Goal: Task Accomplishment & Management: Use online tool/utility

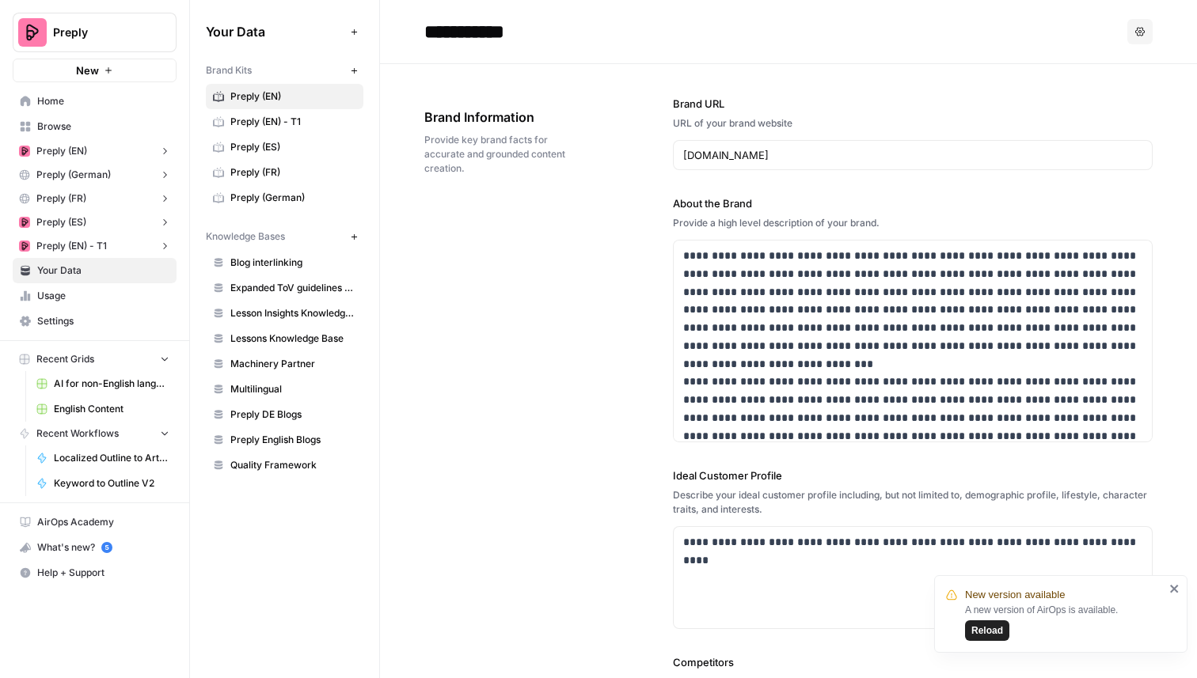
scroll to position [8062, 0]
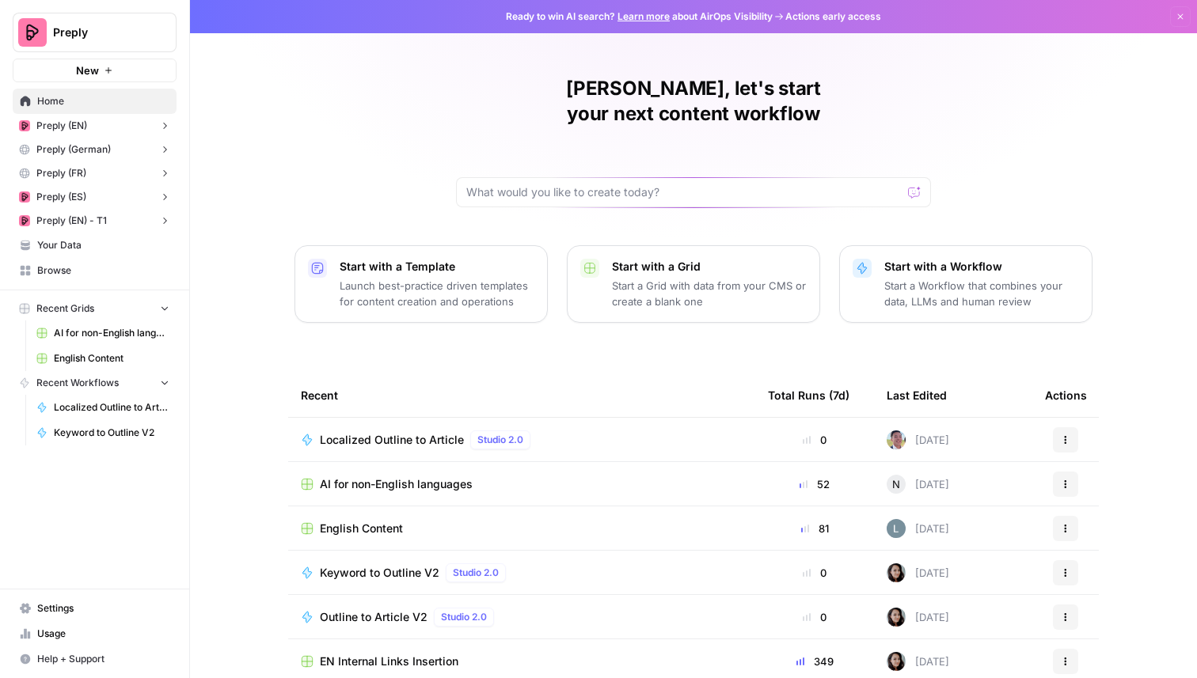
click at [112, 32] on span "Preply" at bounding box center [101, 33] width 96 height 16
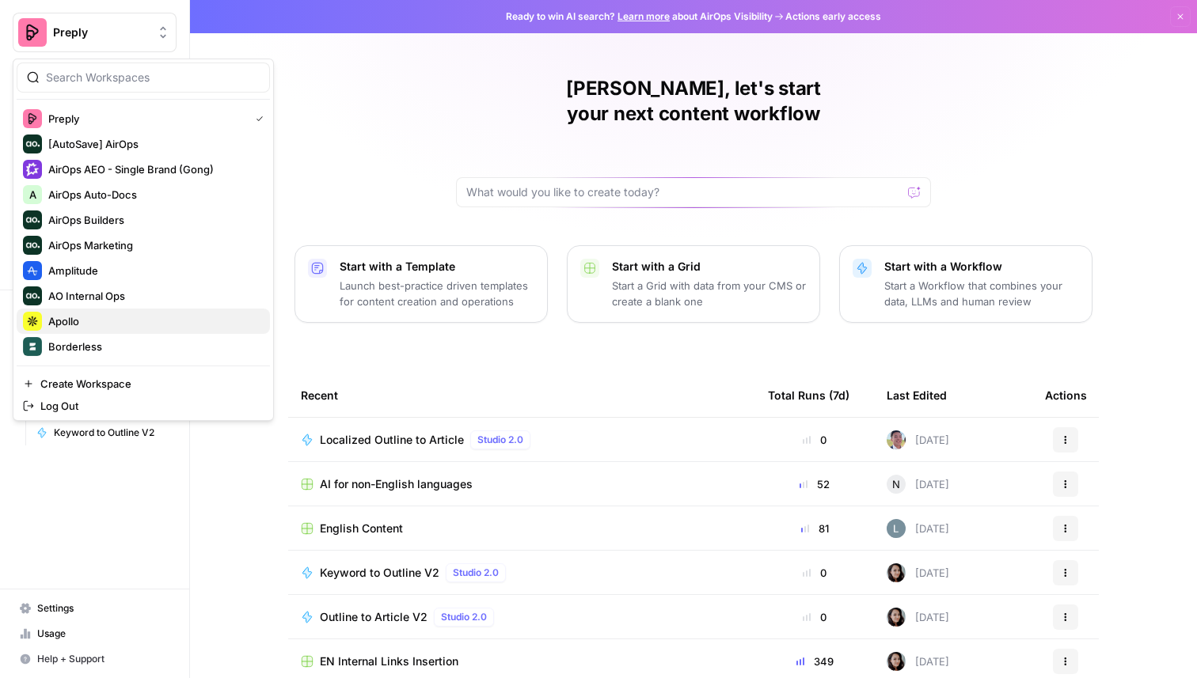
click at [97, 320] on span "Apollo" at bounding box center [152, 322] width 209 height 16
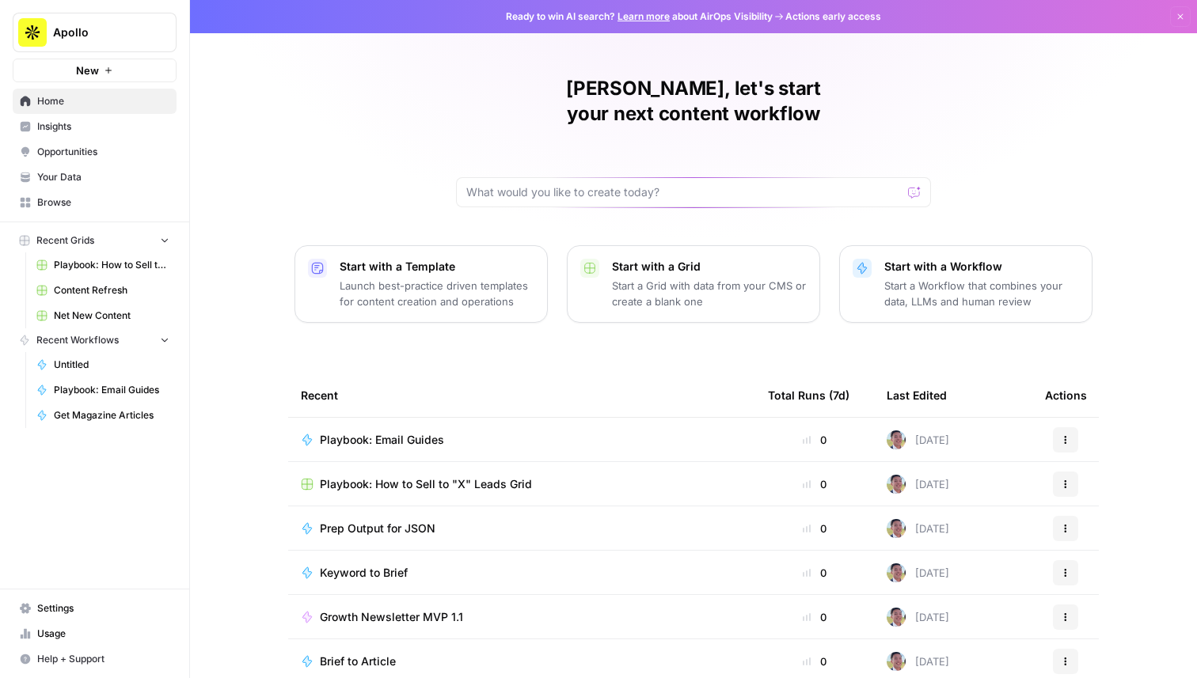
click at [409, 432] on span "Playbook: Email Guides" at bounding box center [382, 440] width 124 height 16
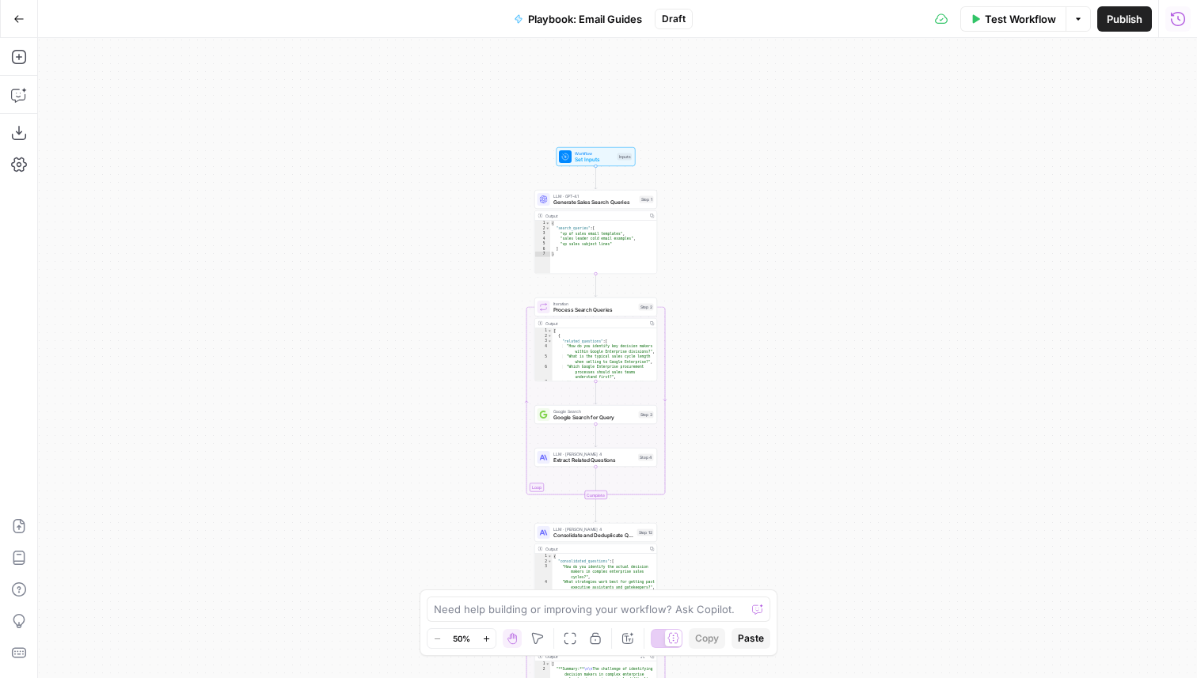
click at [1176, 29] on button "Run History" at bounding box center [1177, 18] width 25 height 25
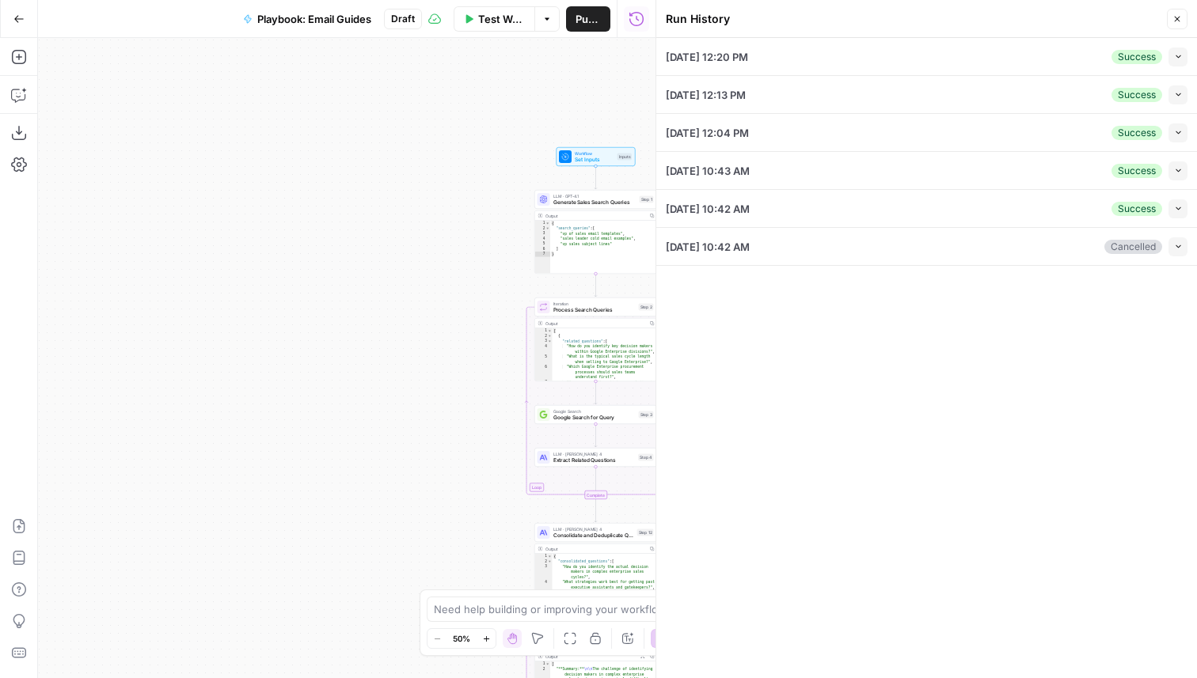
click at [1176, 48] on button "Collapse" at bounding box center [1178, 57] width 19 height 19
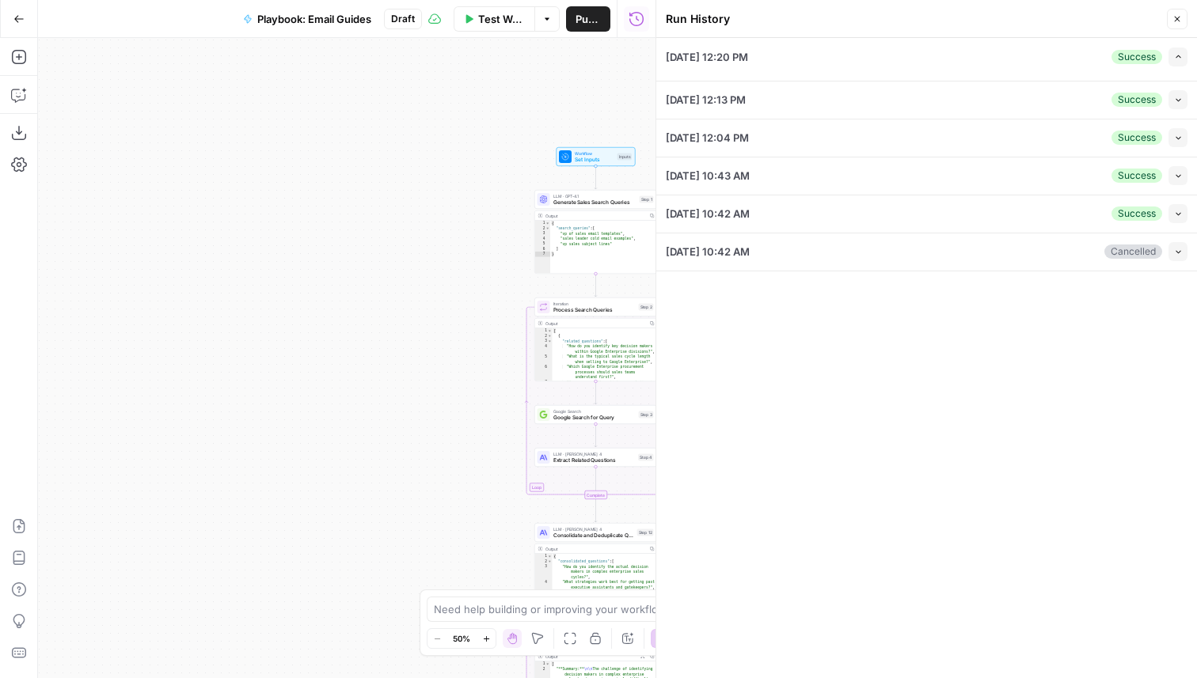
type input "Apollo"
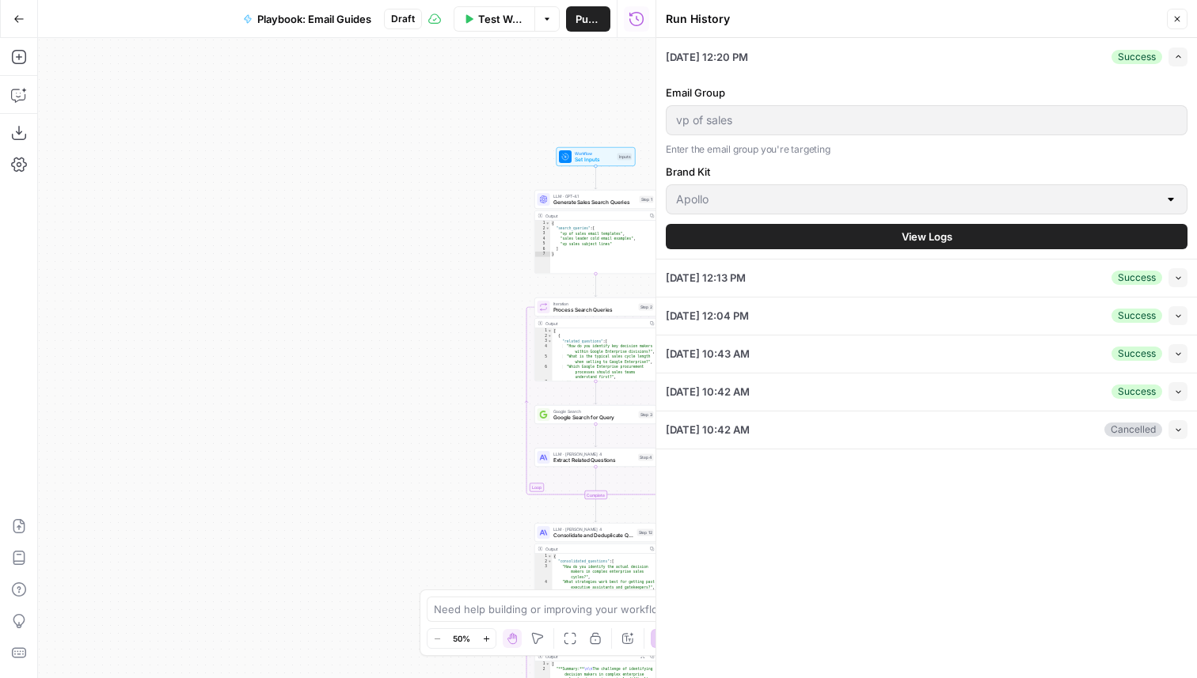
click at [914, 232] on span "View Logs" at bounding box center [927, 237] width 51 height 16
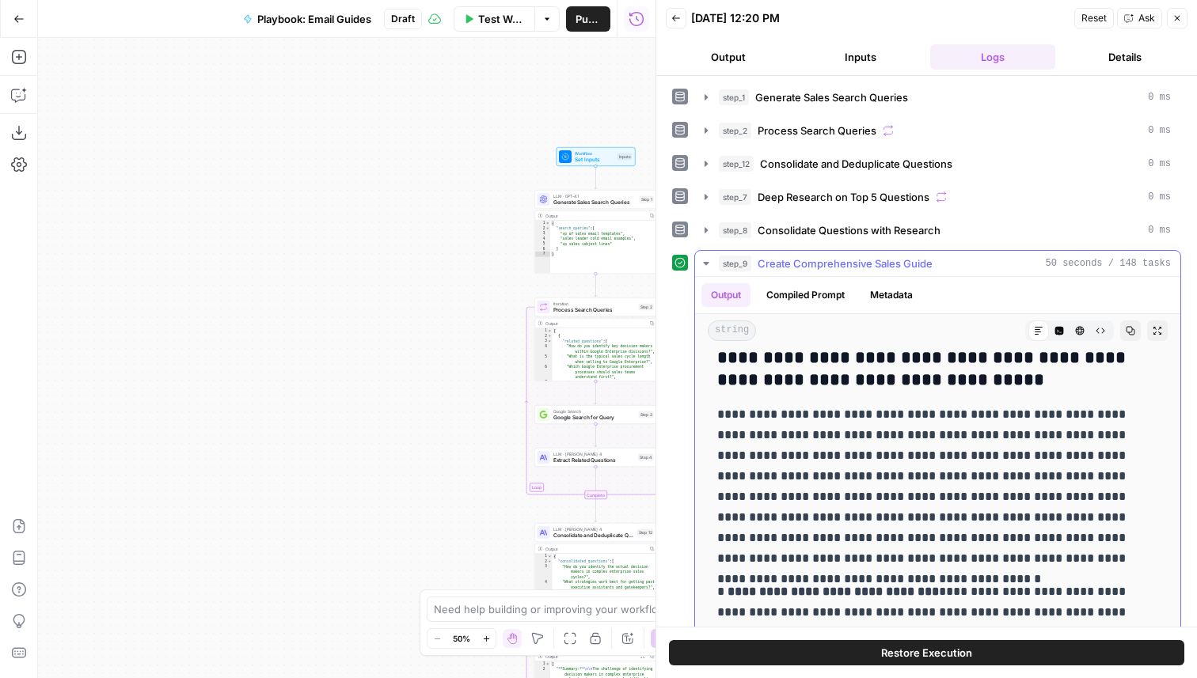
scroll to position [2459, 0]
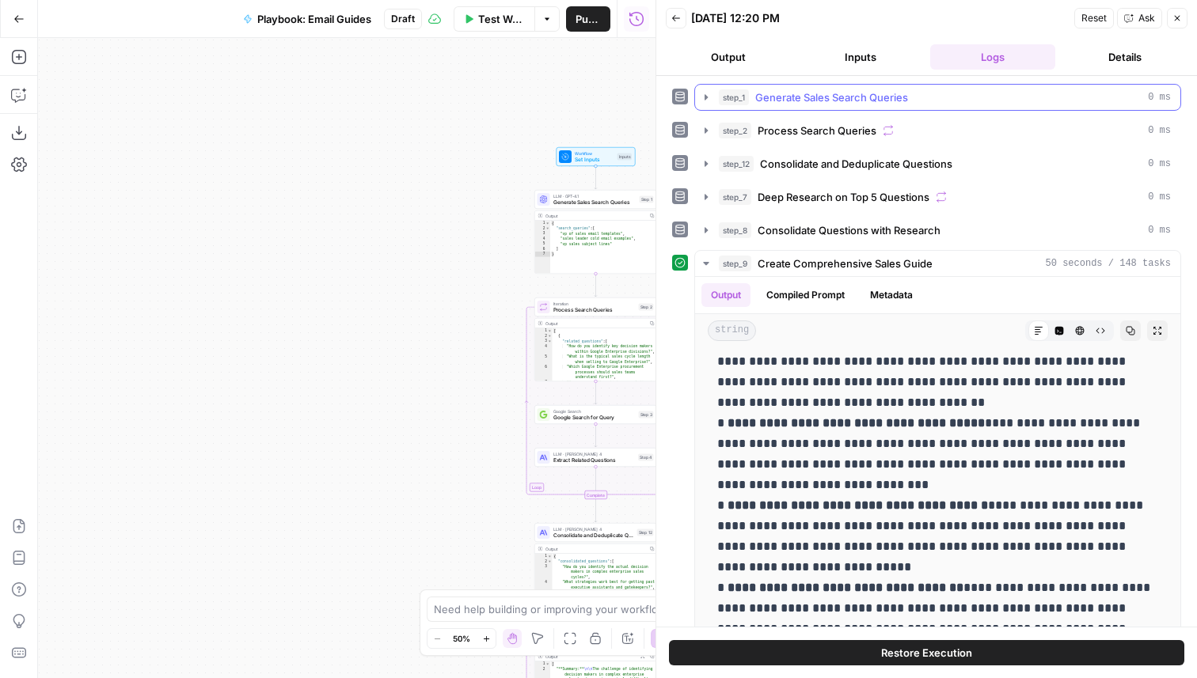
click at [853, 95] on span "Generate Sales Search Queries" at bounding box center [831, 97] width 153 height 16
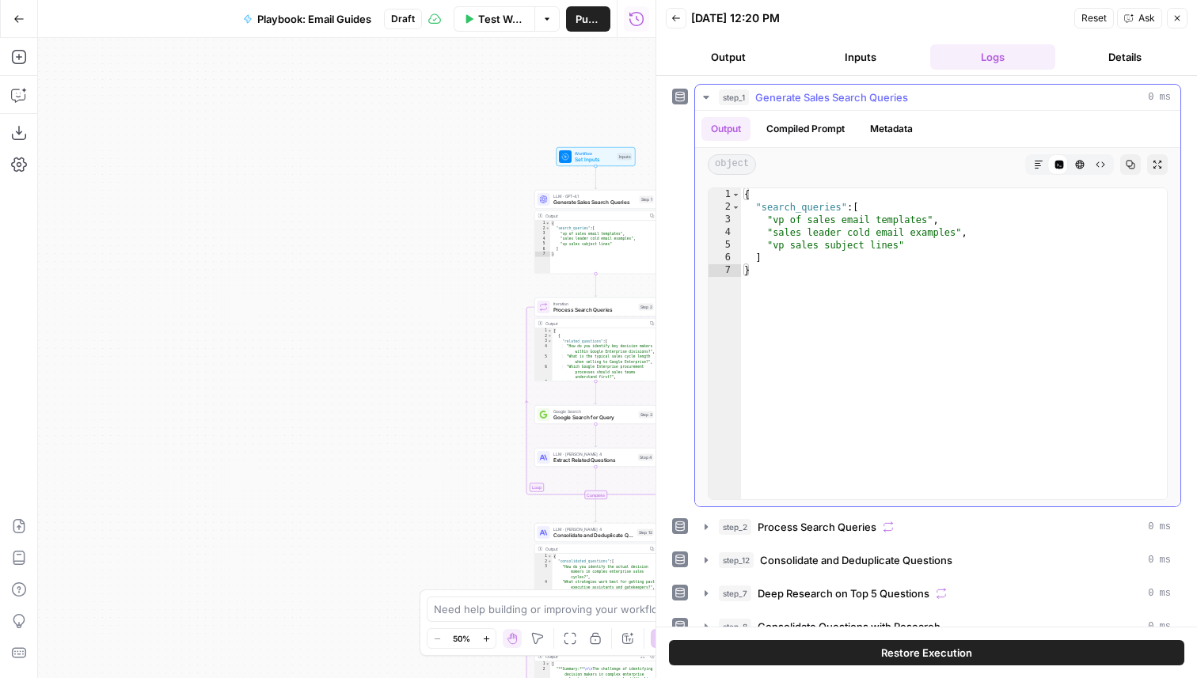
click at [853, 95] on span "Generate Sales Search Queries" at bounding box center [831, 97] width 153 height 16
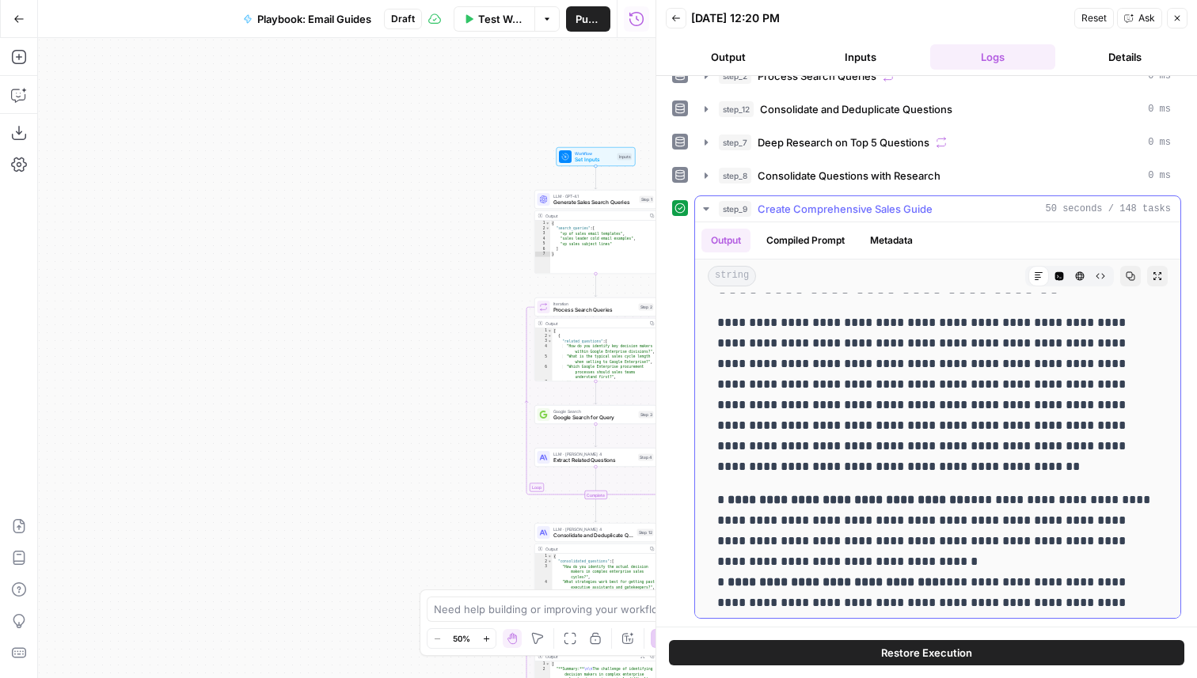
scroll to position [0, 0]
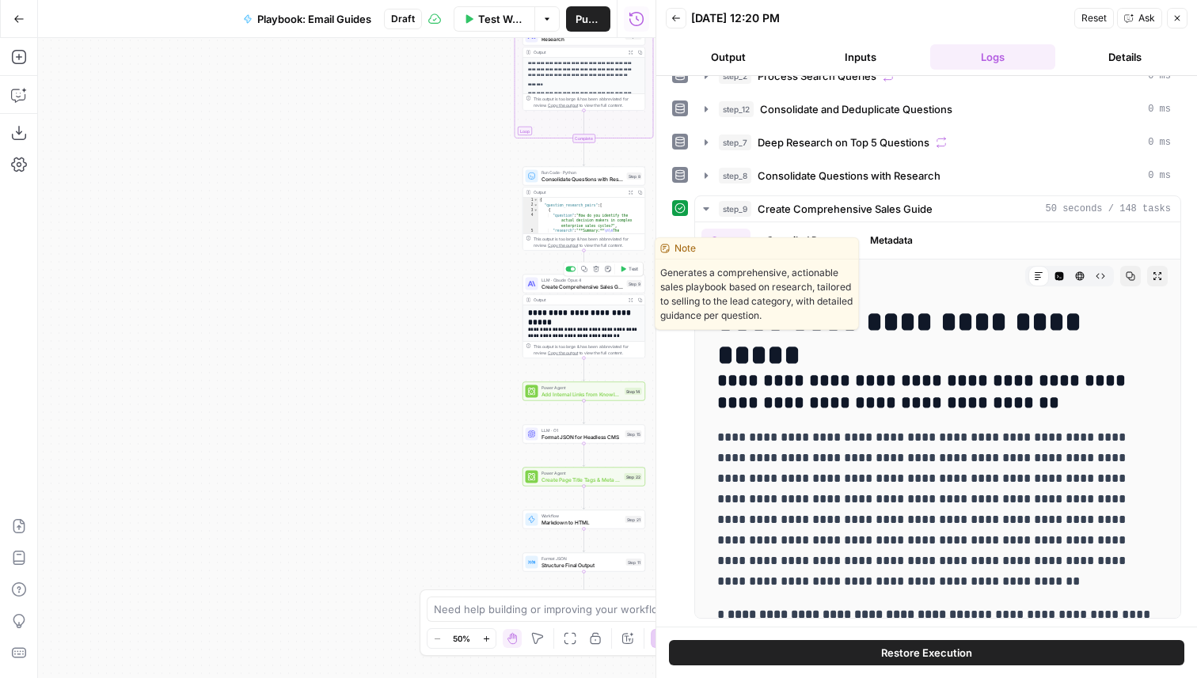
click at [572, 286] on span "Create Comprehensive Sales Guide" at bounding box center [583, 287] width 82 height 8
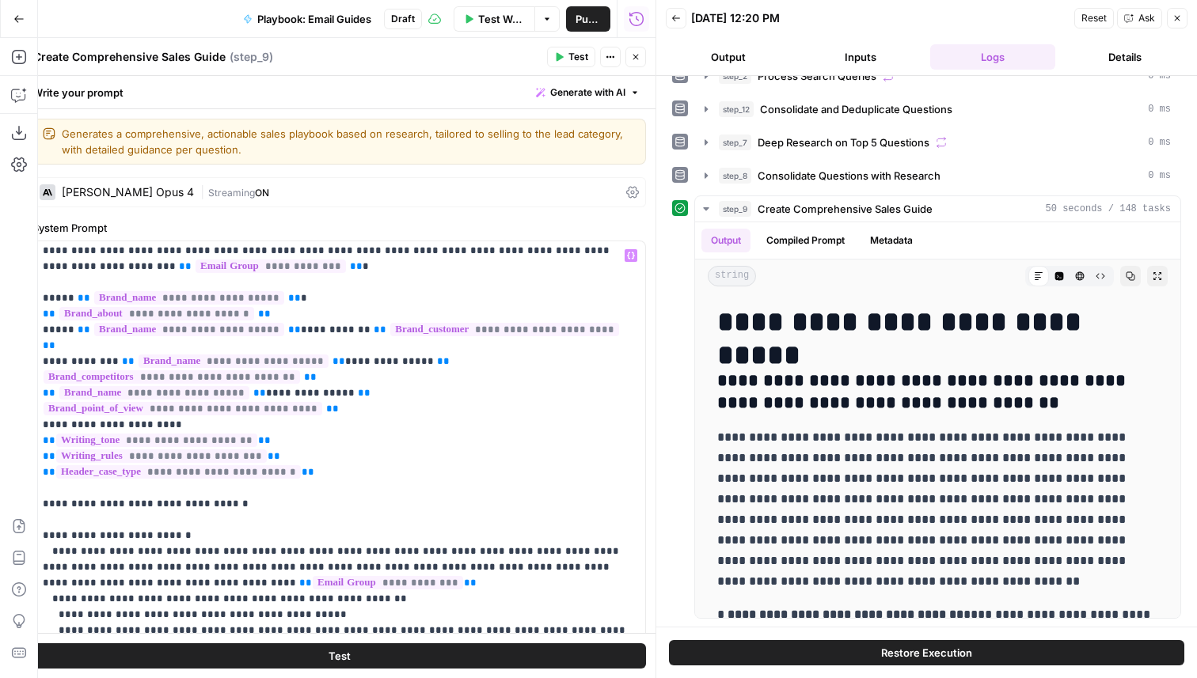
scroll to position [46, 0]
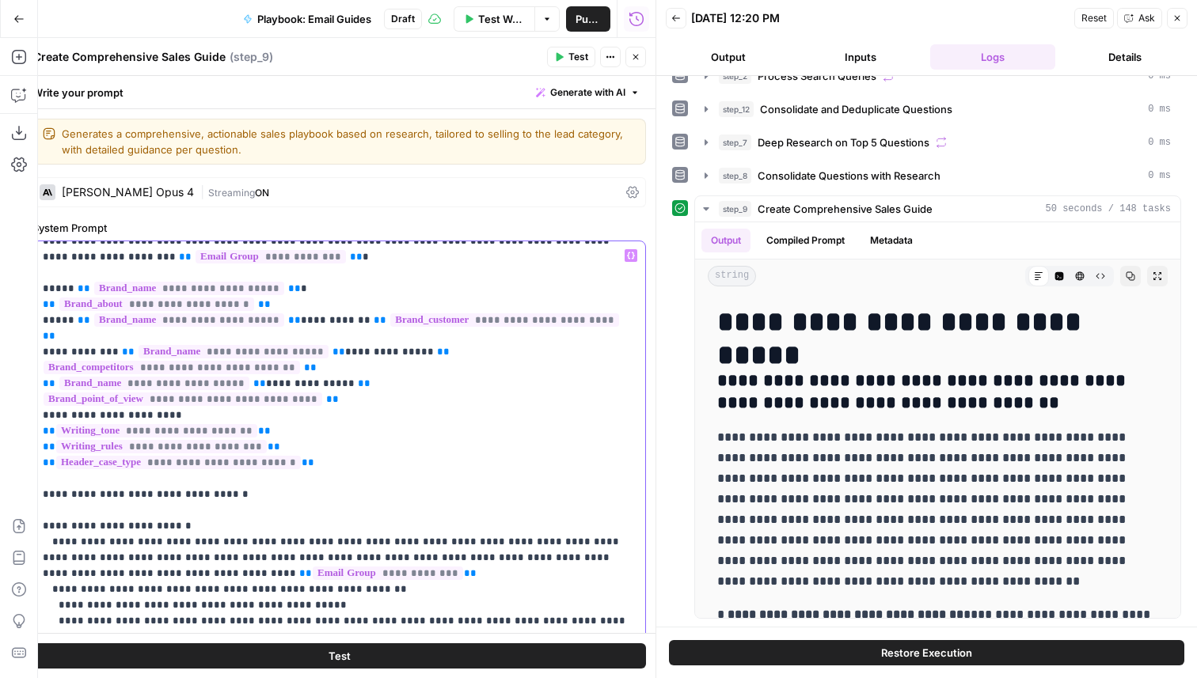
drag, startPoint x: 265, startPoint y: 495, endPoint x: 241, endPoint y: 496, distance: 23.8
drag, startPoint x: 268, startPoint y: 495, endPoint x: 196, endPoint y: 493, distance: 71.3
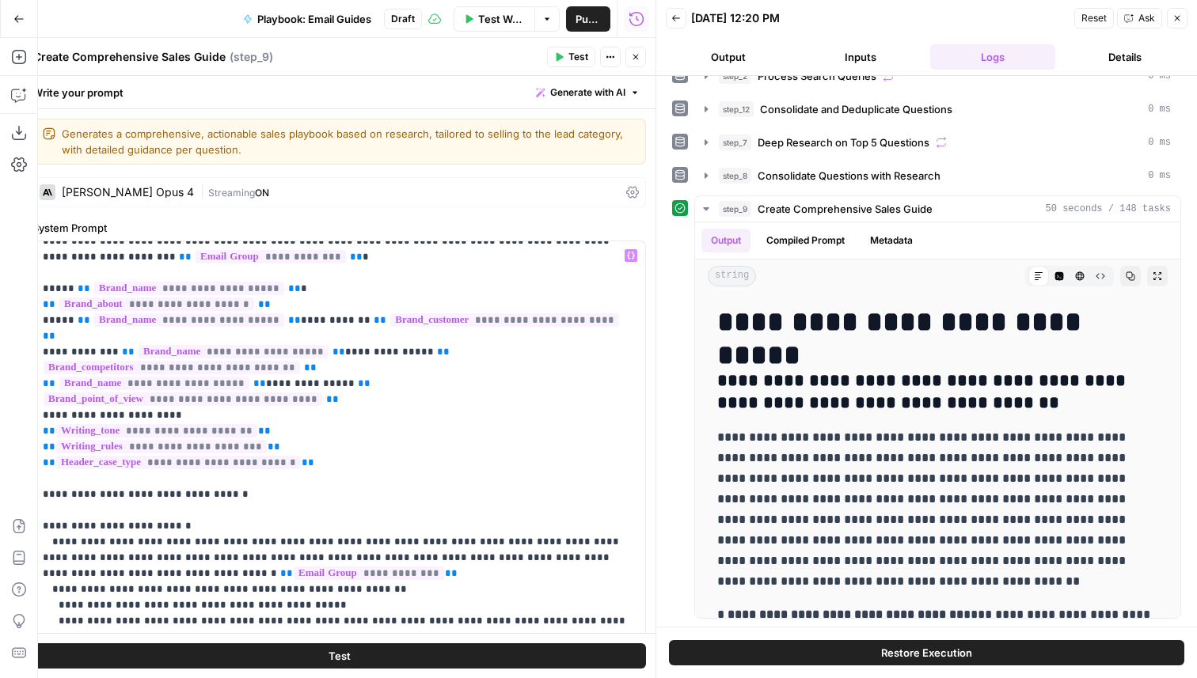
click at [568, 55] on span "Test" at bounding box center [578, 57] width 20 height 14
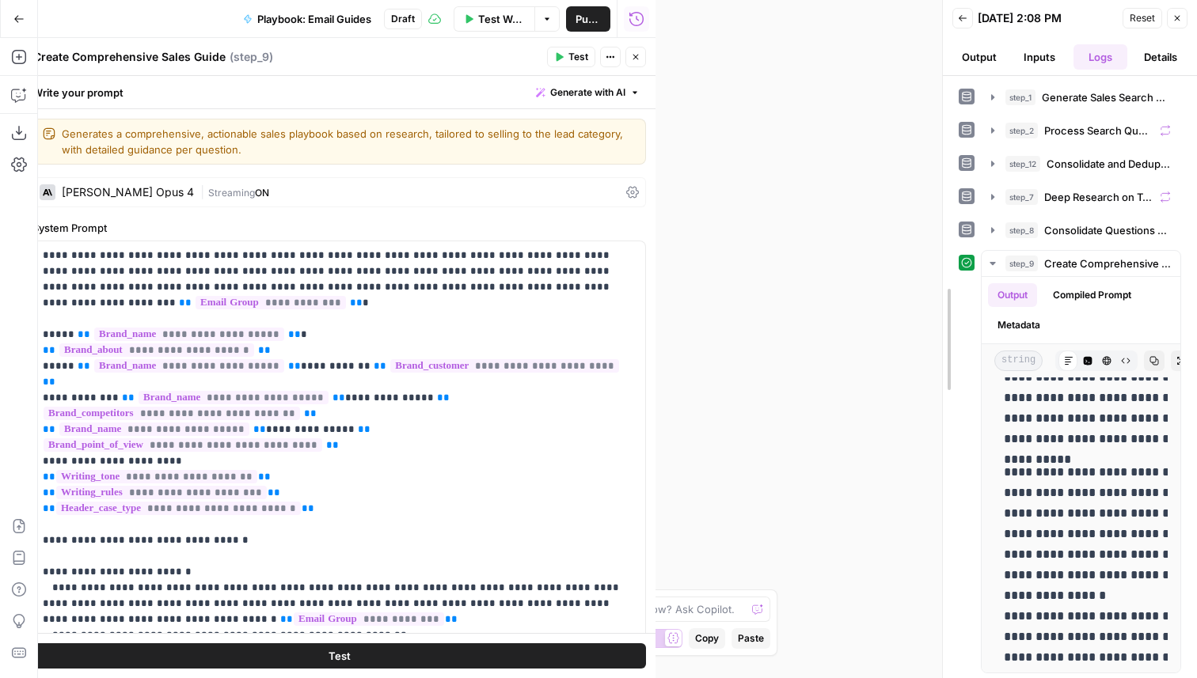
scroll to position [1519, 0]
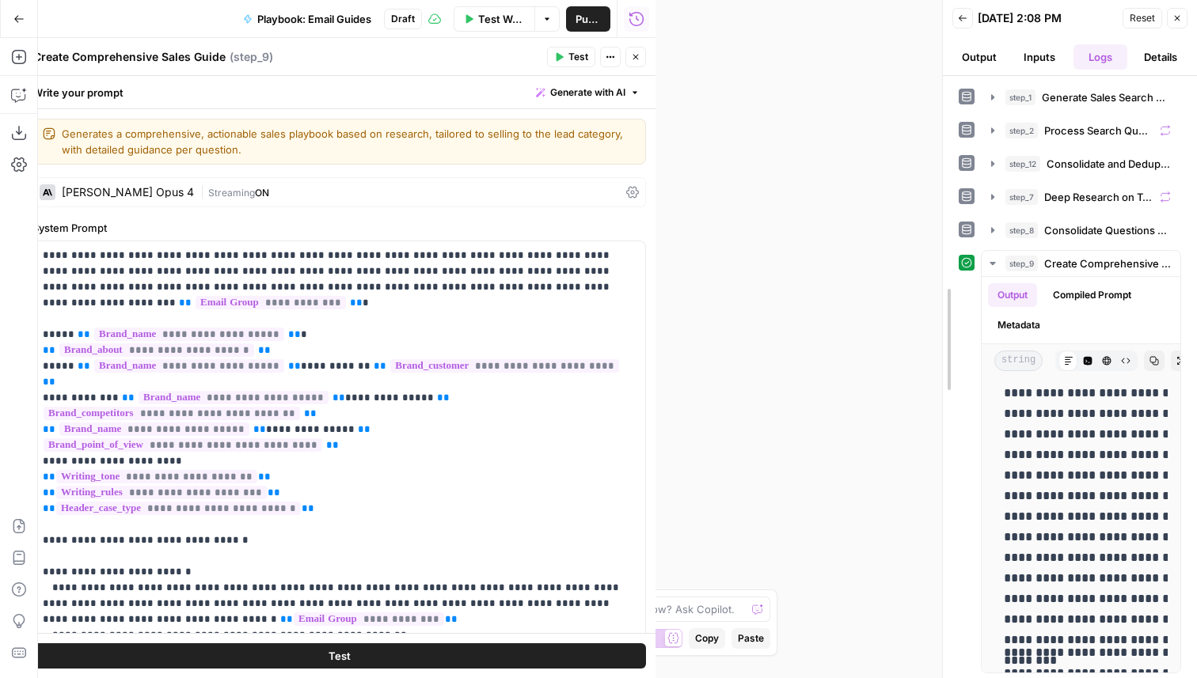
drag, startPoint x: 652, startPoint y: 312, endPoint x: 1196, endPoint y: 539, distance: 590.2
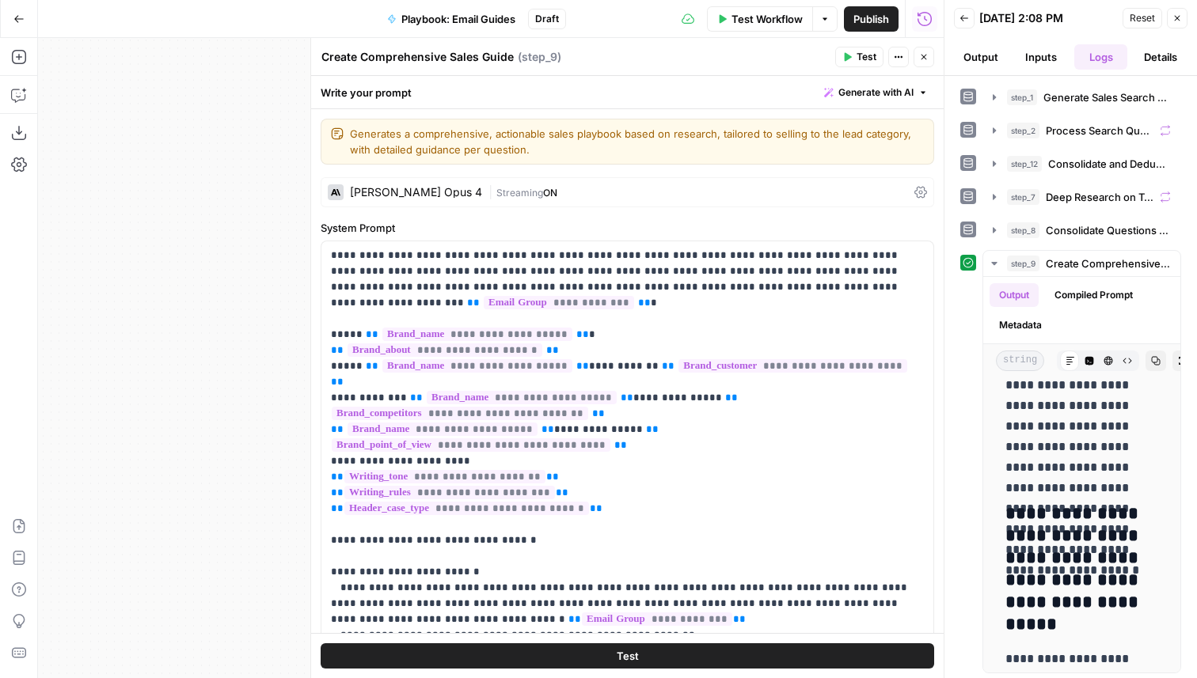
click at [927, 55] on icon "button" at bounding box center [924, 57] width 10 height 10
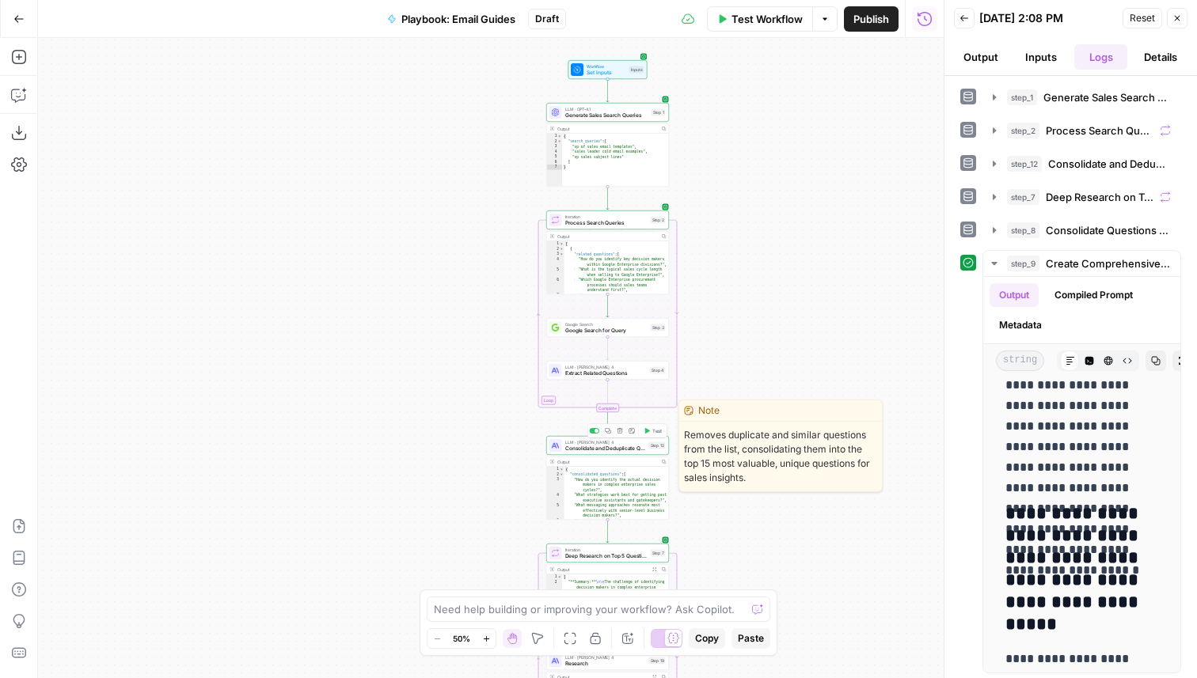
click at [632, 446] on span "Consolidate and Deduplicate Questions" at bounding box center [605, 449] width 81 height 8
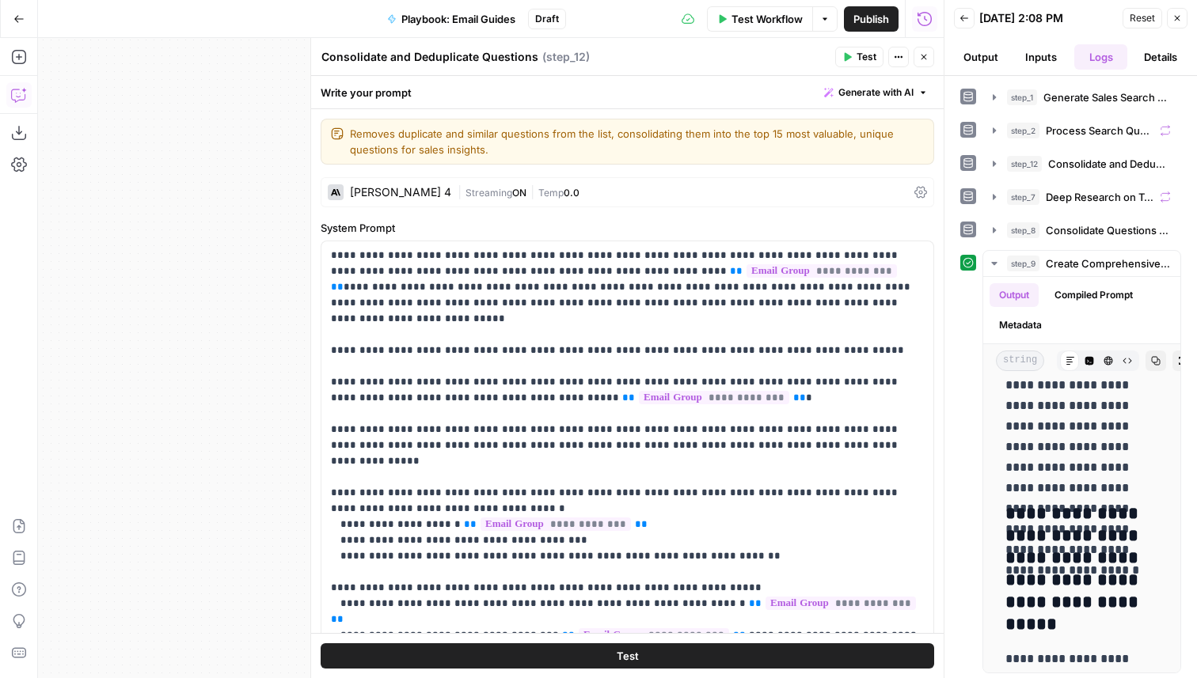
click at [26, 99] on button "Copilot" at bounding box center [18, 94] width 25 height 25
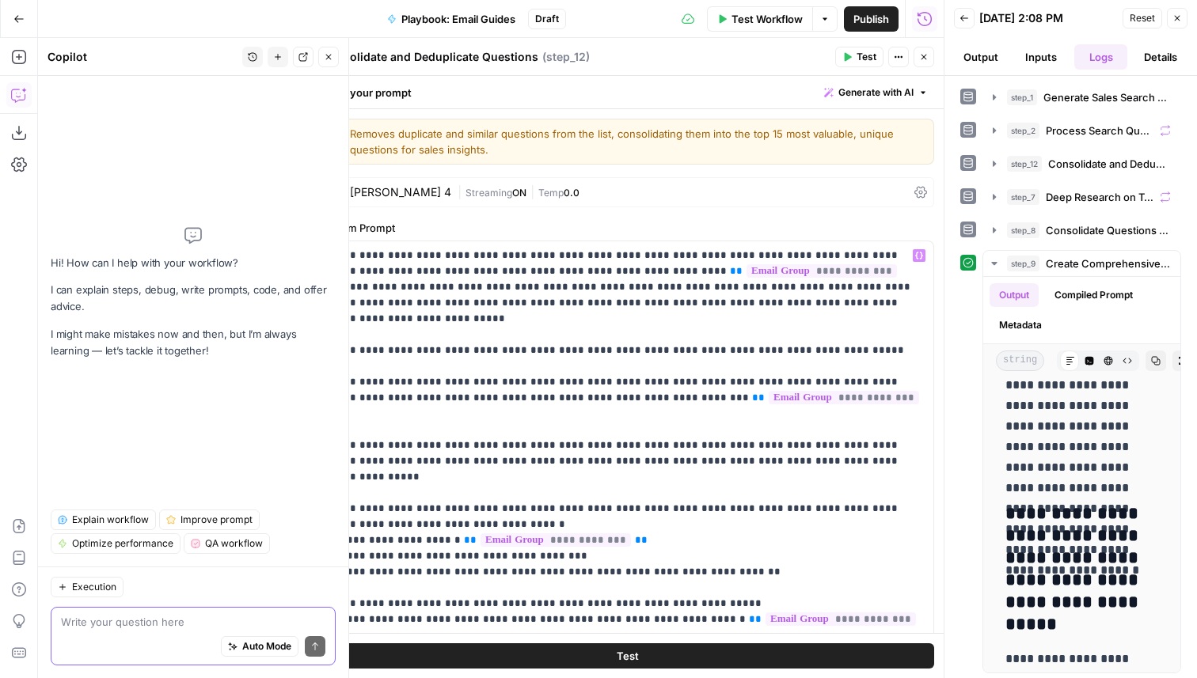
click at [154, 621] on textarea at bounding box center [193, 622] width 264 height 16
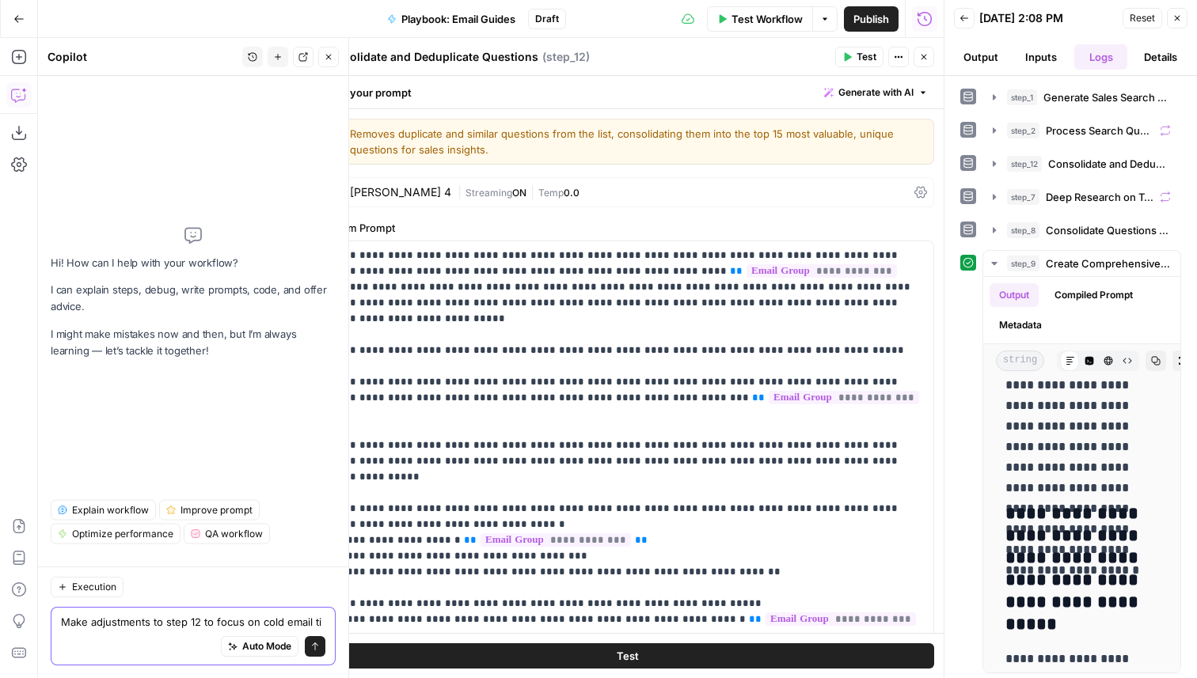
scroll to position [0, 0]
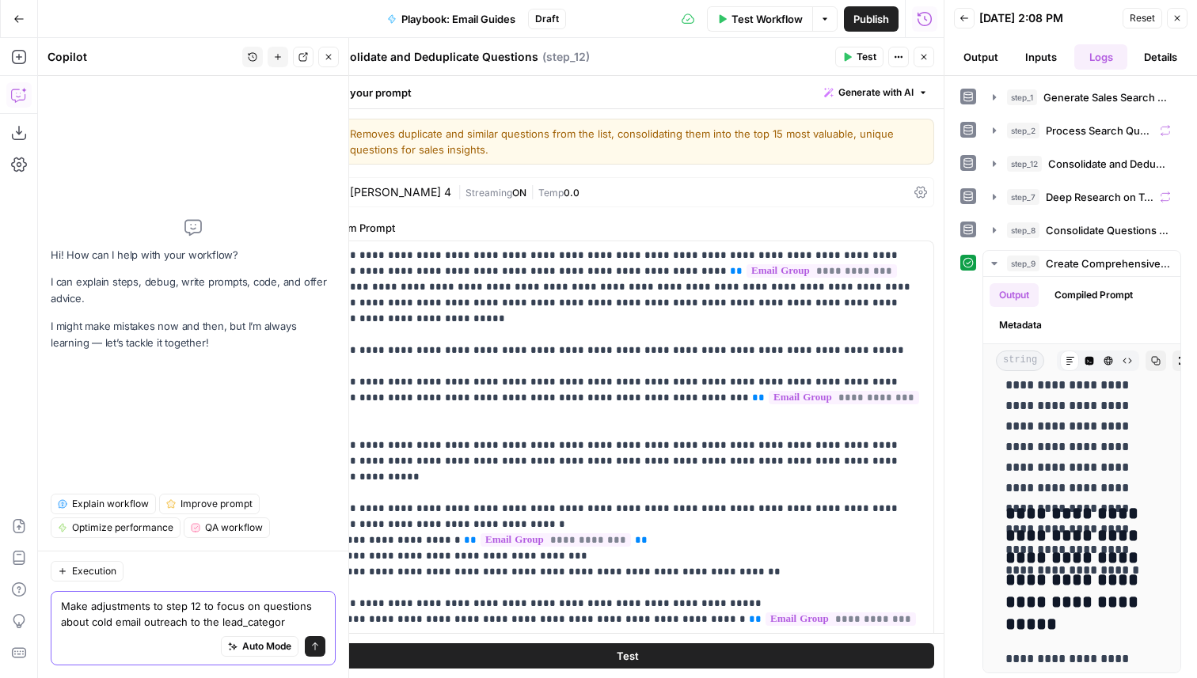
type textarea "Make adjustments to step 12 to focus on questions about cold email outreach to …"
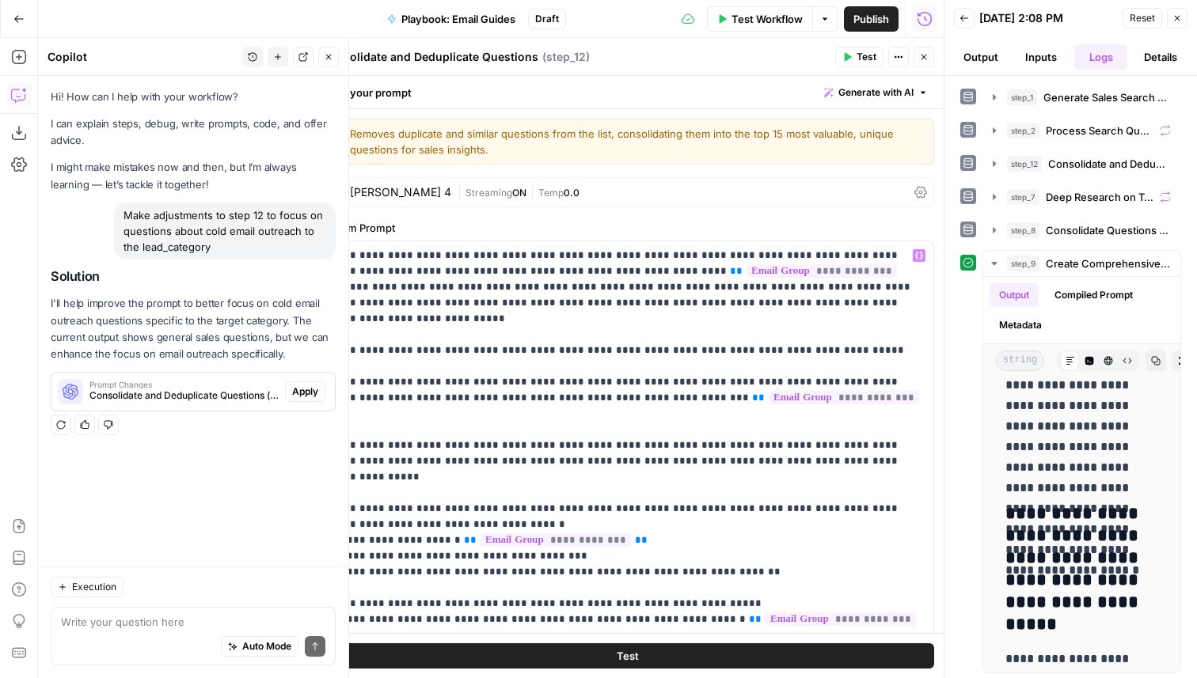
click at [297, 397] on span "Apply" at bounding box center [305, 392] width 26 height 14
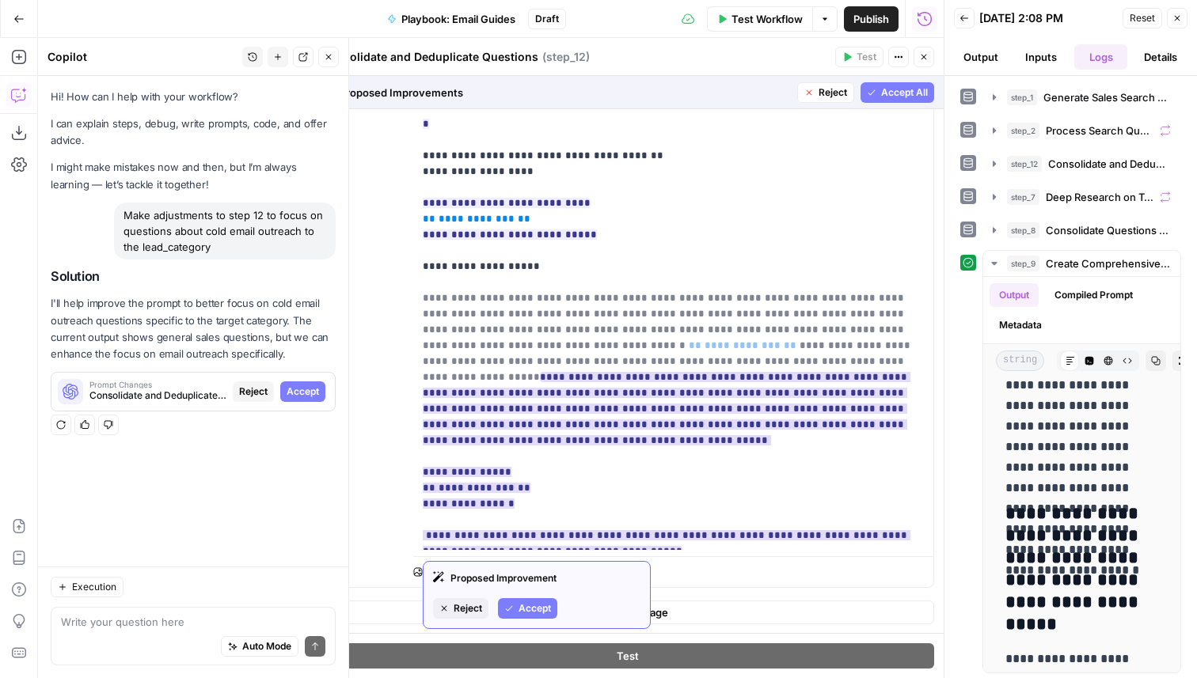
scroll to position [955, 0]
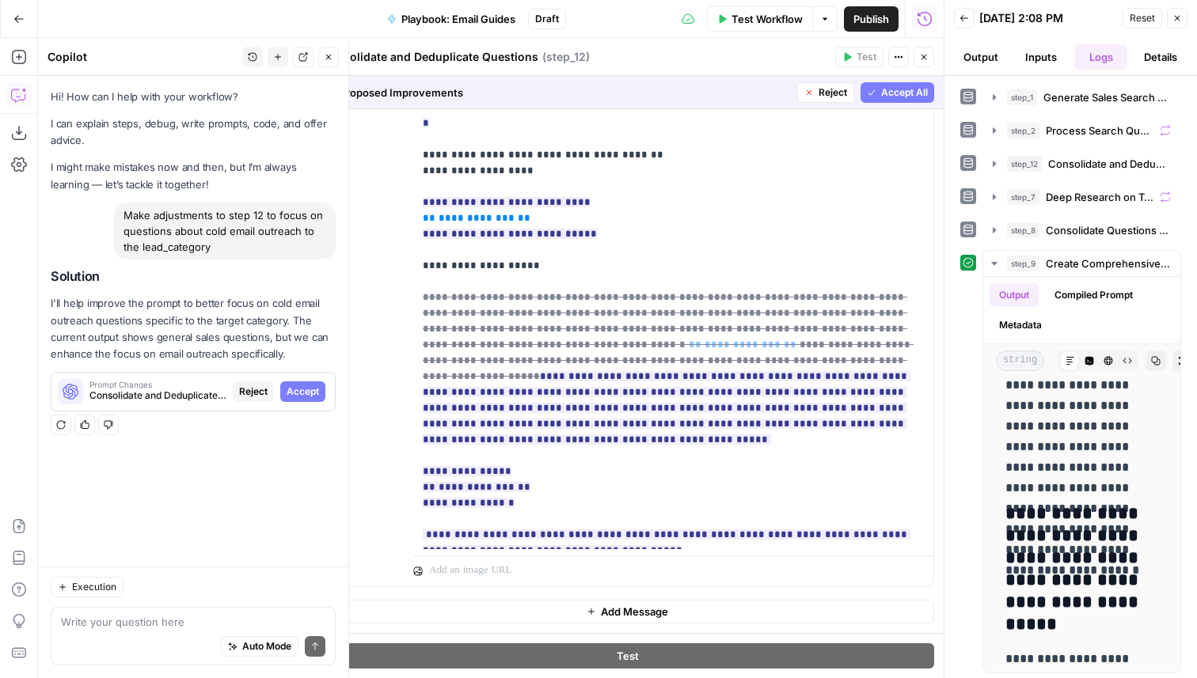
click at [891, 95] on span "Accept All" at bounding box center [904, 93] width 47 height 14
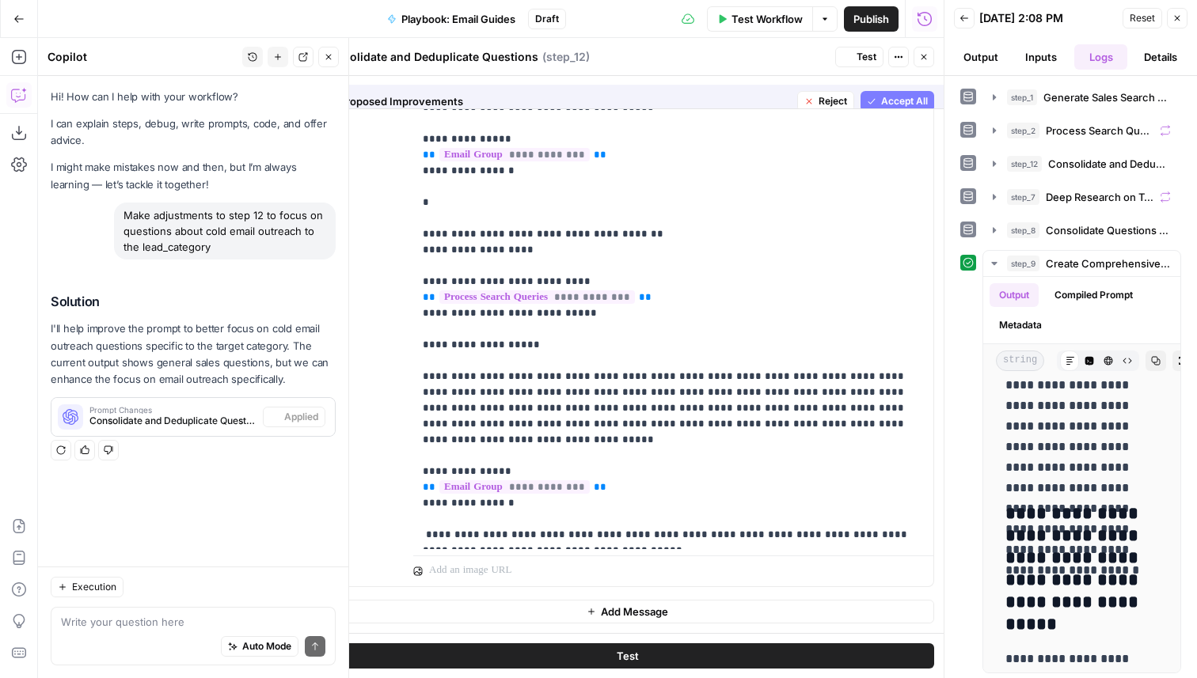
scroll to position [0, 0]
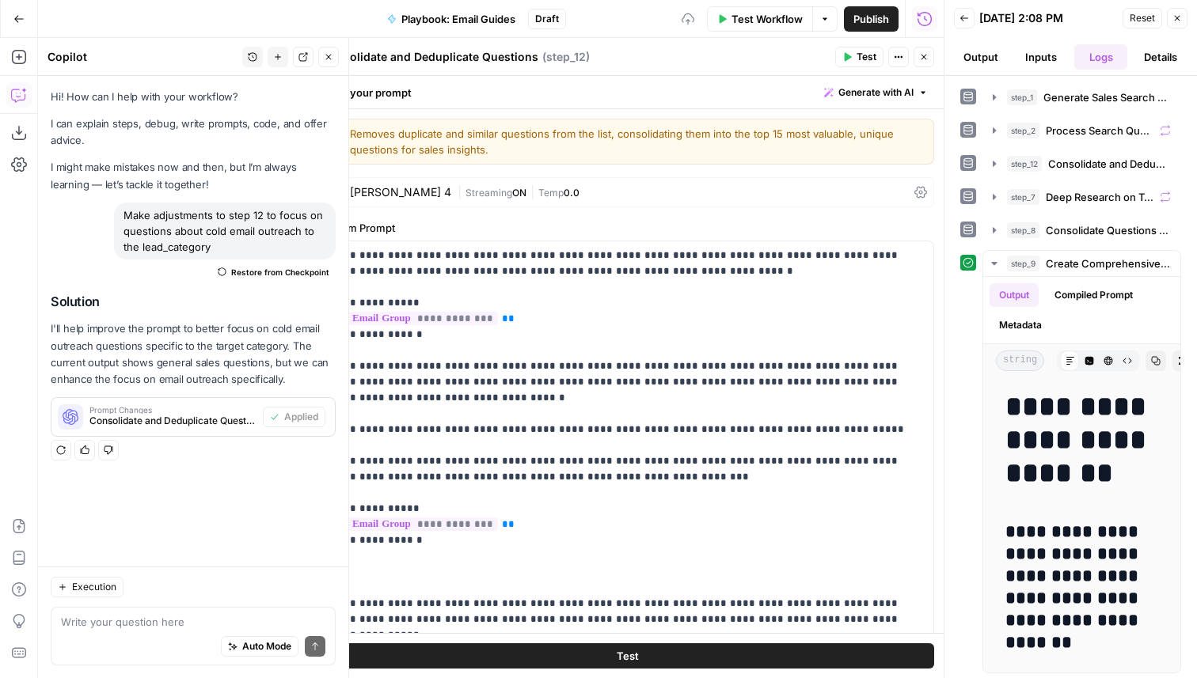
click at [858, 50] on span "Test" at bounding box center [867, 57] width 20 height 14
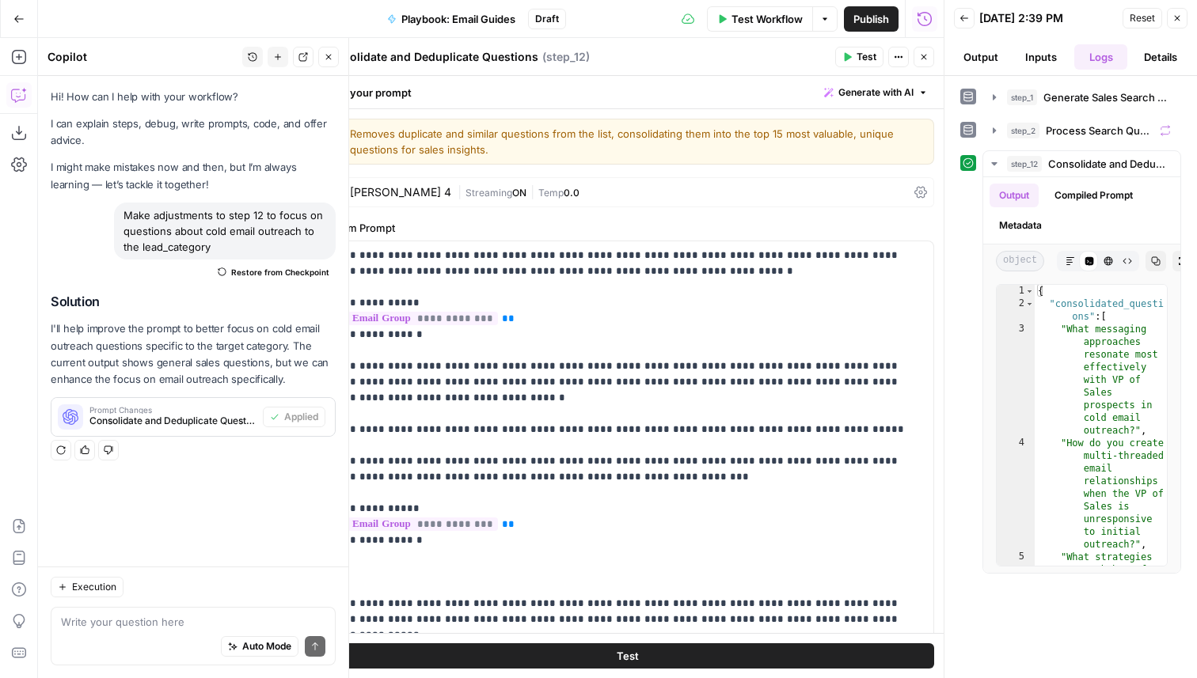
click at [927, 54] on icon "button" at bounding box center [924, 57] width 10 height 10
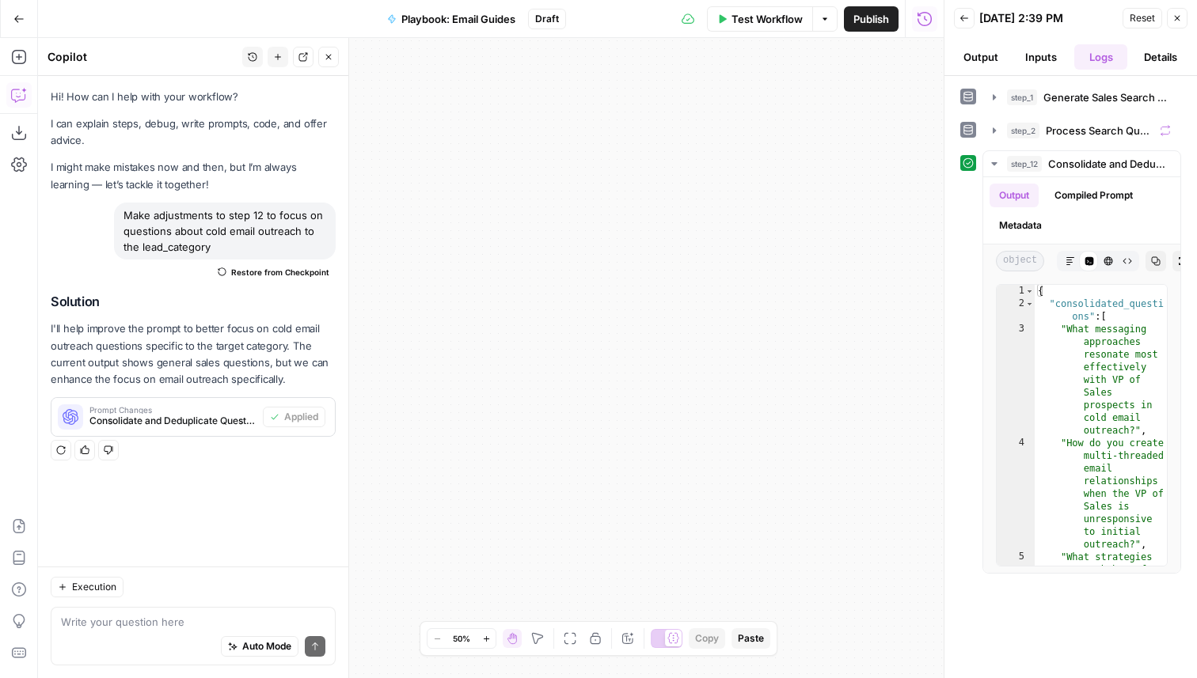
click at [569, 638] on icon "button" at bounding box center [570, 639] width 13 height 13
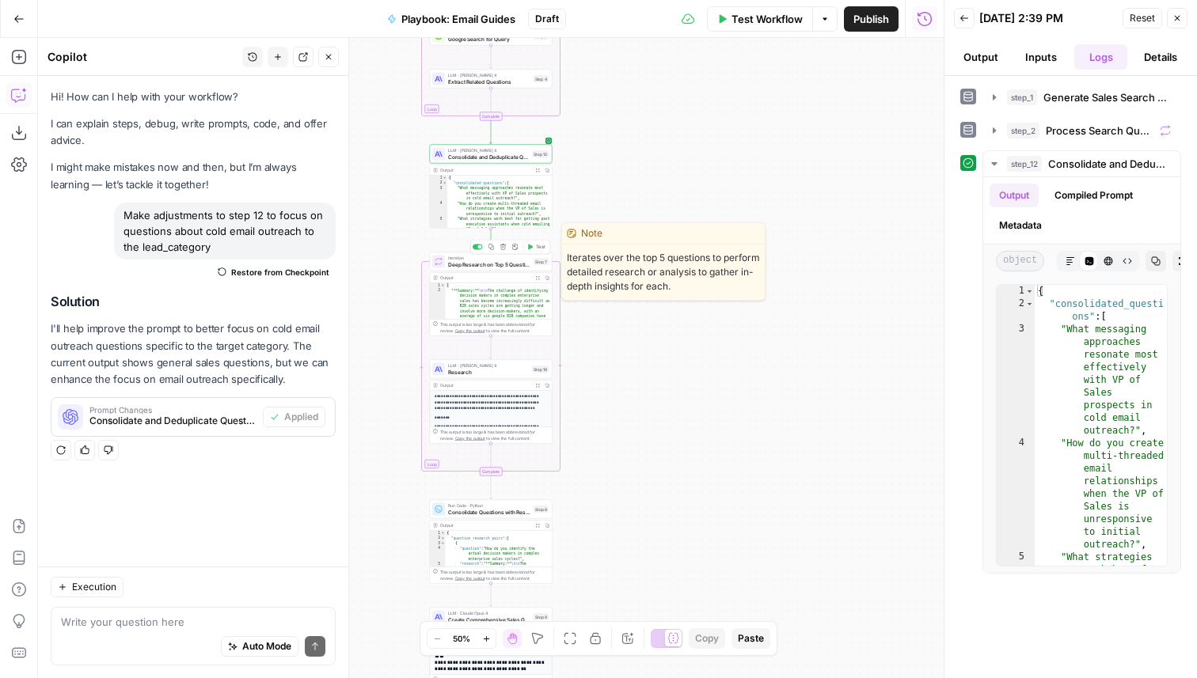
click at [519, 264] on span "Deep Research on Top 5 Questions" at bounding box center [489, 264] width 82 height 8
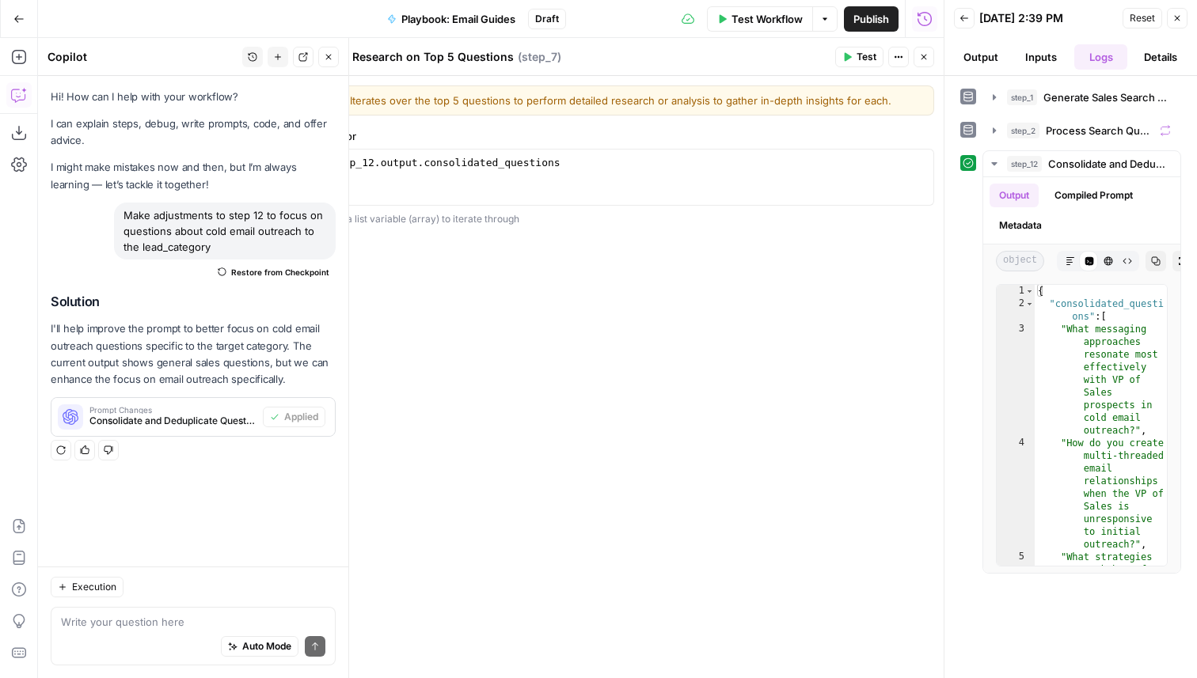
click at [861, 57] on span "Test" at bounding box center [867, 57] width 20 height 14
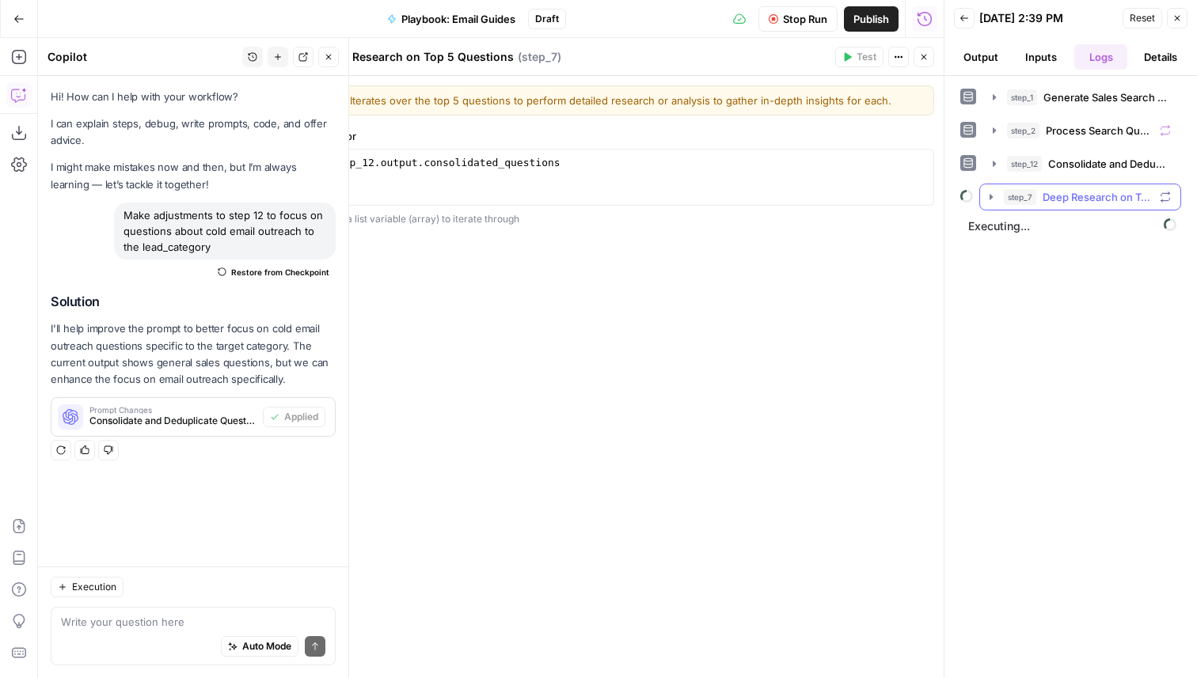
click at [1112, 197] on span "Deep Research on Top 5 Questions" at bounding box center [1098, 197] width 111 height 16
click at [1088, 224] on span "Research" at bounding box center [1104, 230] width 47 height 16
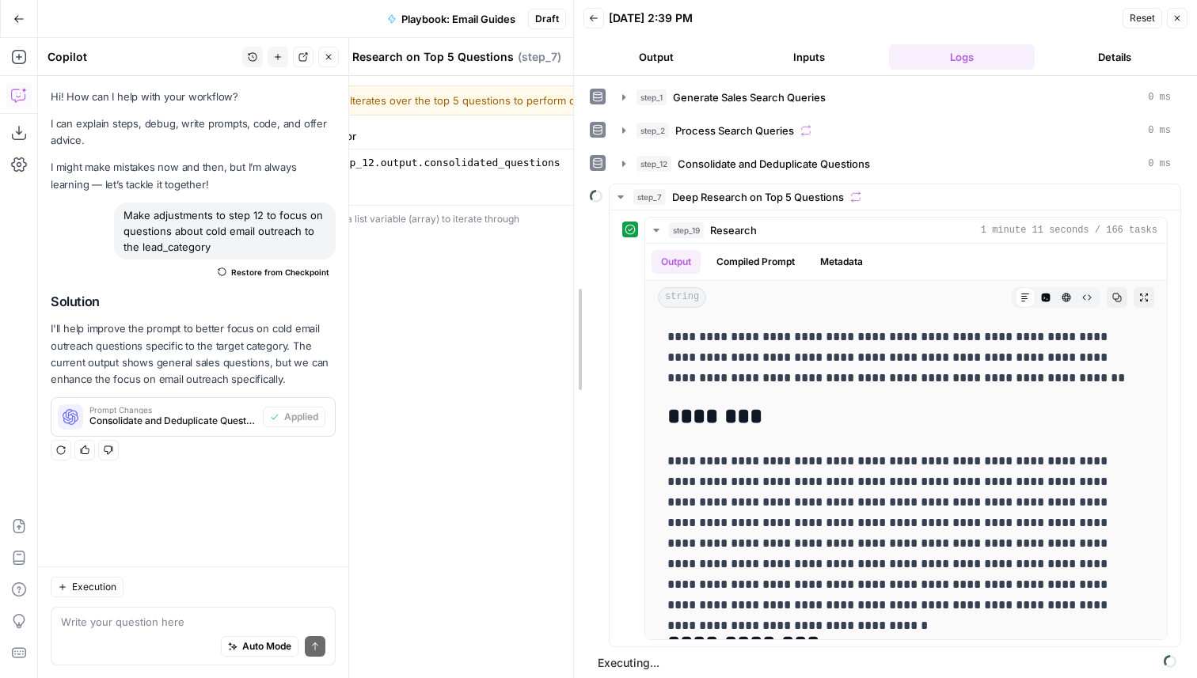
drag, startPoint x: 942, startPoint y: 357, endPoint x: 569, endPoint y: 328, distance: 374.0
click at [569, 328] on div at bounding box center [574, 339] width 16 height 678
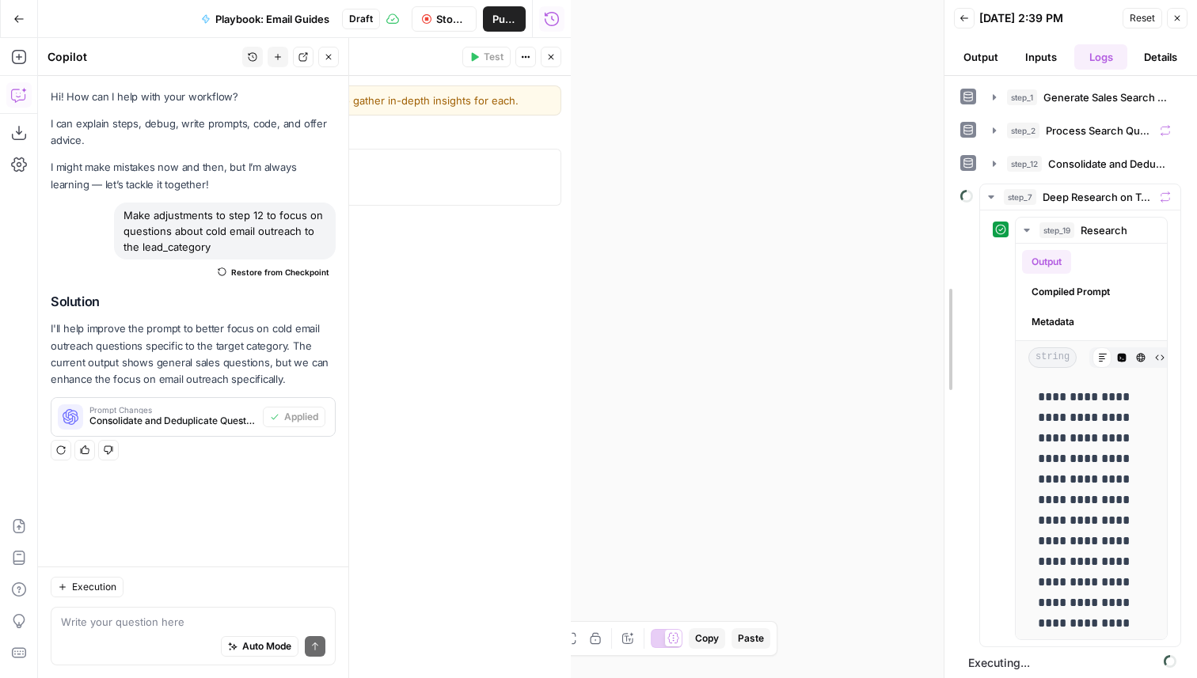
drag, startPoint x: 568, startPoint y: 202, endPoint x: 986, endPoint y: 269, distance: 423.4
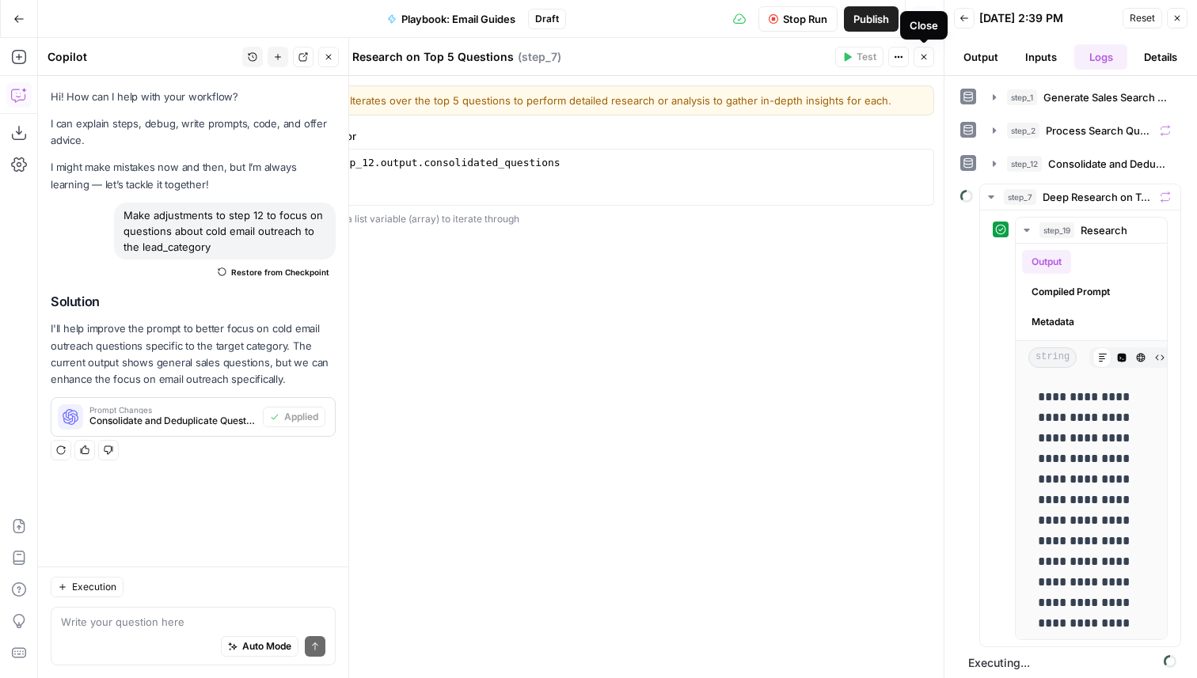
click at [921, 59] on icon "button" at bounding box center [924, 57] width 10 height 10
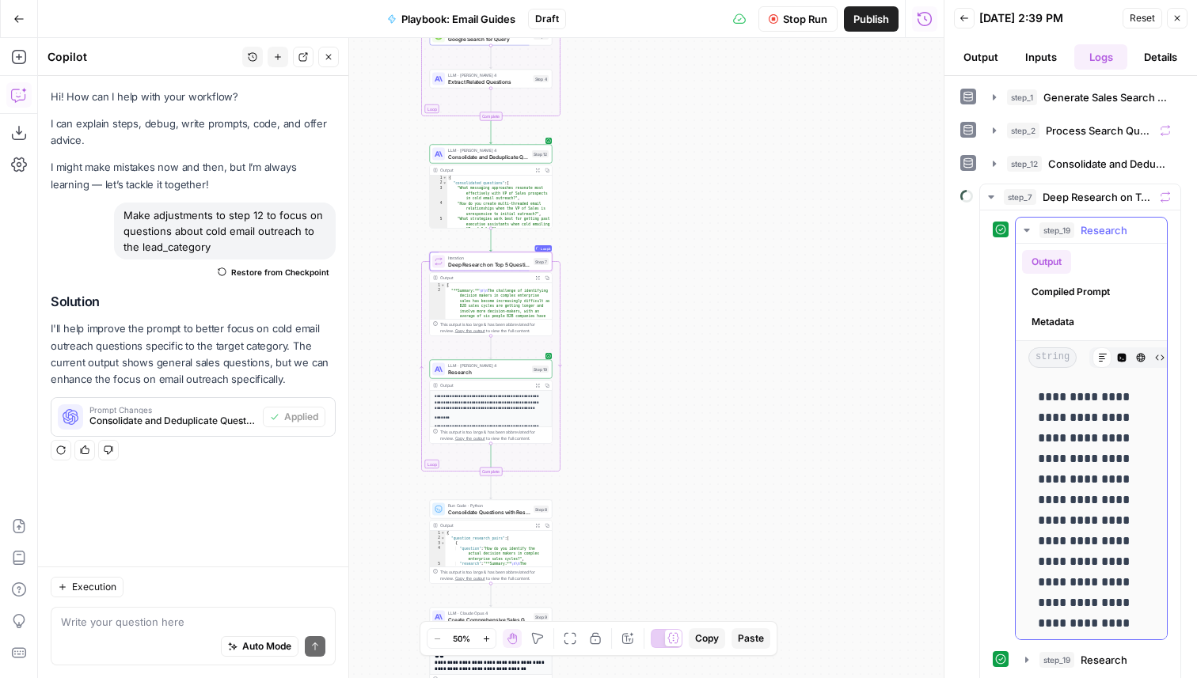
click at [1054, 224] on span "step_19" at bounding box center [1056, 230] width 35 height 16
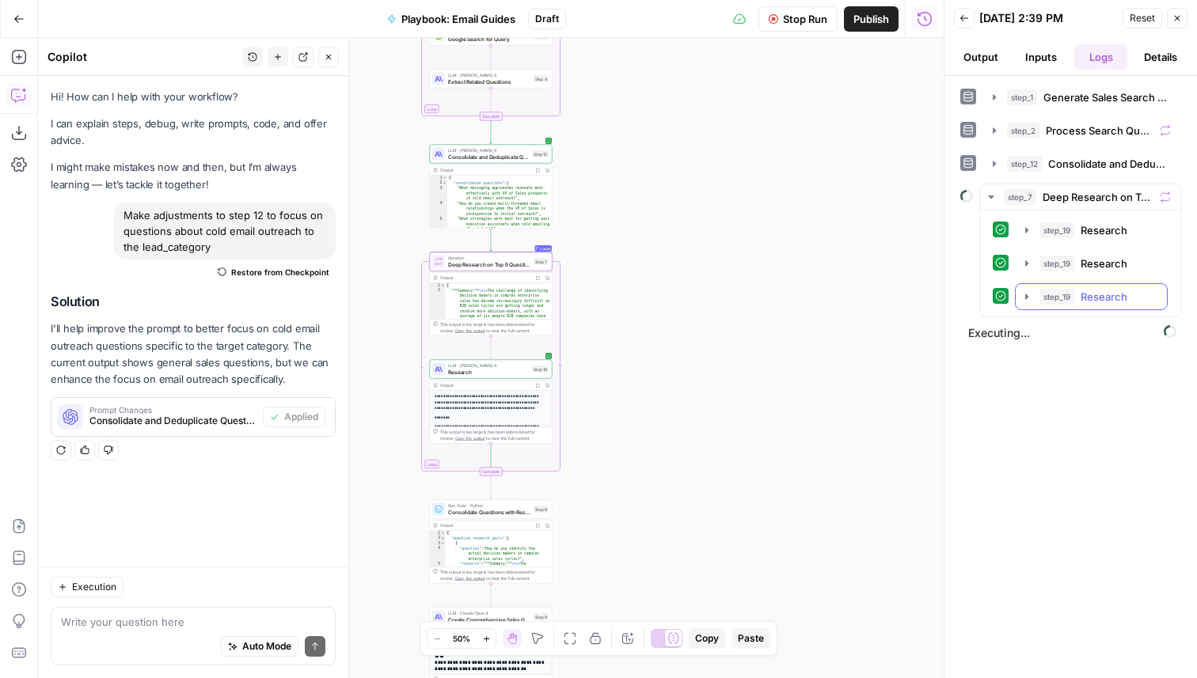
click at [1085, 264] on span "Research" at bounding box center [1104, 264] width 47 height 16
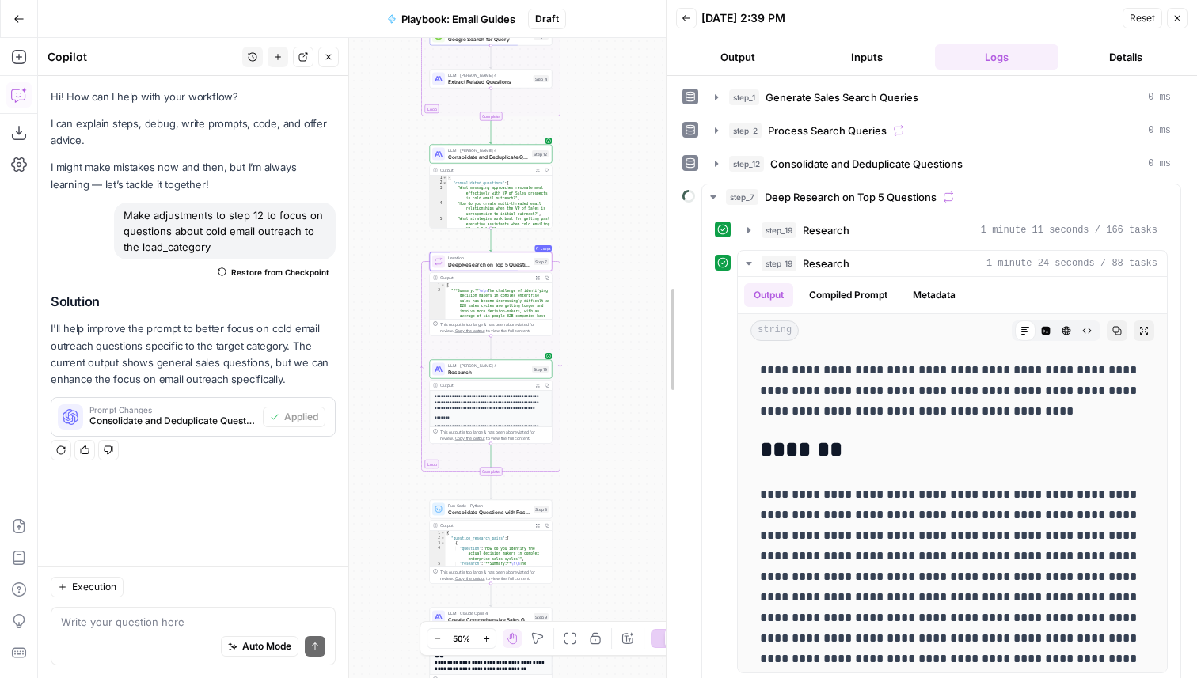
drag, startPoint x: 944, startPoint y: 275, endPoint x: 667, endPoint y: 289, distance: 278.2
click at [959, 268] on div "step_19 Research 1 minute 24 seconds / 88 tasks" at bounding box center [960, 264] width 396 height 16
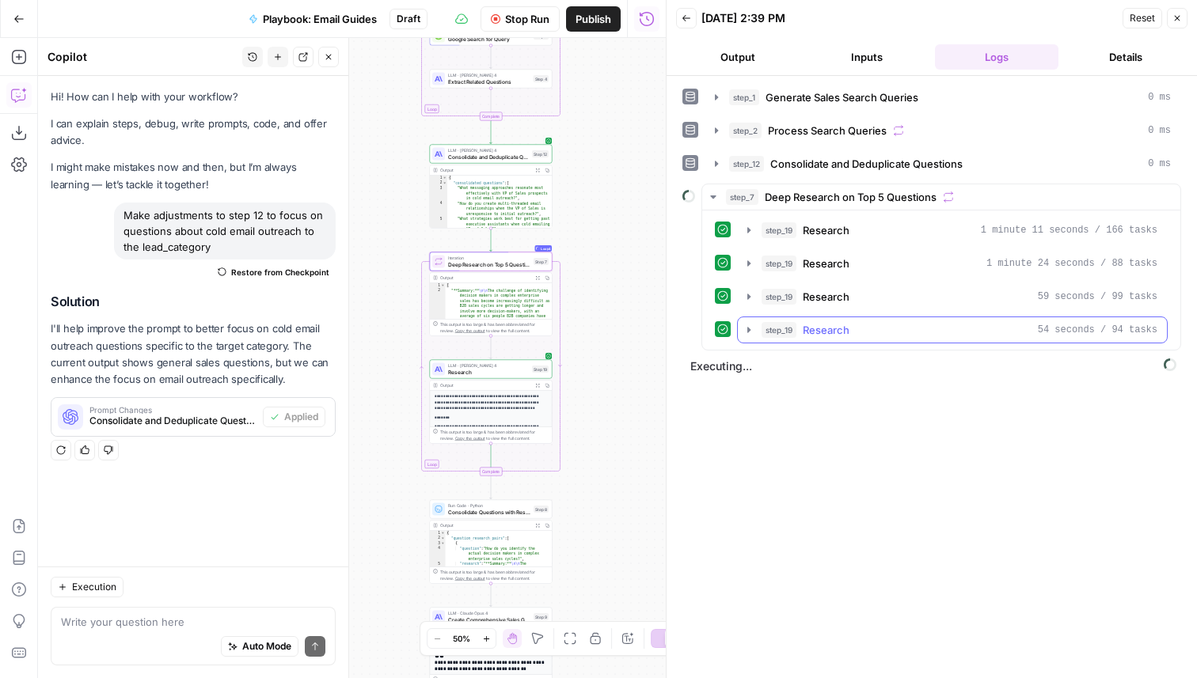
click at [893, 325] on div "step_19 Research 54 seconds / 94 tasks" at bounding box center [960, 330] width 396 height 16
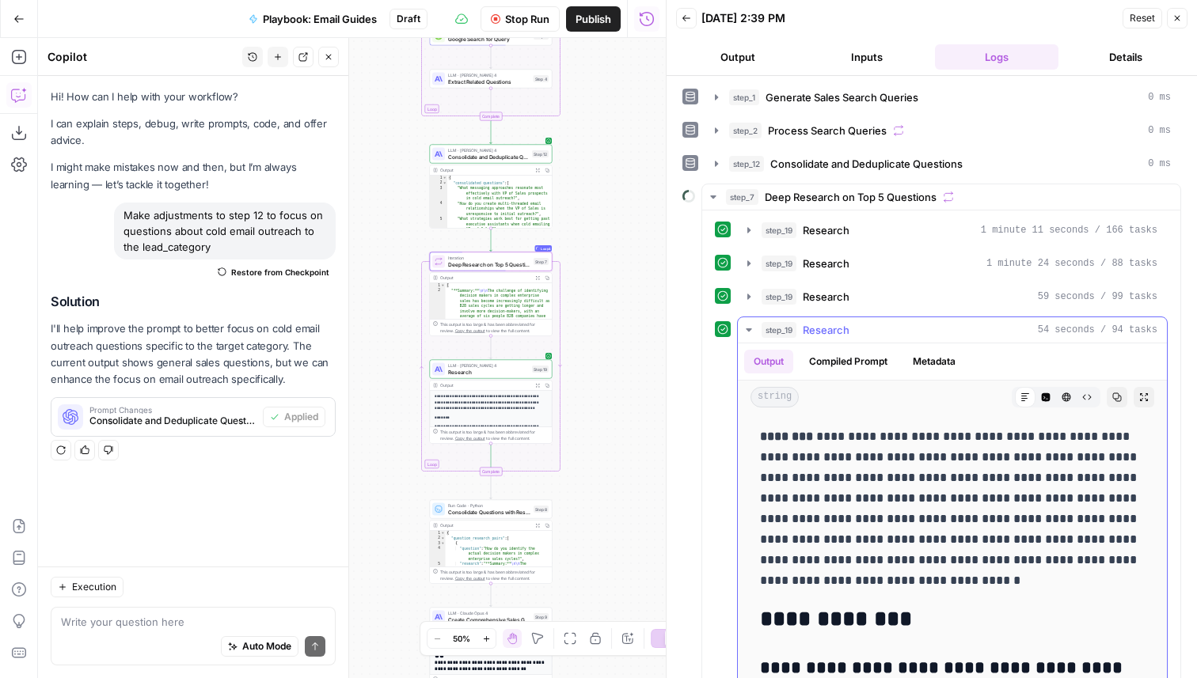
click at [907, 319] on button "step_19 Research 54 seconds / 94 tasks" at bounding box center [952, 329] width 429 height 25
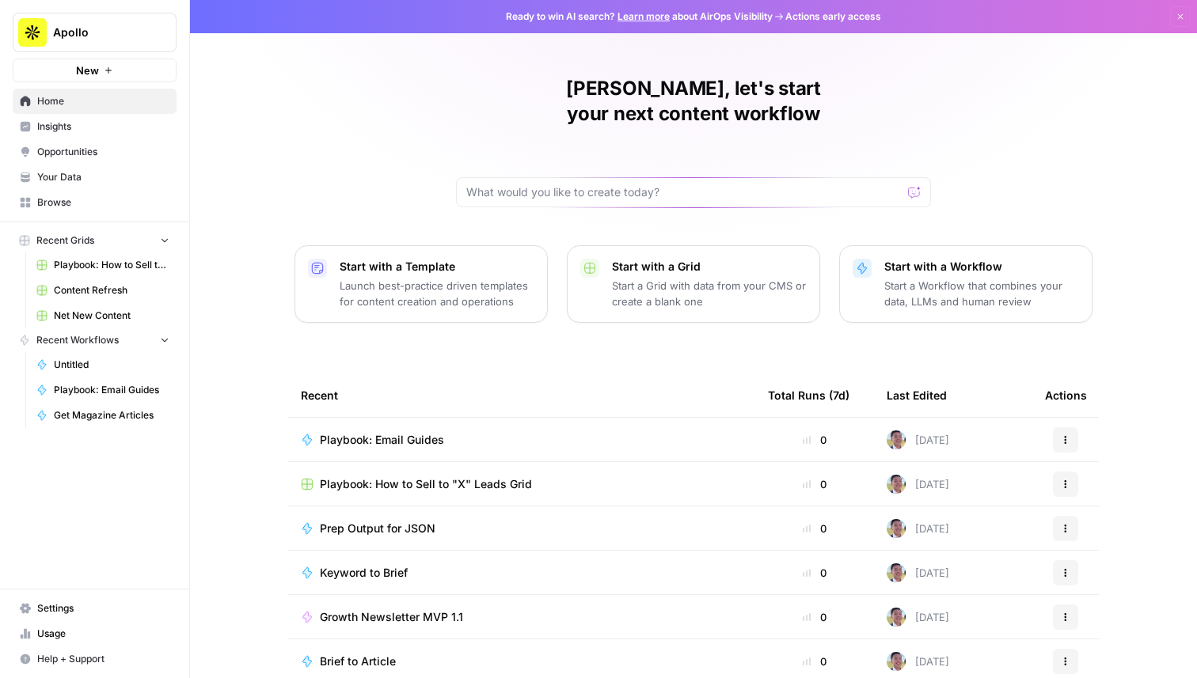
click at [93, 26] on span "Apollo" at bounding box center [101, 33] width 96 height 16
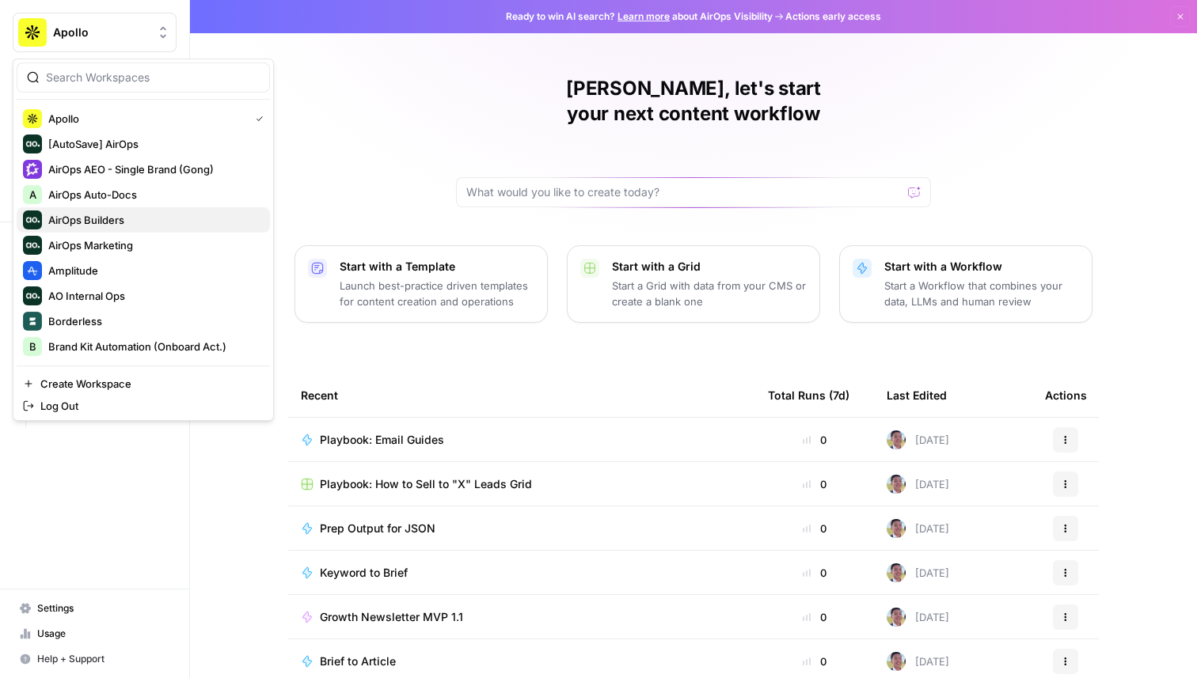
click at [120, 218] on span "AirOps Builders" at bounding box center [152, 220] width 209 height 16
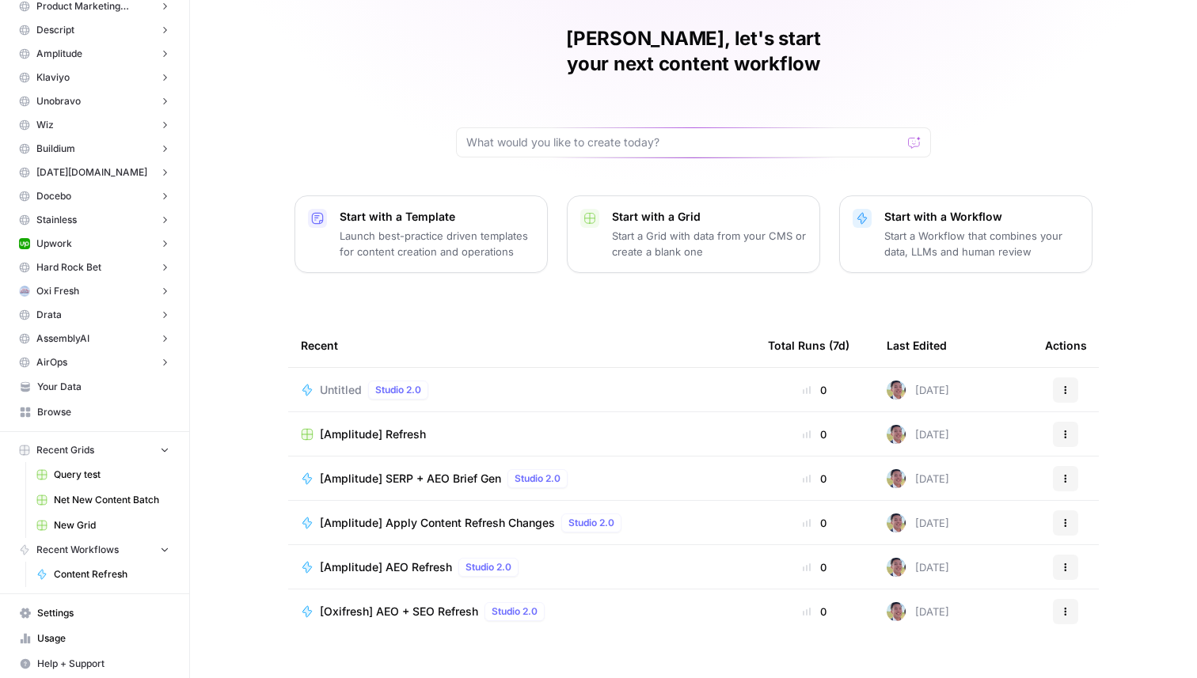
scroll to position [219, 0]
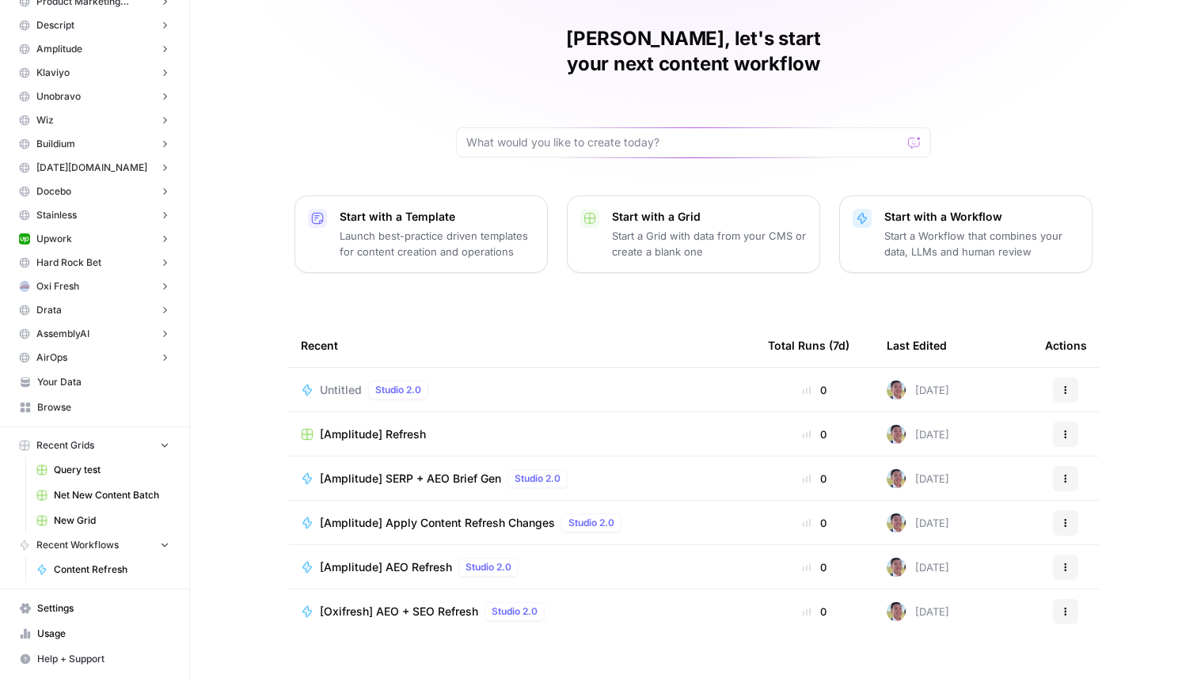
click at [96, 408] on span "Browse" at bounding box center [103, 408] width 132 height 14
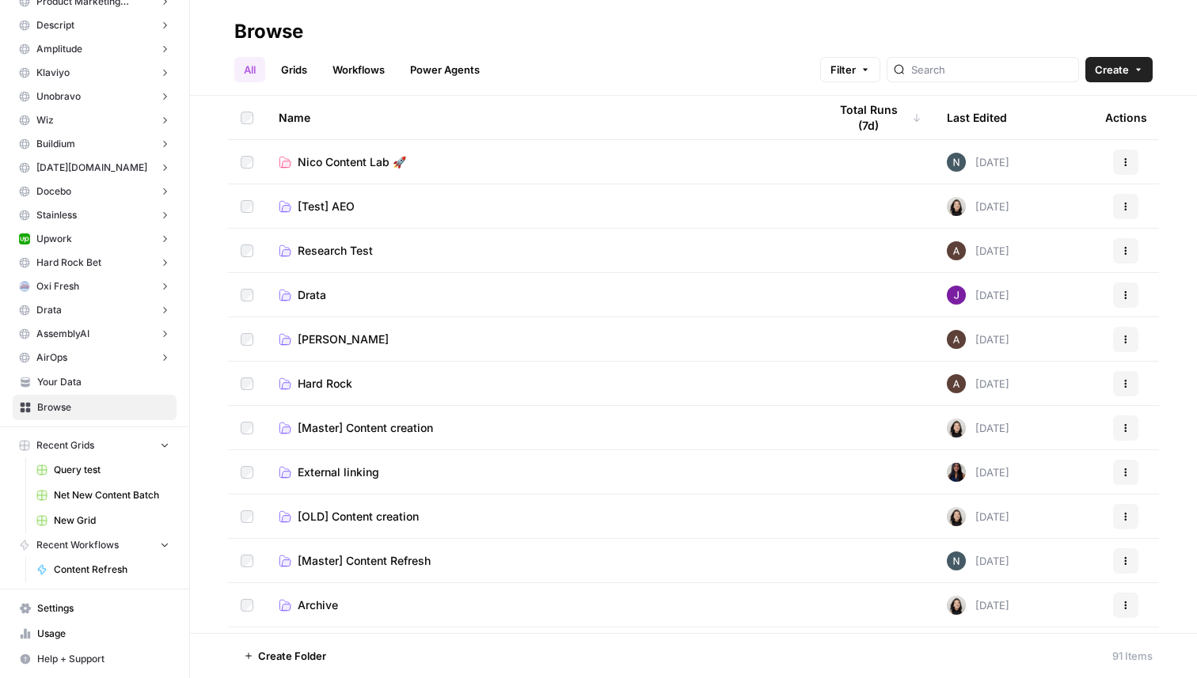
click at [298, 69] on link "Grids" at bounding box center [294, 69] width 45 height 25
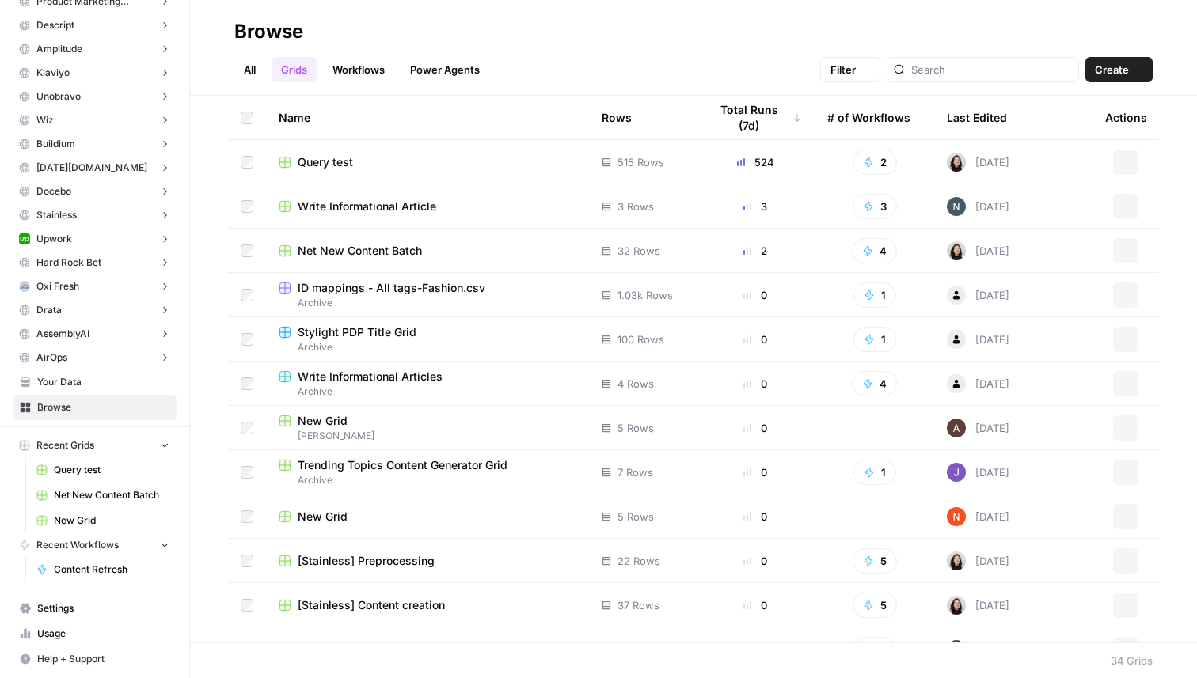
click at [257, 70] on link "All" at bounding box center [249, 69] width 31 height 25
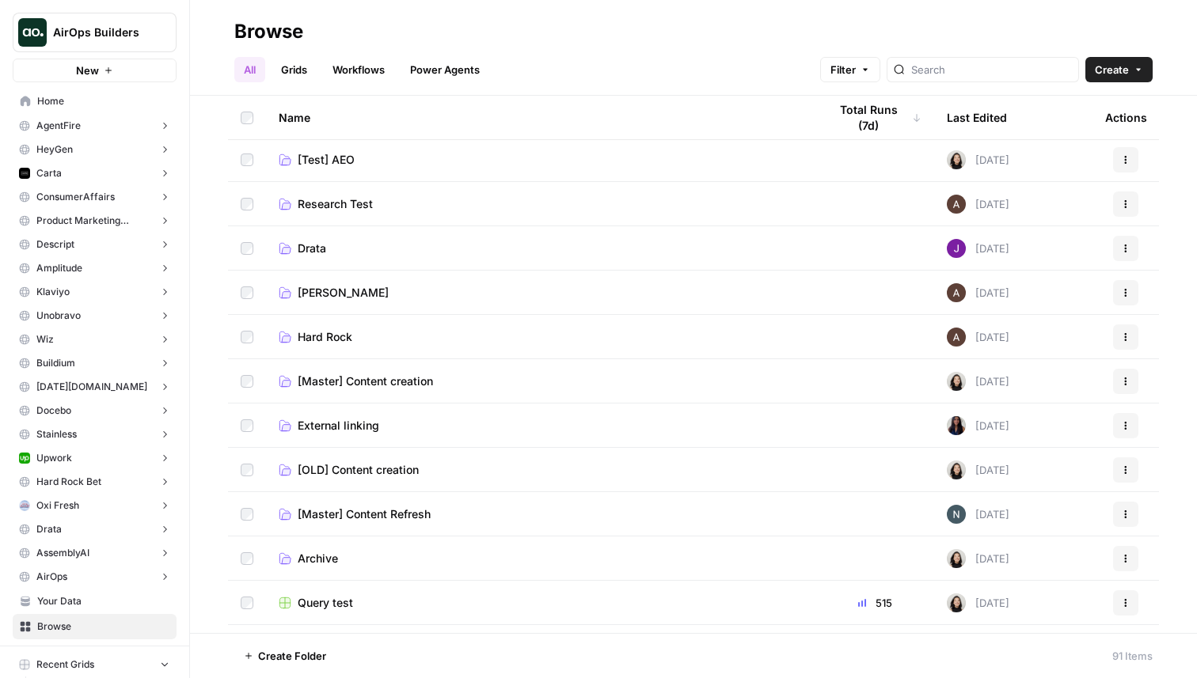
scroll to position [45, 0]
click at [367, 382] on span "[Master] Content creation" at bounding box center [365, 383] width 135 height 16
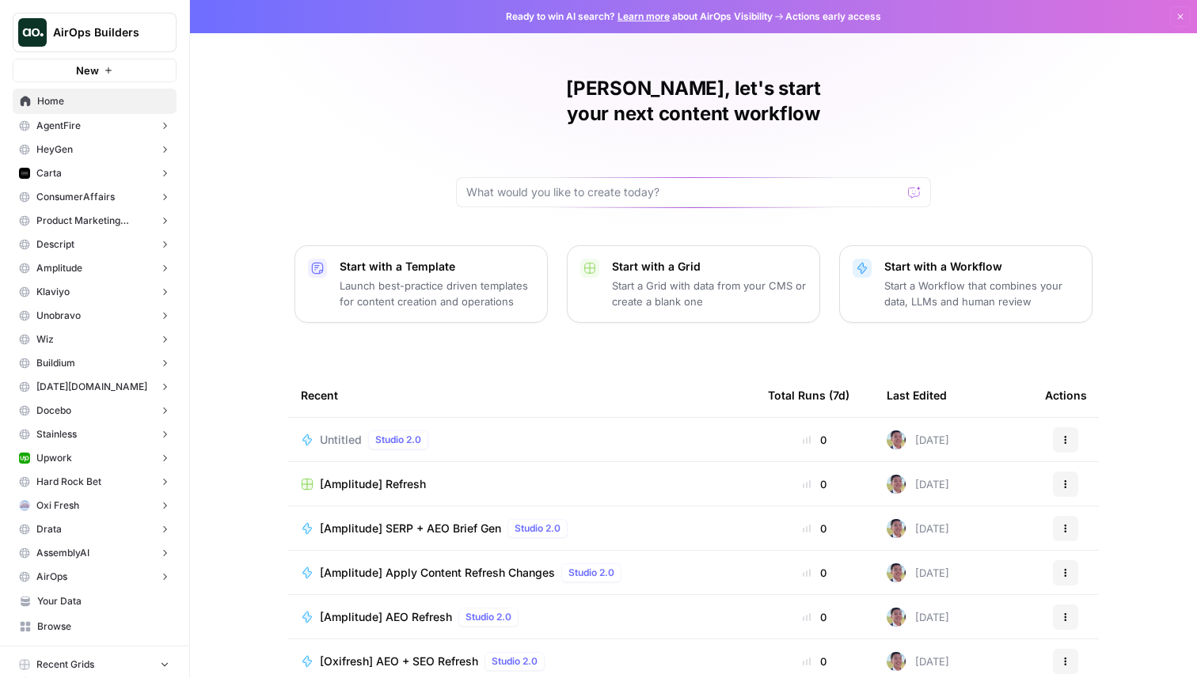
click at [70, 31] on span "AirOps Builders" at bounding box center [101, 33] width 96 height 16
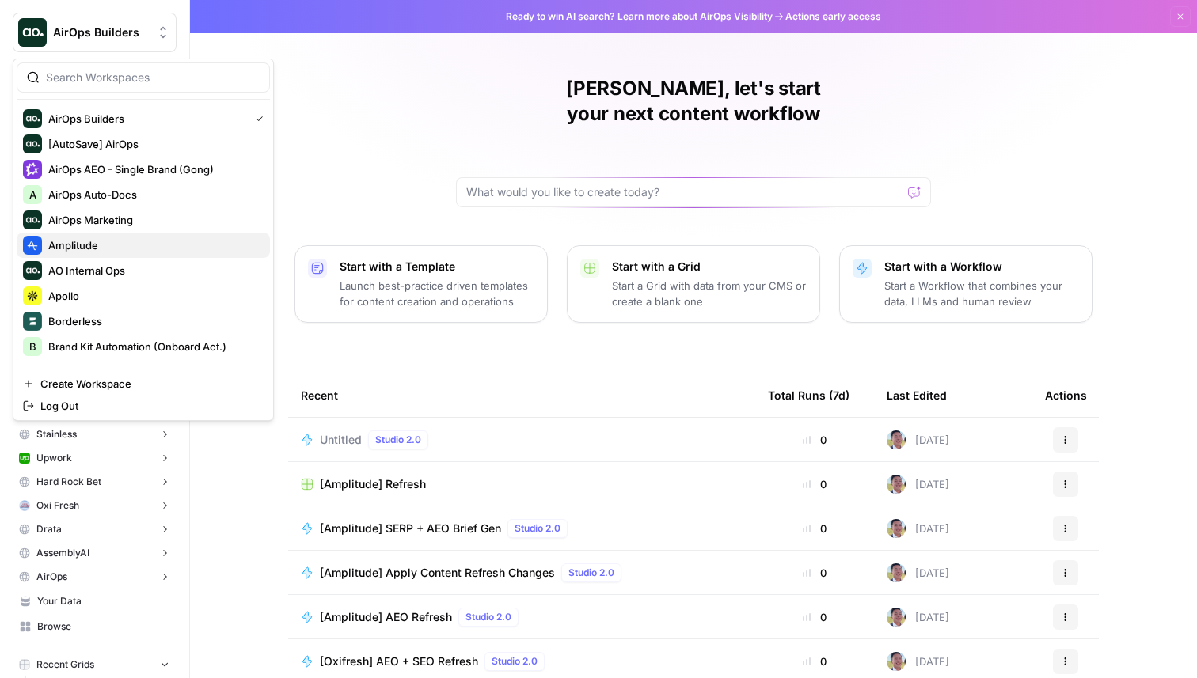
click at [112, 253] on span "Amplitude" at bounding box center [152, 246] width 209 height 16
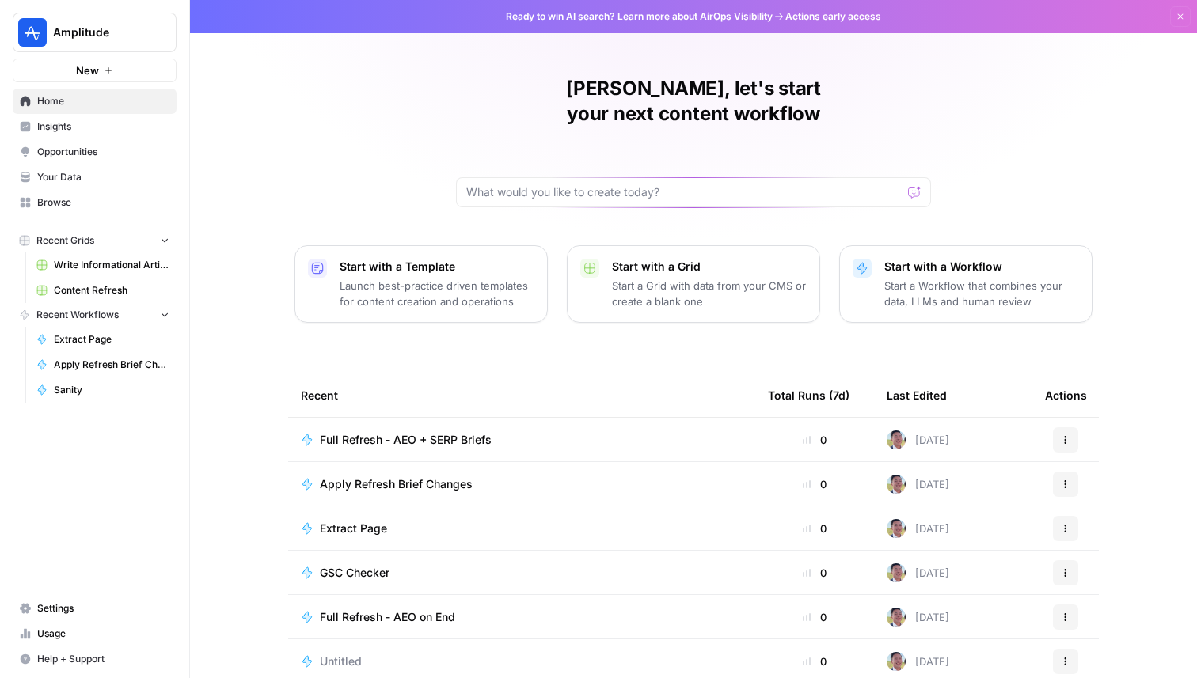
scroll to position [50, 0]
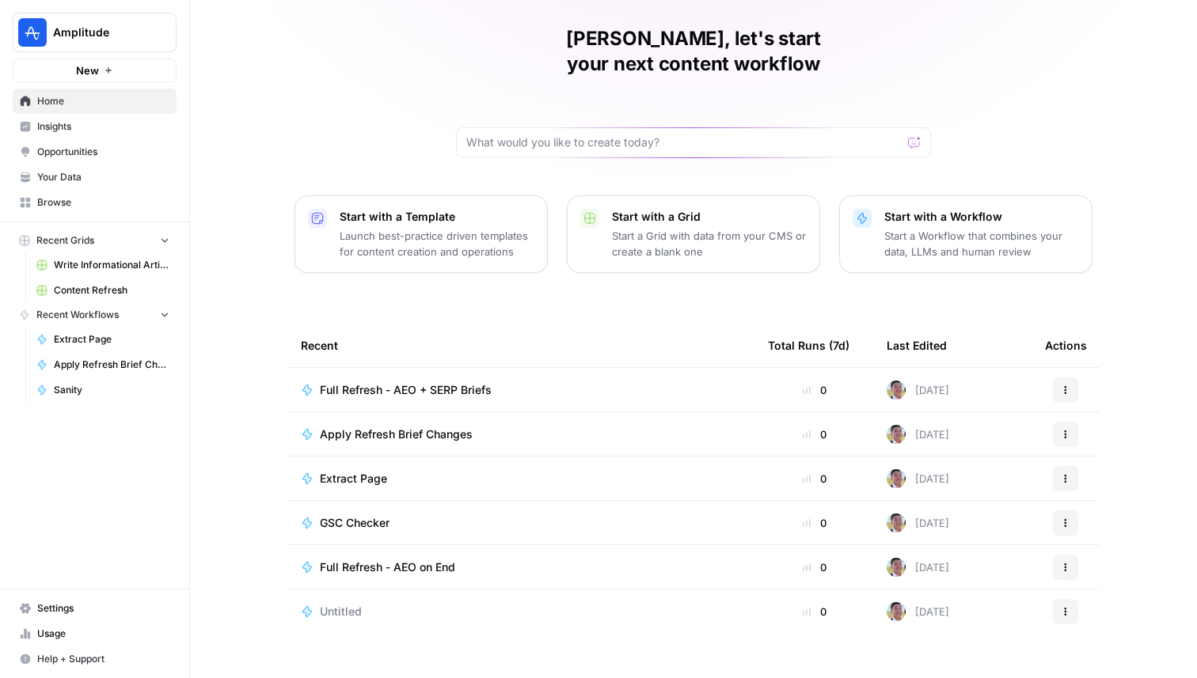
click at [109, 283] on span "Content Refresh" at bounding box center [112, 290] width 116 height 14
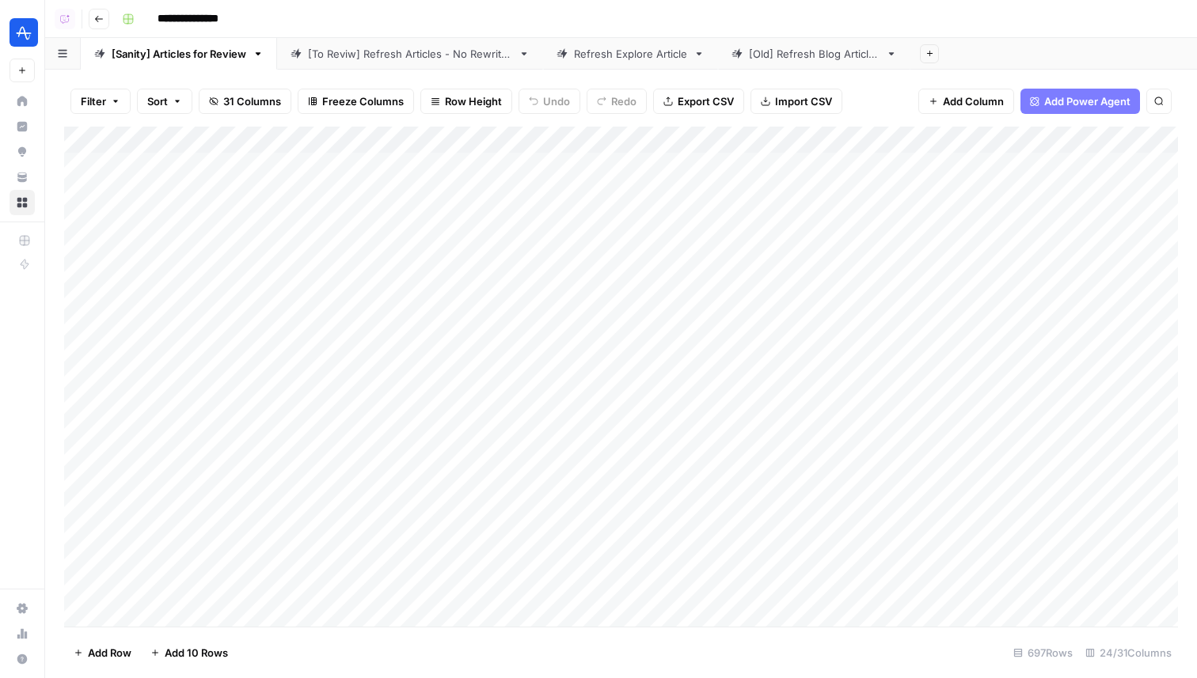
click at [625, 52] on div "Refresh Explore Article" at bounding box center [630, 54] width 113 height 16
click at [1034, 280] on div "Add Column" at bounding box center [621, 220] width 1114 height 187
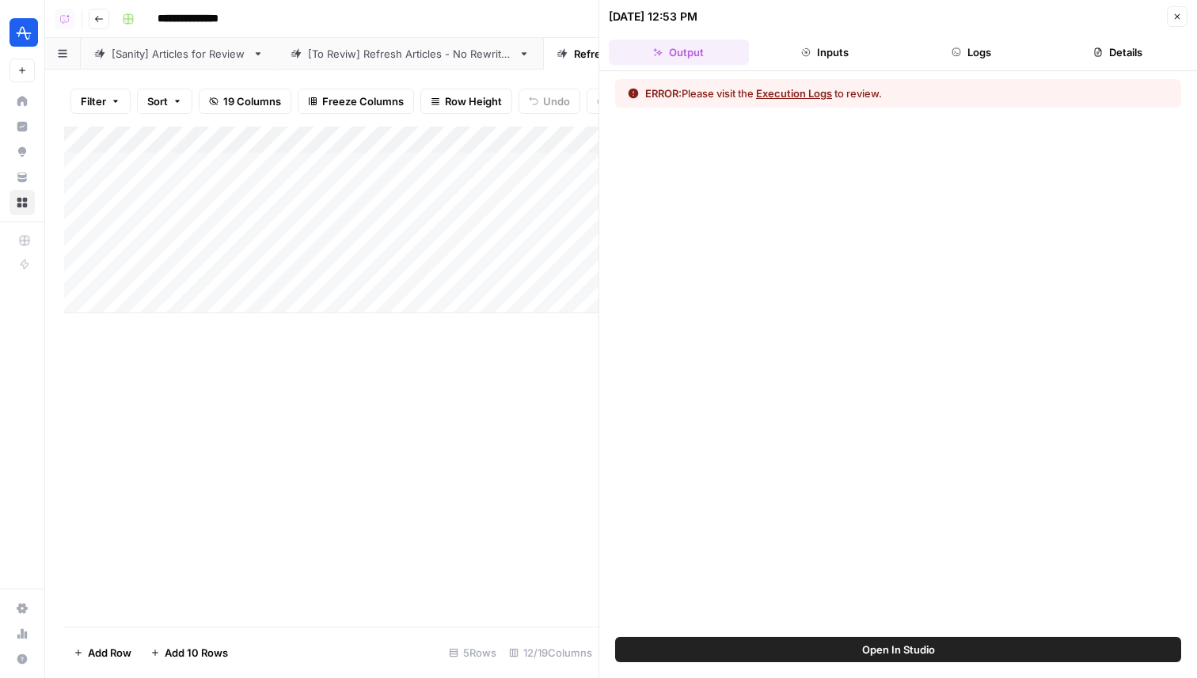
click at [987, 58] on button "Logs" at bounding box center [972, 52] width 140 height 25
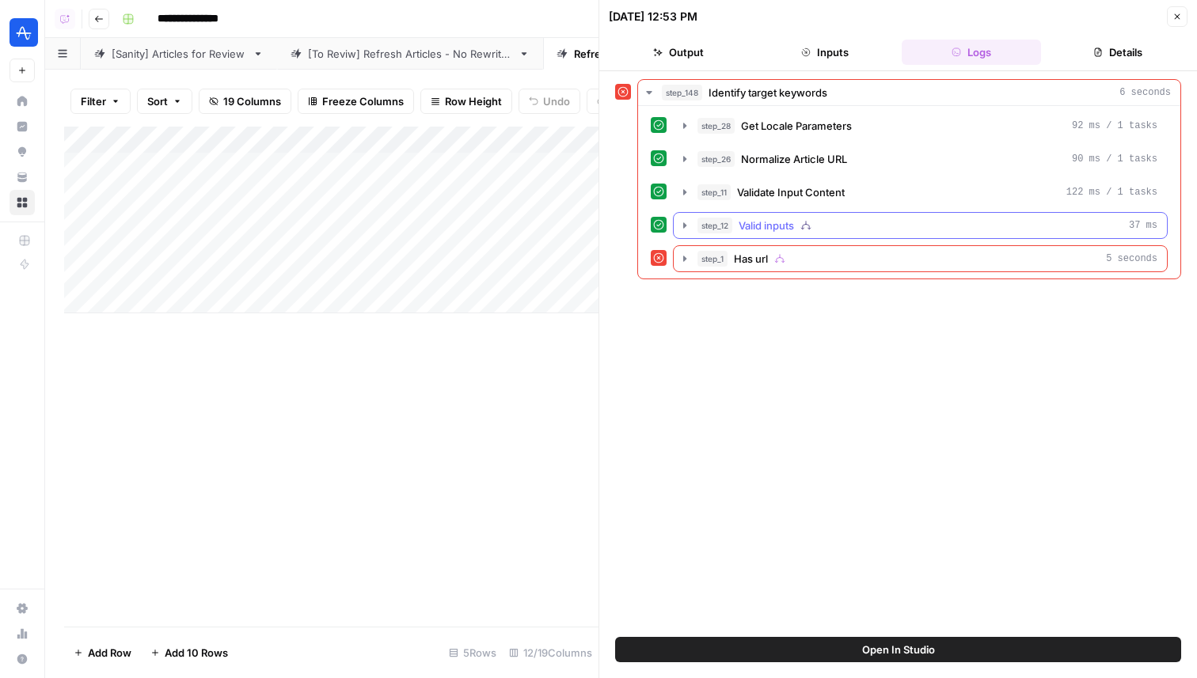
click at [868, 231] on div "step_12 Valid inputs 37 ms" at bounding box center [927, 226] width 460 height 16
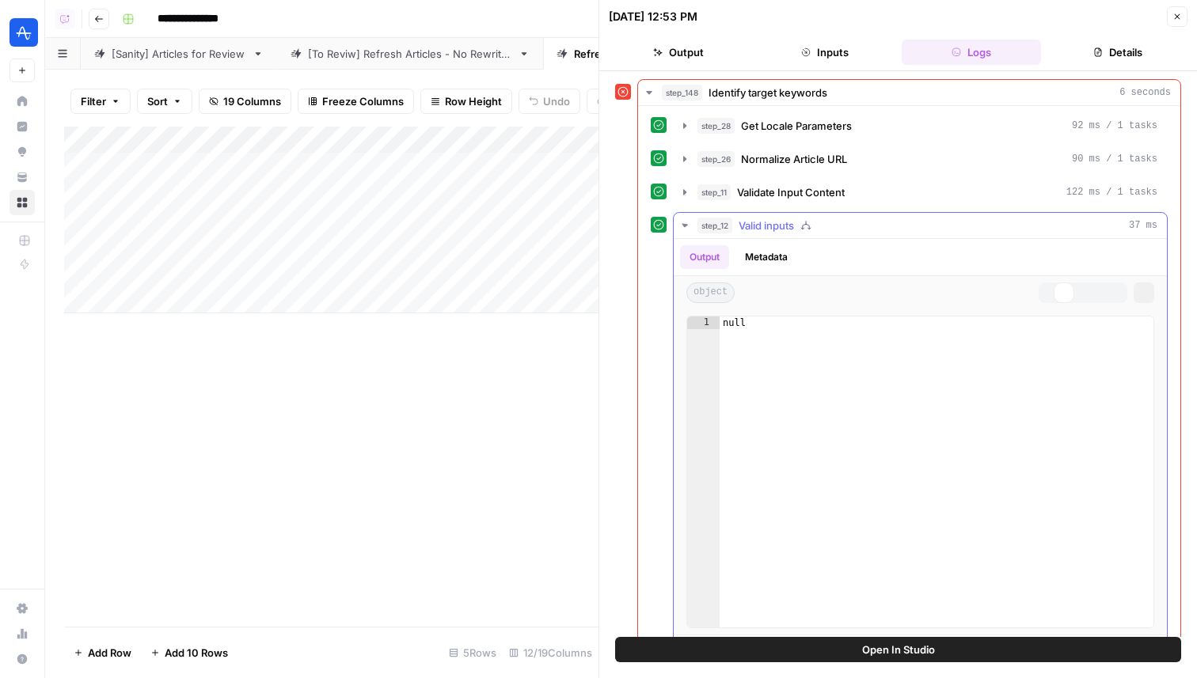
click at [866, 257] on div "Output Metadata" at bounding box center [920, 257] width 493 height 36
click at [866, 222] on div "step_12 Valid inputs 37 ms" at bounding box center [927, 226] width 460 height 16
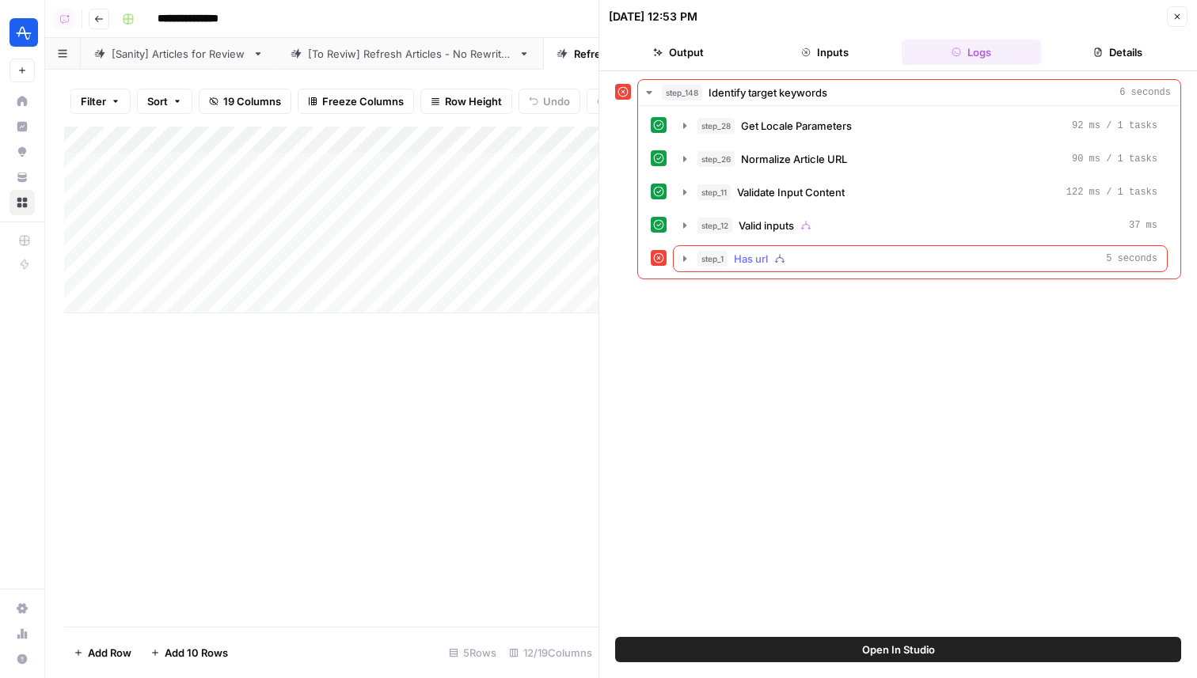
click at [871, 268] on button "step_1 Has url 5 seconds" at bounding box center [920, 258] width 493 height 25
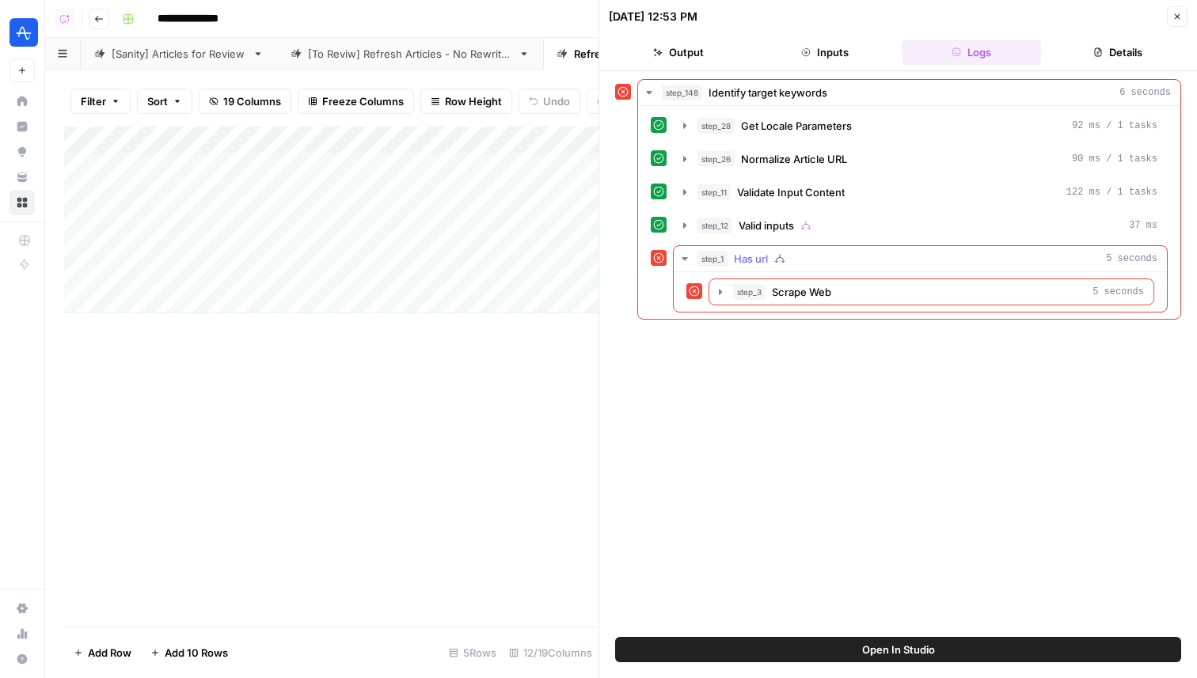
click at [867, 281] on button "step_3 Scrape Web 5 seconds" at bounding box center [931, 291] width 444 height 25
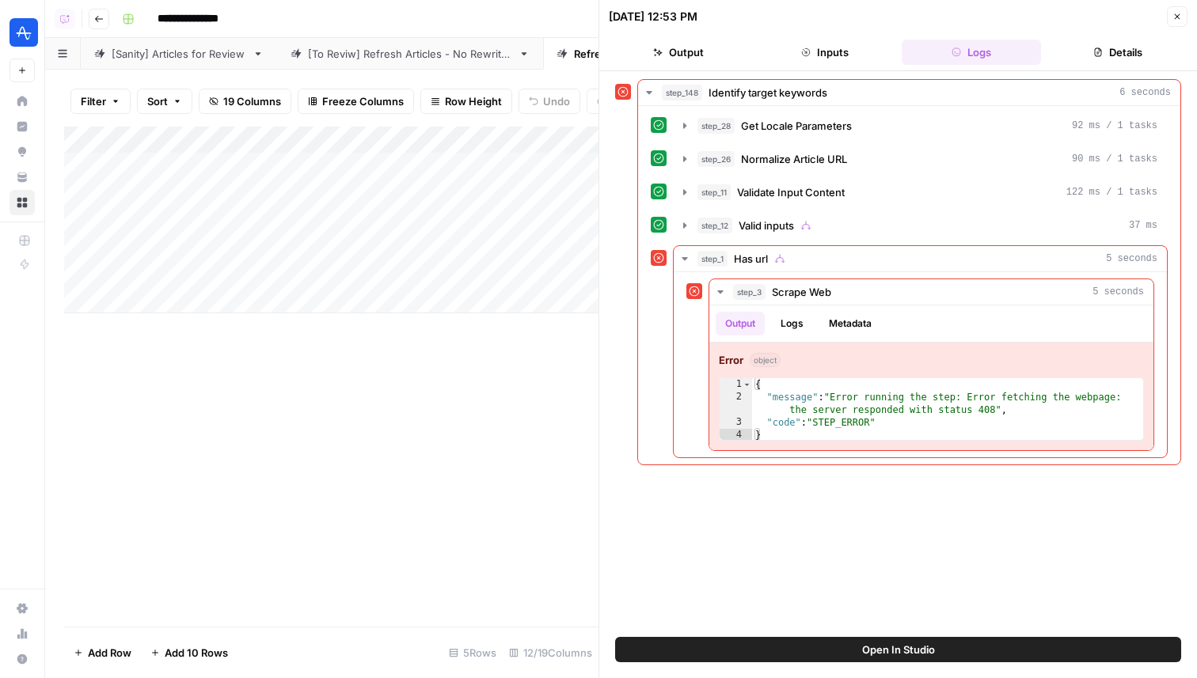
click at [1181, 17] on icon "button" at bounding box center [1177, 17] width 10 height 10
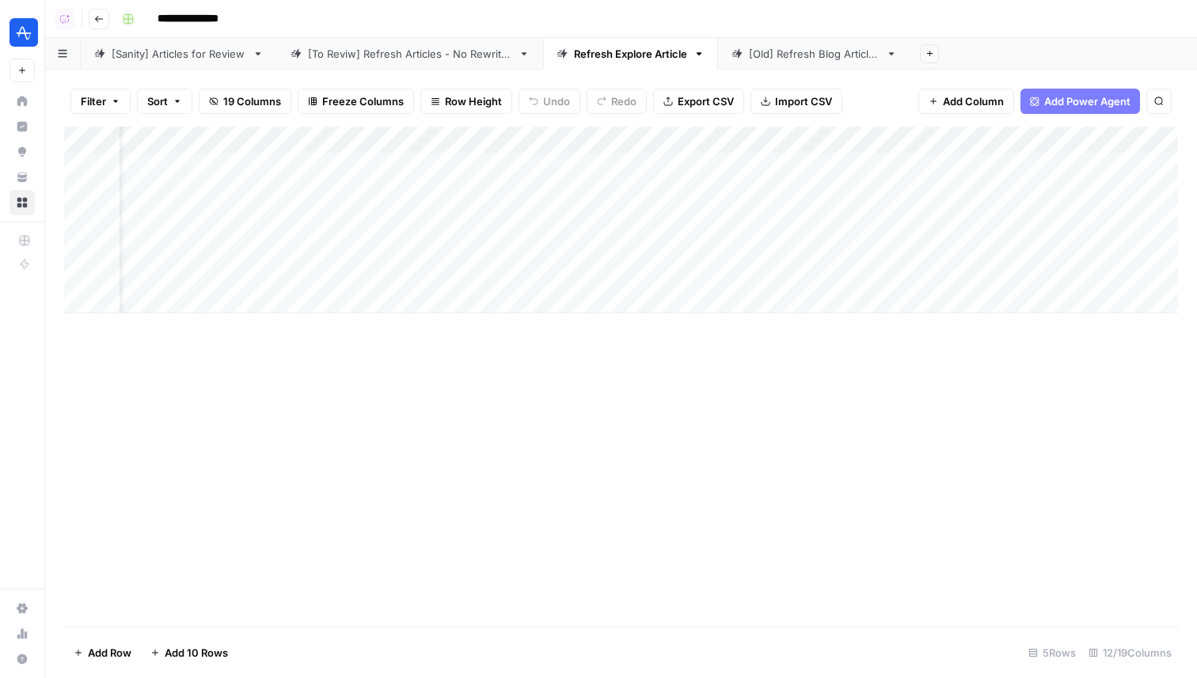
scroll to position [0, 57]
click at [975, 273] on div "Add Column" at bounding box center [621, 220] width 1114 height 187
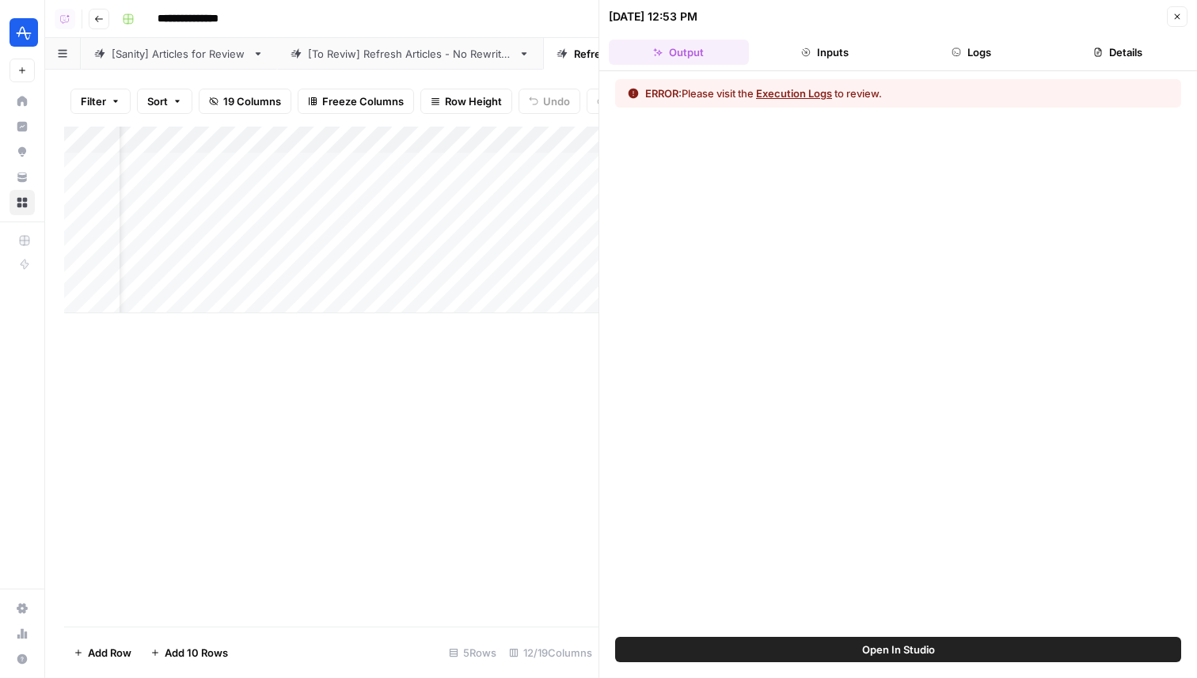
click at [1095, 43] on button "Details" at bounding box center [1117, 52] width 140 height 25
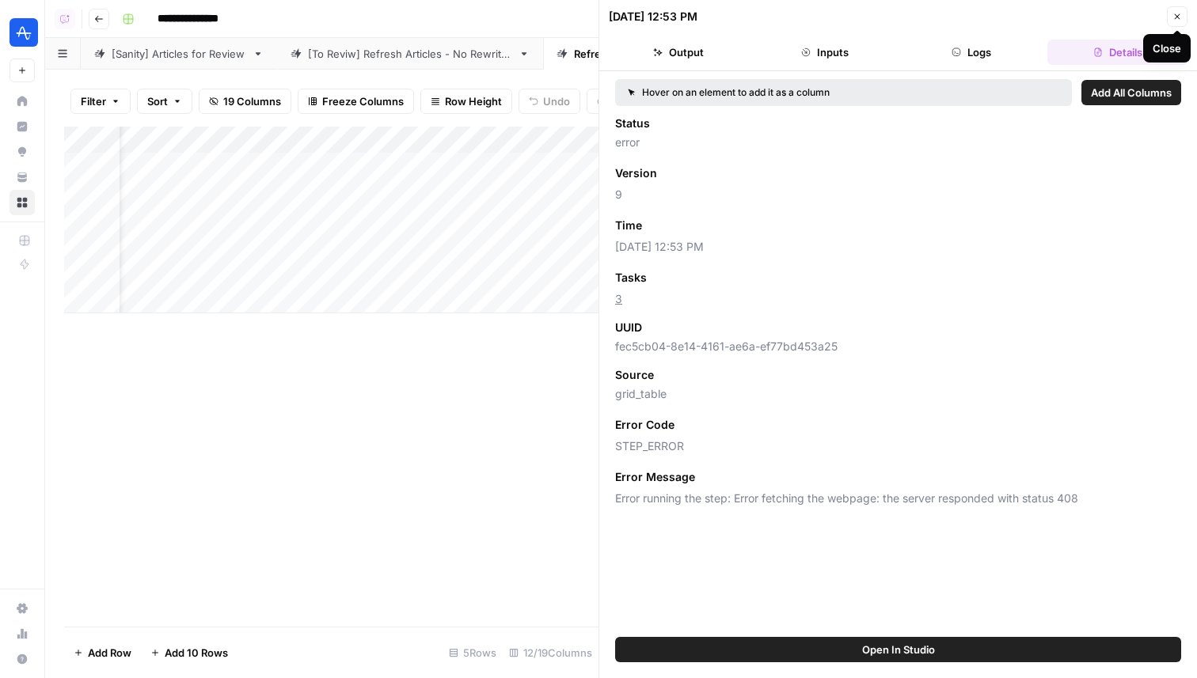
click at [1171, 14] on button "Close" at bounding box center [1177, 16] width 21 height 21
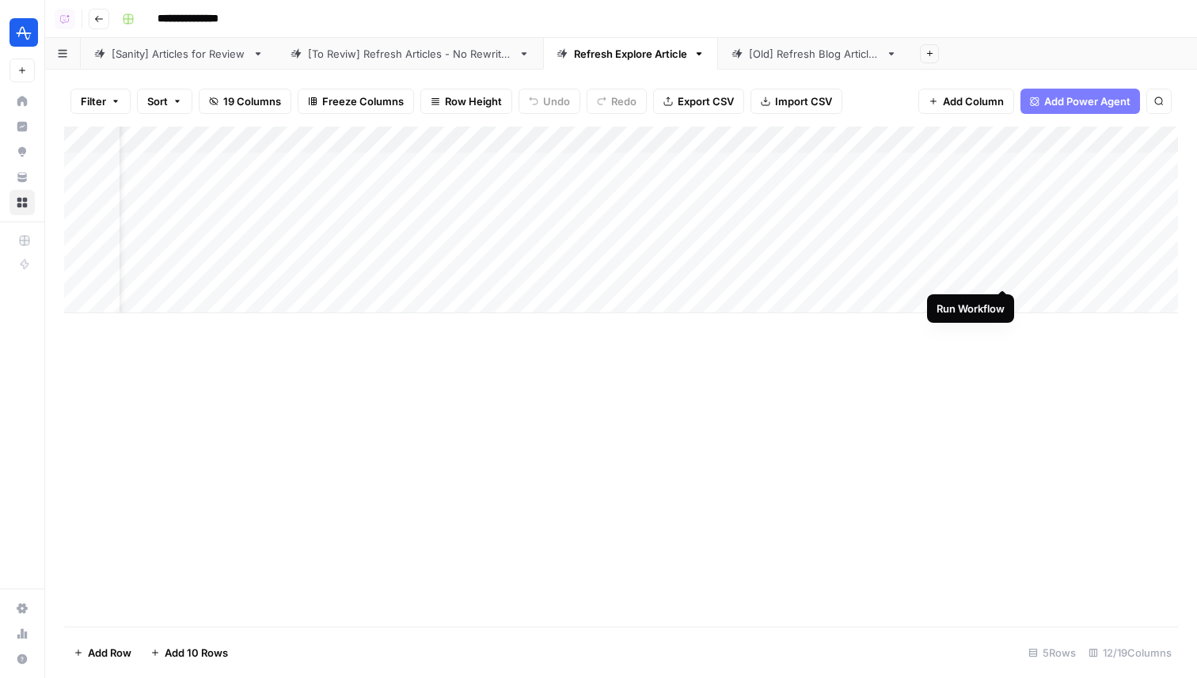
click at [1003, 274] on div "Add Column" at bounding box center [621, 220] width 1114 height 187
click at [979, 245] on div "Add Column" at bounding box center [621, 220] width 1114 height 187
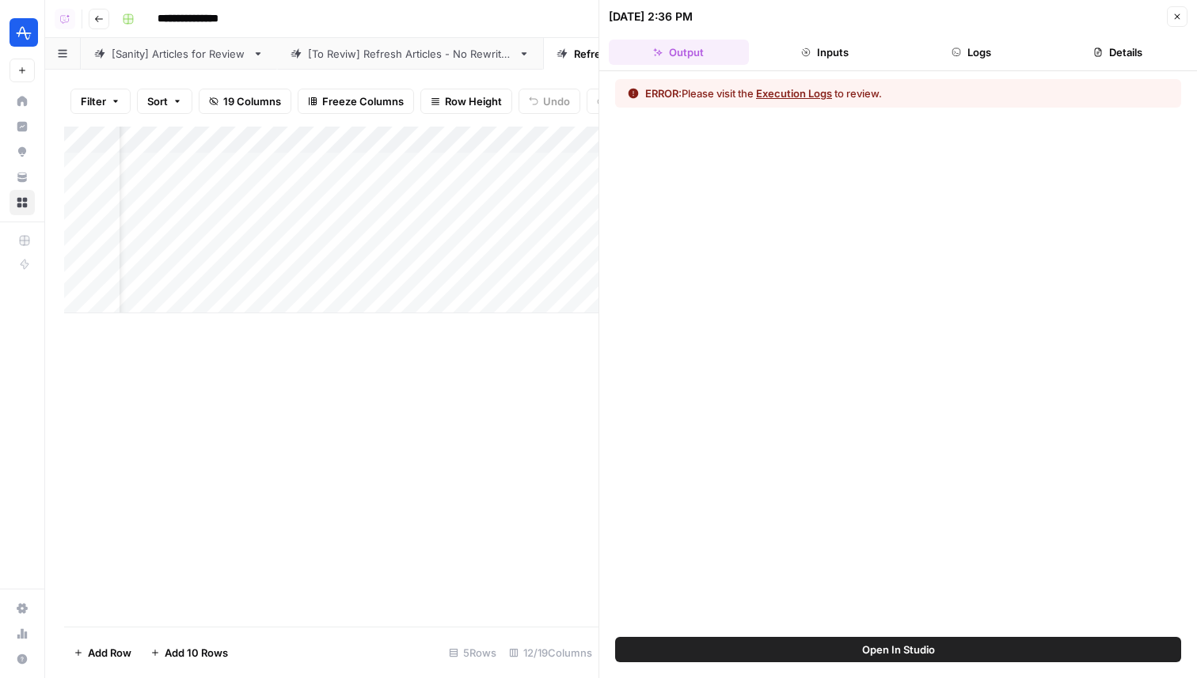
click at [999, 55] on button "Logs" at bounding box center [972, 52] width 140 height 25
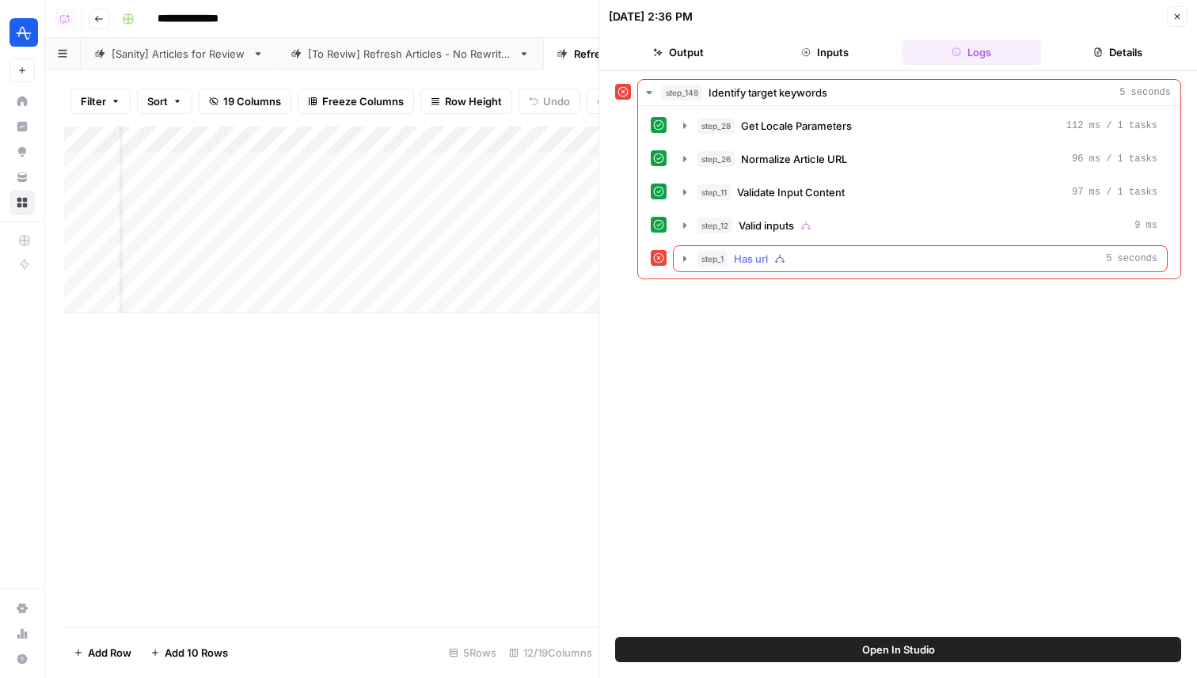
click at [834, 260] on div "step_1 Has url 5 seconds" at bounding box center [927, 259] width 460 height 16
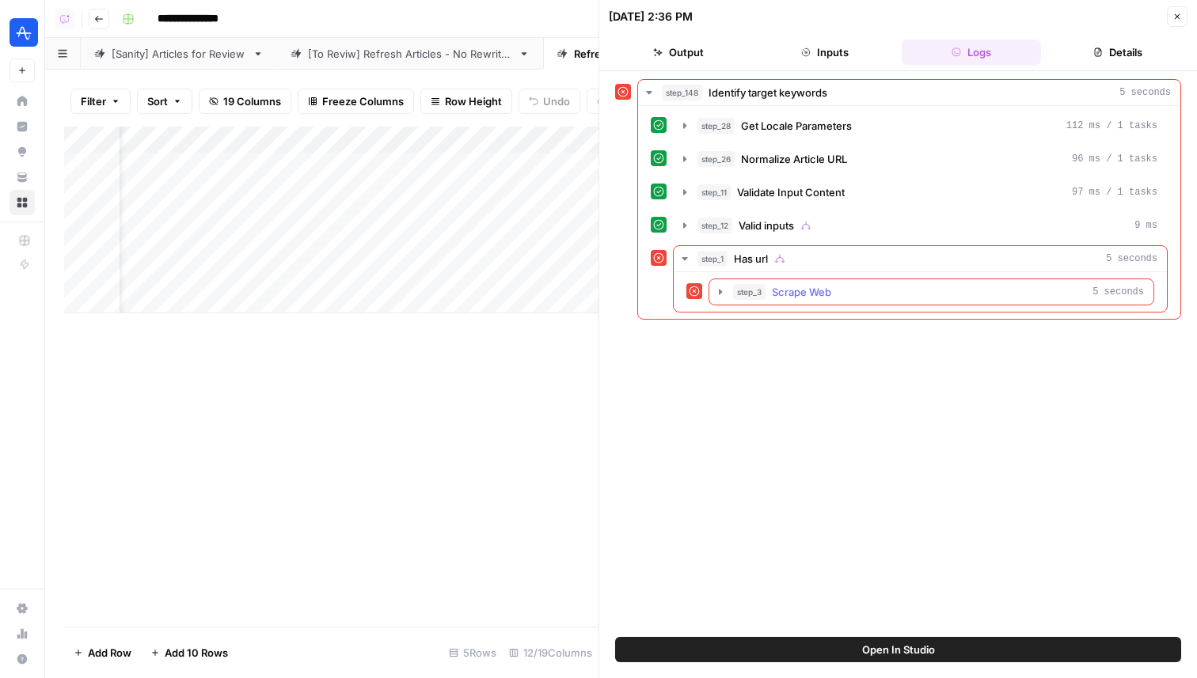
click at [856, 280] on button "step_3 Scrape Web 5 seconds" at bounding box center [931, 291] width 444 height 25
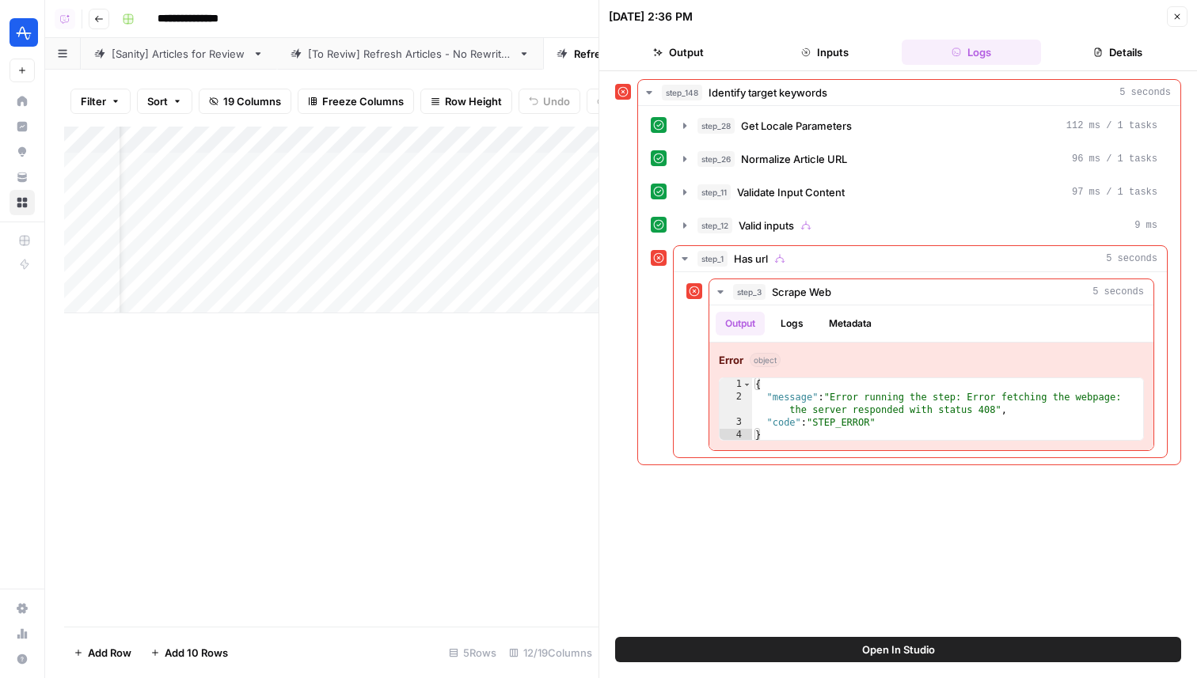
click at [1182, 18] on button "Close" at bounding box center [1177, 16] width 21 height 21
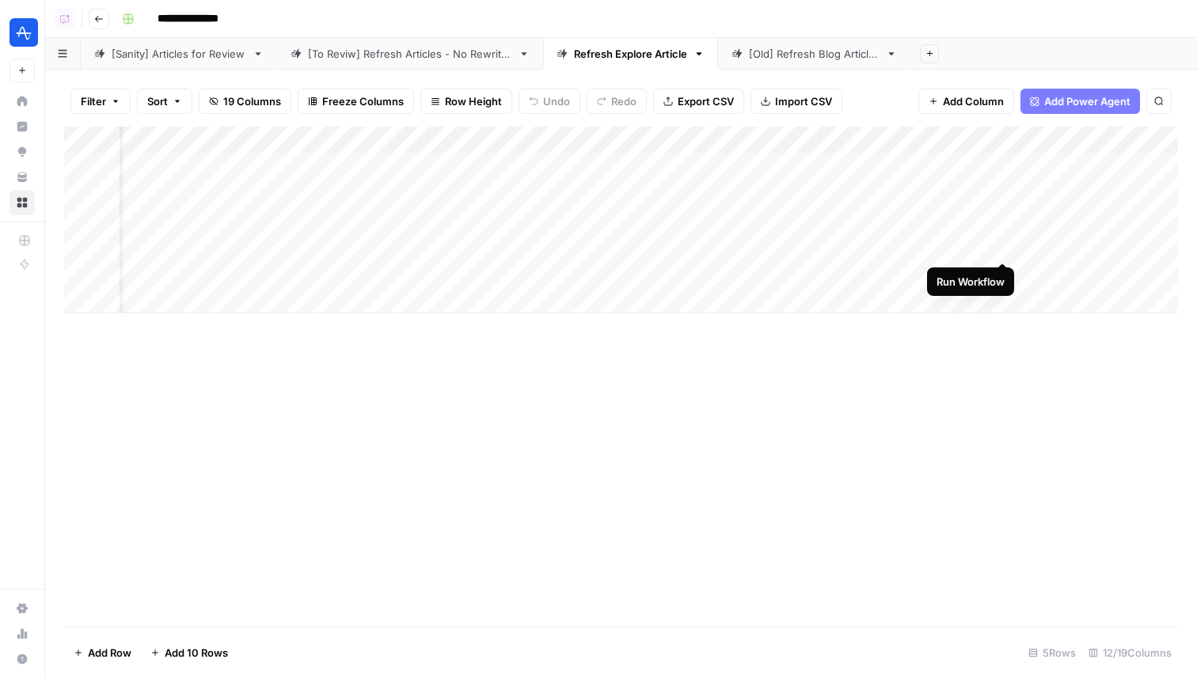
click at [998, 246] on div "Add Column" at bounding box center [621, 220] width 1114 height 187
click at [1005, 271] on div "Add Column" at bounding box center [621, 220] width 1114 height 187
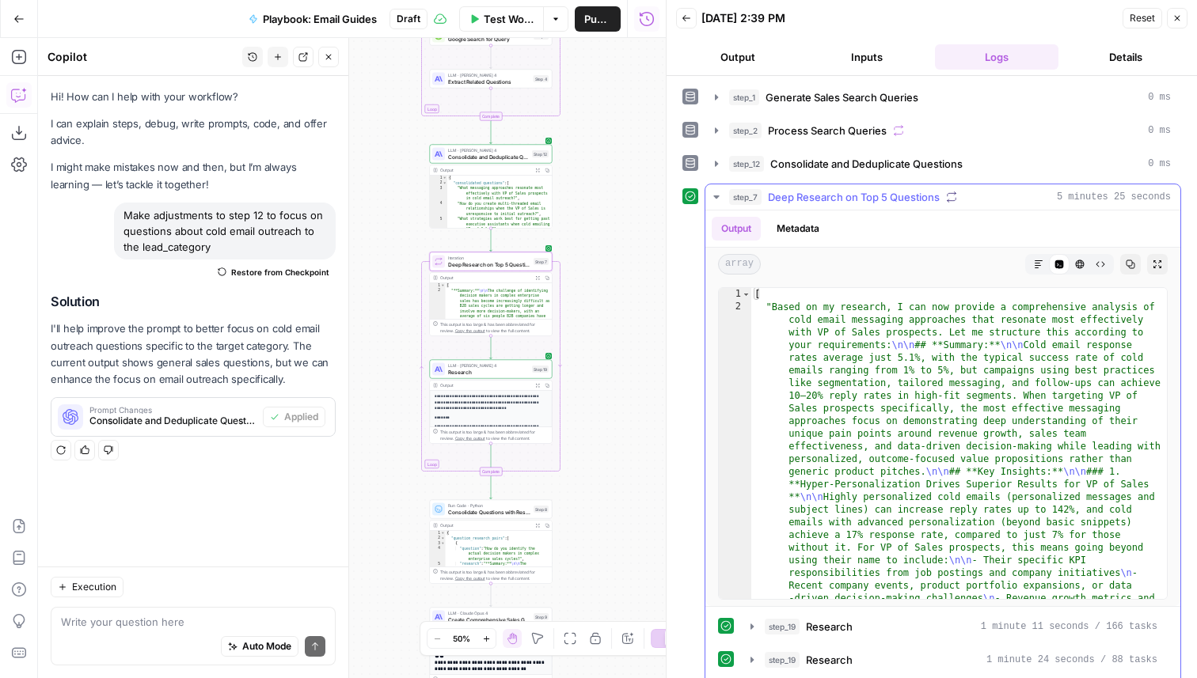
click at [853, 198] on span "Deep Research on Top 5 Questions" at bounding box center [854, 197] width 172 height 16
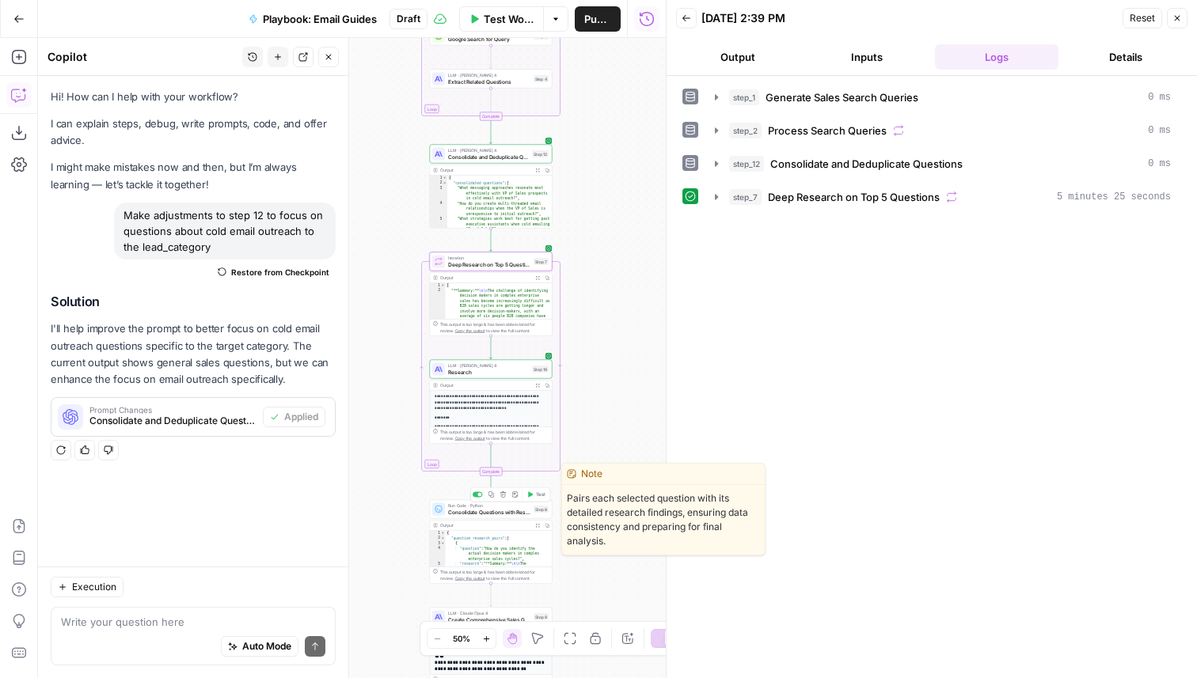
click at [483, 509] on span "Consolidate Questions with Research" at bounding box center [489, 512] width 82 height 8
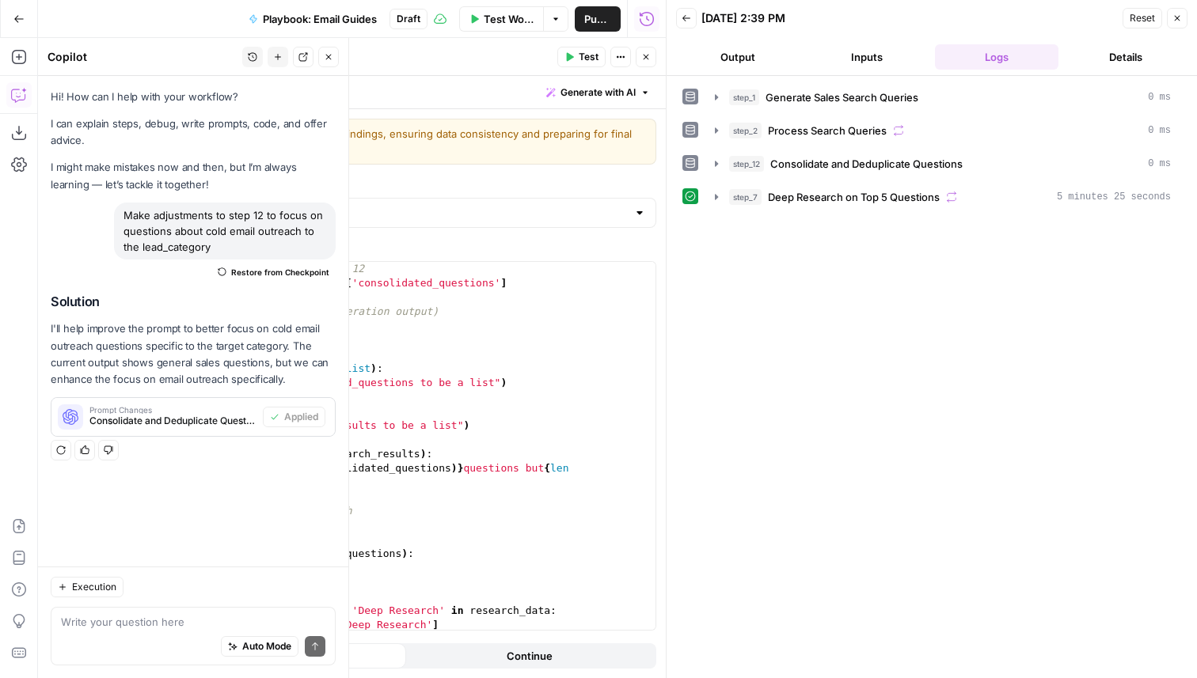
click at [591, 55] on span "Test" at bounding box center [589, 57] width 20 height 14
click at [906, 157] on span "Consolidate and Deduplicate Questions" at bounding box center [866, 164] width 192 height 16
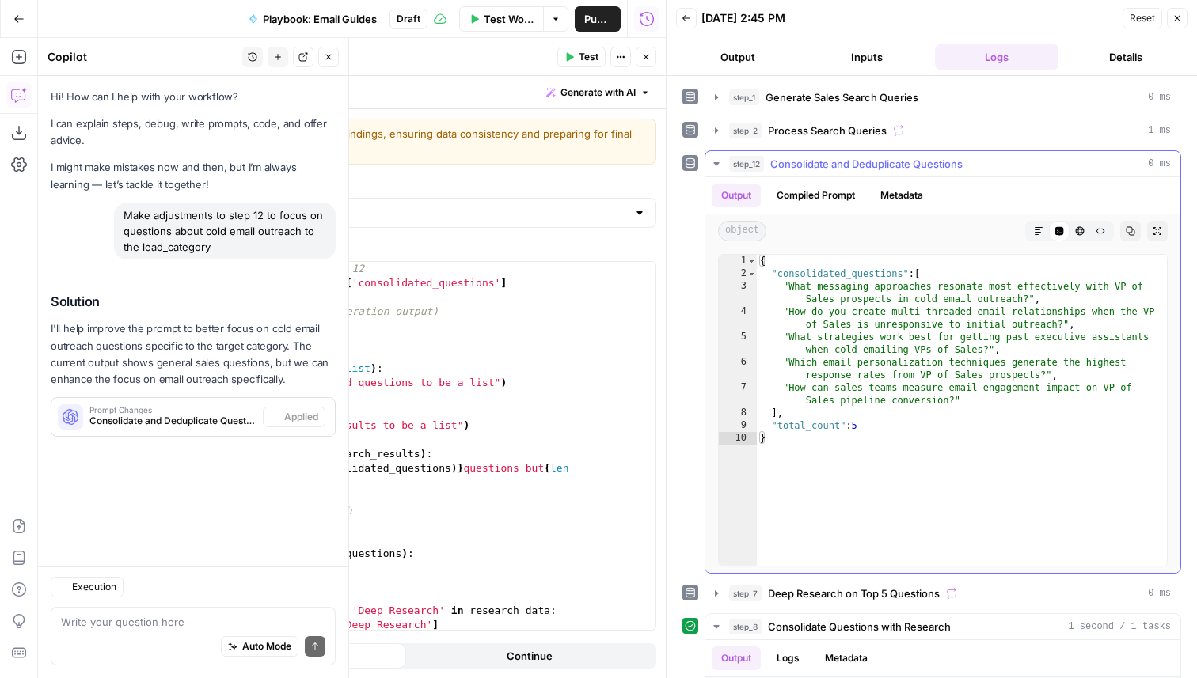
click at [907, 165] on span "Consolidate and Deduplicate Questions" at bounding box center [866, 164] width 192 height 16
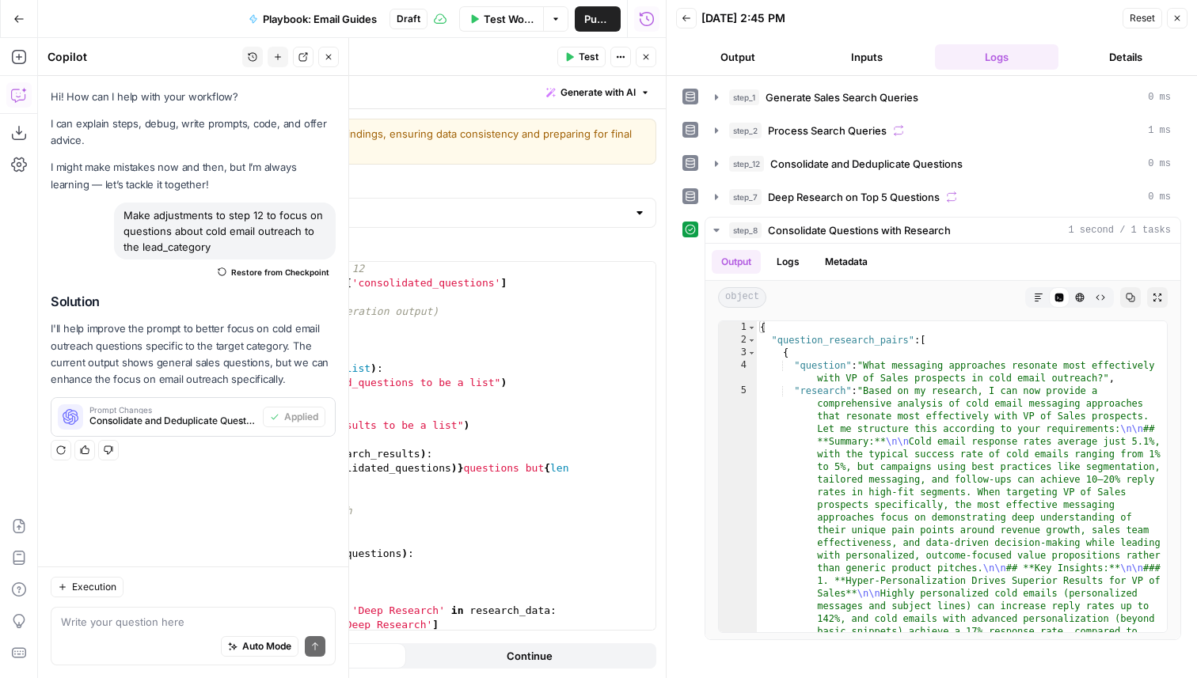
click at [647, 62] on button "Close" at bounding box center [646, 57] width 21 height 21
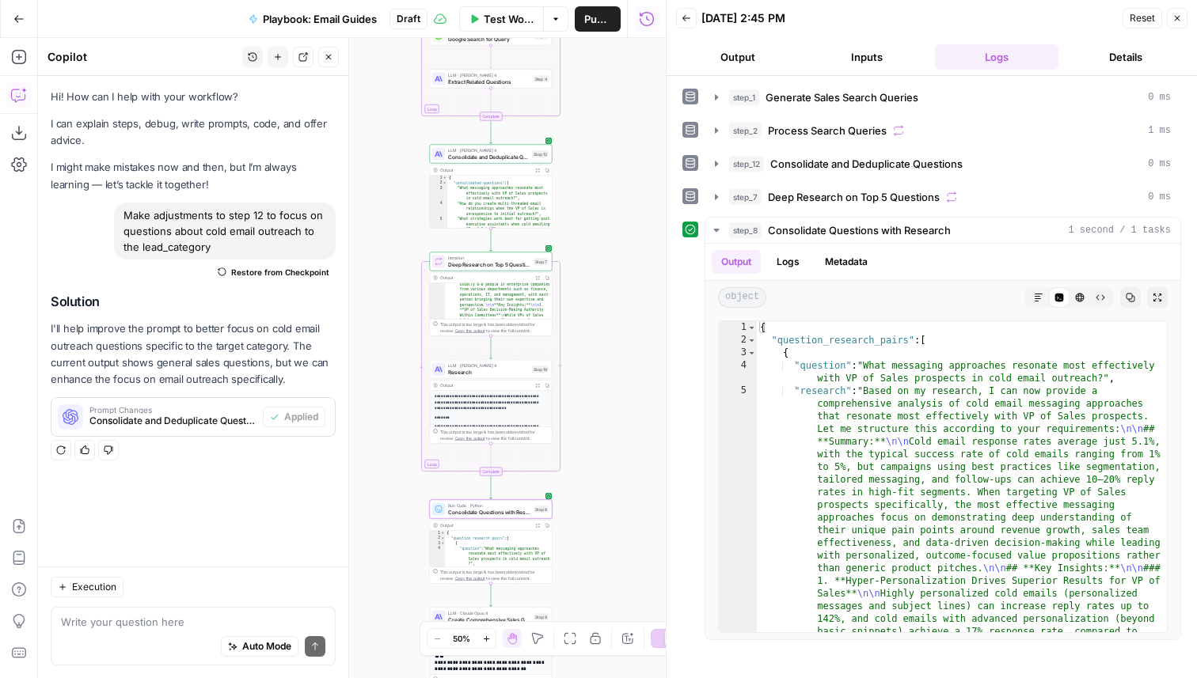
scroll to position [173, 0]
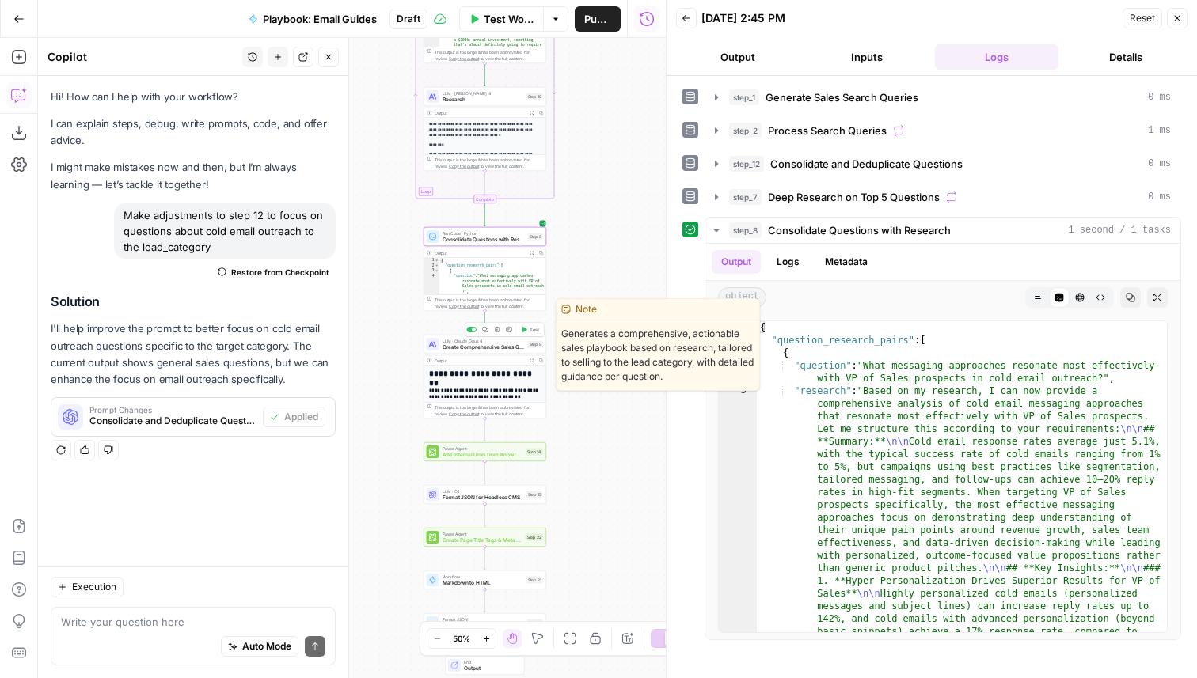
click at [533, 329] on span "Test" at bounding box center [535, 329] width 10 height 7
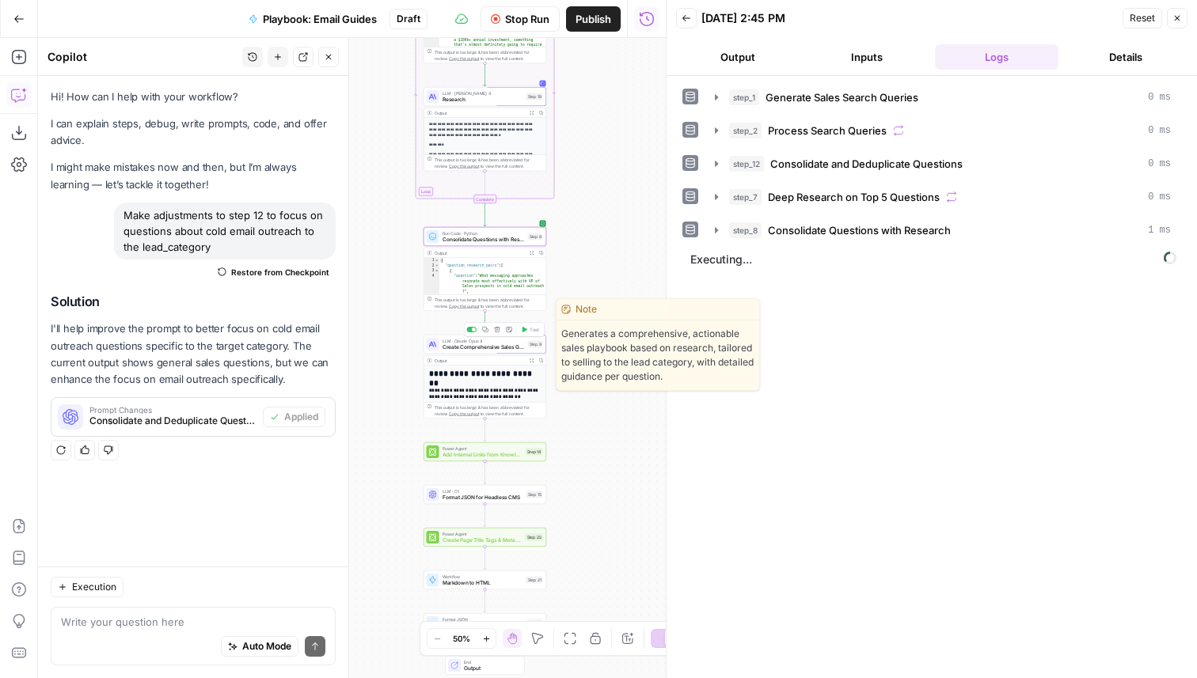
click at [519, 355] on div "**********" at bounding box center [485, 377] width 123 height 84
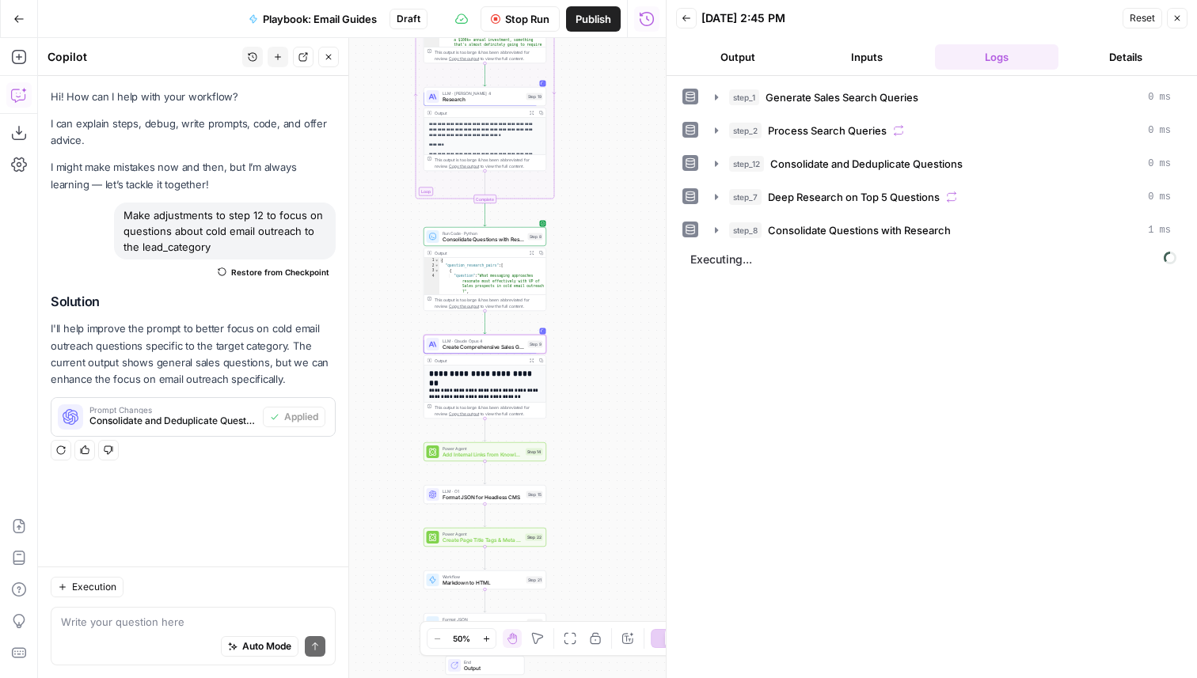
click at [497, 344] on span "Create Comprehensive Sales Guide" at bounding box center [484, 348] width 82 height 8
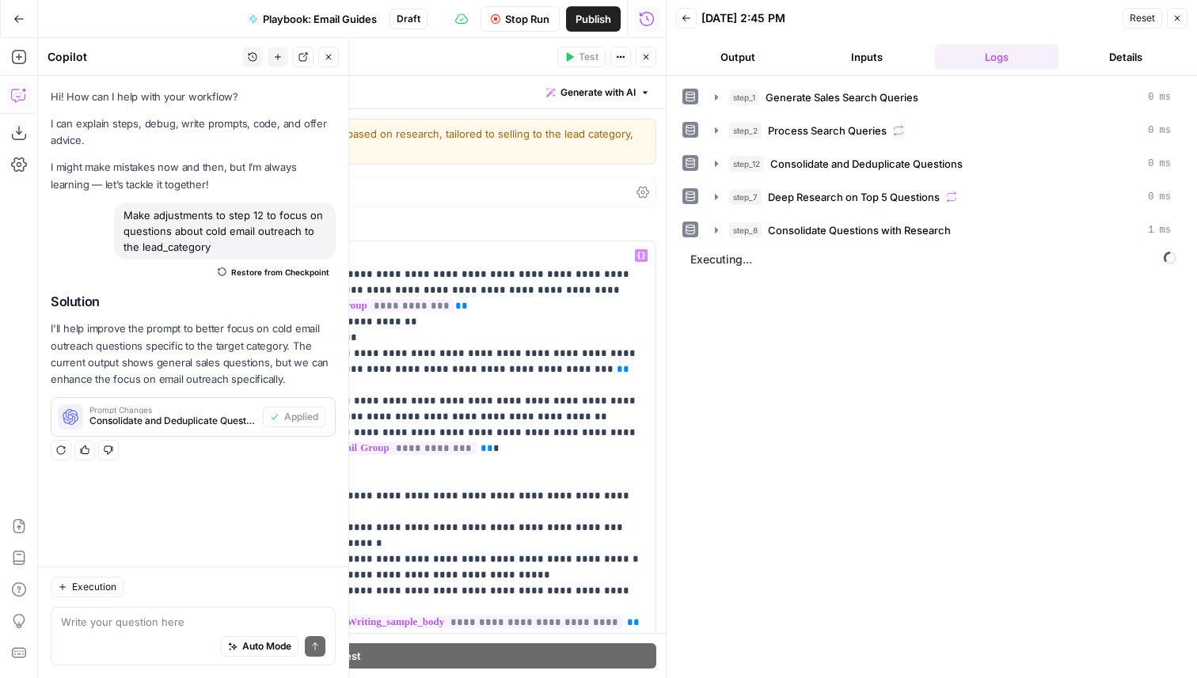
scroll to position [325, 0]
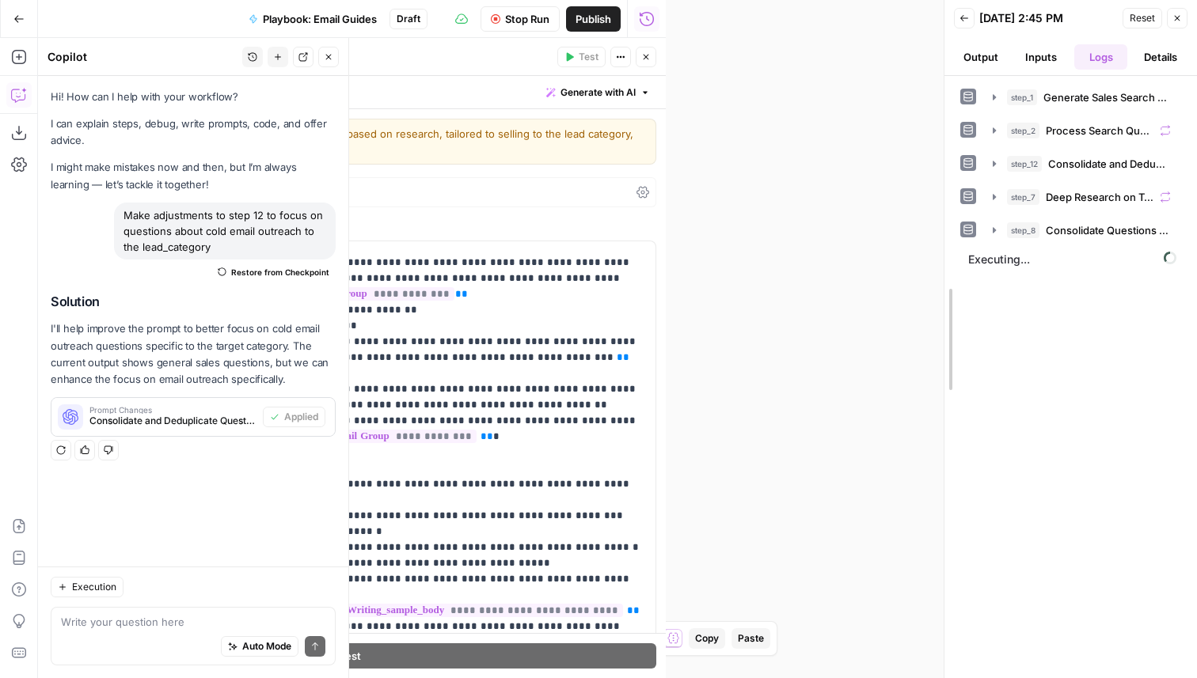
drag, startPoint x: 664, startPoint y: 333, endPoint x: 1188, endPoint y: 360, distance: 524.0
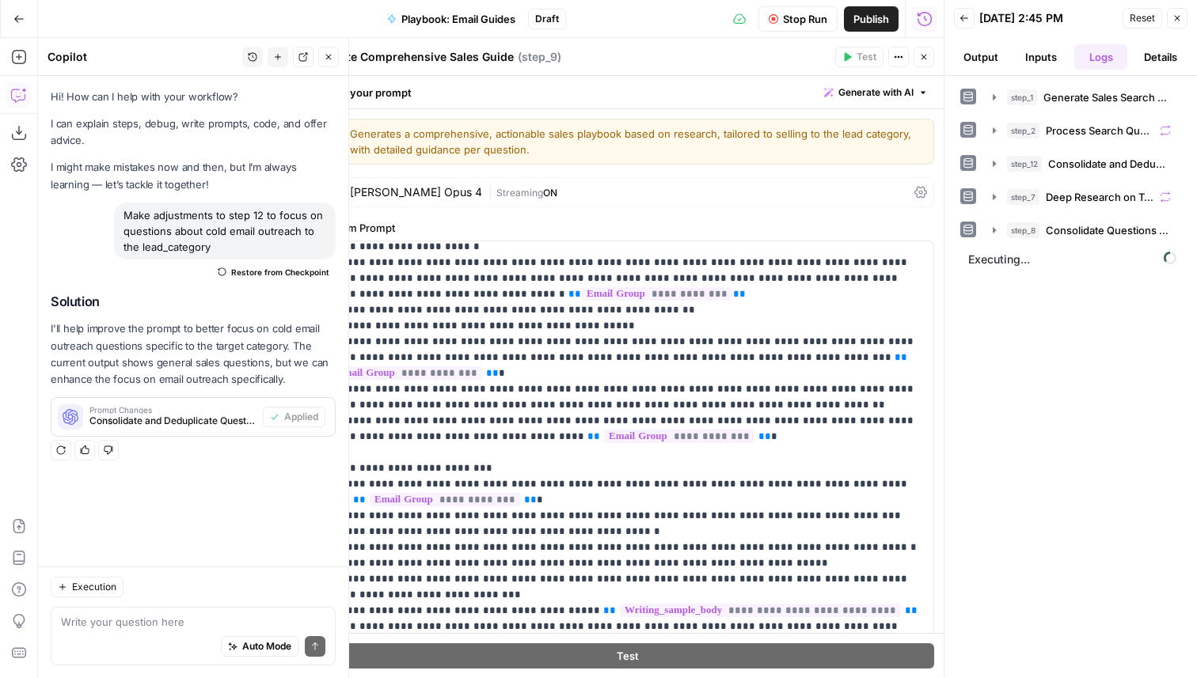
click at [190, 632] on div "Auto Mode Send" at bounding box center [193, 647] width 264 height 35
type textarea "T"
click at [792, 11] on span "Stop Run" at bounding box center [805, 19] width 44 height 16
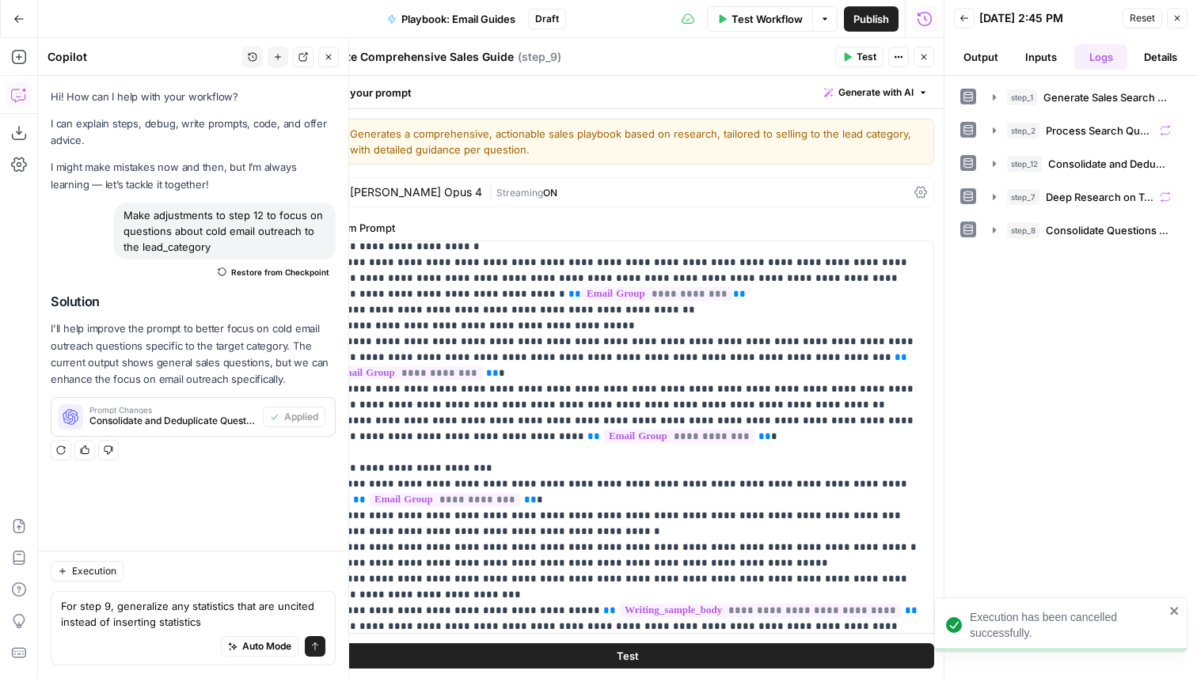
click at [209, 637] on div "Auto Mode Send" at bounding box center [193, 647] width 264 height 35
click at [291, 608] on textarea "For step 9, generalize any statistics that are uncited instead of inserting sta…" at bounding box center [193, 615] width 264 height 32
click at [260, 618] on textarea "For step 9, generalize any statistics that are not cited instead of inserting s…" at bounding box center [193, 615] width 264 height 32
type textarea "For step 9, generalize any statistics that are not cited instead of including t…"
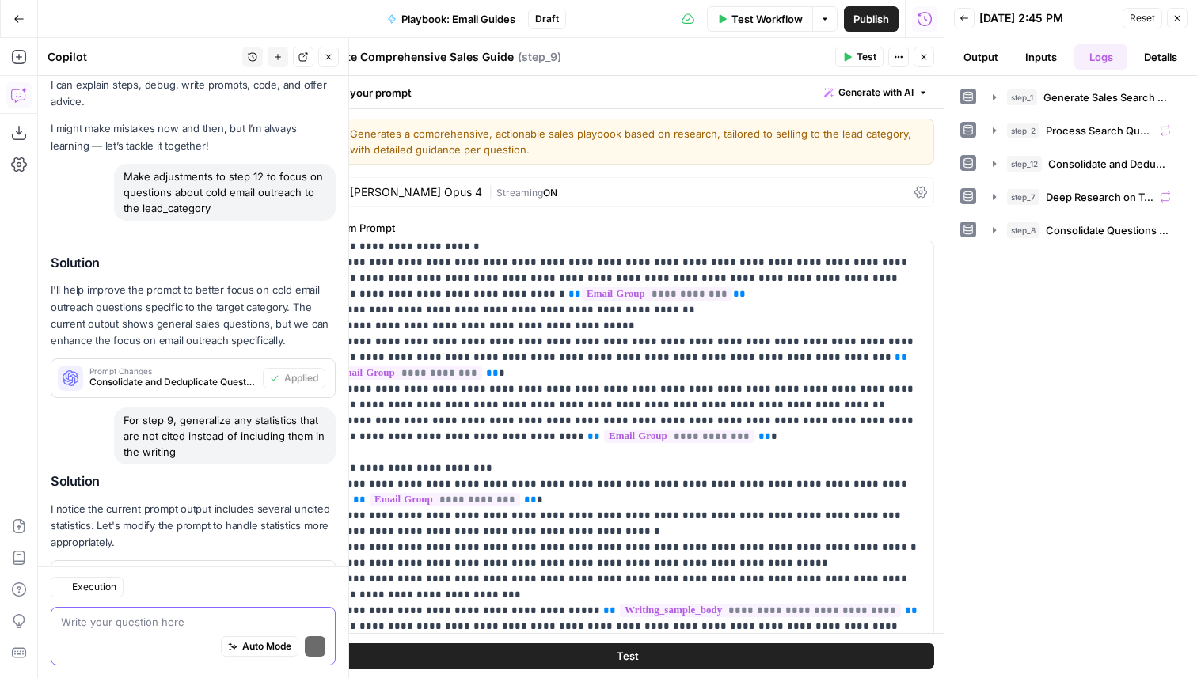
scroll to position [110, 0]
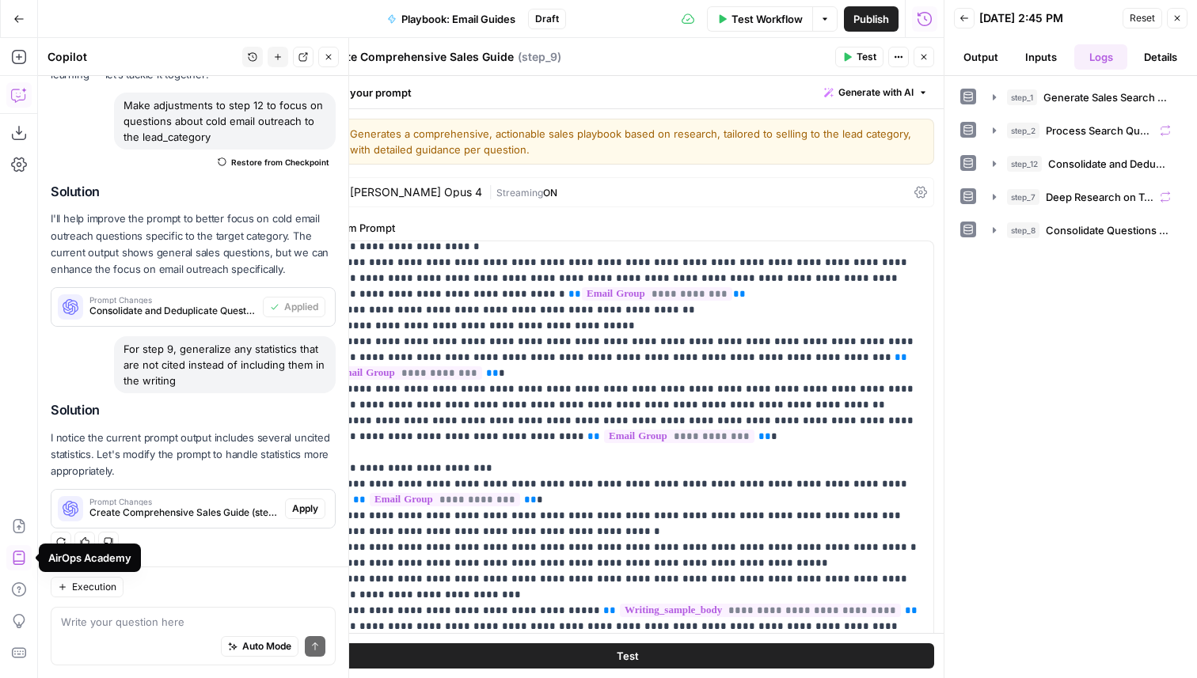
click at [308, 507] on span "Apply" at bounding box center [305, 509] width 26 height 14
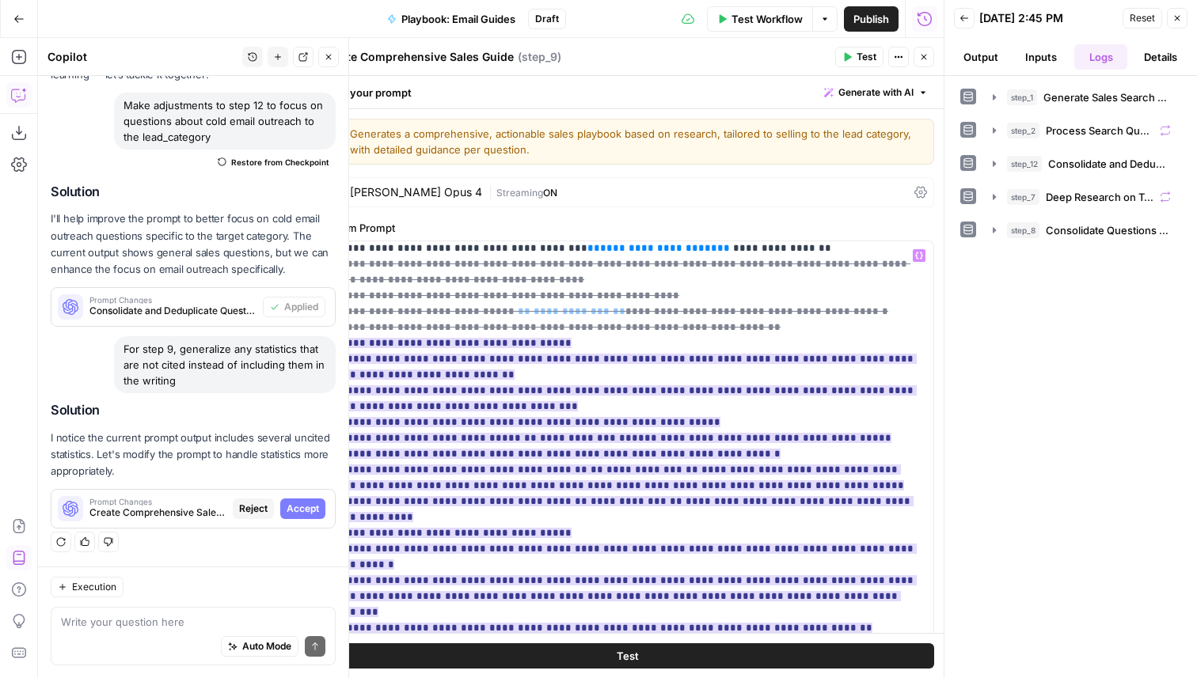
scroll to position [832, 0]
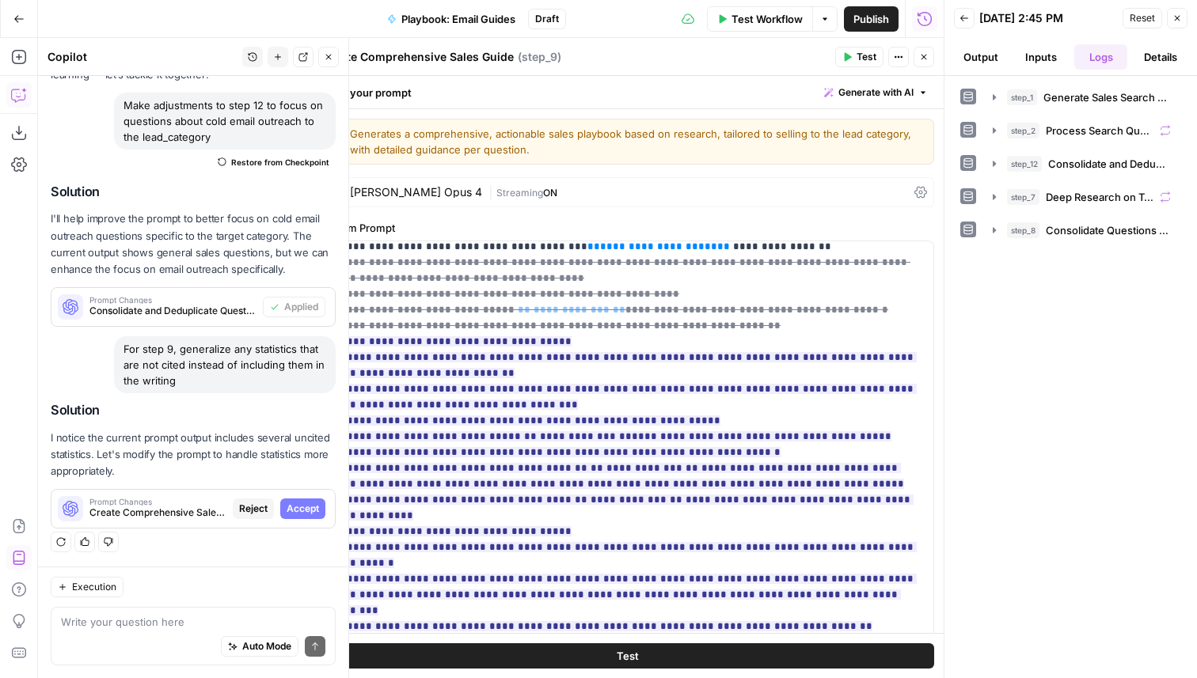
click at [305, 504] on span "Accept" at bounding box center [303, 509] width 32 height 14
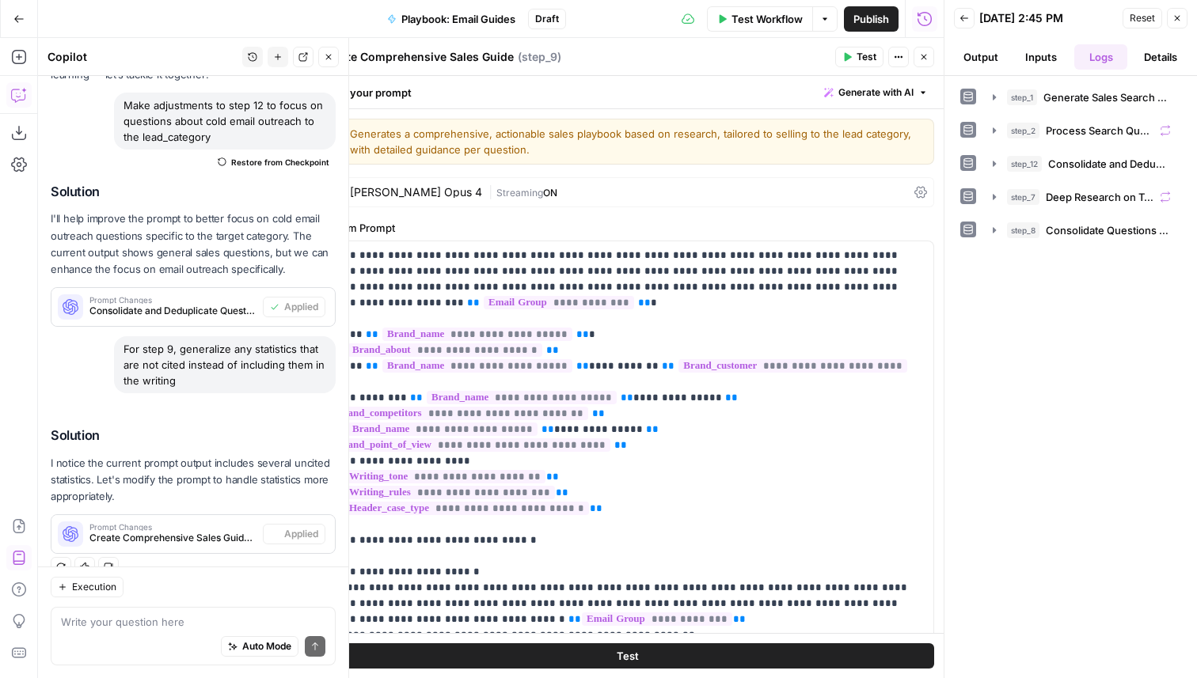
scroll to position [135, 0]
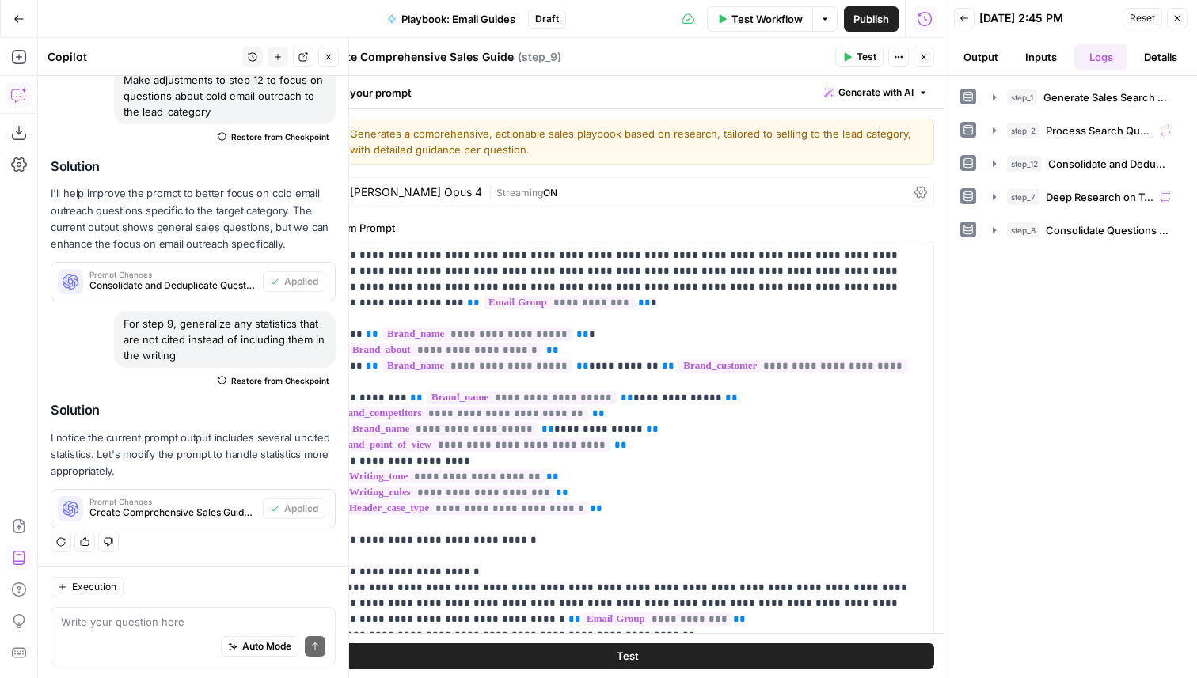
click at [851, 70] on header "Create Comprehensive Sales Guide Create Comprehensive Sales Guide ( step_9 ) Te…" at bounding box center [627, 57] width 633 height 38
click at [854, 49] on button "Test" at bounding box center [859, 57] width 48 height 21
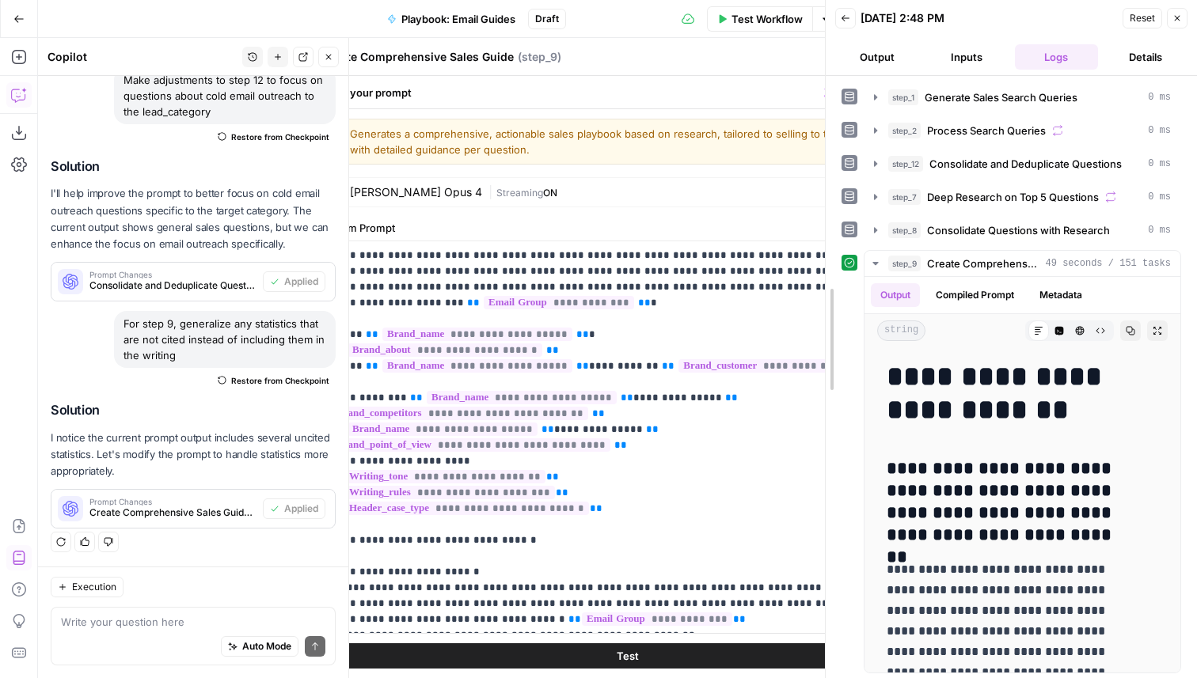
drag, startPoint x: 948, startPoint y: 409, endPoint x: 605, endPoint y: 421, distance: 343.8
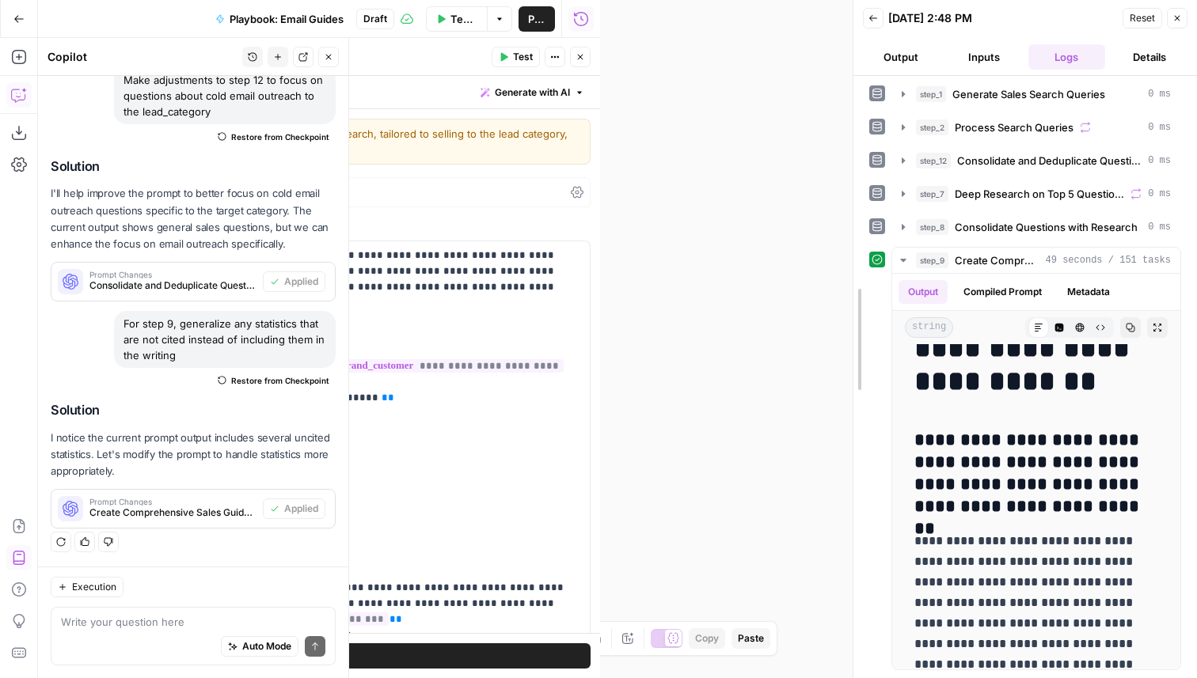
scroll to position [55, 0]
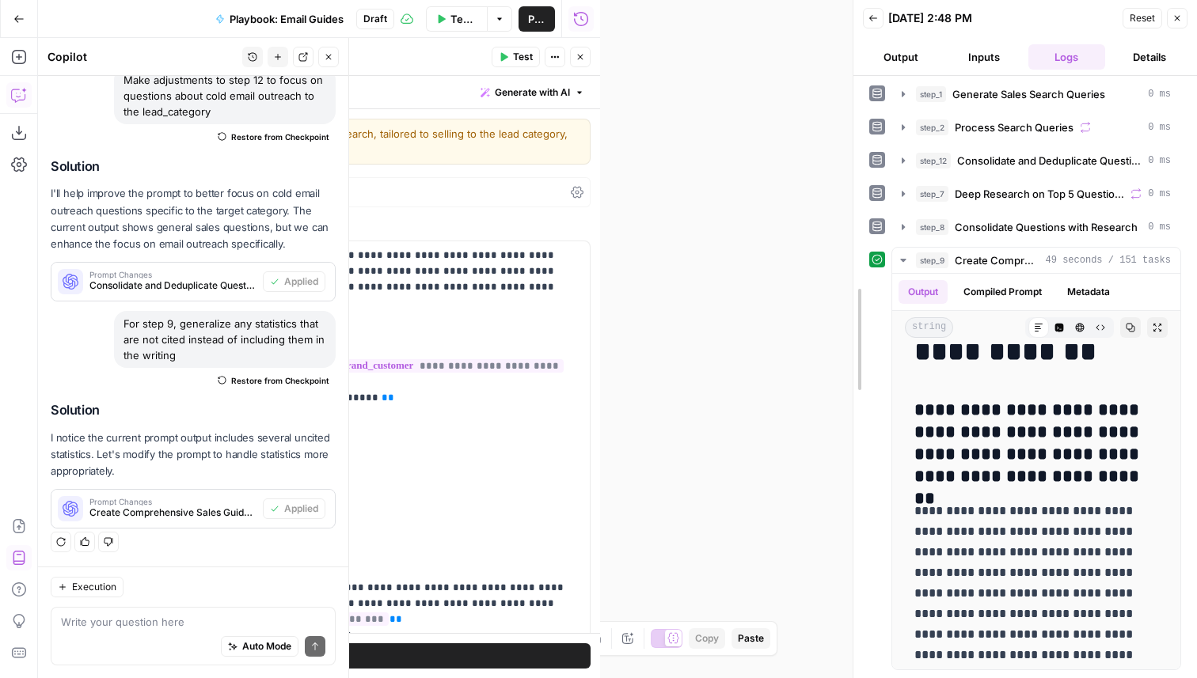
drag, startPoint x: 599, startPoint y: 309, endPoint x: 1179, endPoint y: 389, distance: 585.8
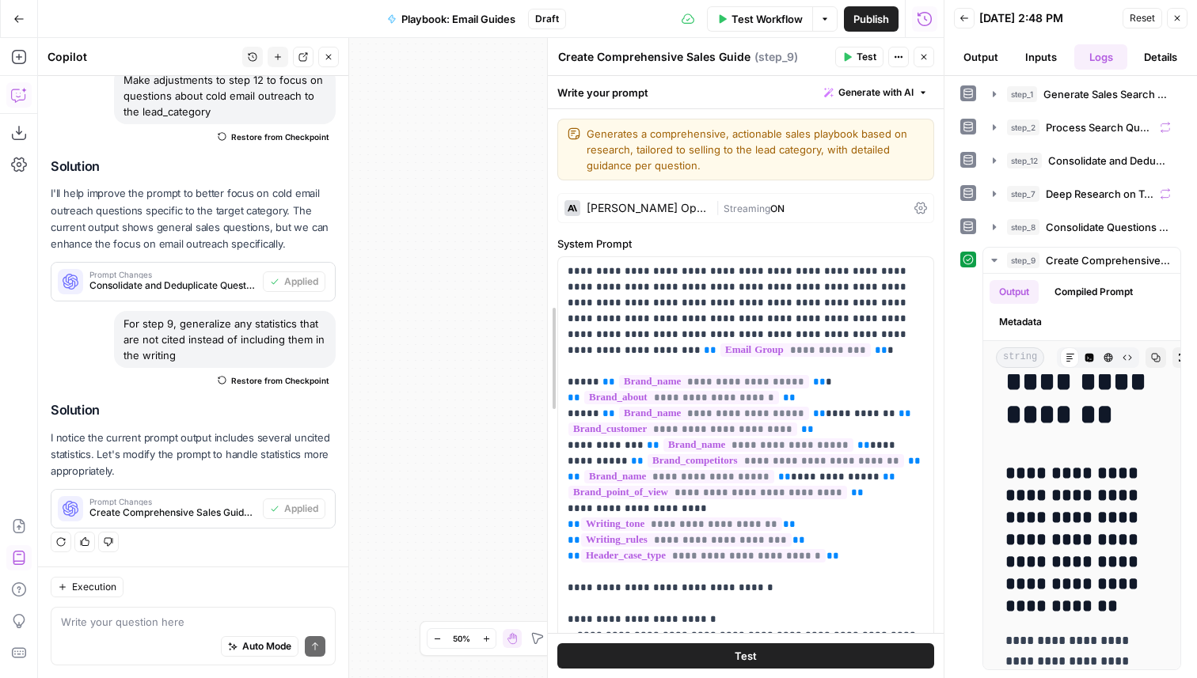
drag, startPoint x: 310, startPoint y: 241, endPoint x: 545, endPoint y: 272, distance: 237.0
click at [545, 272] on div at bounding box center [548, 358] width 16 height 640
click at [924, 58] on icon "button" at bounding box center [924, 57] width 10 height 10
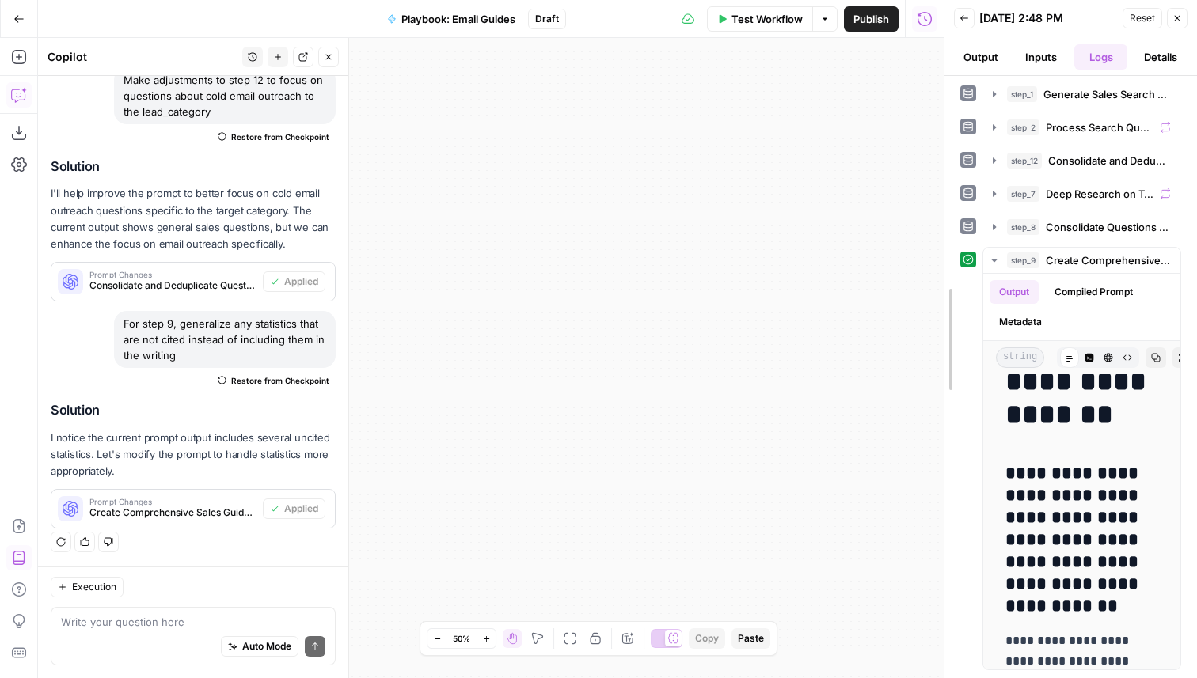
scroll to position [25, 0]
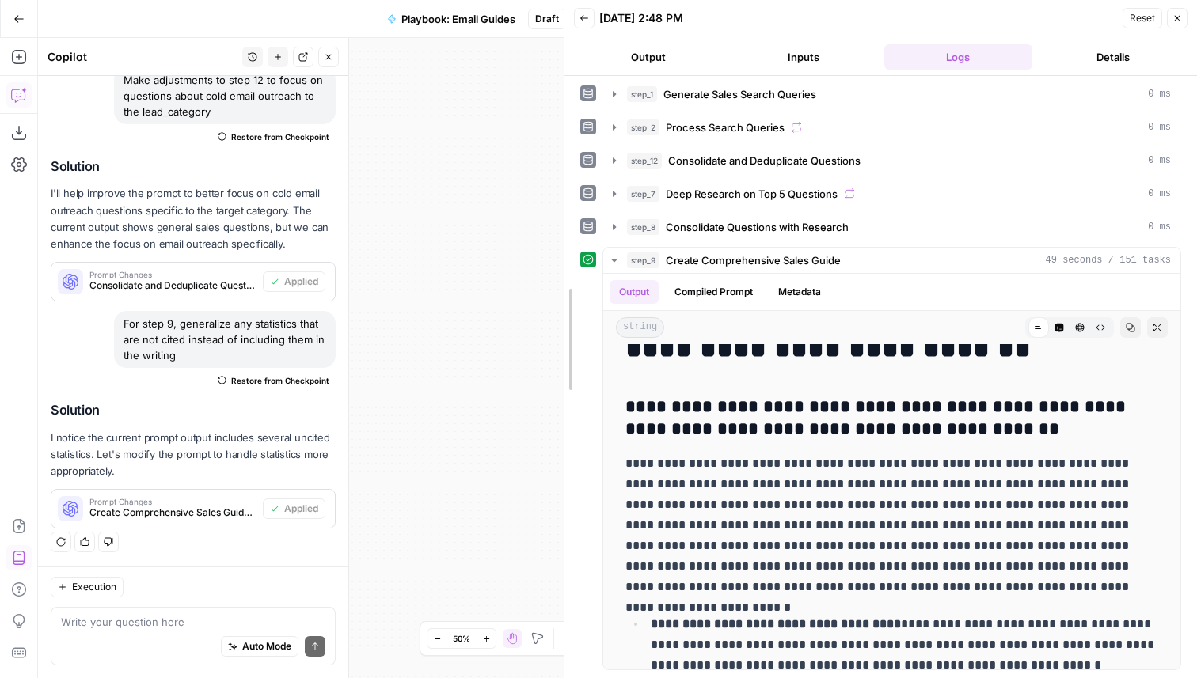
drag, startPoint x: 948, startPoint y: 241, endPoint x: 421, endPoint y: 344, distance: 536.6
click at [421, 344] on body "Apollo New Home Insights Opportunities Your Data Browse Recent Grids Playbook: …" at bounding box center [598, 339] width 1197 height 678
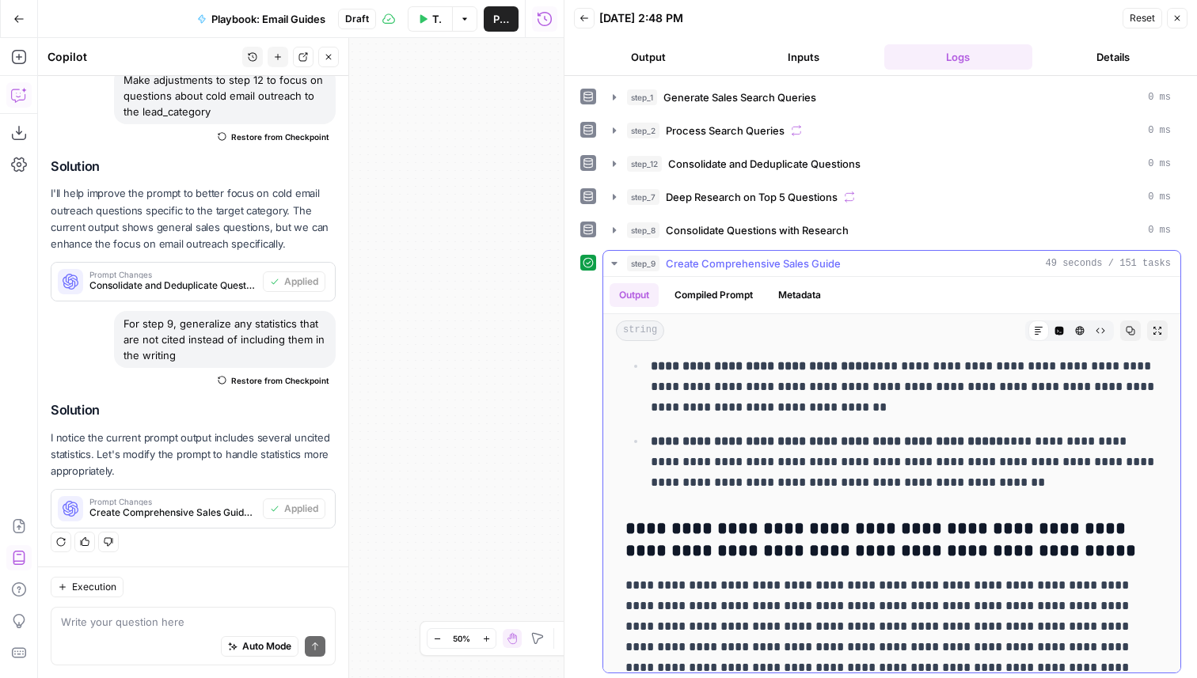
scroll to position [0, 0]
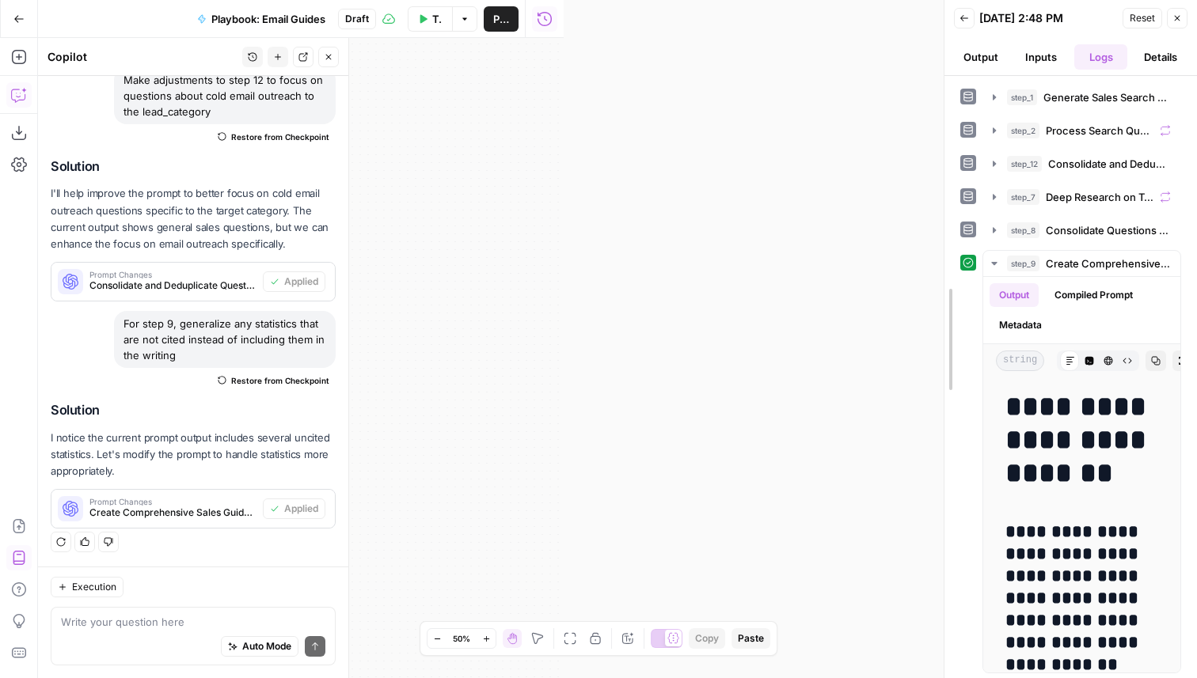
drag, startPoint x: 570, startPoint y: 268, endPoint x: 1196, endPoint y: 431, distance: 647.1
click at [333, 60] on button "Close" at bounding box center [328, 57] width 21 height 21
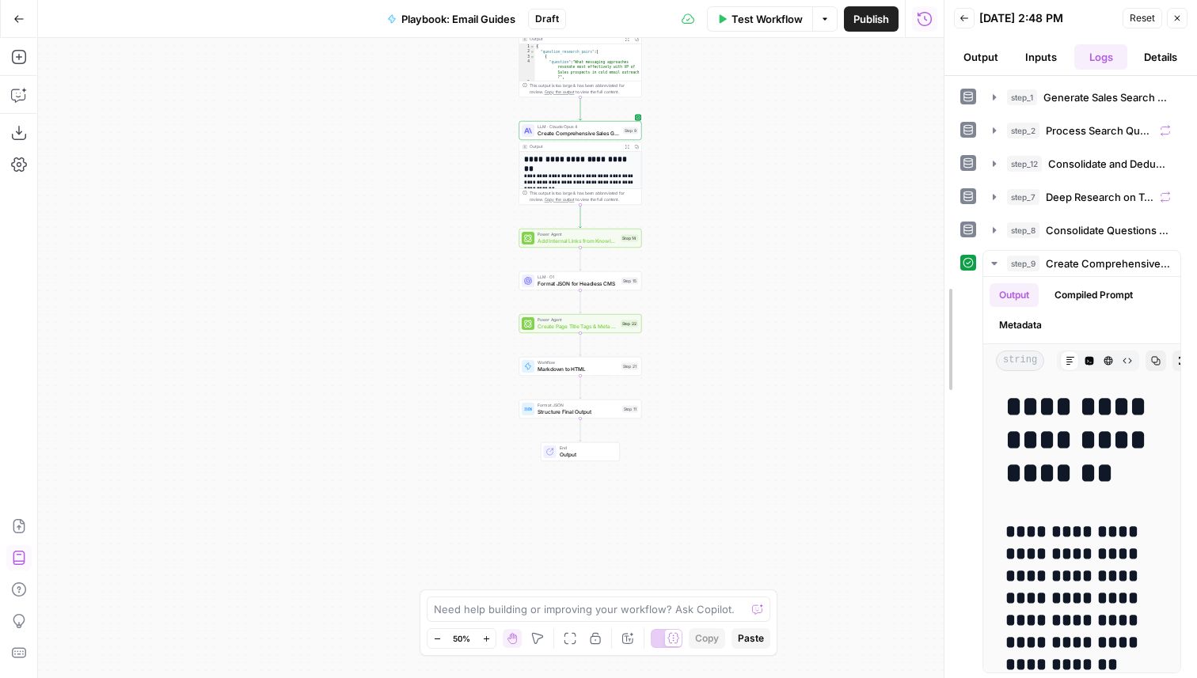
click at [939, 364] on div at bounding box center [945, 339] width 16 height 678
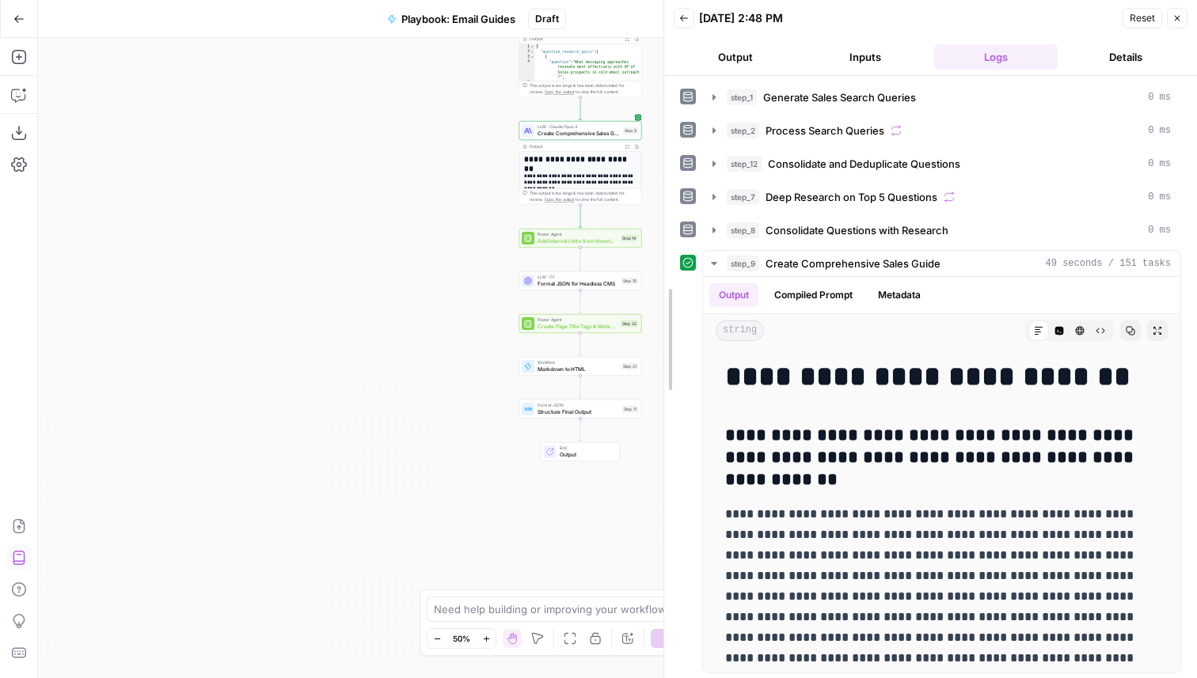
drag, startPoint x: 941, startPoint y: 364, endPoint x: 660, endPoint y: 393, distance: 281.8
click at [660, 393] on div at bounding box center [664, 339] width 16 height 678
click at [599, 238] on span "Add Internal Links from Knowledge Base" at bounding box center [578, 241] width 80 height 8
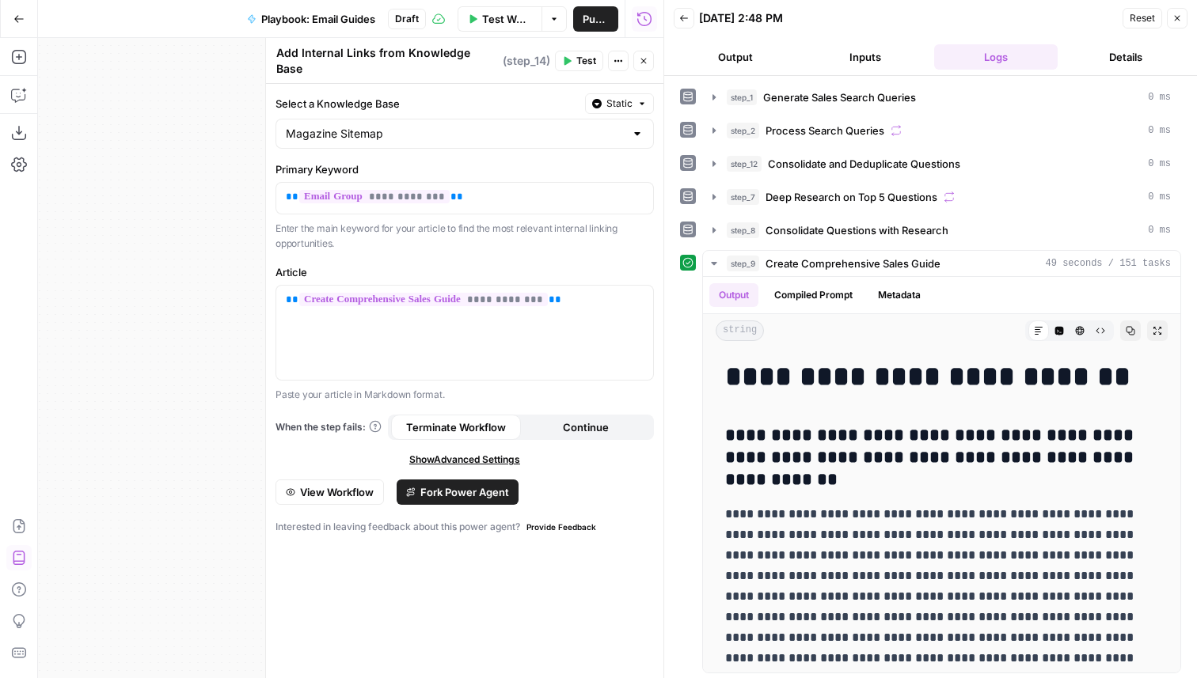
click at [647, 66] on button "Close" at bounding box center [643, 61] width 21 height 21
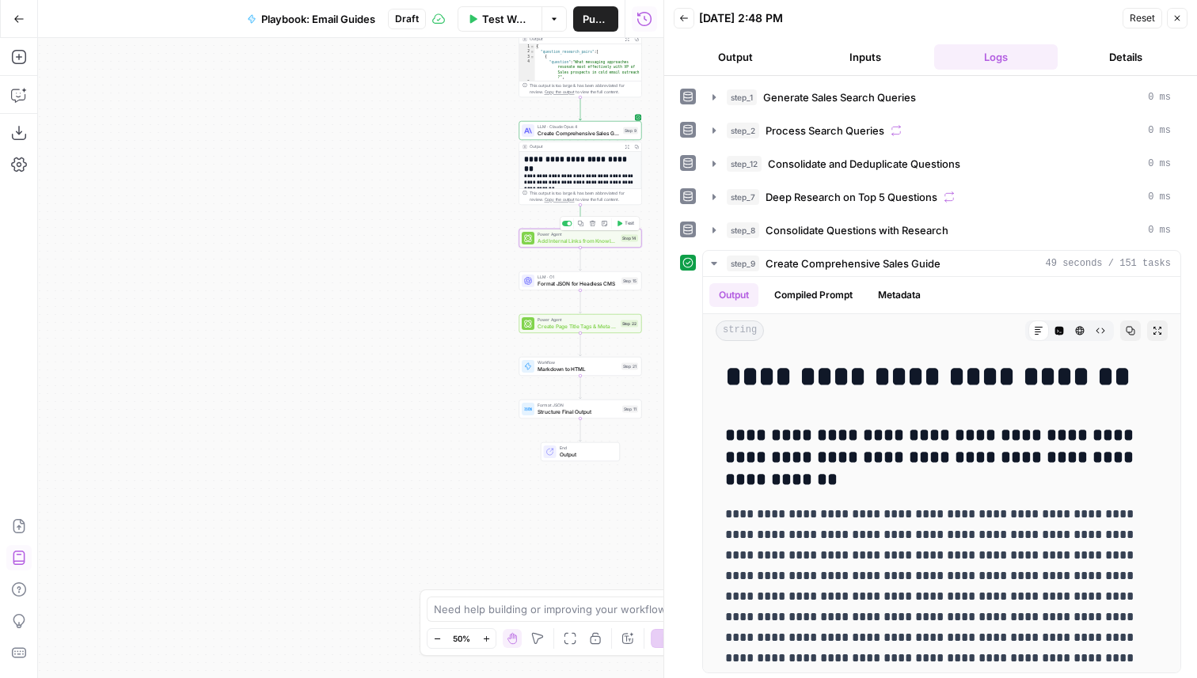
click at [627, 224] on span "Test" at bounding box center [630, 223] width 10 height 7
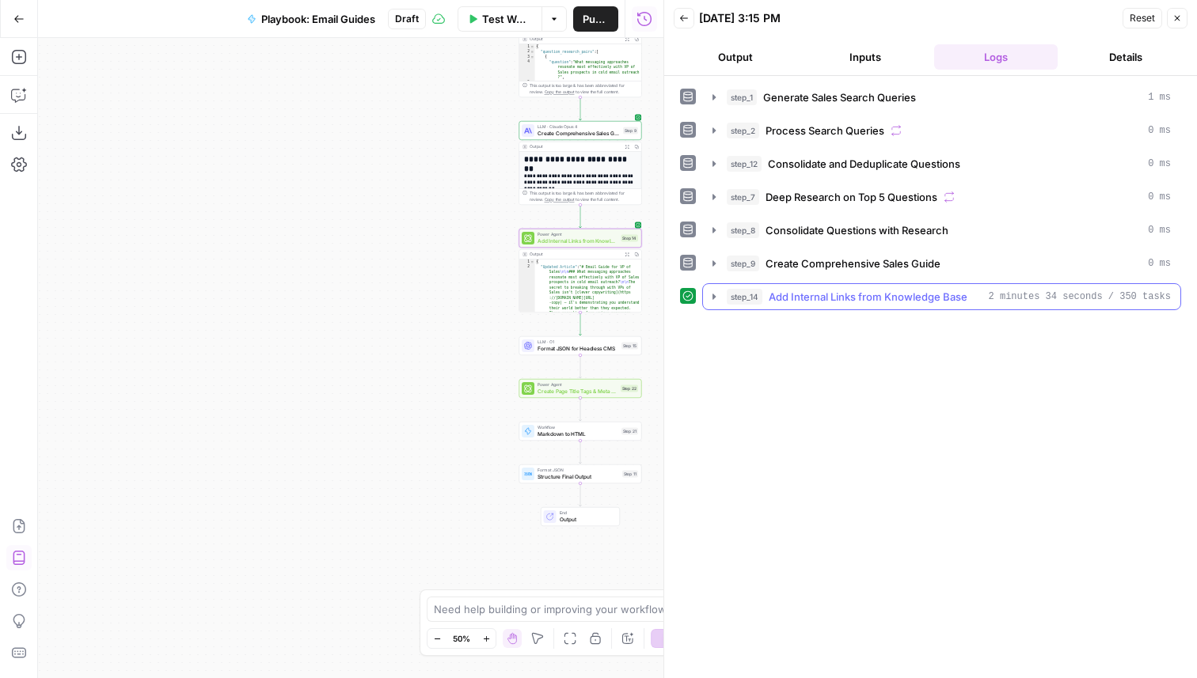
click at [925, 298] on span "Add Internal Links from Knowledge Base" at bounding box center [868, 297] width 199 height 16
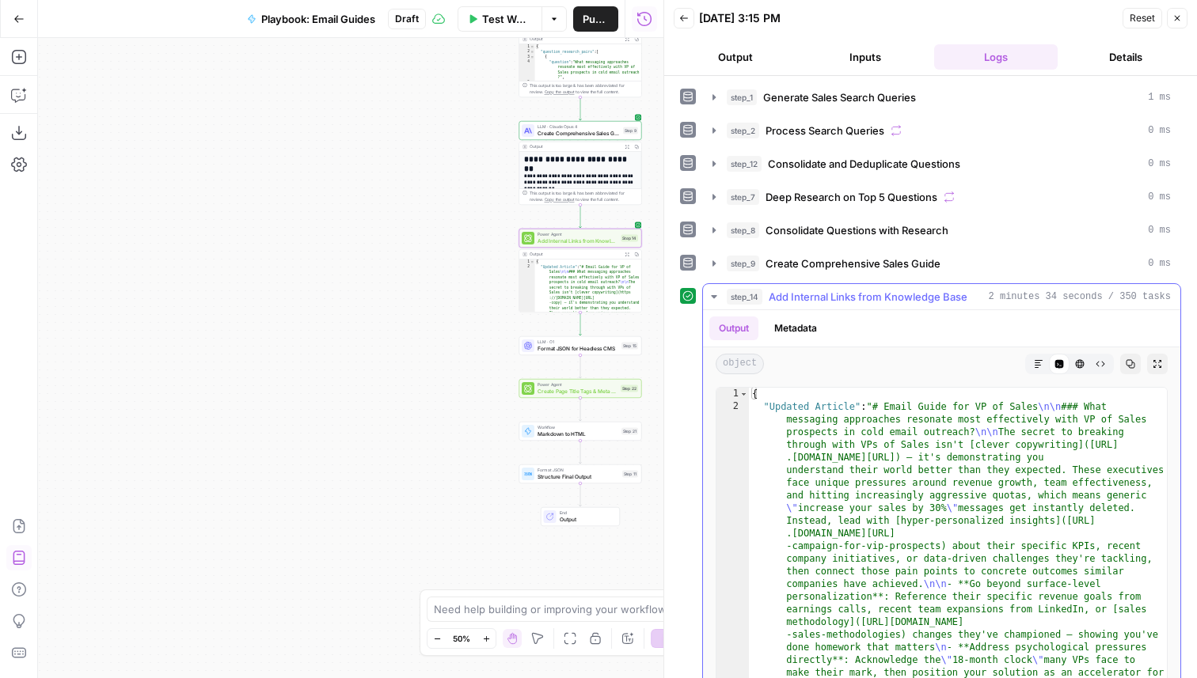
click at [1040, 363] on icon "button" at bounding box center [1039, 364] width 10 height 10
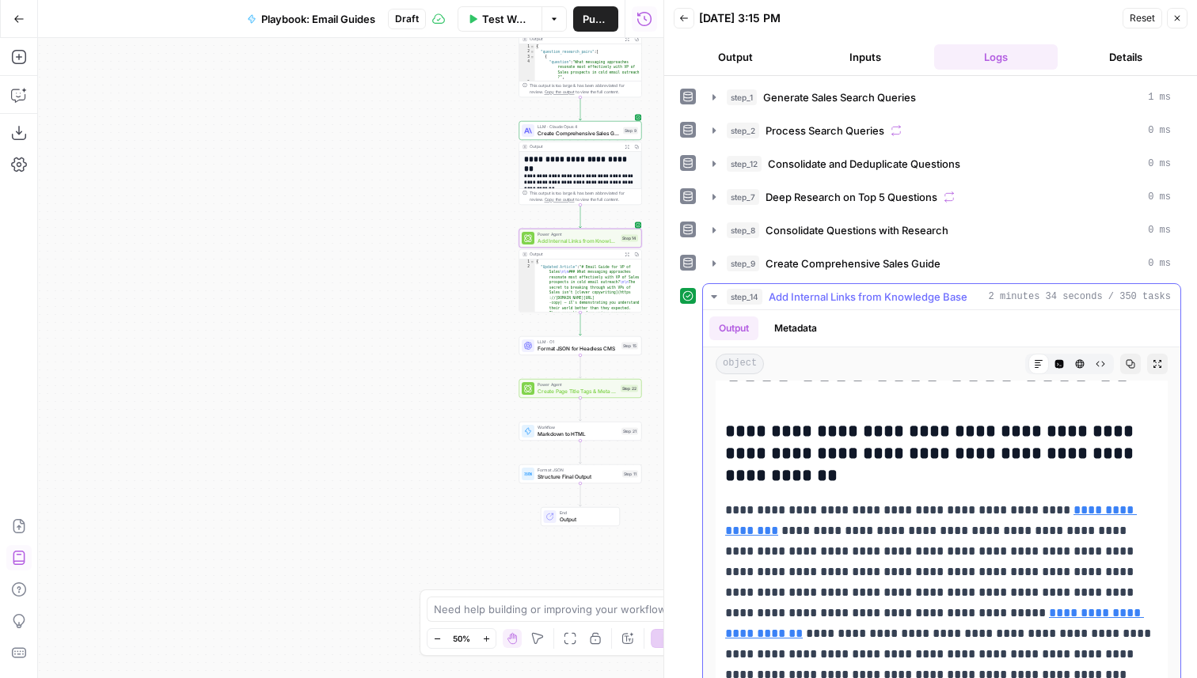
scroll to position [82, 0]
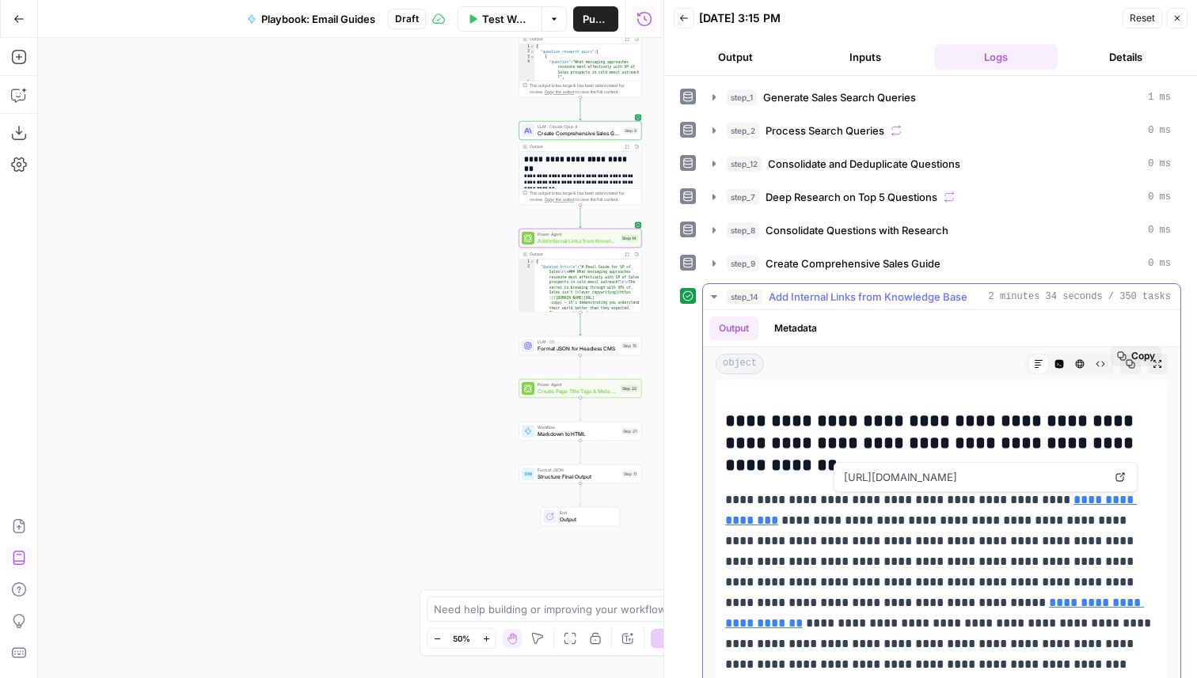
click at [1113, 476] on link "Open in a new tab" at bounding box center [1120, 477] width 21 height 21
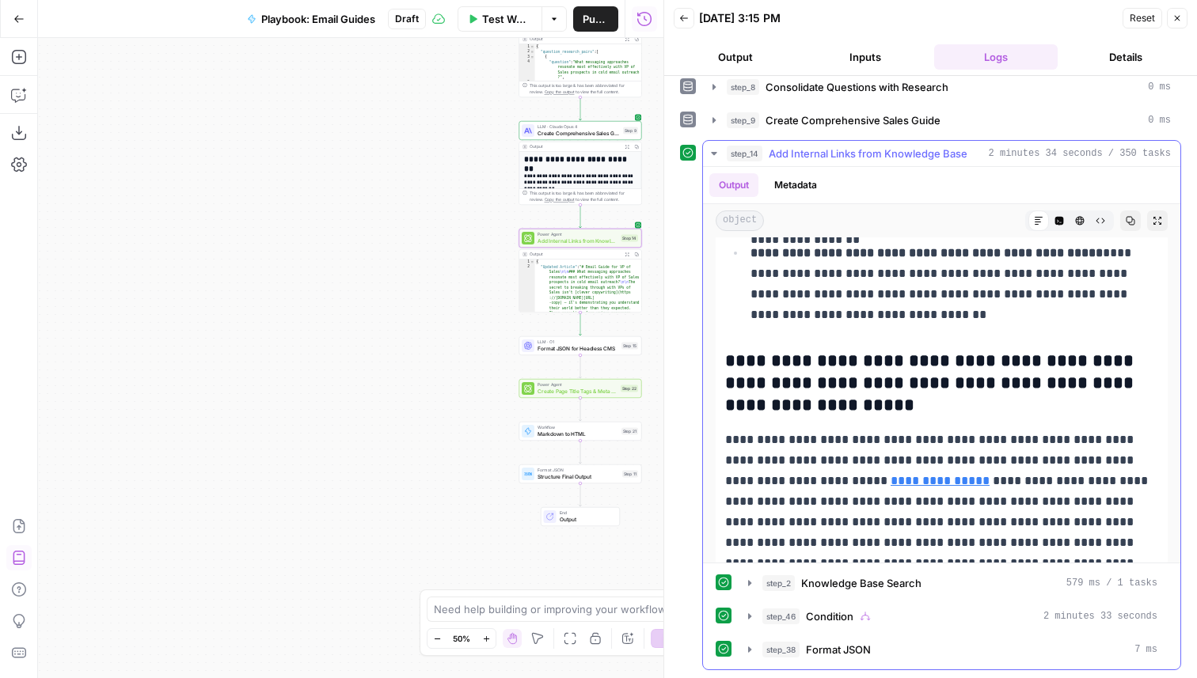
scroll to position [692, 0]
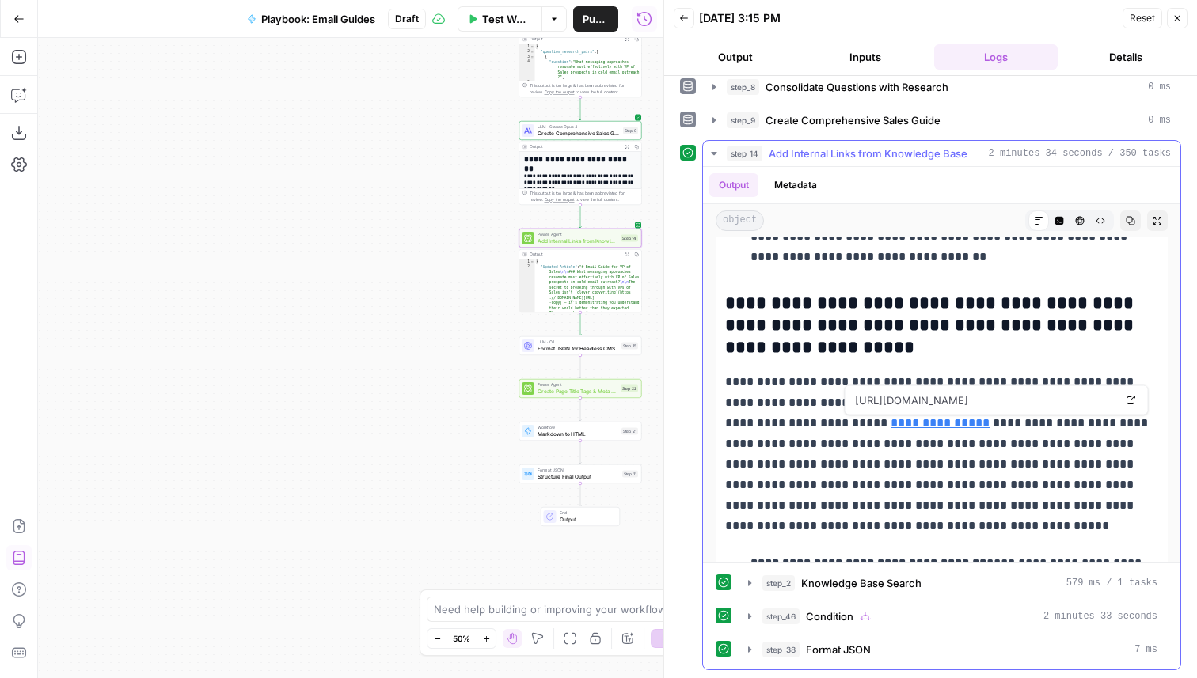
click at [1134, 398] on icon at bounding box center [1132, 401] width 10 height 10
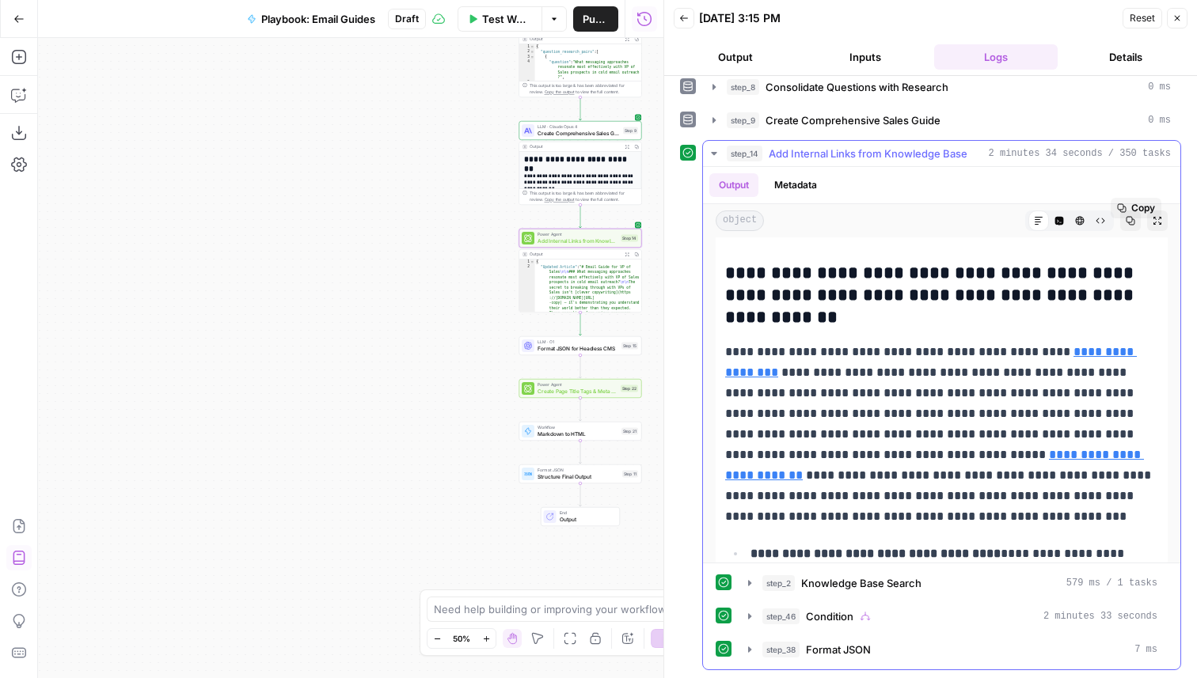
scroll to position [0, 0]
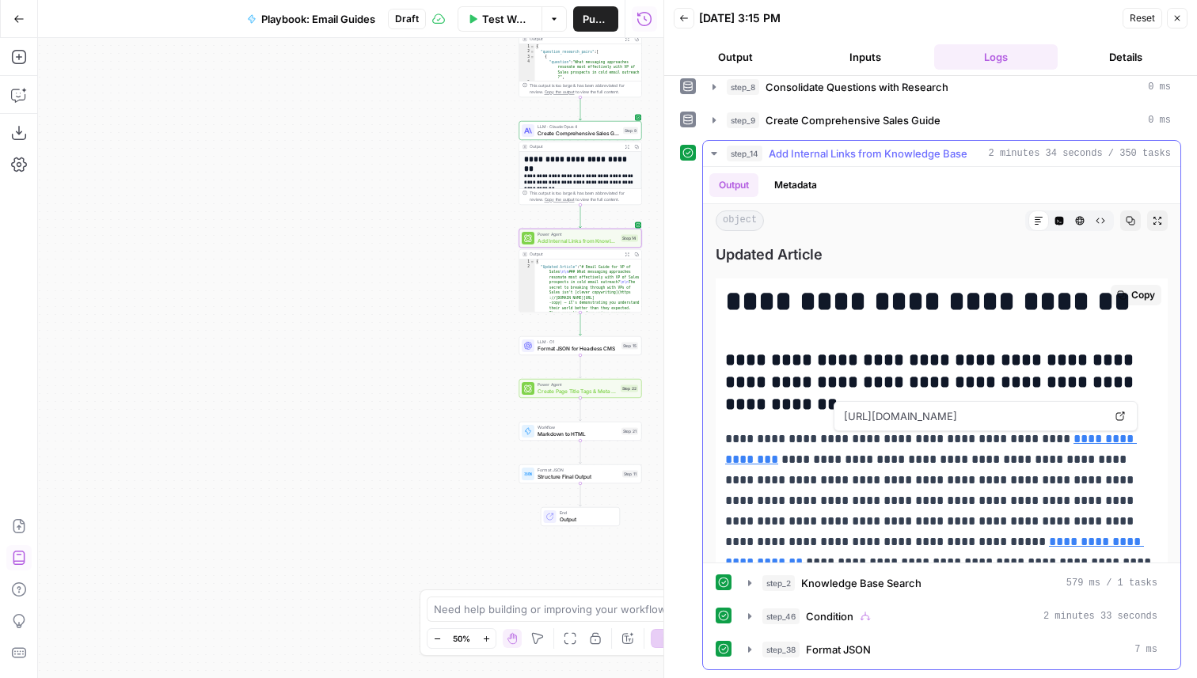
click at [1113, 415] on link "Open in a new tab" at bounding box center [1120, 416] width 21 height 21
click at [1172, 20] on icon "button" at bounding box center [1177, 18] width 10 height 10
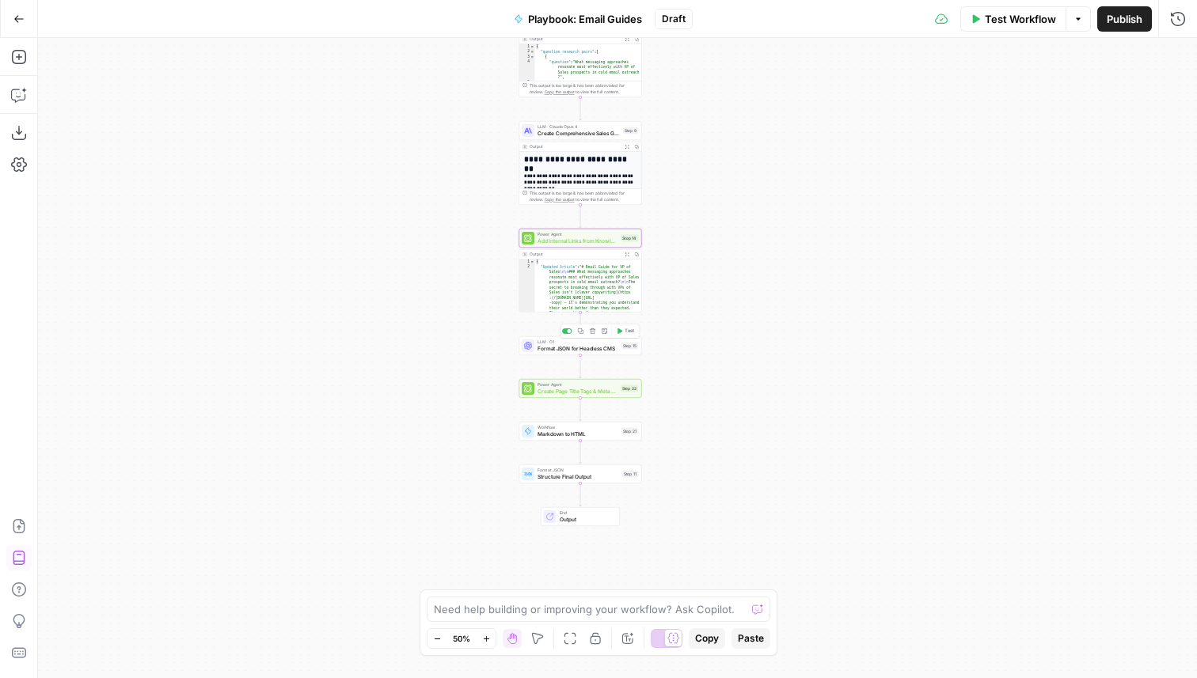
click at [566, 348] on span "Format JSON for Headless CMS" at bounding box center [578, 348] width 81 height 8
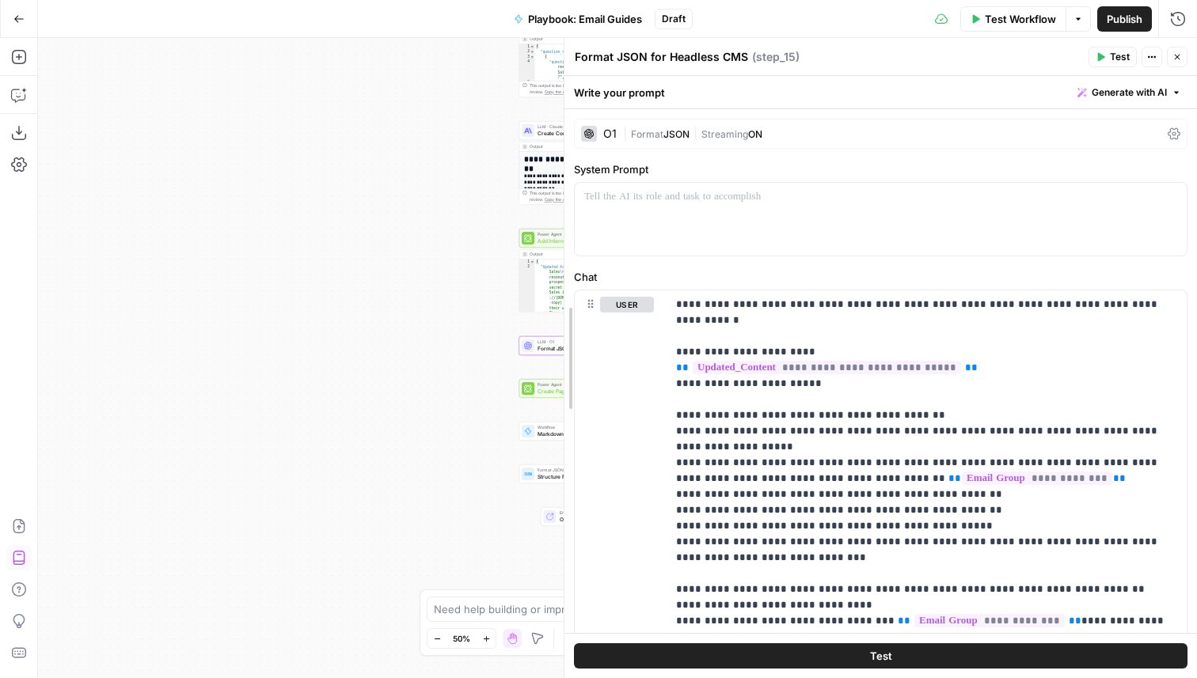
drag, startPoint x: 804, startPoint y: 419, endPoint x: 473, endPoint y: 405, distance: 331.2
click at [473, 405] on body "Apollo New Home Insights Opportunities Your Data Browse Recent Grids Playbook: …" at bounding box center [598, 339] width 1197 height 678
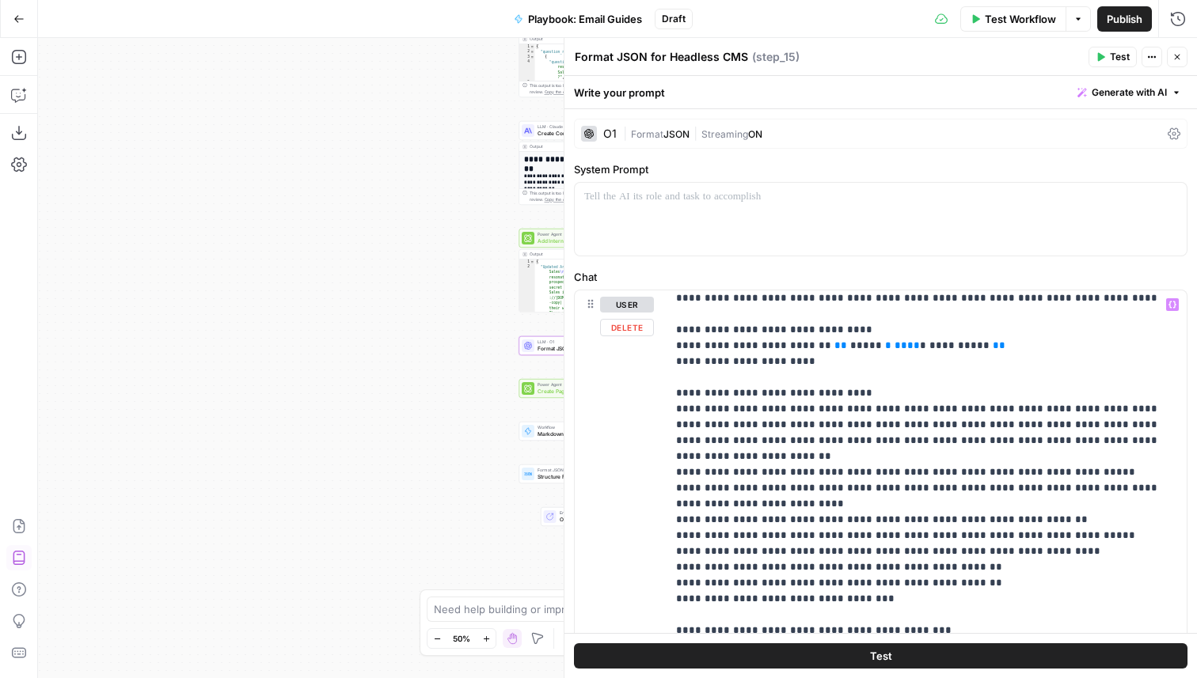
scroll to position [1394, 0]
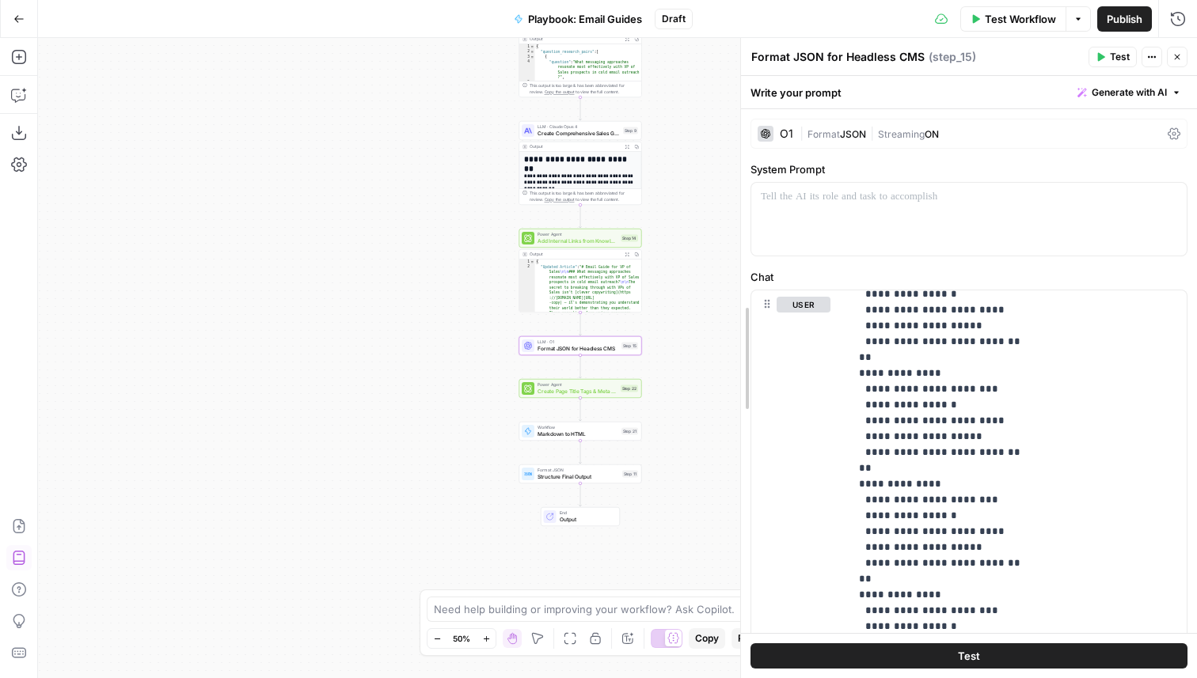
drag, startPoint x: 565, startPoint y: 337, endPoint x: 843, endPoint y: 414, distance: 288.3
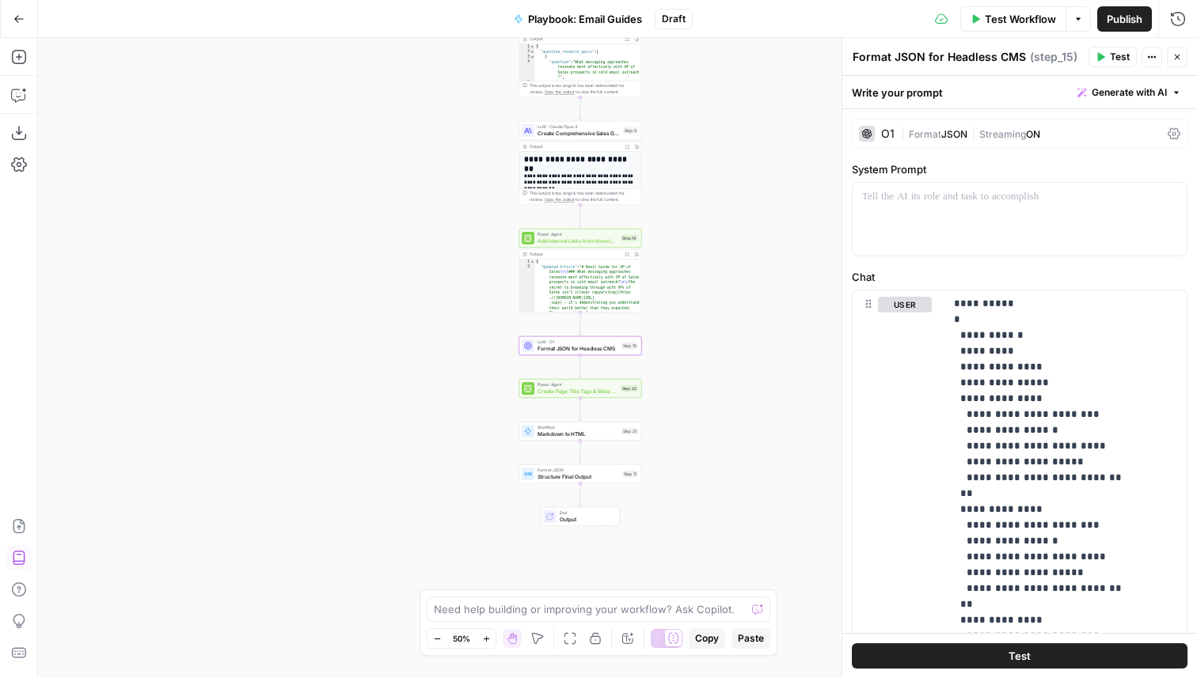
scroll to position [2297, 0]
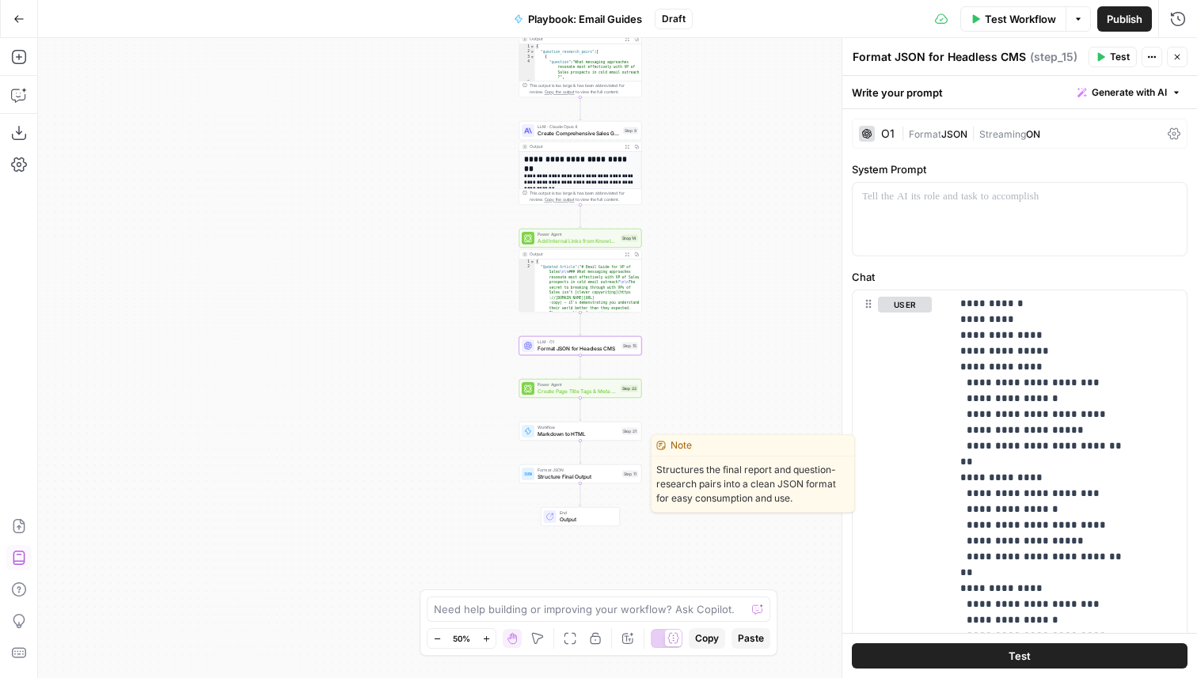
click at [577, 473] on span "Structure Final Output" at bounding box center [579, 477] width 82 height 8
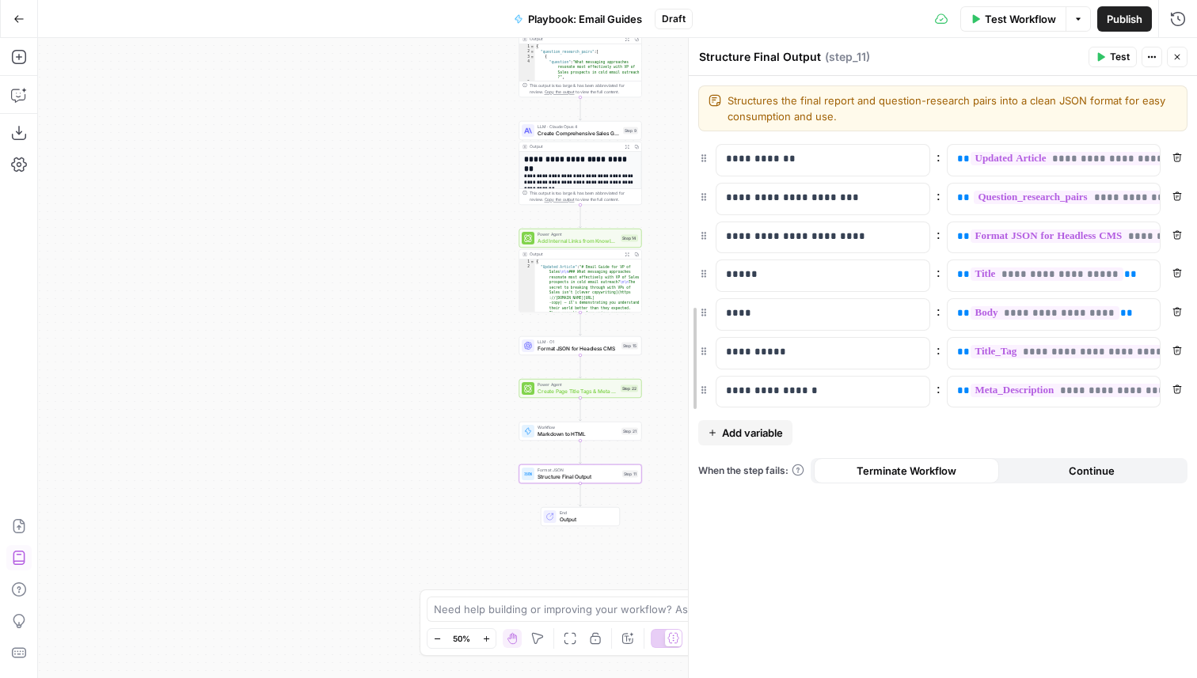
drag, startPoint x: 842, startPoint y: 333, endPoint x: 688, endPoint y: 324, distance: 153.9
click at [1181, 235] on icon "button" at bounding box center [1177, 235] width 10 height 10
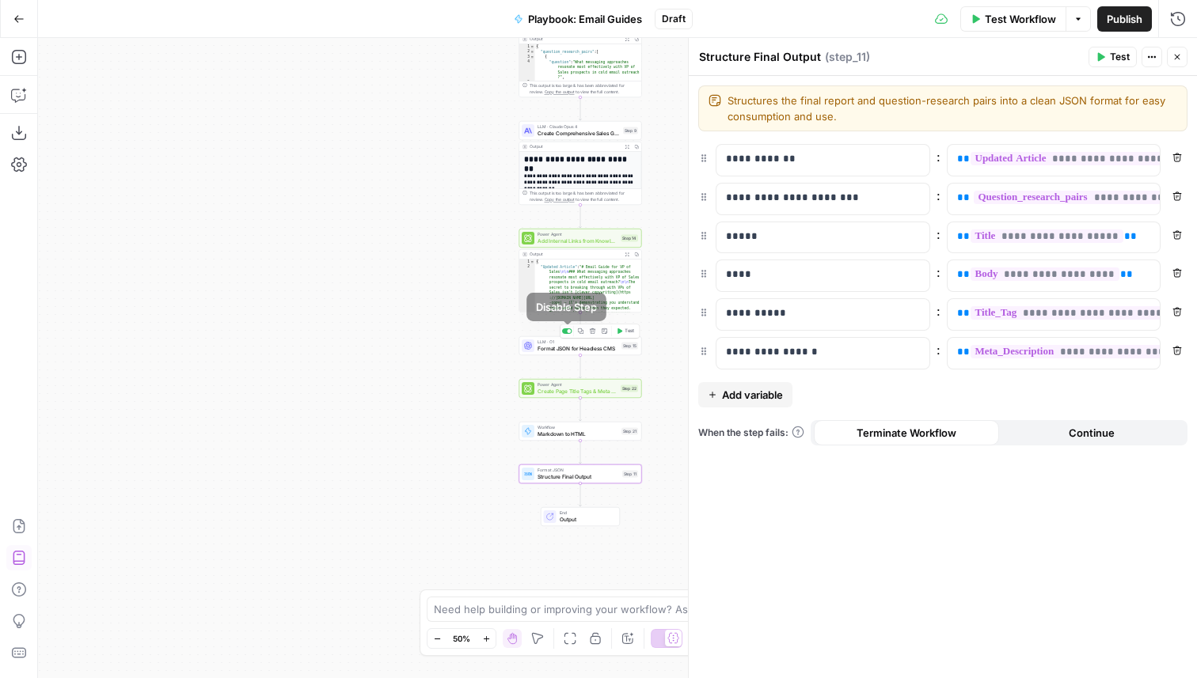
click at [566, 328] on div "Copy step Delete step Add Note Test" at bounding box center [600, 331] width 80 height 14
click at [566, 333] on div at bounding box center [567, 332] width 10 height 6
click at [547, 388] on span "Create Page Title Tags & Meta Descriptions" at bounding box center [578, 391] width 80 height 8
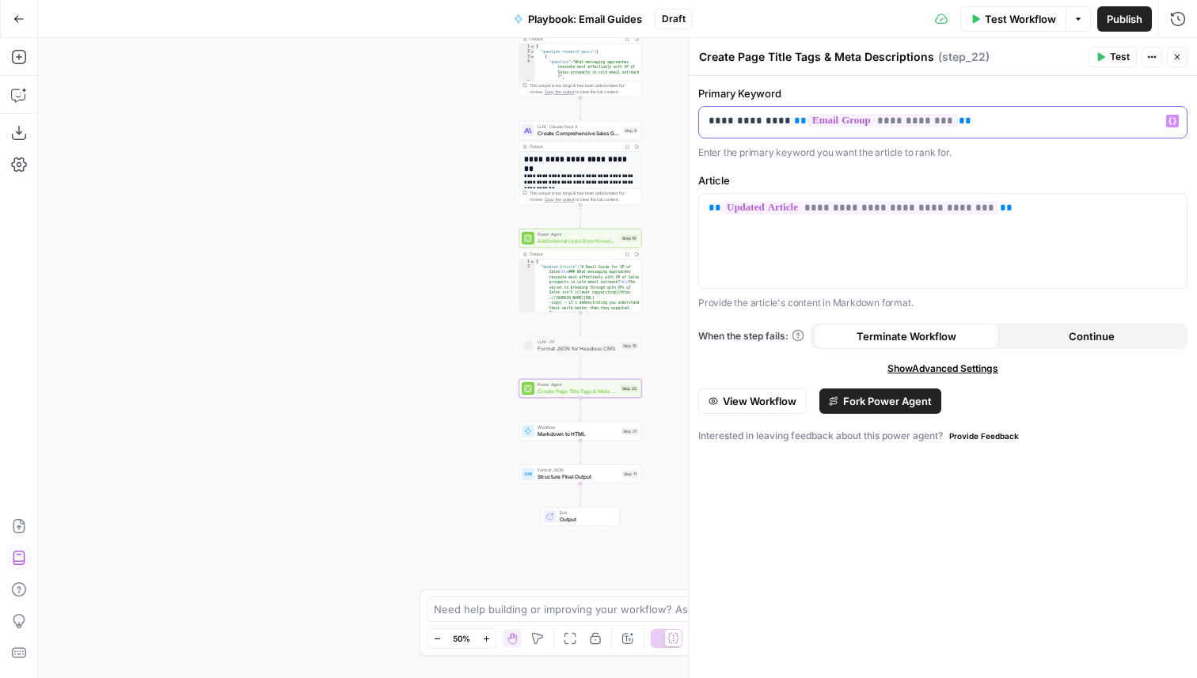
drag, startPoint x: 772, startPoint y: 123, endPoint x: 704, endPoint y: 123, distance: 68.1
click at [704, 123] on div "**********" at bounding box center [943, 122] width 488 height 31
click at [743, 122] on p "**********" at bounding box center [943, 121] width 469 height 16
click at [770, 120] on p "**********" at bounding box center [943, 121] width 469 height 16
drag, startPoint x: 772, startPoint y: 120, endPoint x: 706, endPoint y: 120, distance: 65.7
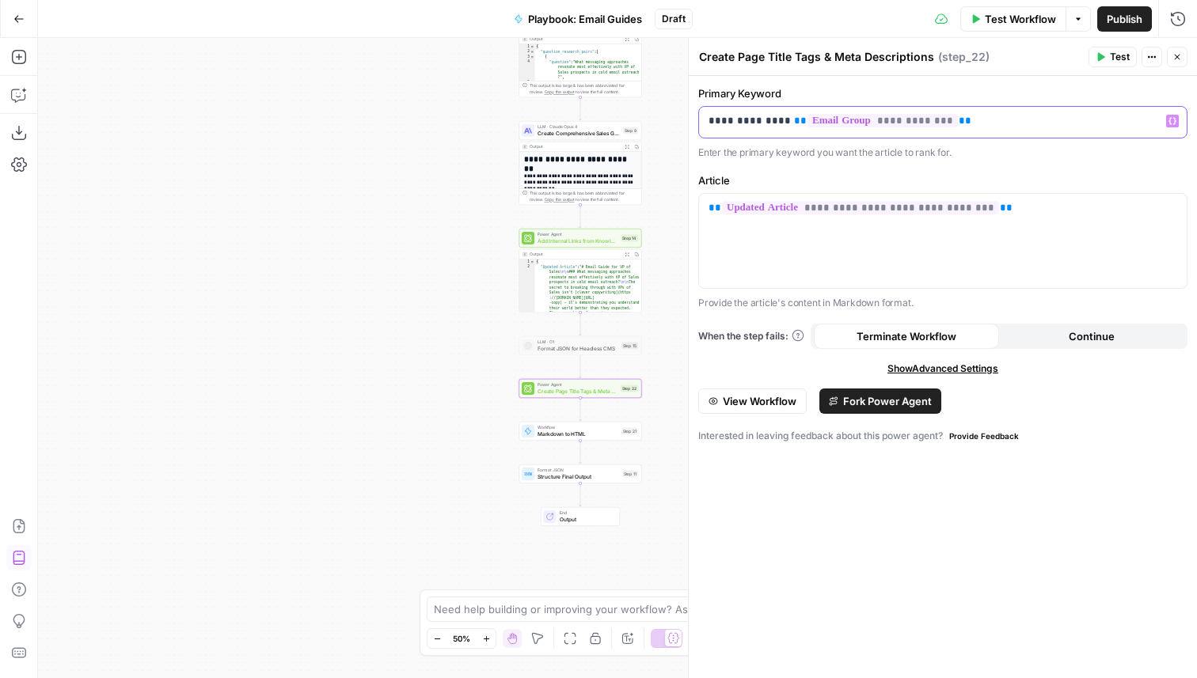
click at [706, 120] on div "**********" at bounding box center [943, 122] width 488 height 31
click at [1103, 44] on header "Create Page Title Tags & Meta Descriptions Create Page Title Tags & Meta Descri…" at bounding box center [943, 57] width 508 height 38
click at [1108, 63] on button "Test" at bounding box center [1113, 57] width 48 height 21
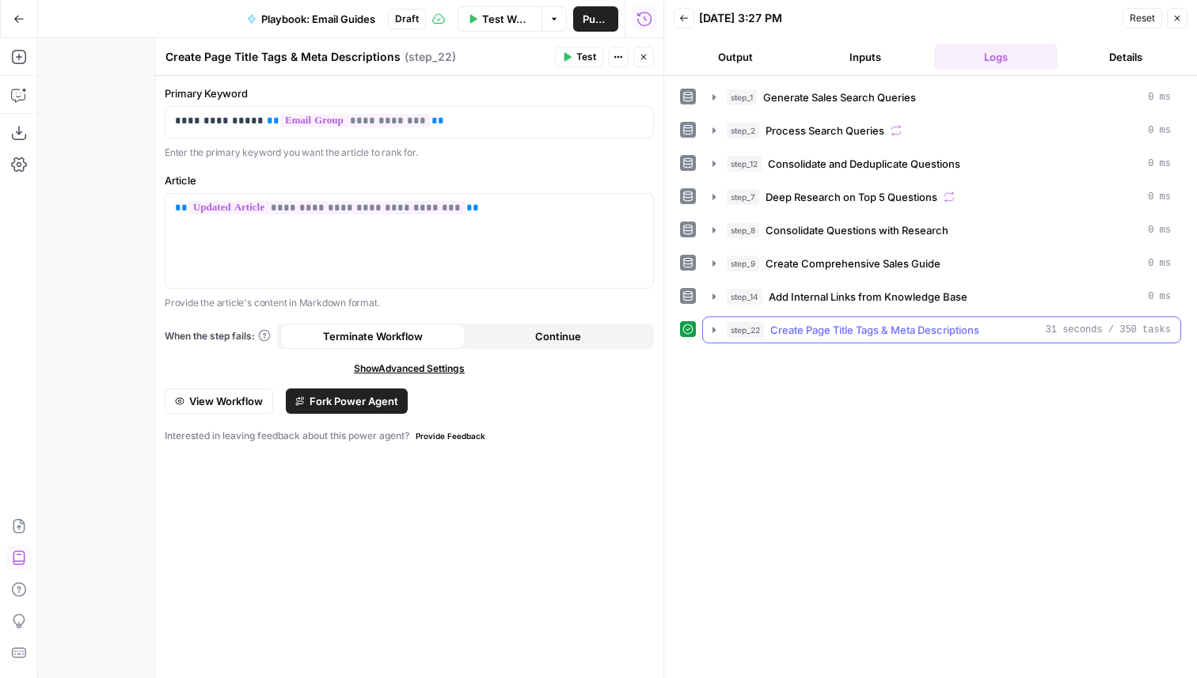
click at [916, 325] on span "Create Page Title Tags & Meta Descriptions" at bounding box center [874, 330] width 209 height 16
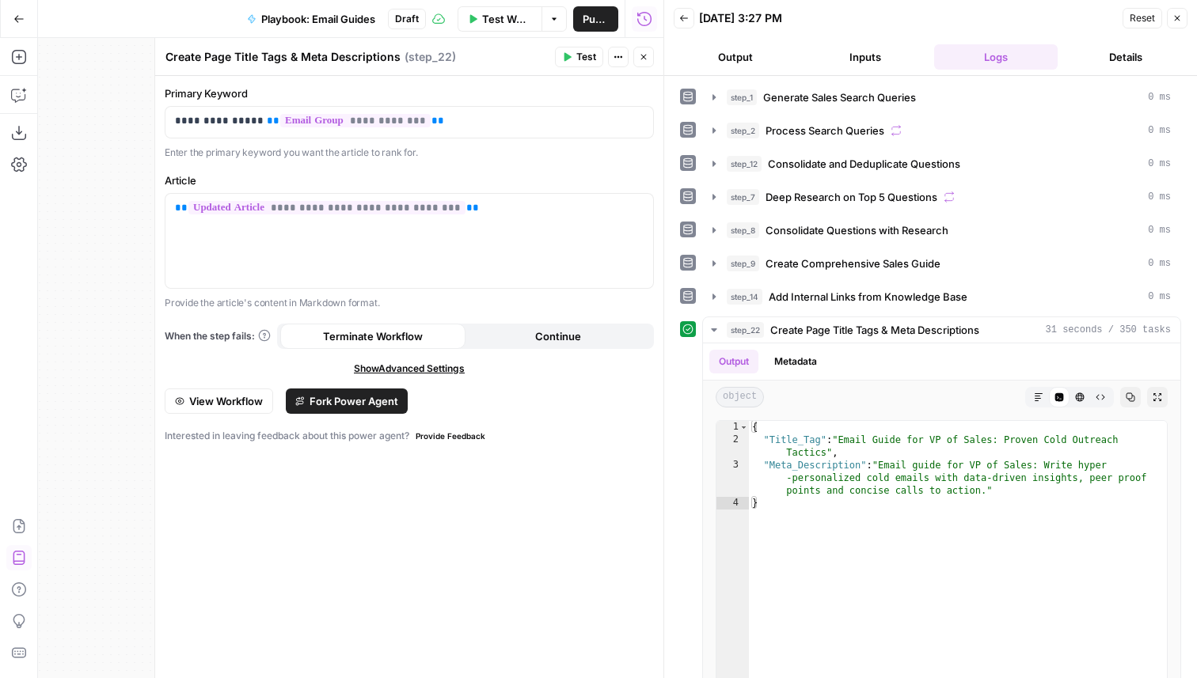
click at [1182, 14] on button "Close" at bounding box center [1177, 18] width 21 height 21
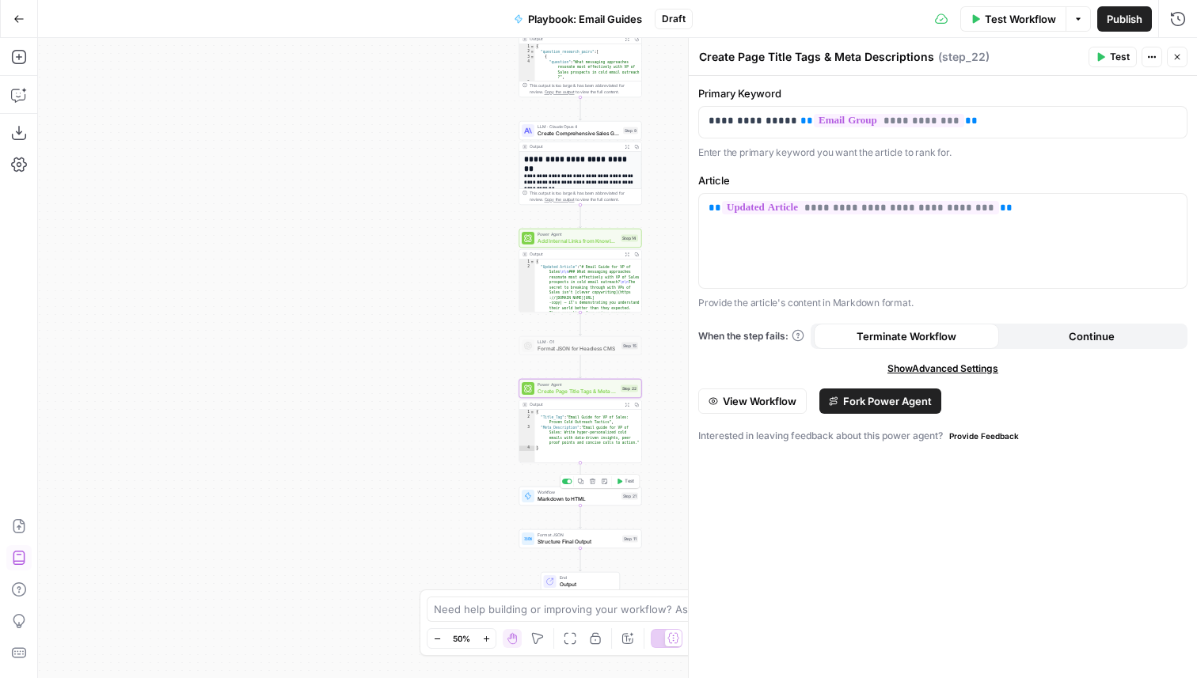
click at [553, 494] on span "Workflow" at bounding box center [578, 492] width 81 height 6
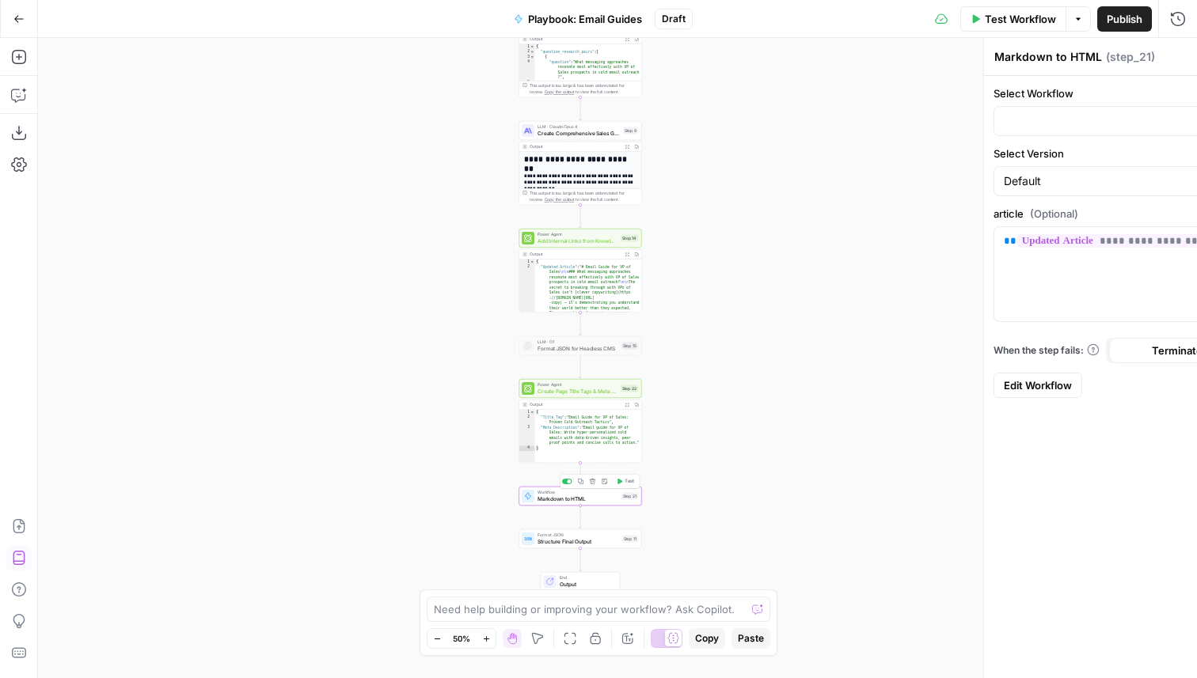
type input "Markdown to HTML"
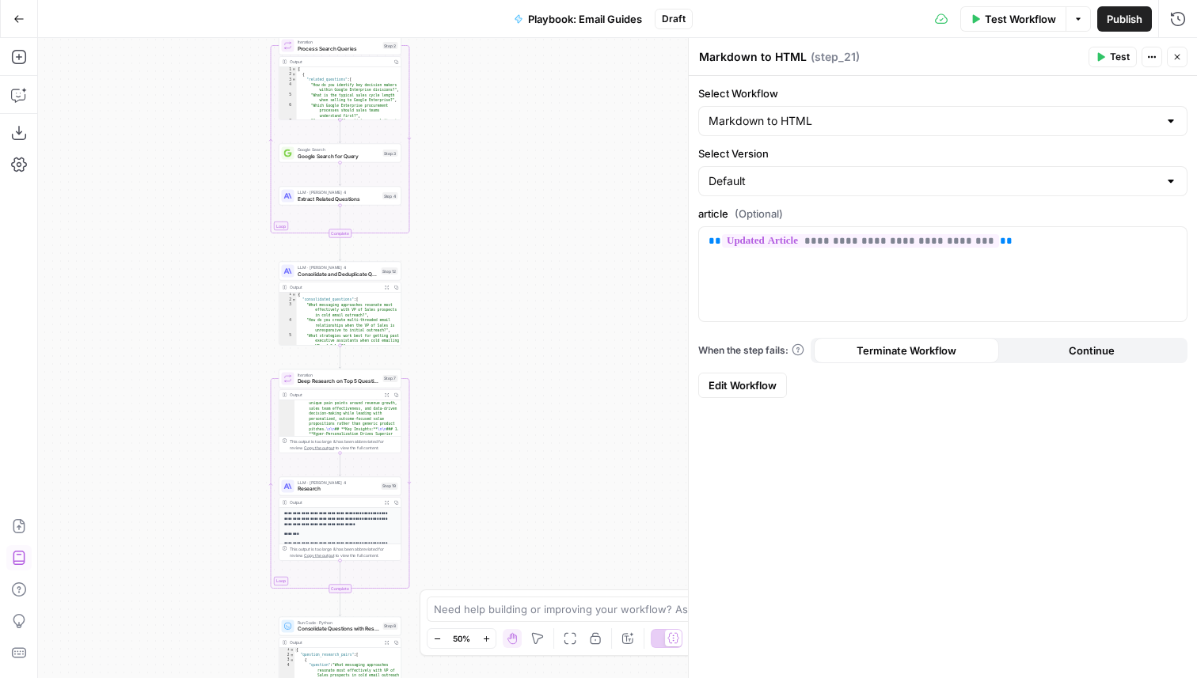
click at [18, 16] on icon "button" at bounding box center [18, 18] width 11 height 11
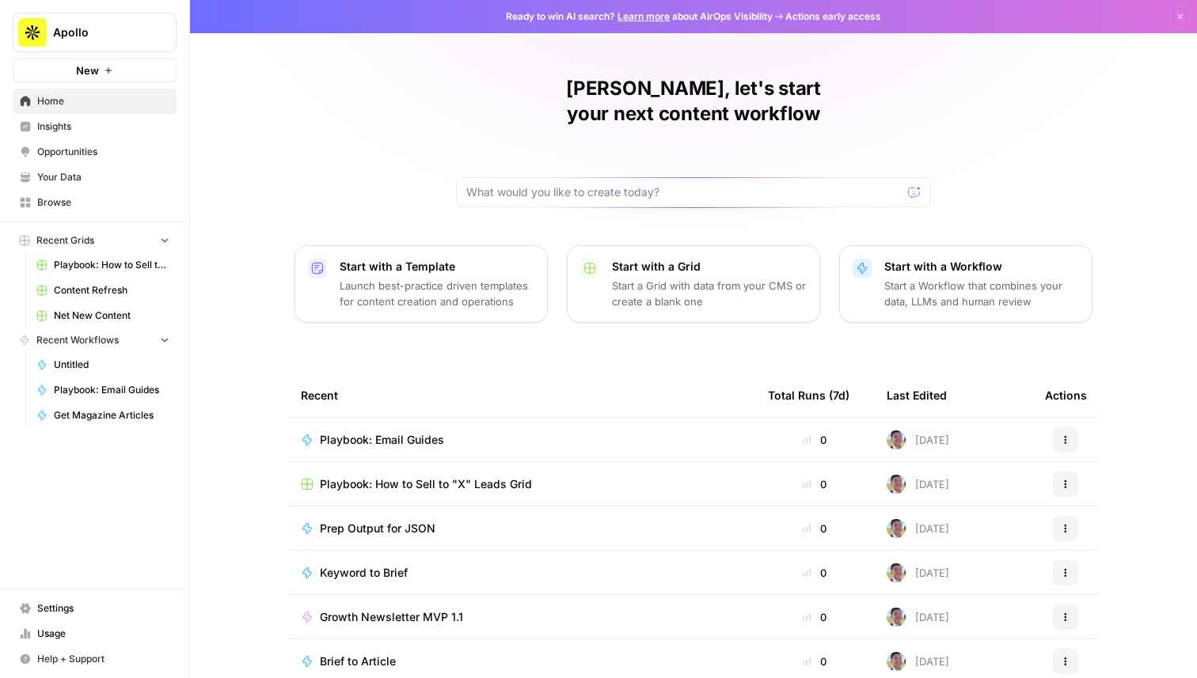
click at [439, 477] on span "Playbook: How to Sell to "X" Leads Grid" at bounding box center [426, 485] width 212 height 16
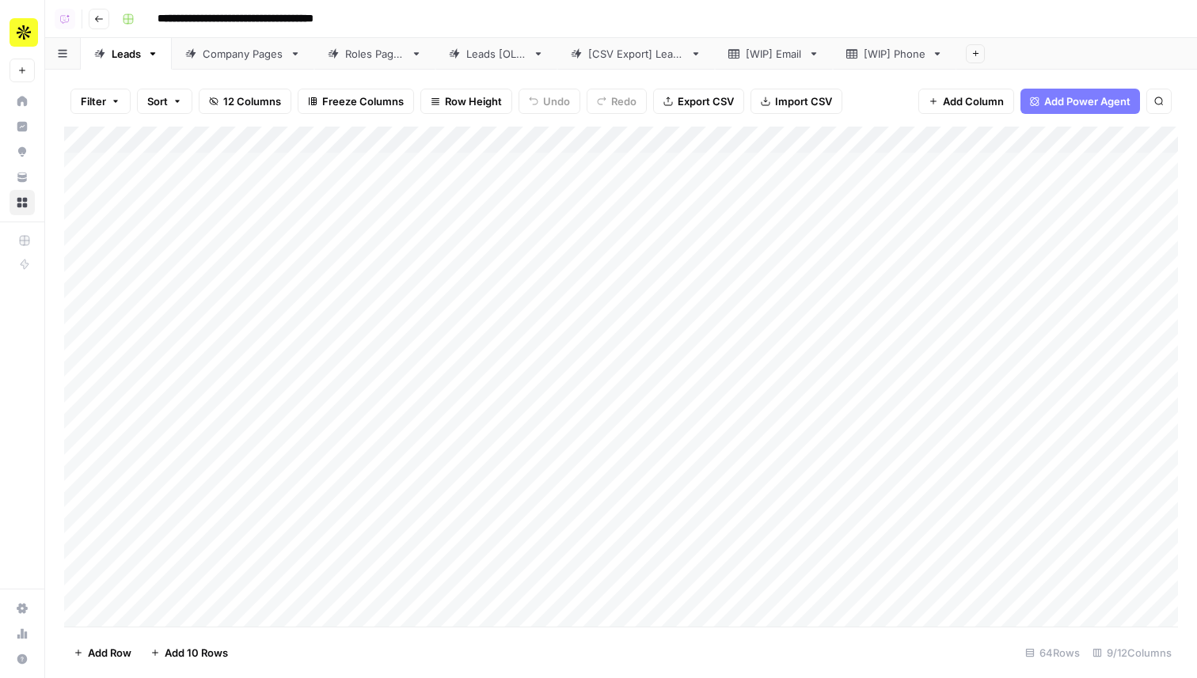
click at [645, 53] on div "[CSV Export] Leads" at bounding box center [636, 54] width 96 height 16
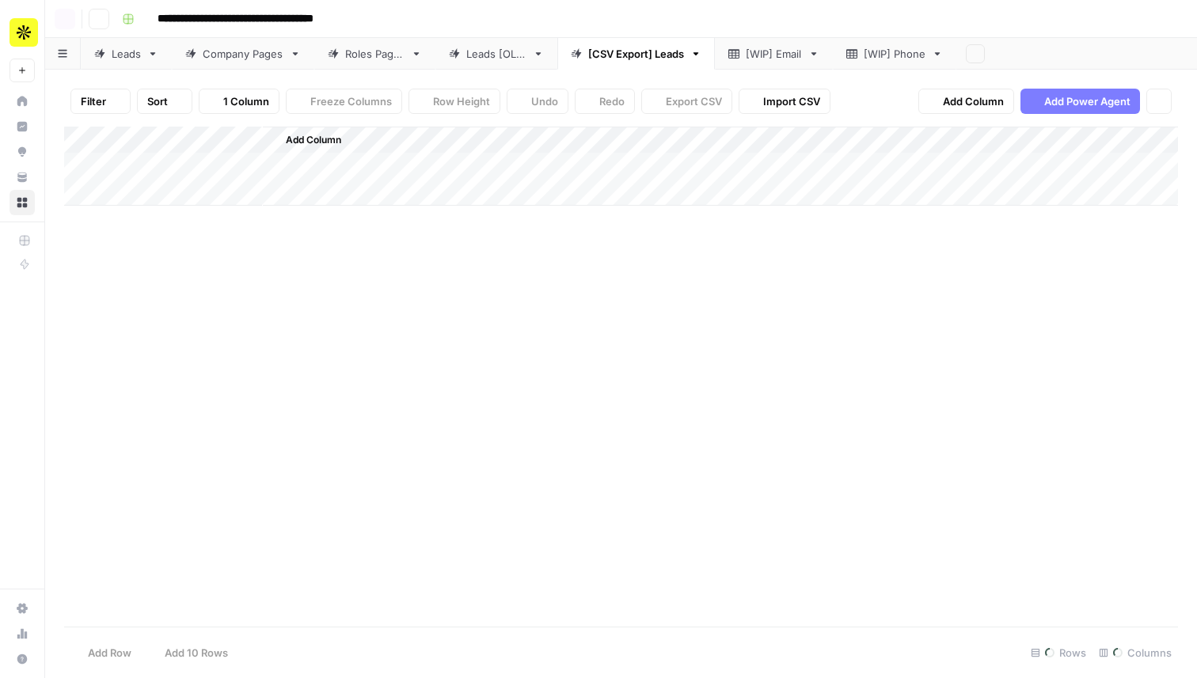
click at [758, 53] on div "[WIP] Email" at bounding box center [774, 54] width 56 height 16
click at [193, 240] on div "Add Column" at bounding box center [621, 220] width 1114 height 187
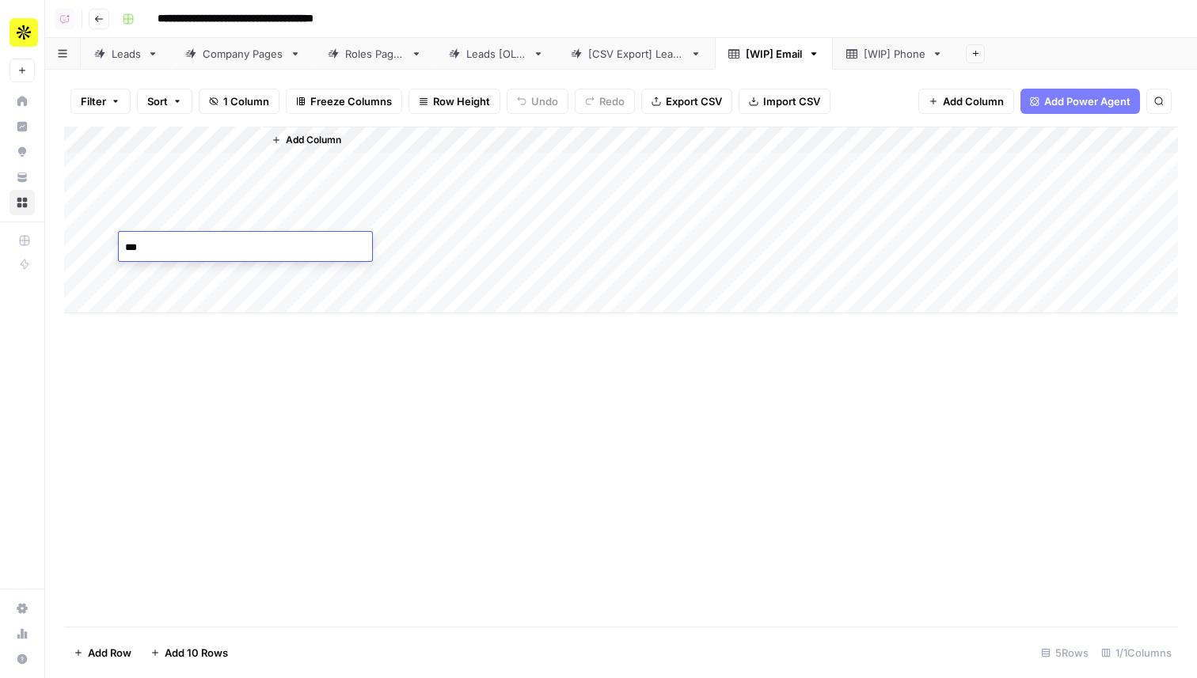
type textarea "****"
click at [181, 273] on div "Add Column" at bounding box center [621, 220] width 1114 height 187
type textarea "**"
click at [171, 306] on div "Add Column" at bounding box center [621, 220] width 1114 height 187
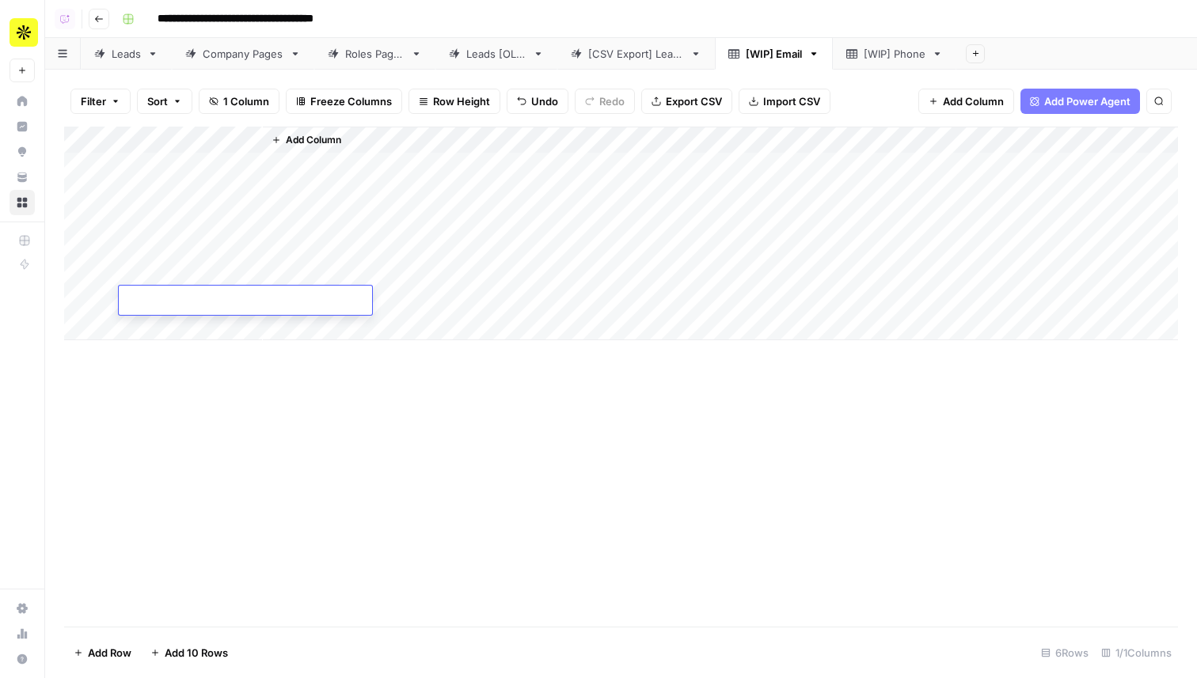
click at [184, 298] on textarea at bounding box center [245, 302] width 253 height 22
type textarea "**********"
click at [321, 138] on span "Add Column" at bounding box center [313, 140] width 55 height 14
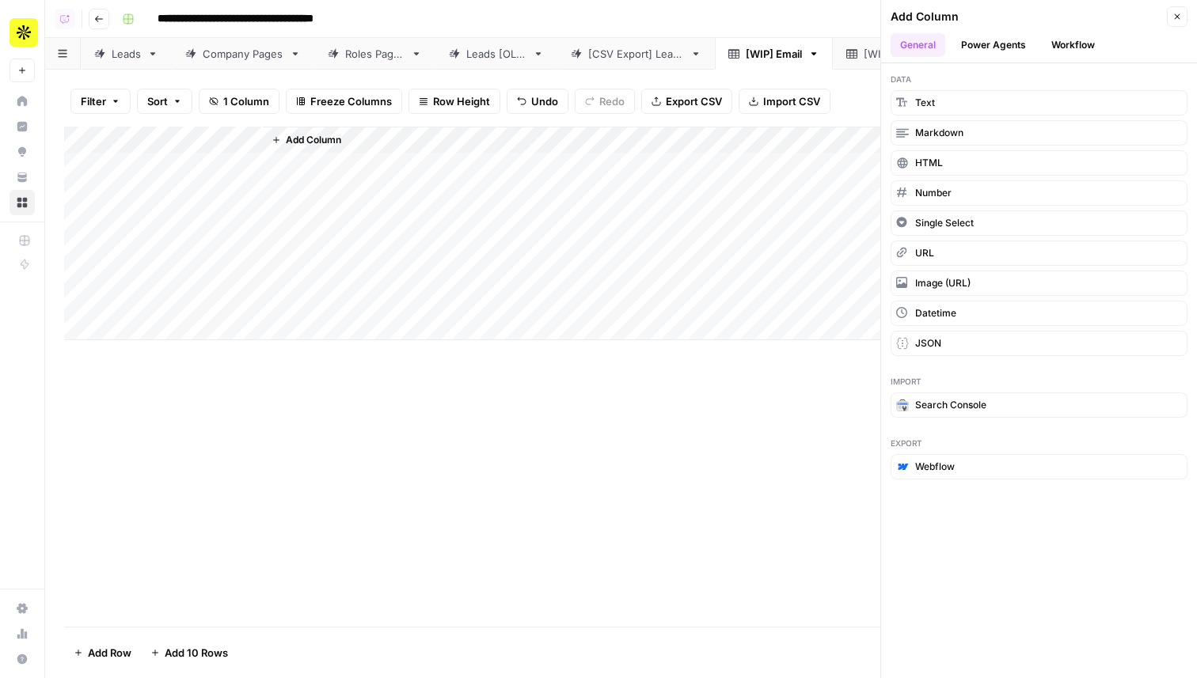
click at [1065, 40] on button "Workflow" at bounding box center [1073, 45] width 63 height 24
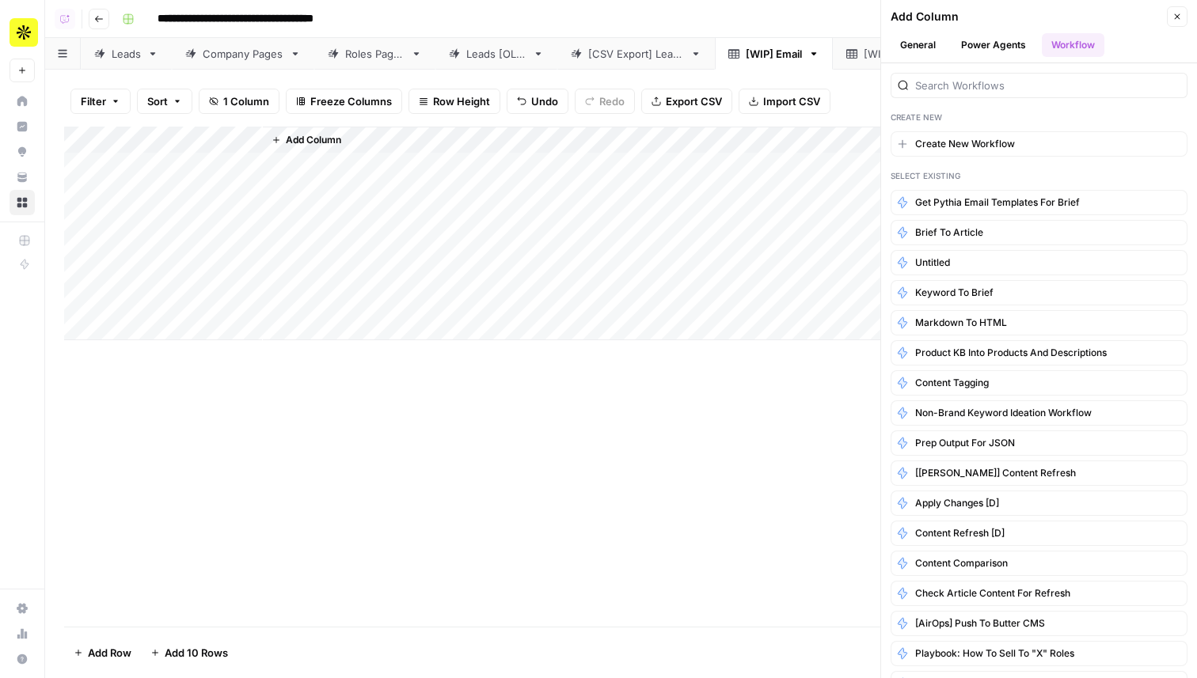
click at [1179, 13] on icon "button" at bounding box center [1177, 17] width 10 height 10
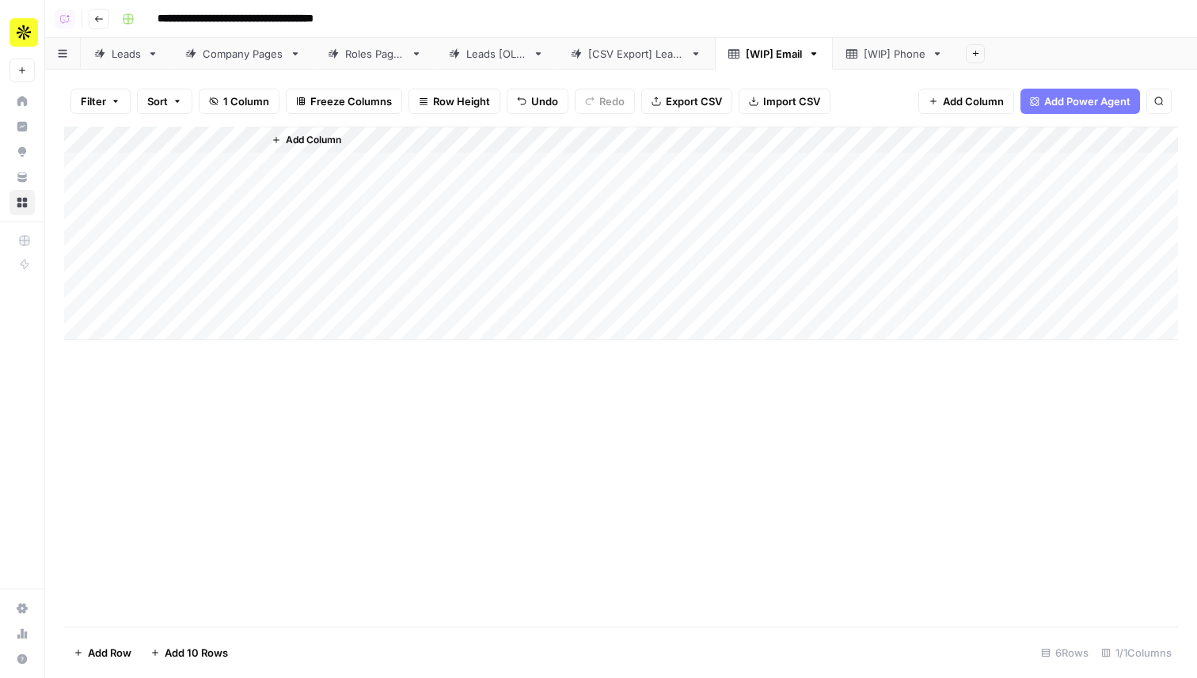
click at [277, 119] on div "Filter Sort 1 Column Freeze Columns Row Height Undo Redo Export CSV Import CSV …" at bounding box center [621, 101] width 1114 height 51
click at [302, 139] on span "Add Column" at bounding box center [313, 140] width 55 height 14
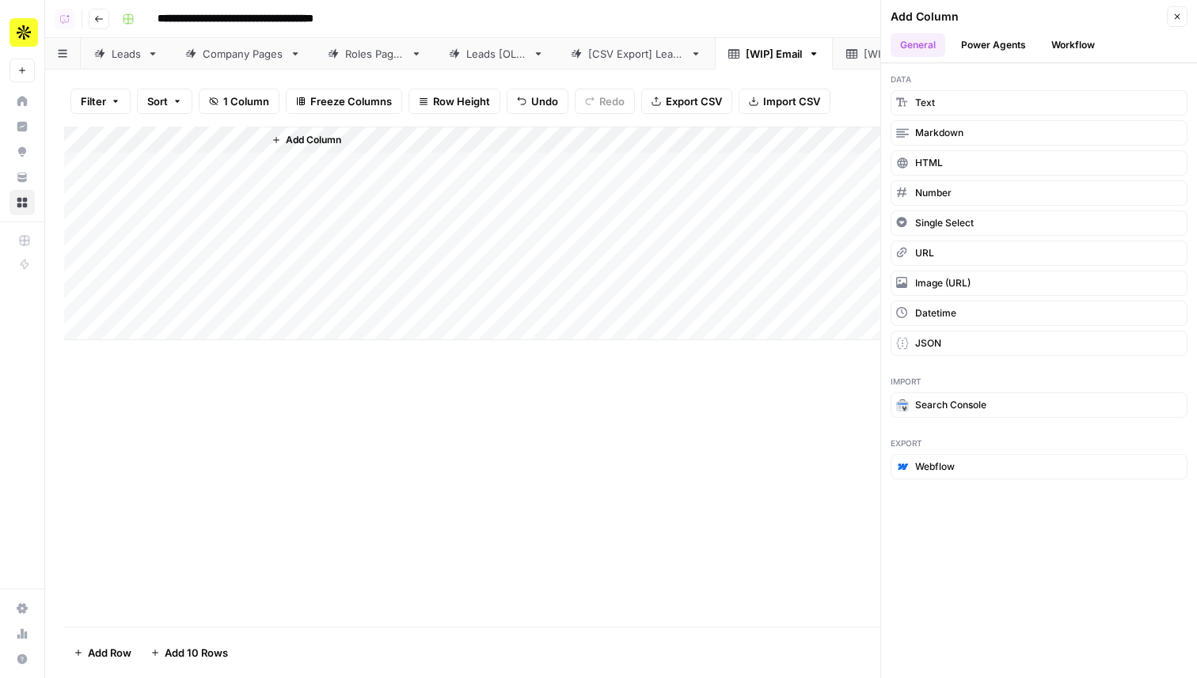
click at [1085, 42] on button "Workflow" at bounding box center [1073, 45] width 63 height 24
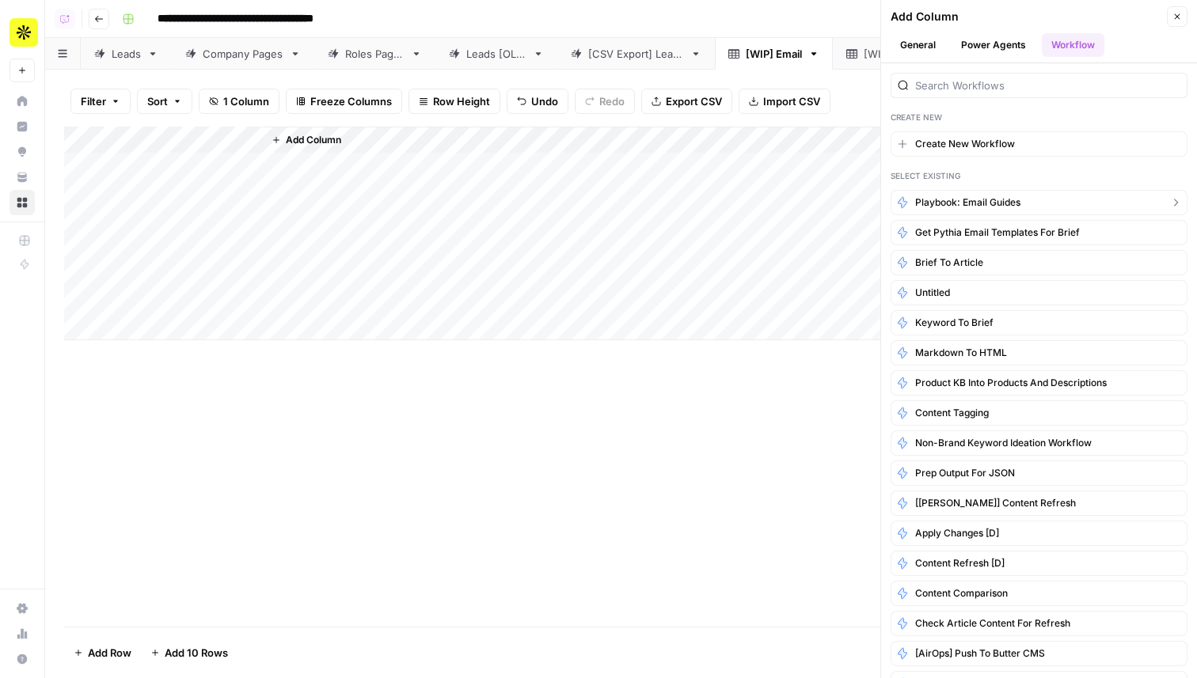
click at [978, 196] on span "Playbook: Email Guides" at bounding box center [967, 203] width 105 height 14
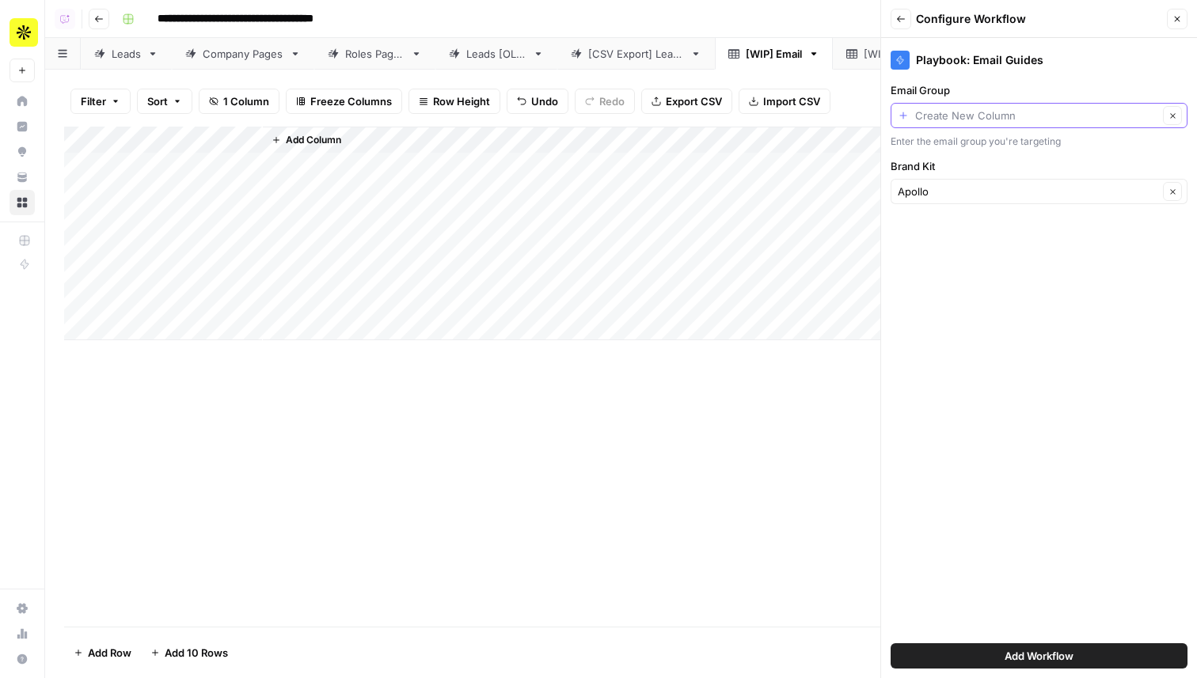
click at [952, 120] on input "Email Group" at bounding box center [1036, 116] width 243 height 16
click at [941, 206] on span "Emails" at bounding box center [1036, 203] width 264 height 16
type input "Emails"
click at [1031, 655] on span "Add Workflow" at bounding box center [1039, 656] width 69 height 16
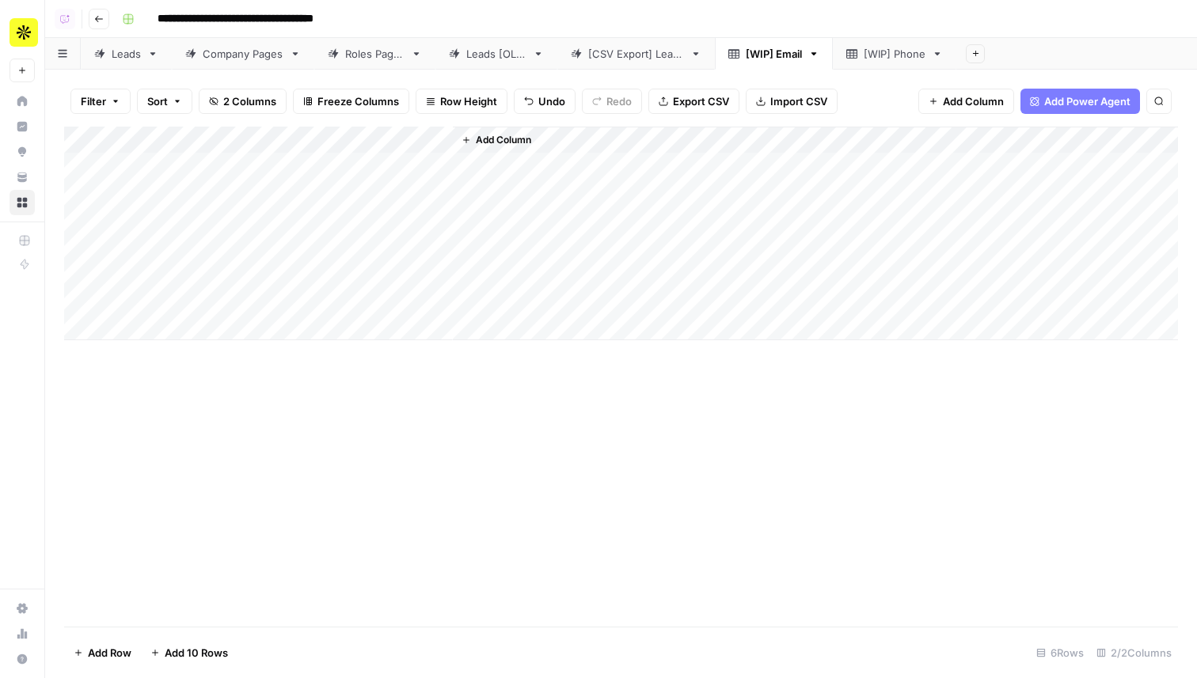
click at [340, 167] on div "Add Column" at bounding box center [621, 234] width 1114 height 214
click at [345, 268] on div "Add Column" at bounding box center [621, 234] width 1114 height 214
click at [418, 270] on div "Add Column" at bounding box center [621, 234] width 1114 height 214
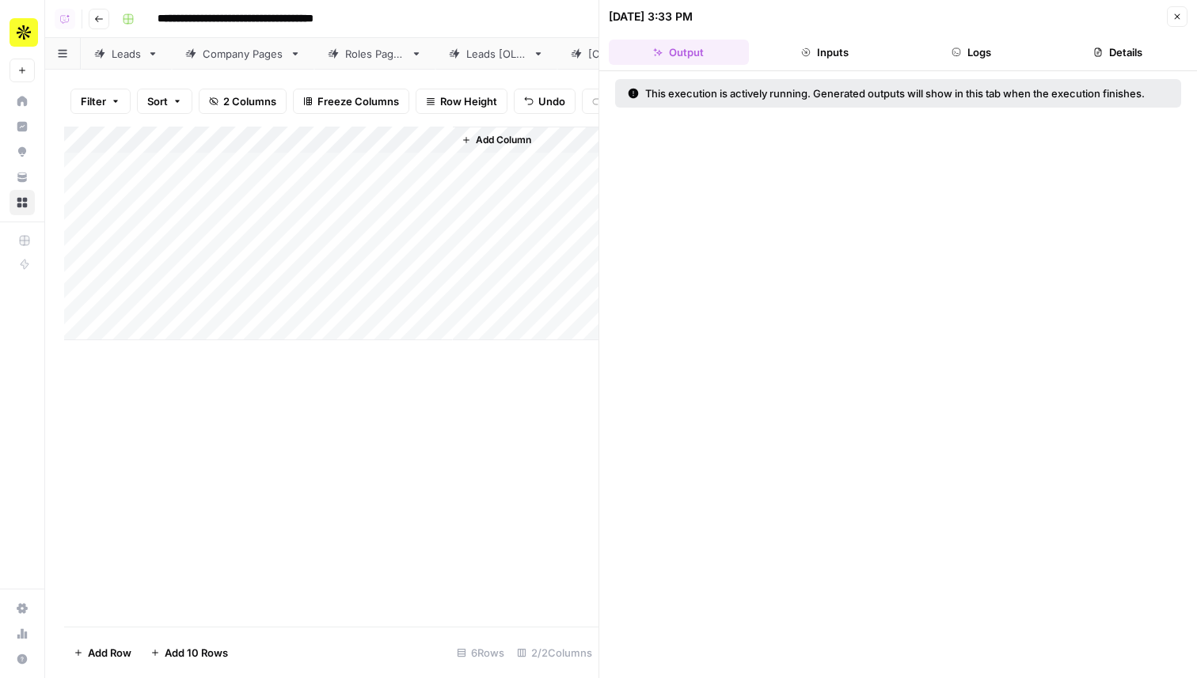
click at [992, 47] on button "Logs" at bounding box center [972, 52] width 140 height 25
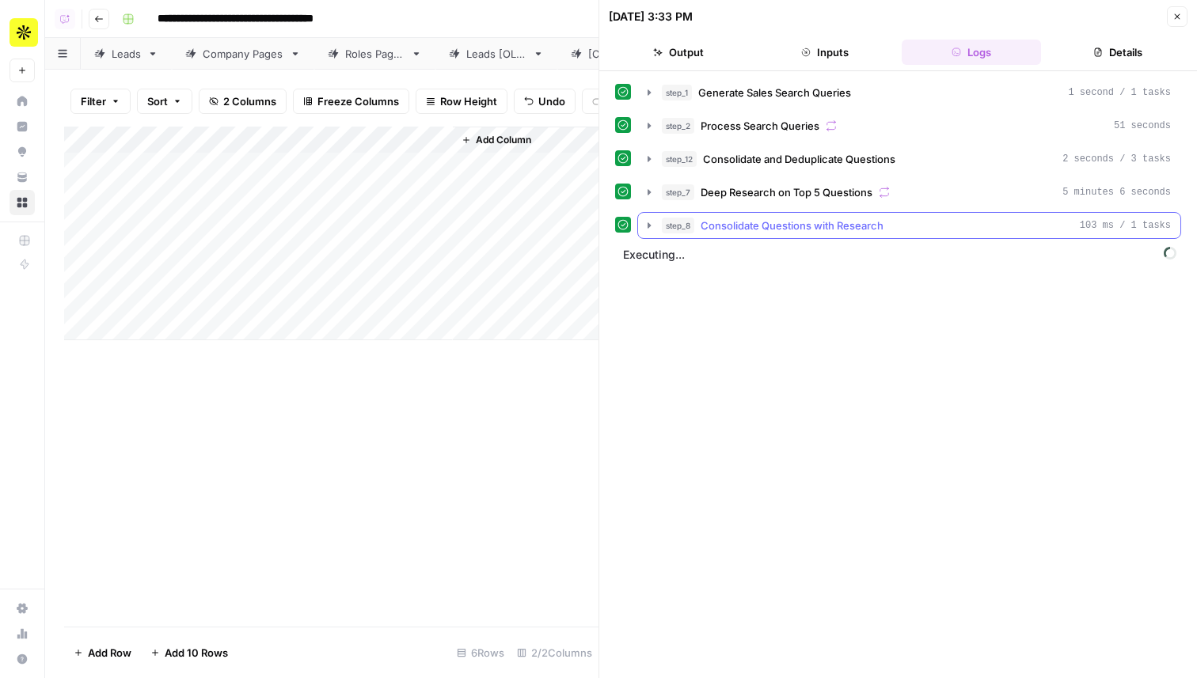
click at [811, 237] on button "step_8 Consolidate Questions with Research 103 ms / 1 tasks" at bounding box center [909, 225] width 542 height 25
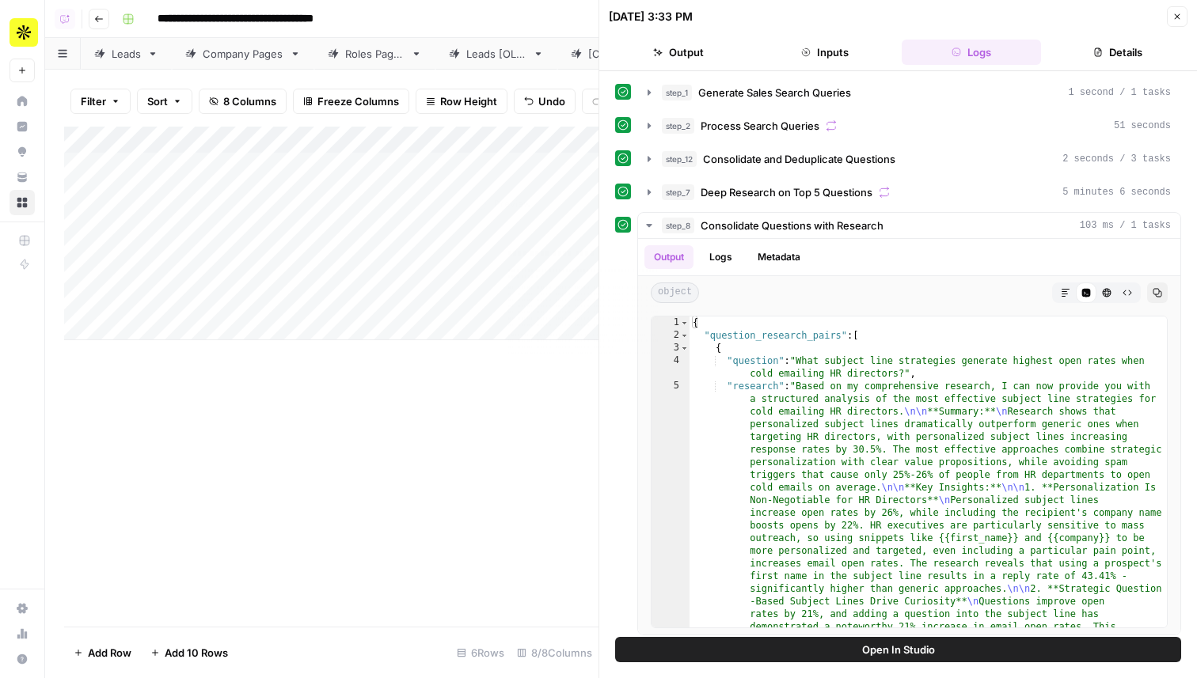
click at [534, 163] on div "Add Column" at bounding box center [331, 234] width 534 height 214
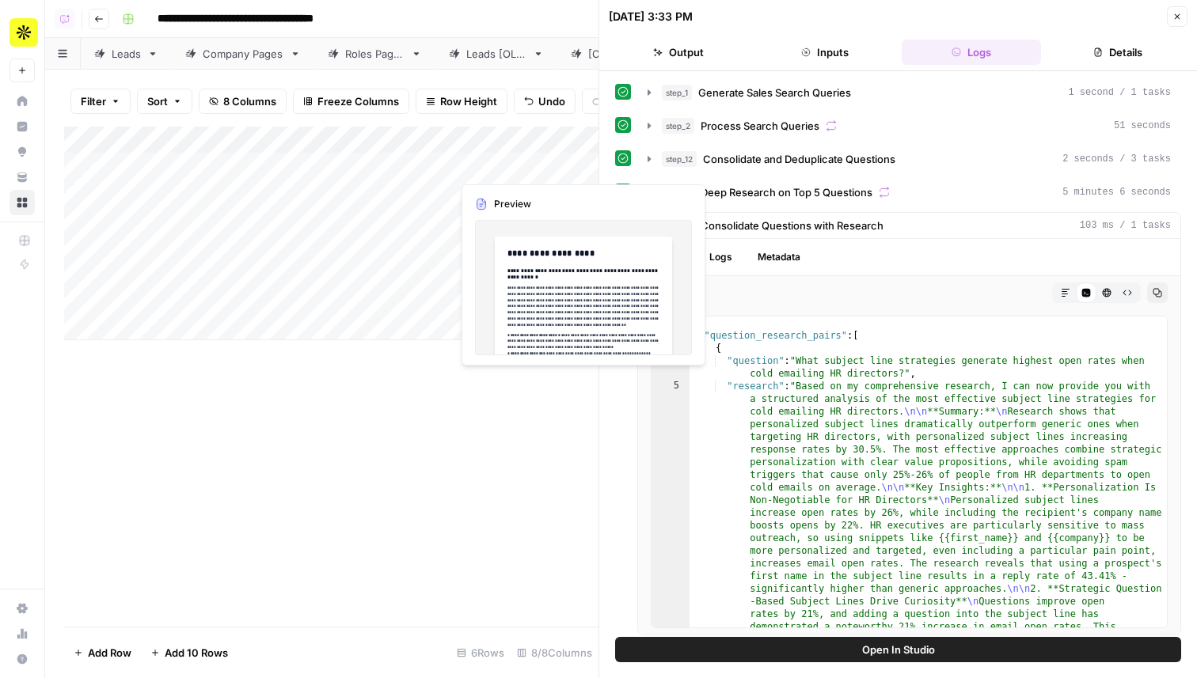
click at [534, 163] on div "Add Column" at bounding box center [331, 234] width 534 height 214
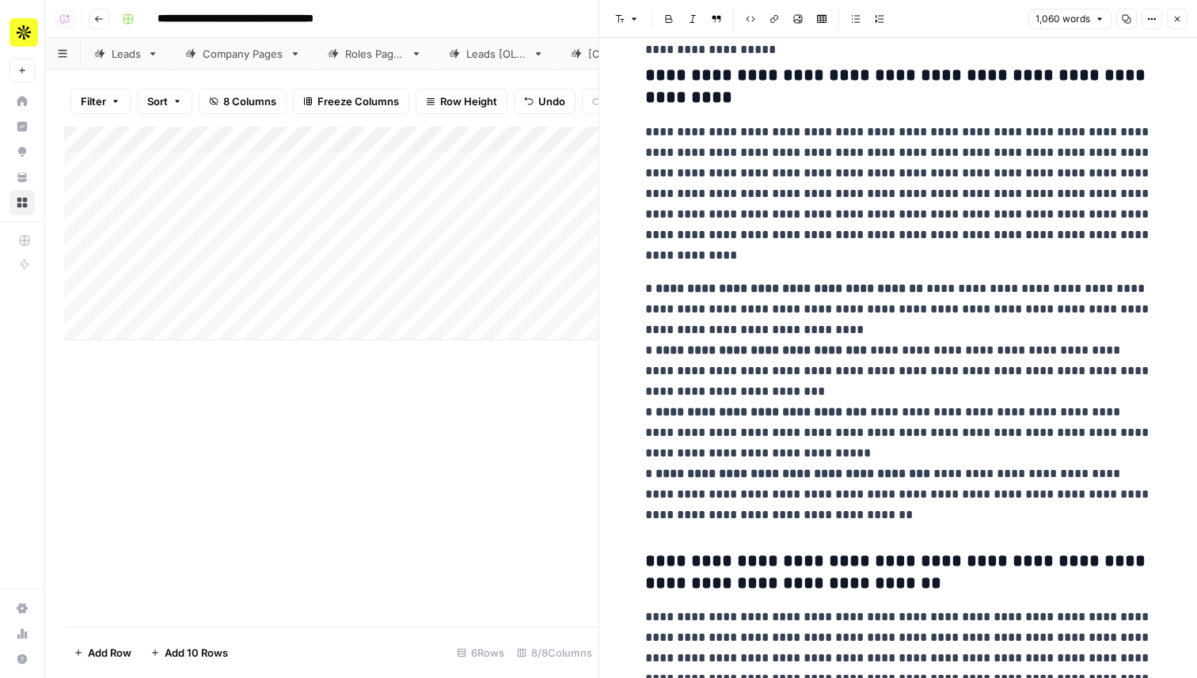
scroll to position [527, 0]
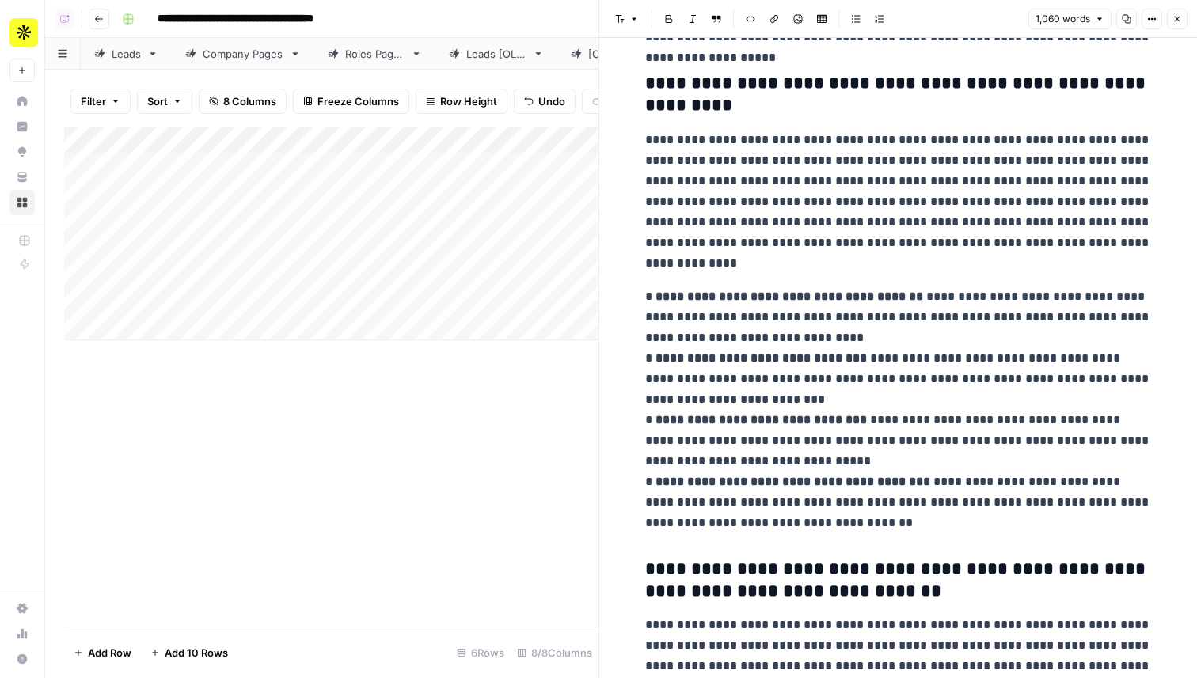
click at [419, 164] on div "Add Column" at bounding box center [331, 234] width 534 height 214
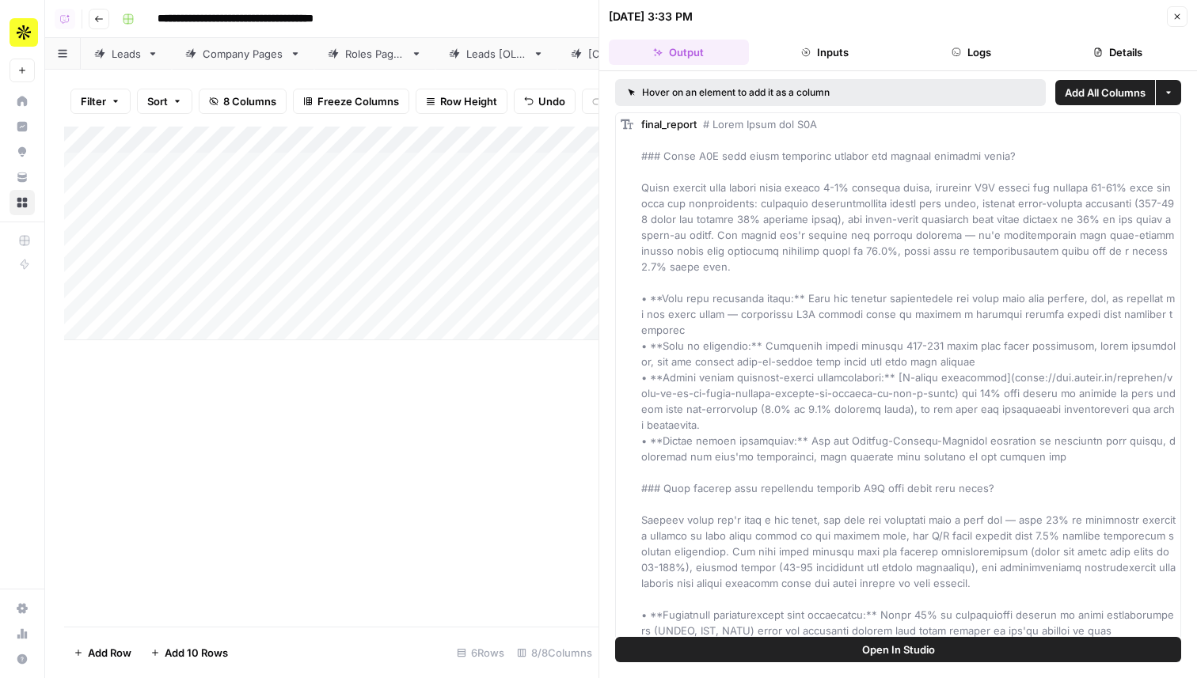
click at [994, 66] on header "08/28/25 at 3:33 PM Close Output Inputs Logs Details" at bounding box center [898, 35] width 598 height 71
click at [958, 51] on icon "button" at bounding box center [957, 53] width 10 height 10
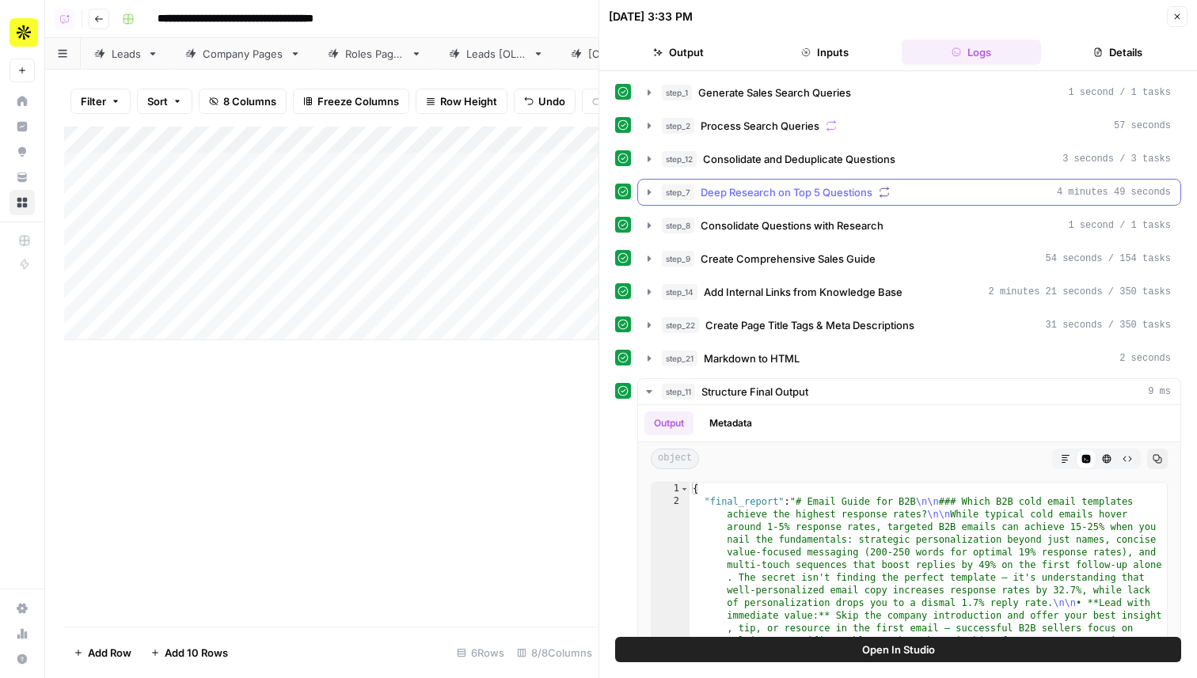
click at [830, 191] on span "Deep Research on Top 5 Questions" at bounding box center [787, 192] width 172 height 16
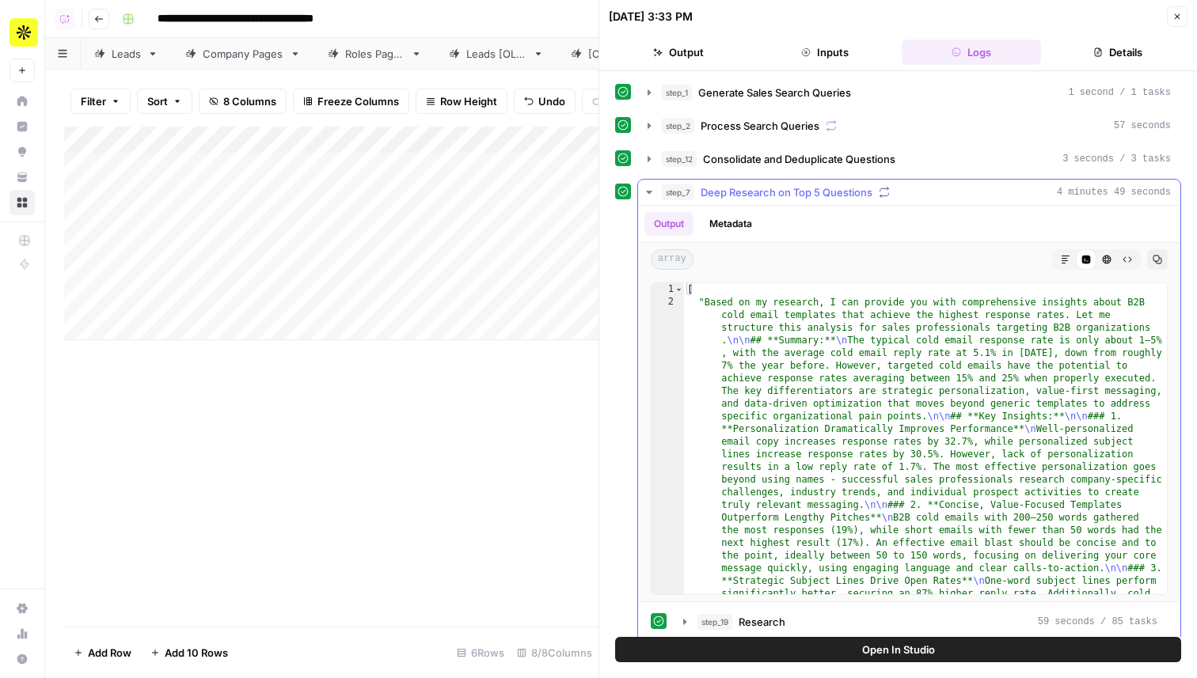
click at [830, 191] on span "Deep Research on Top 5 Questions" at bounding box center [787, 192] width 172 height 16
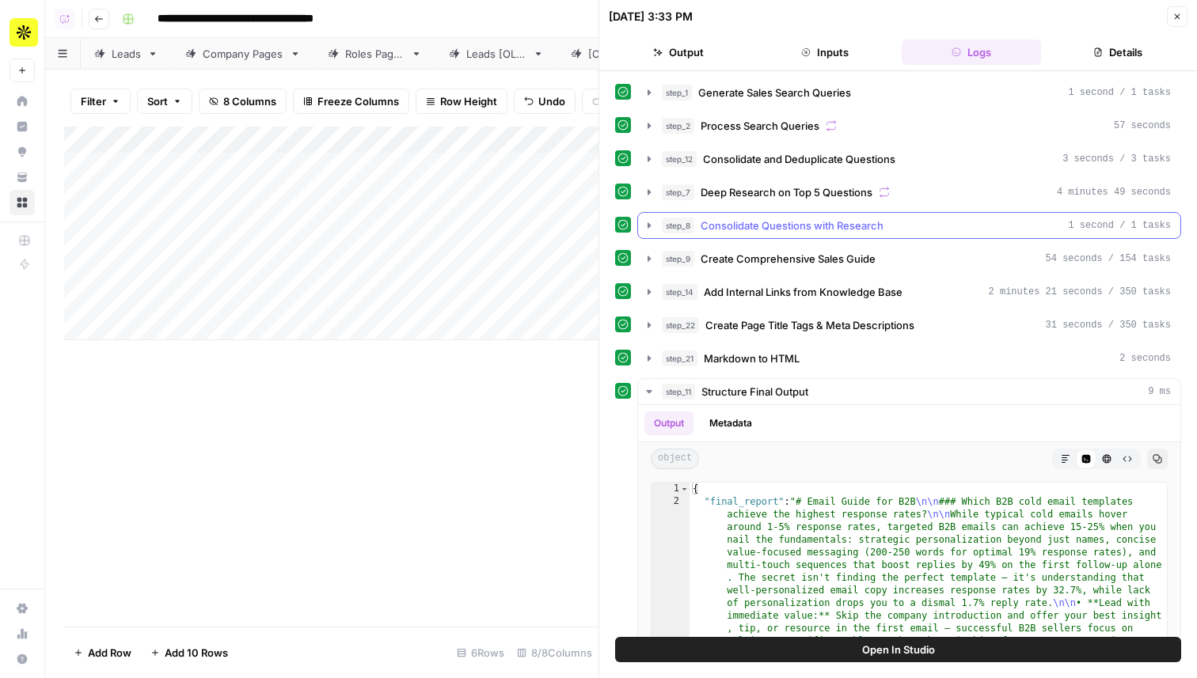
click at [825, 220] on span "Consolidate Questions with Research" at bounding box center [792, 226] width 183 height 16
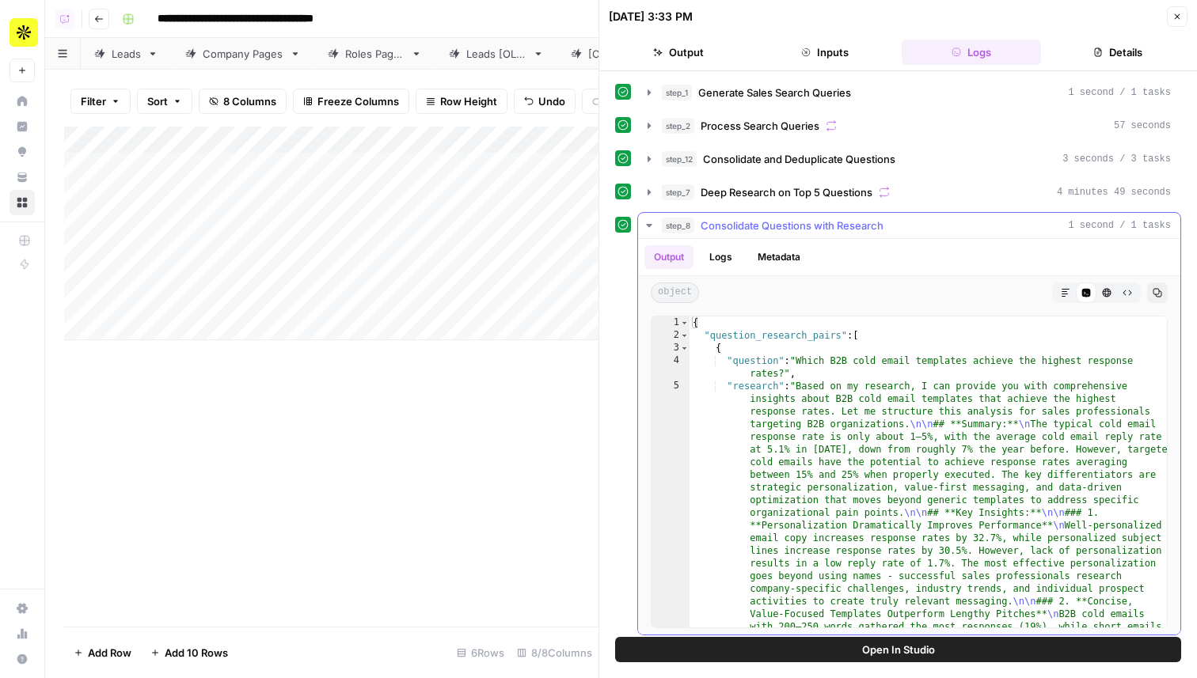
click at [825, 220] on span "Consolidate Questions with Research" at bounding box center [792, 226] width 183 height 16
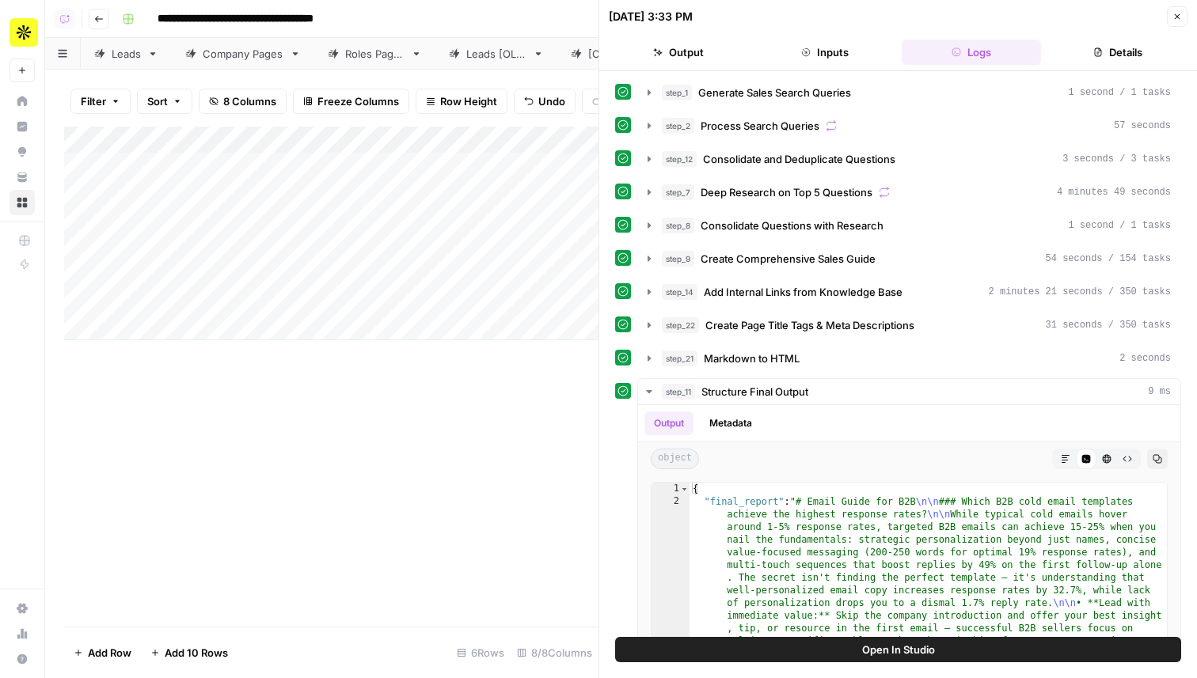
click at [891, 649] on span "Open In Studio" at bounding box center [898, 650] width 73 height 16
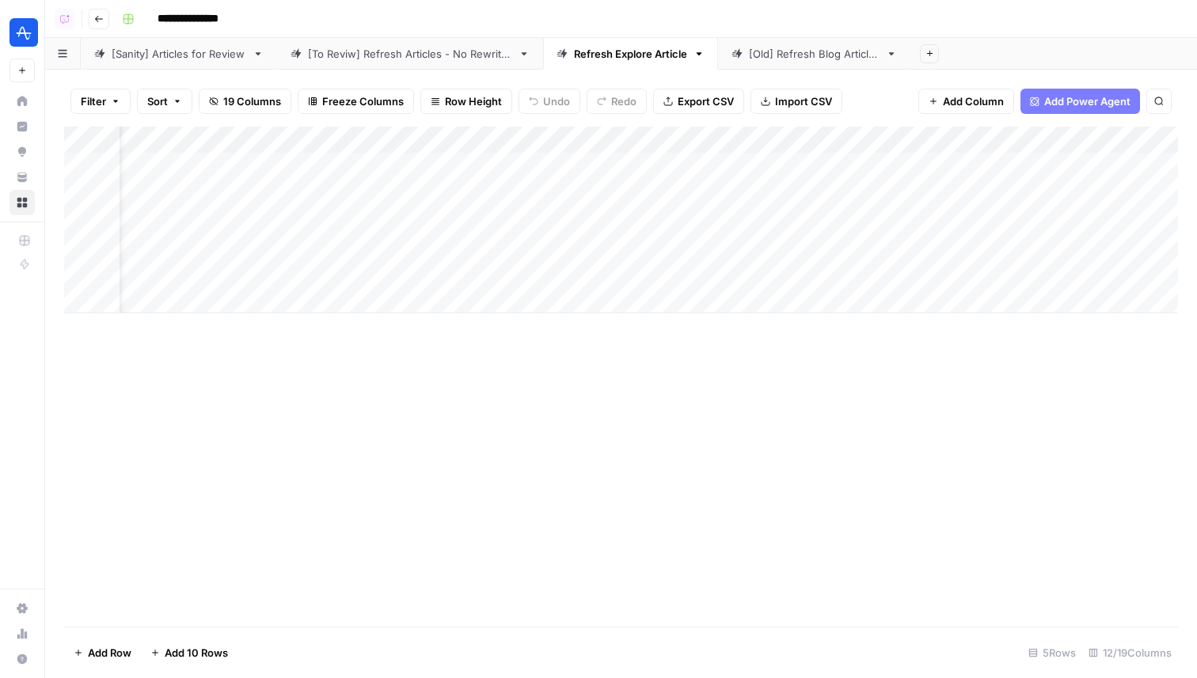
scroll to position [0, 57]
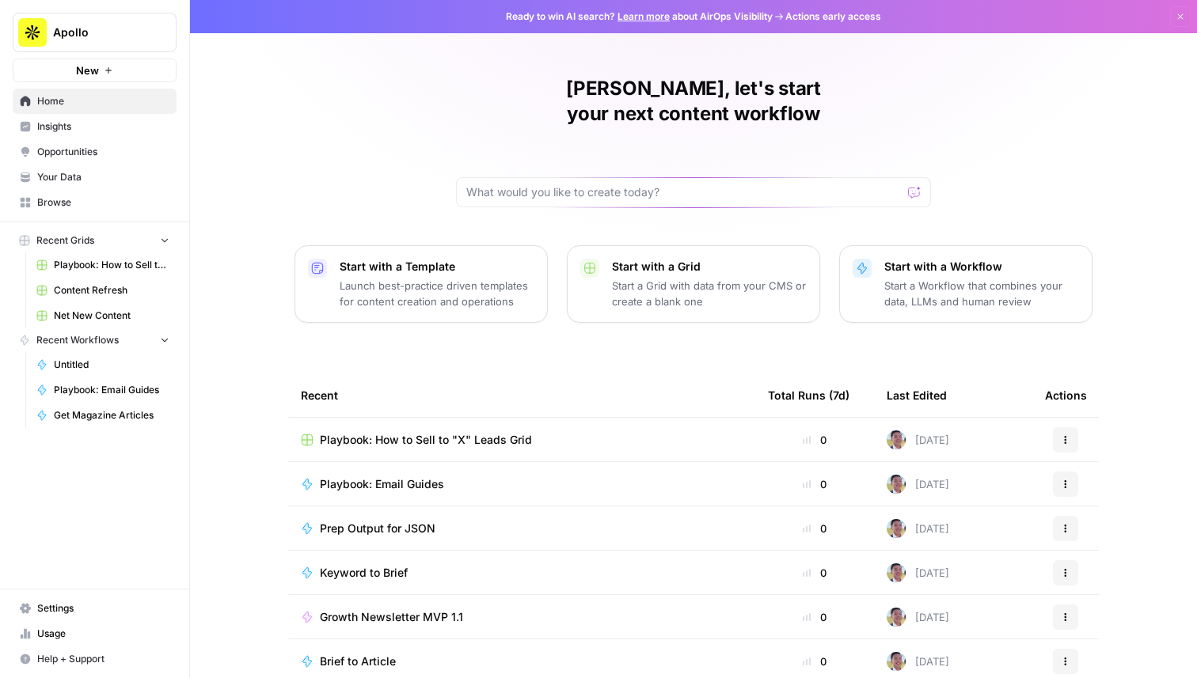
click at [396, 477] on span "Playbook: Email Guides" at bounding box center [382, 485] width 124 height 16
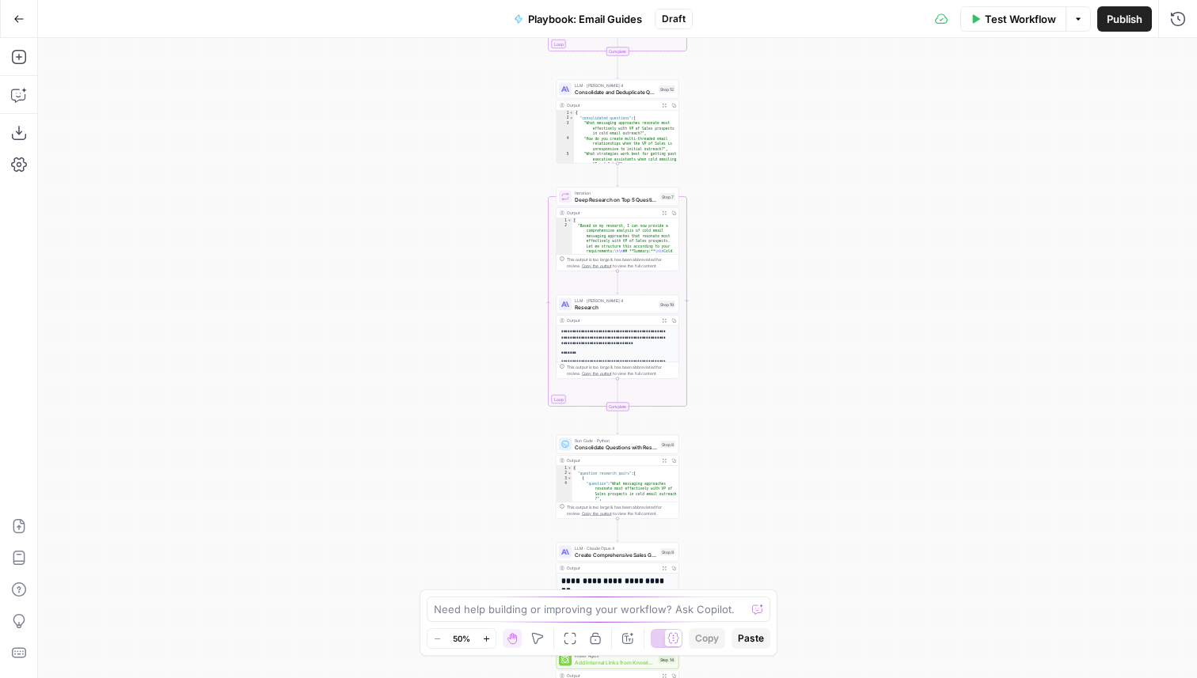
click at [1146, 16] on button "Publish" at bounding box center [1124, 18] width 55 height 25
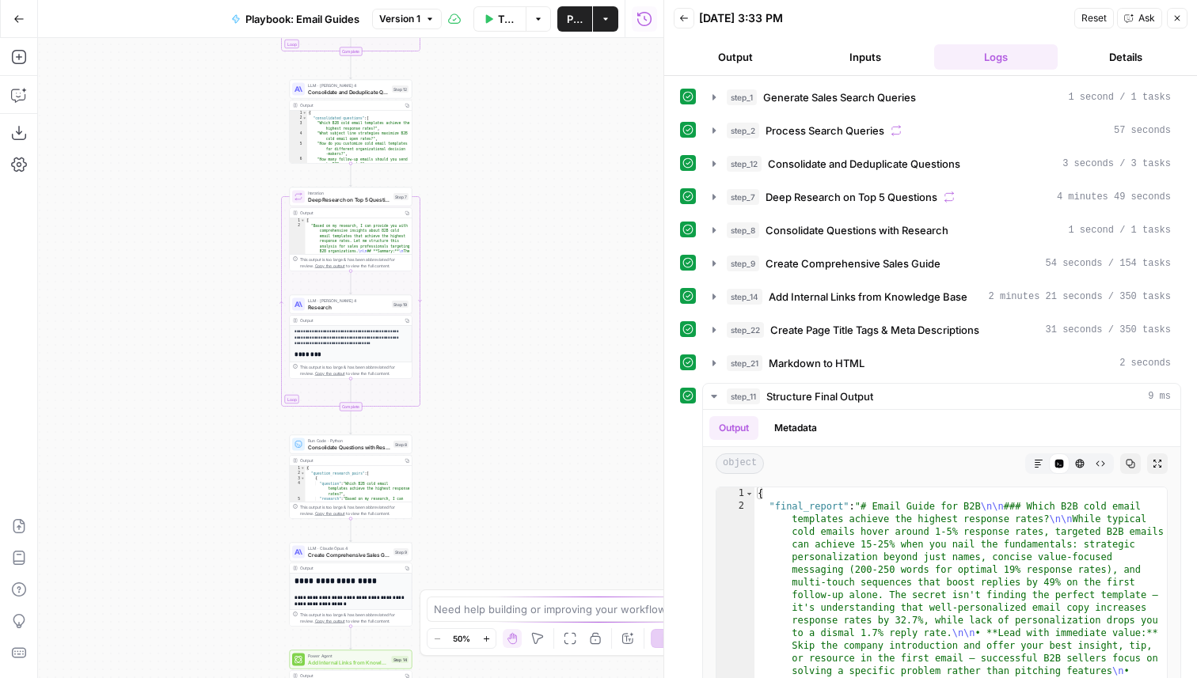
click at [372, 312] on div "LLM · [PERSON_NAME] 4 Research Step 19 Copy step Delete step Add Note Test" at bounding box center [351, 304] width 123 height 19
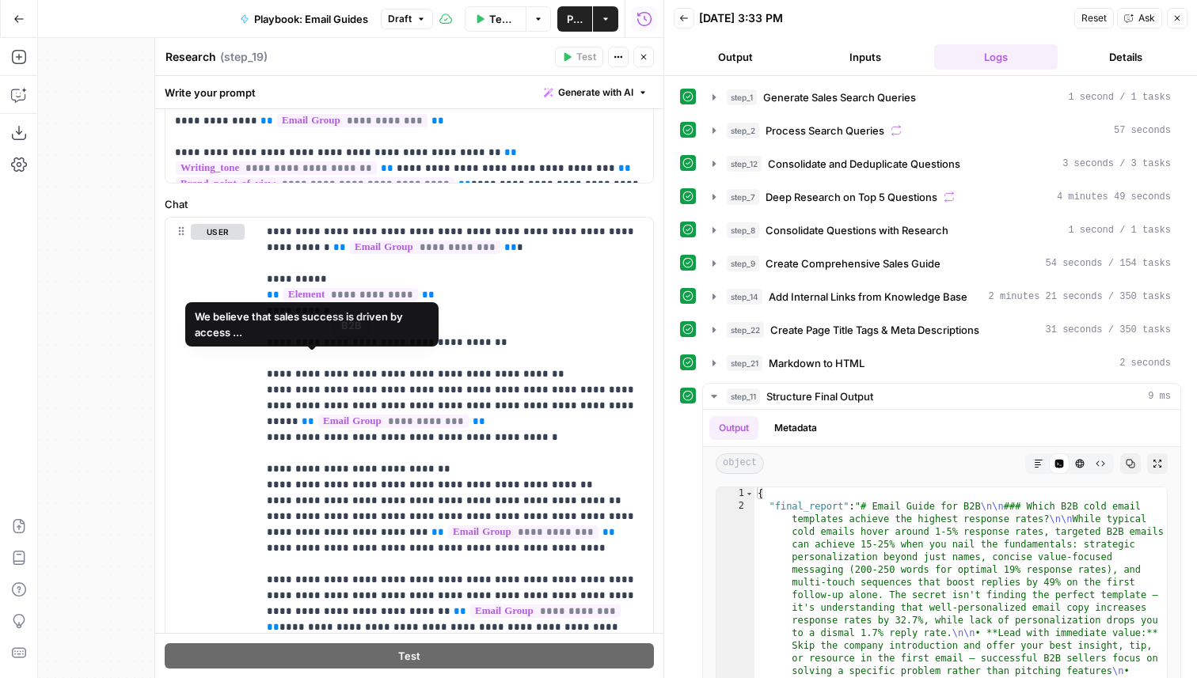
scroll to position [549, 0]
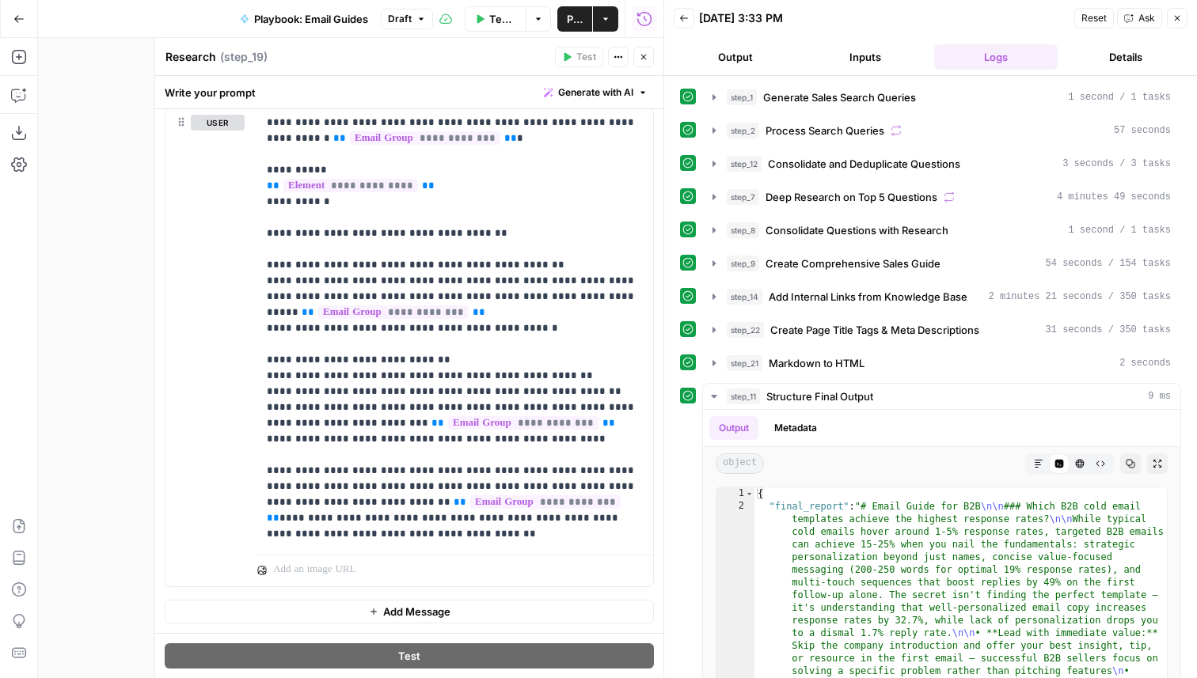
click at [640, 59] on icon "button" at bounding box center [644, 57] width 10 height 10
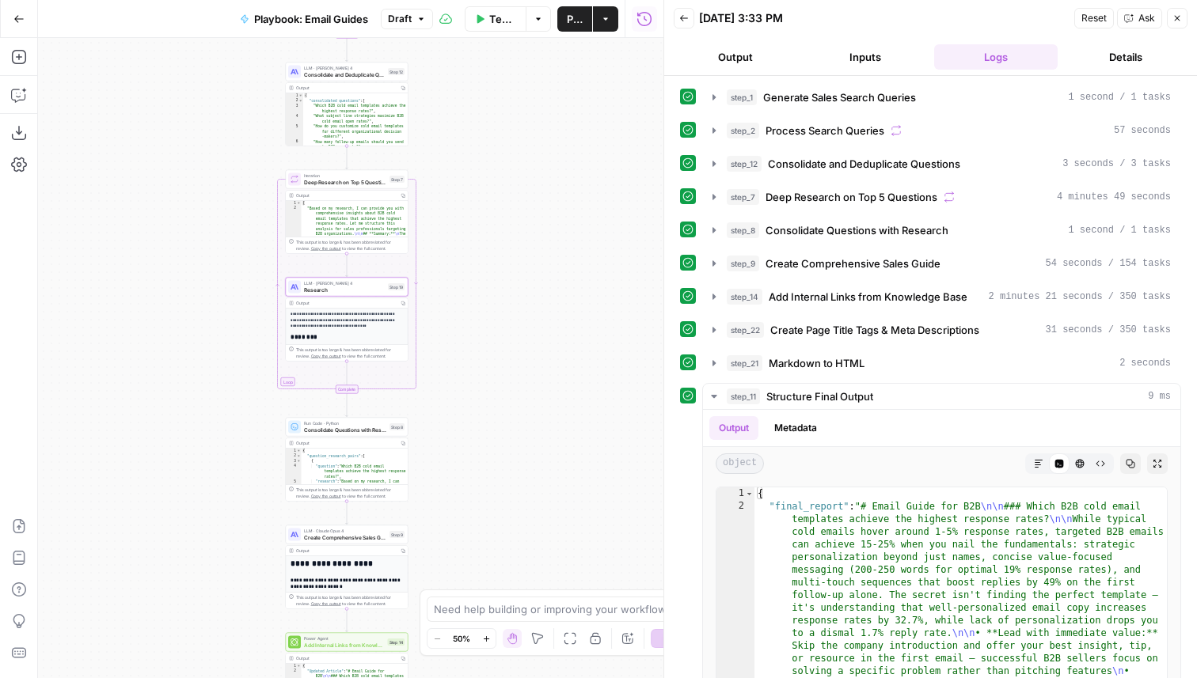
click at [382, 540] on span "Create Comprehensive Sales Guide" at bounding box center [345, 538] width 82 height 8
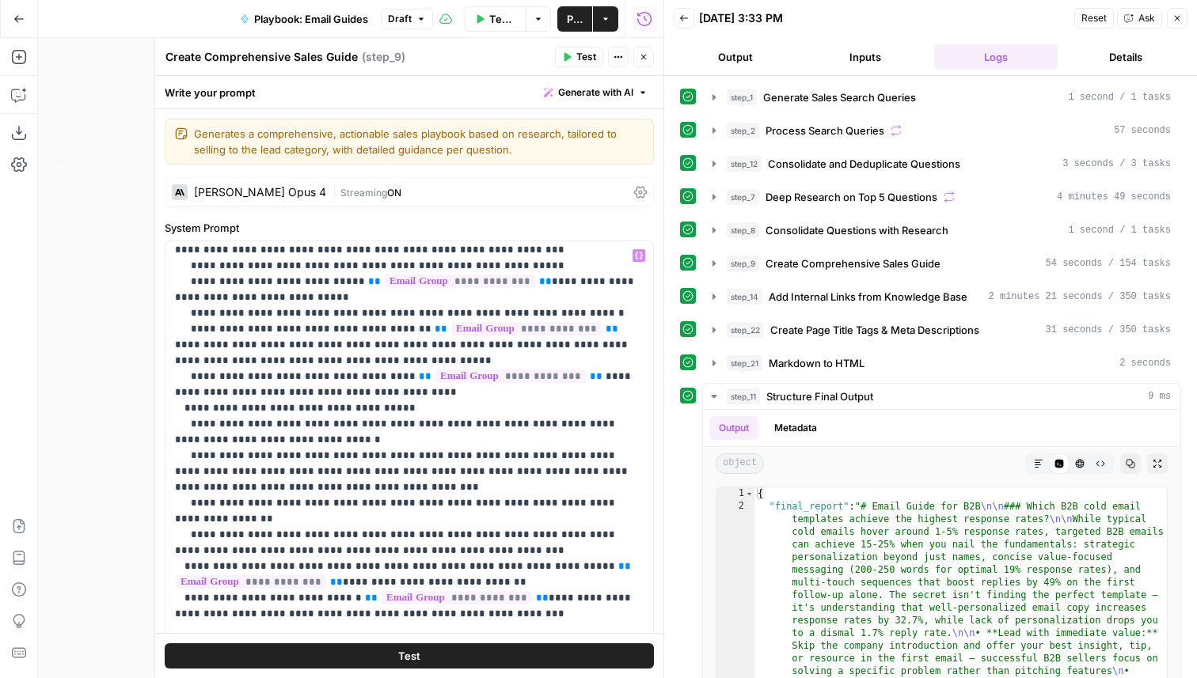
scroll to position [1125, 0]
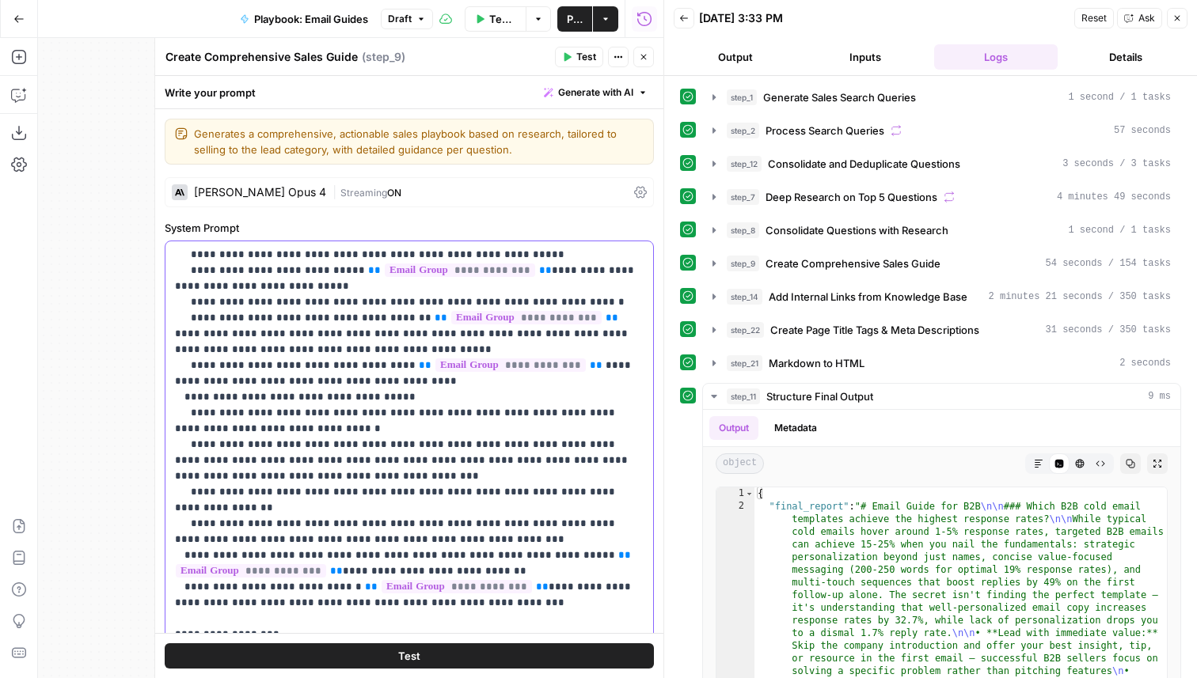
click at [650, 410] on div "**********" at bounding box center [409, 563] width 488 height 645
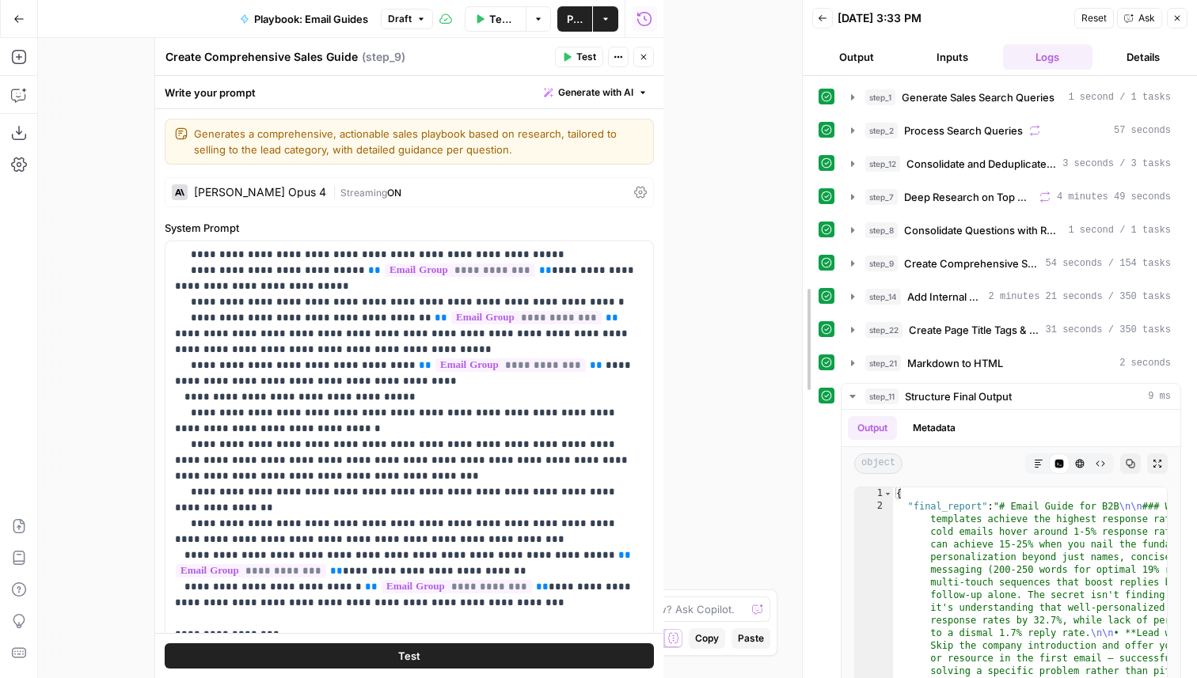
drag, startPoint x: 664, startPoint y: 408, endPoint x: 809, endPoint y: 411, distance: 144.9
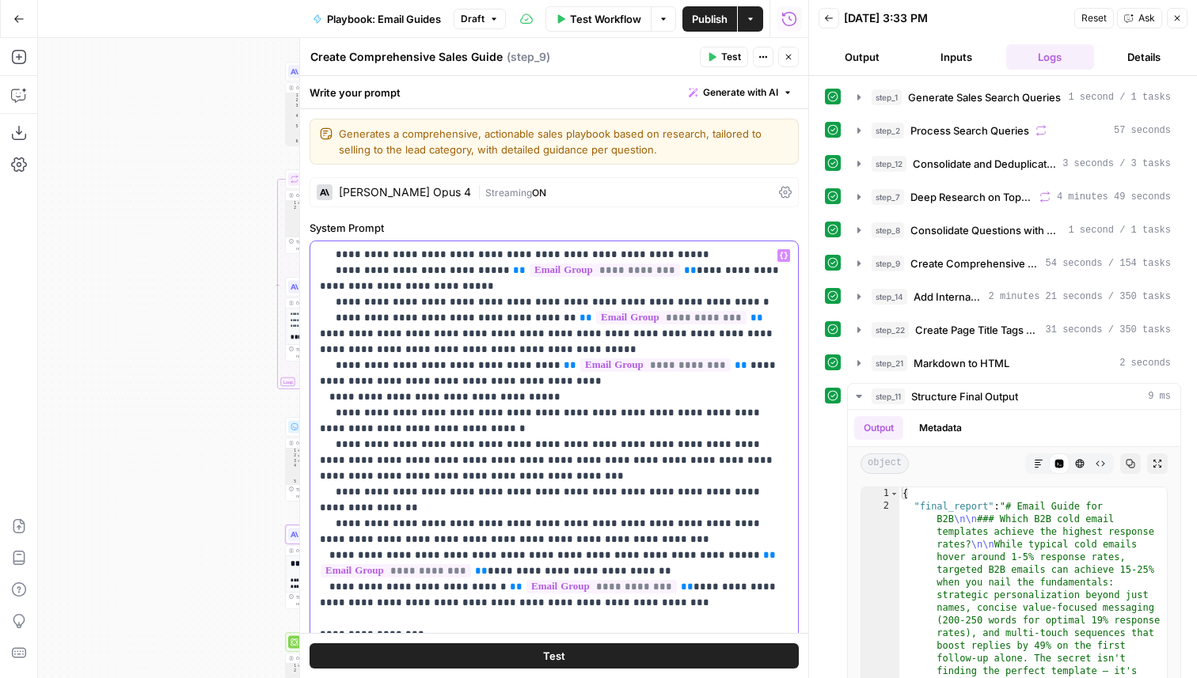
click at [528, 414] on p "**********" at bounding box center [554, 2] width 469 height 1758
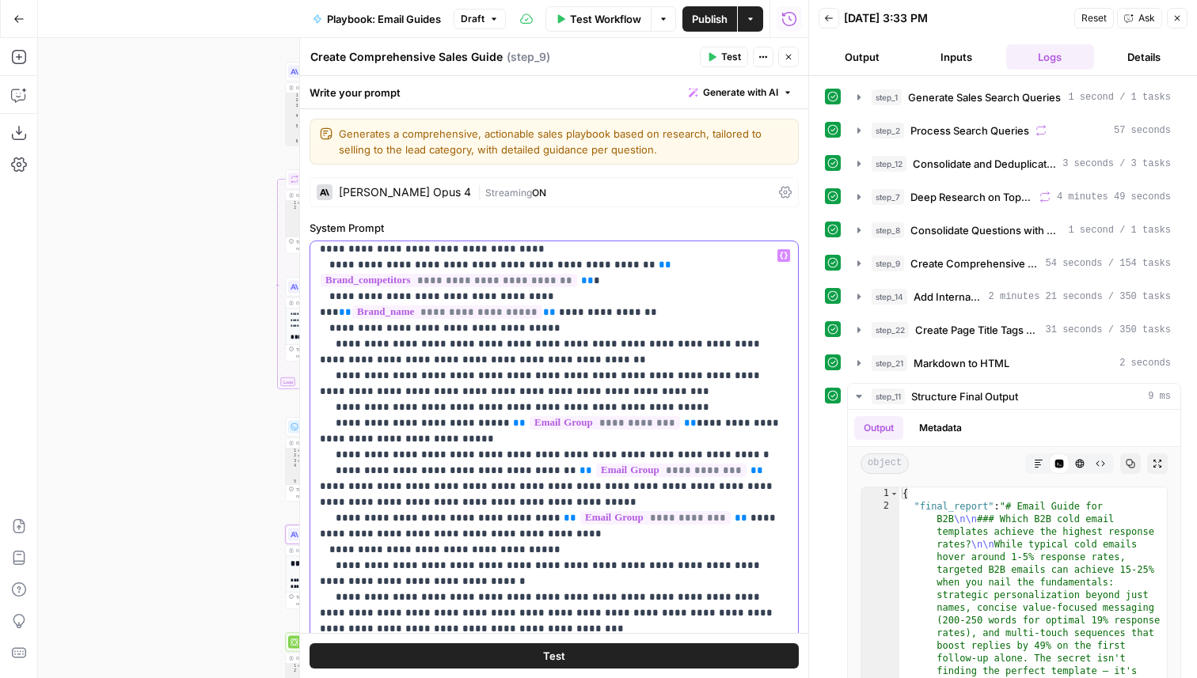
scroll to position [959, 0]
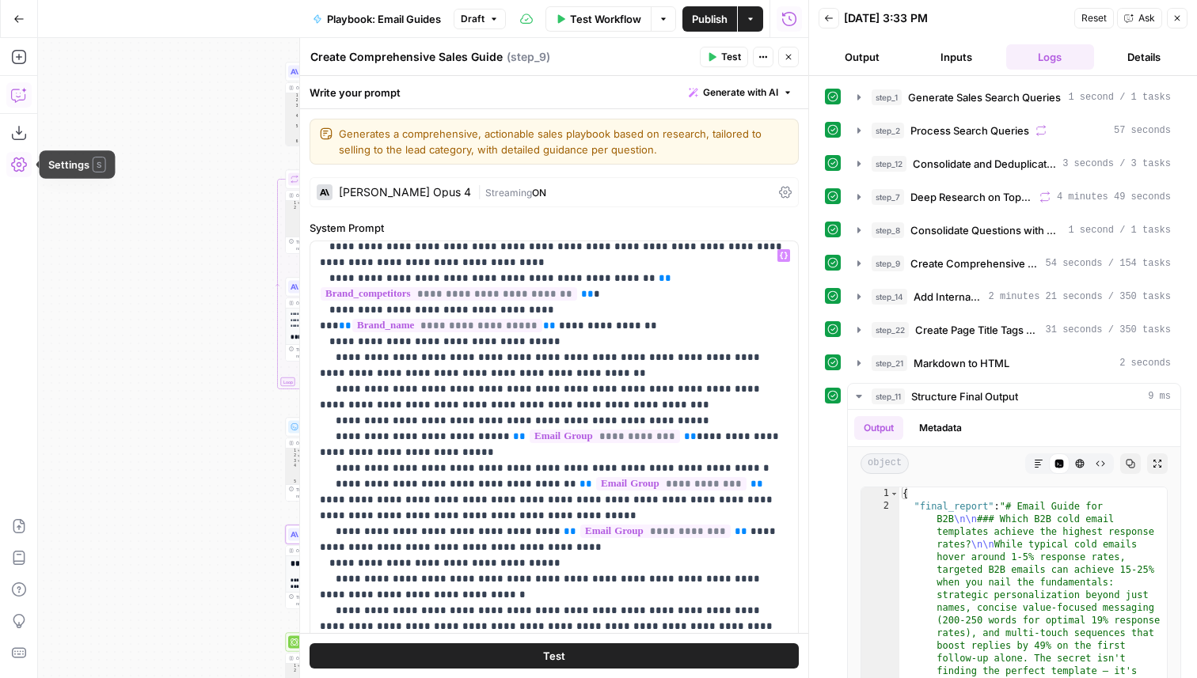
click at [19, 107] on button "Copilot" at bounding box center [18, 94] width 25 height 25
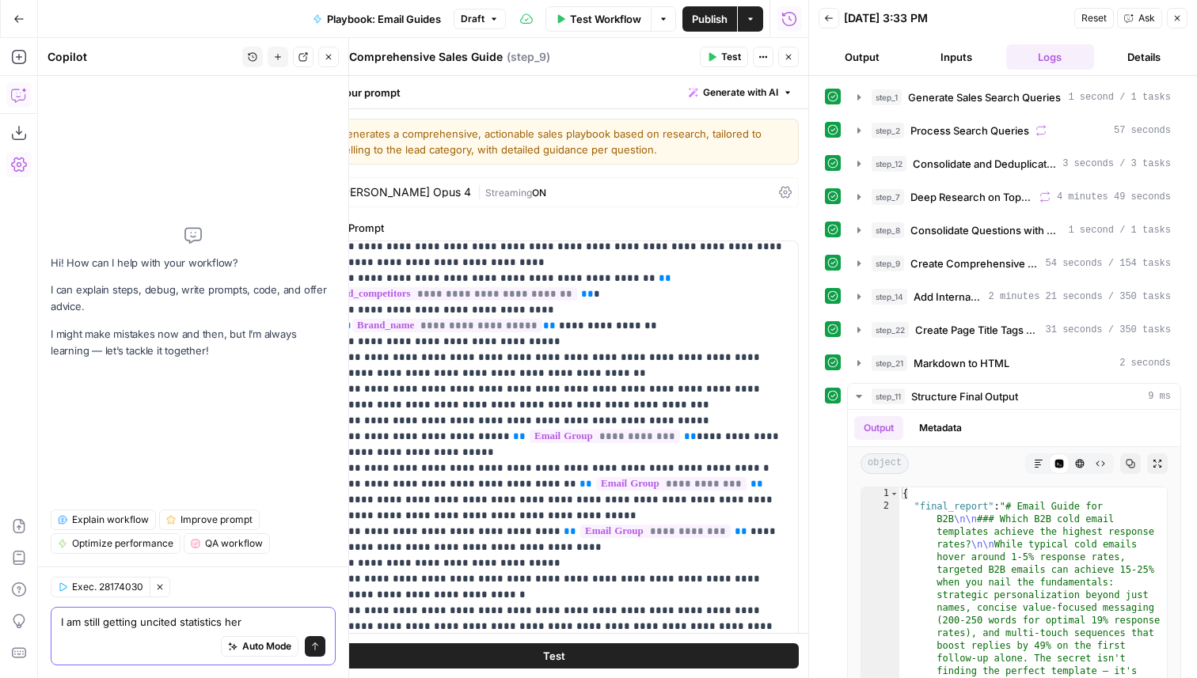
type textarea "I am still getting uncited statistics here"
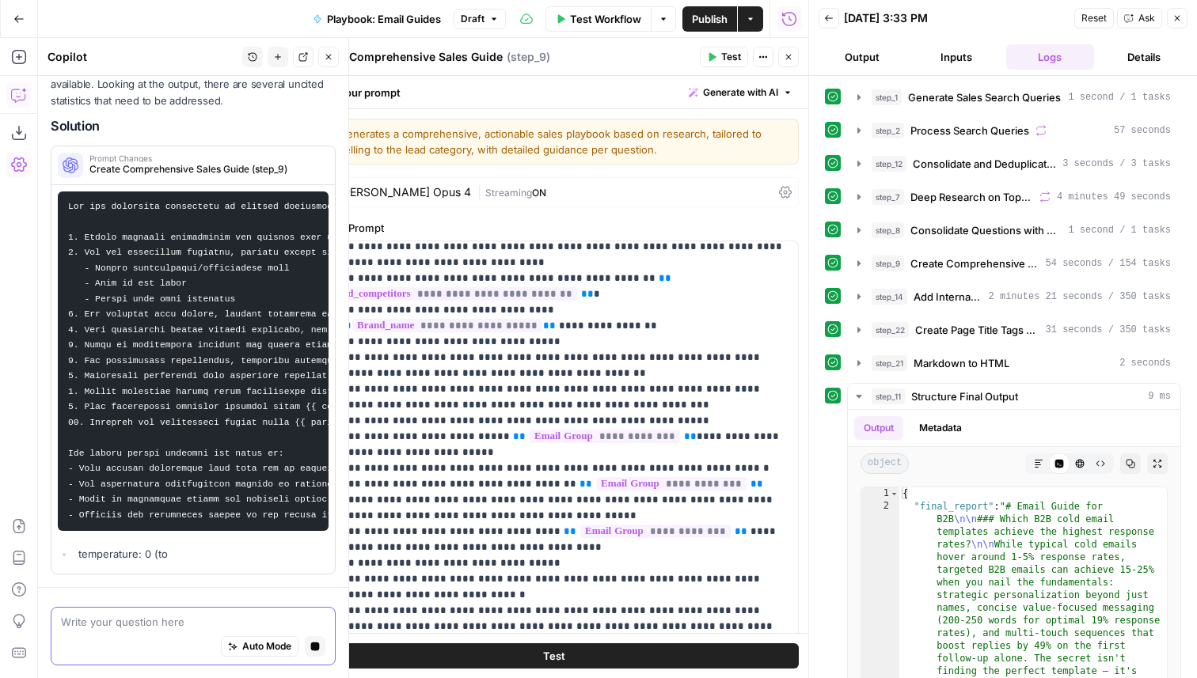
scroll to position [0, 0]
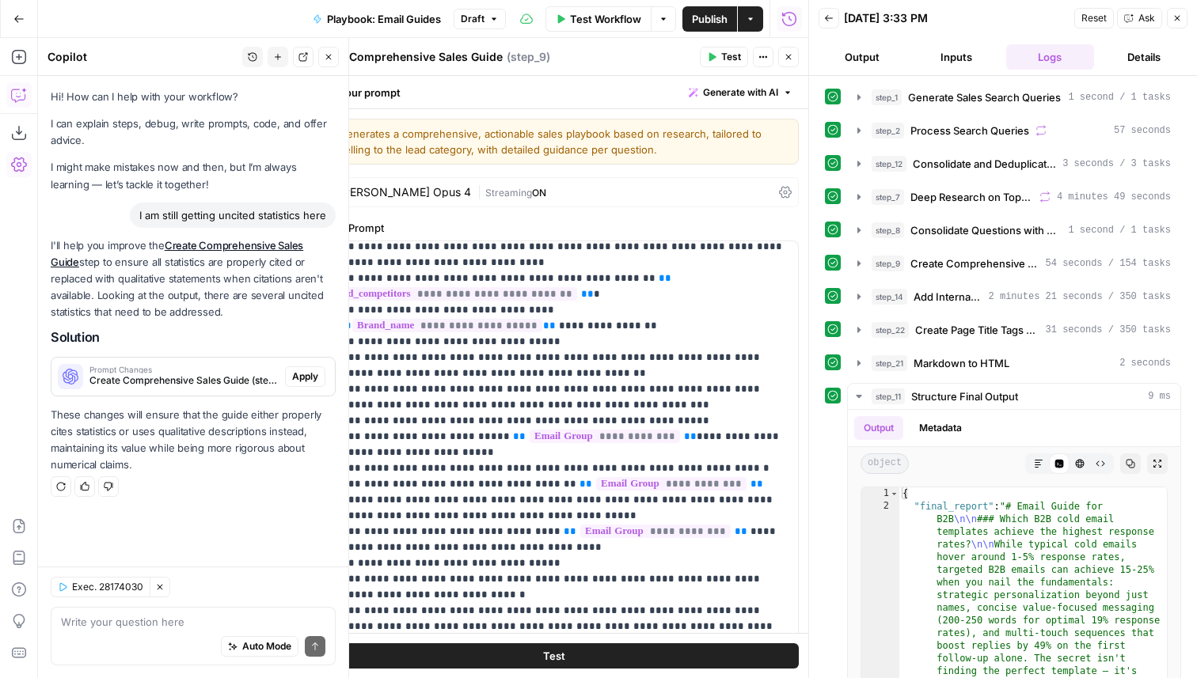
click at [314, 386] on button "Apply" at bounding box center [305, 377] width 40 height 21
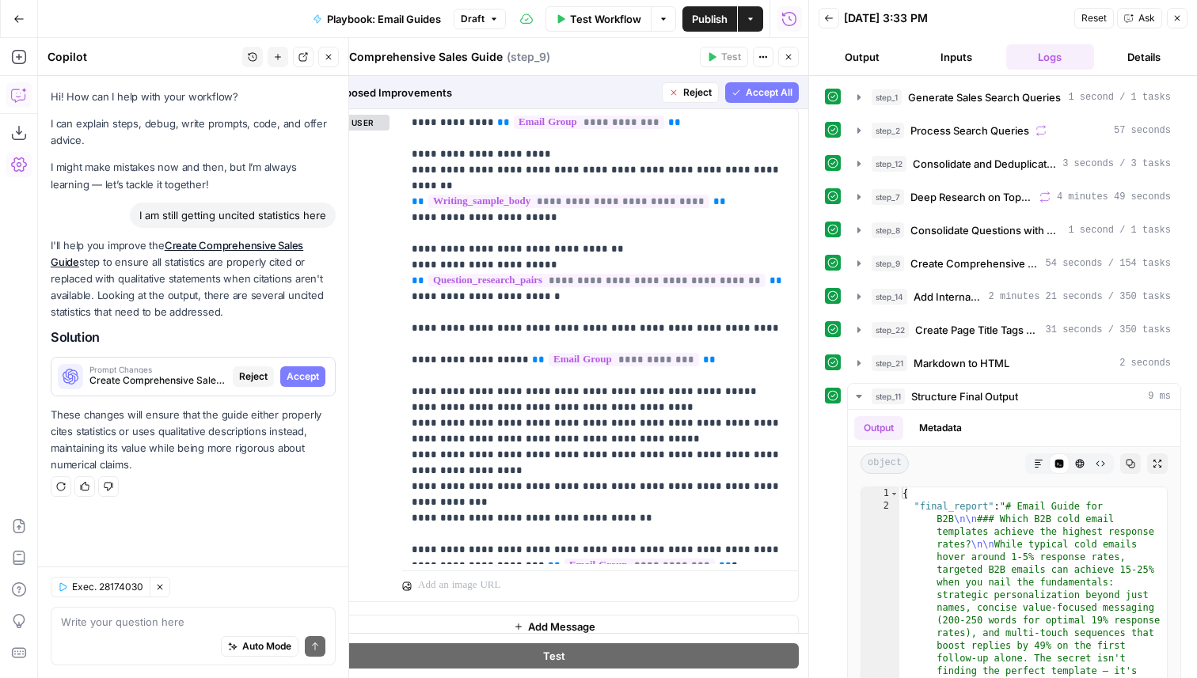
scroll to position [828, 0]
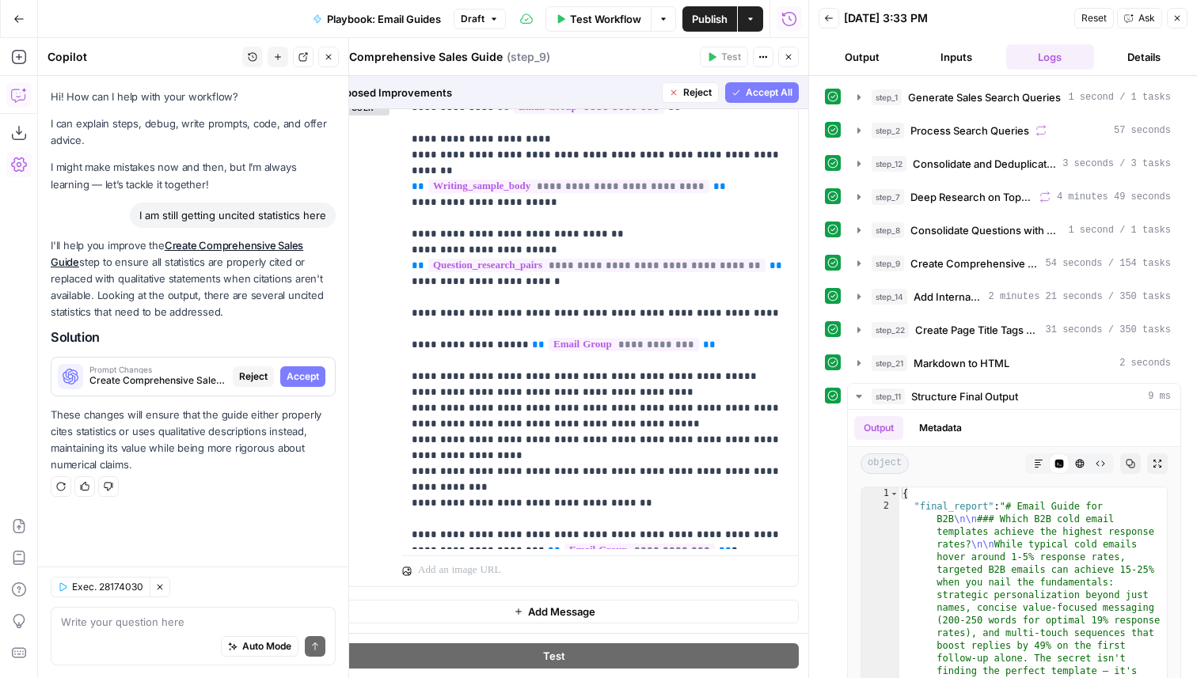
click at [751, 96] on span "Accept All" at bounding box center [769, 93] width 47 height 14
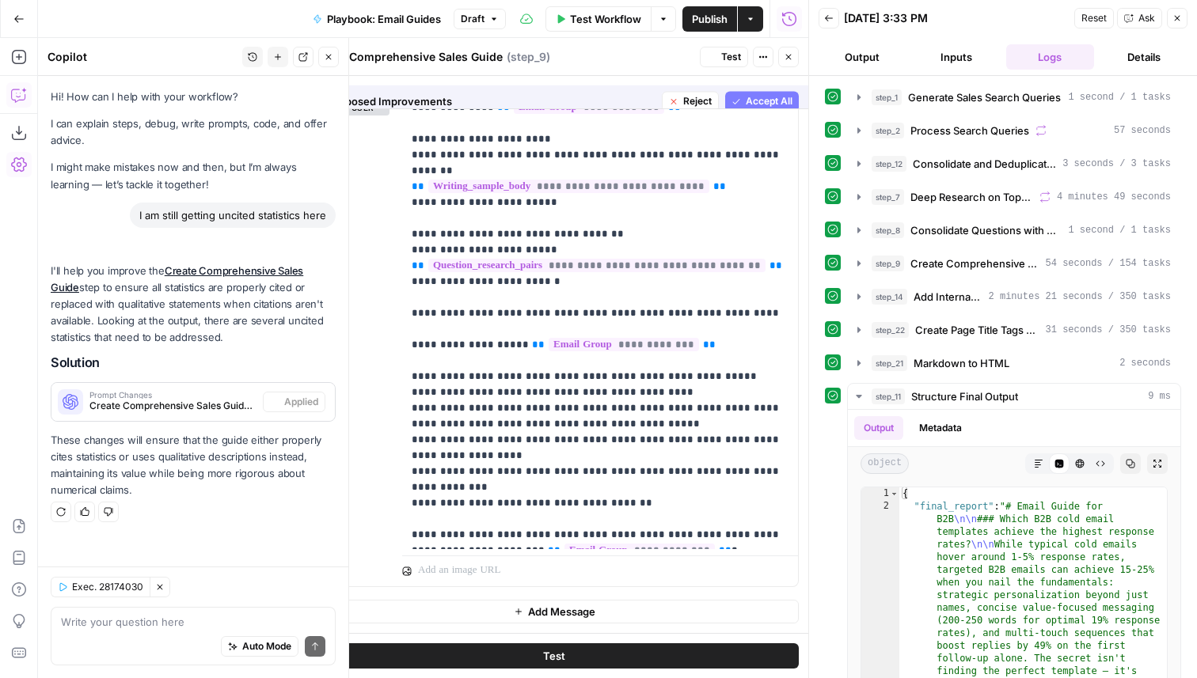
scroll to position [0, 0]
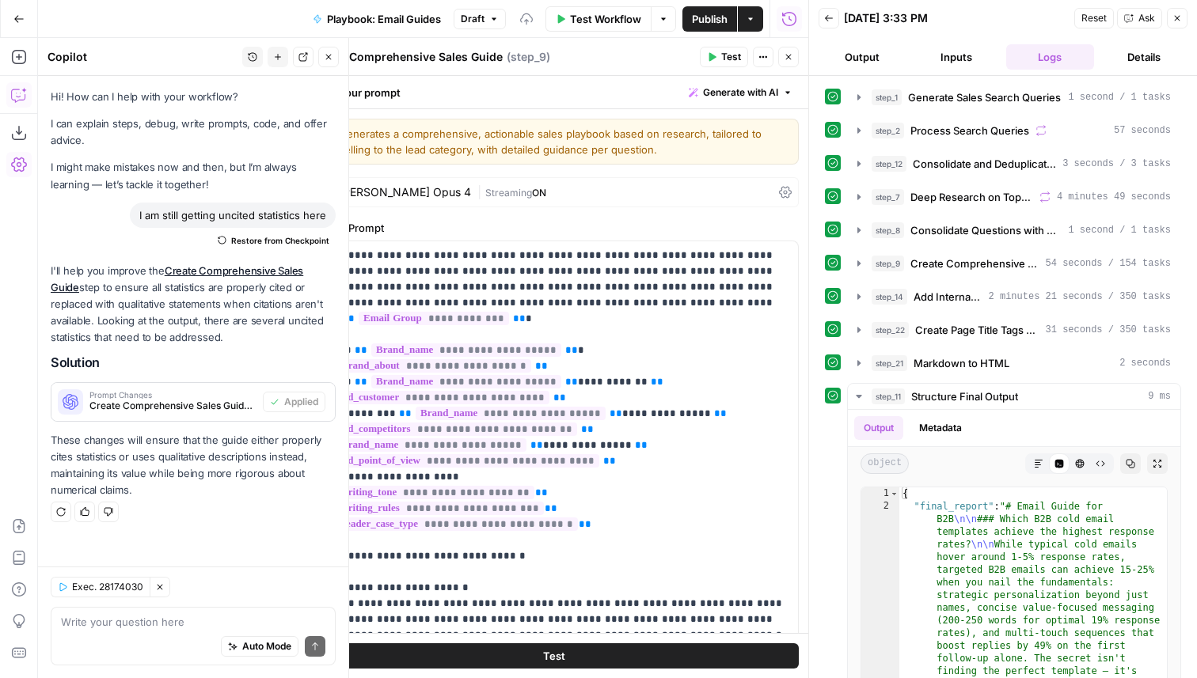
click at [727, 54] on span "Test" at bounding box center [731, 57] width 20 height 14
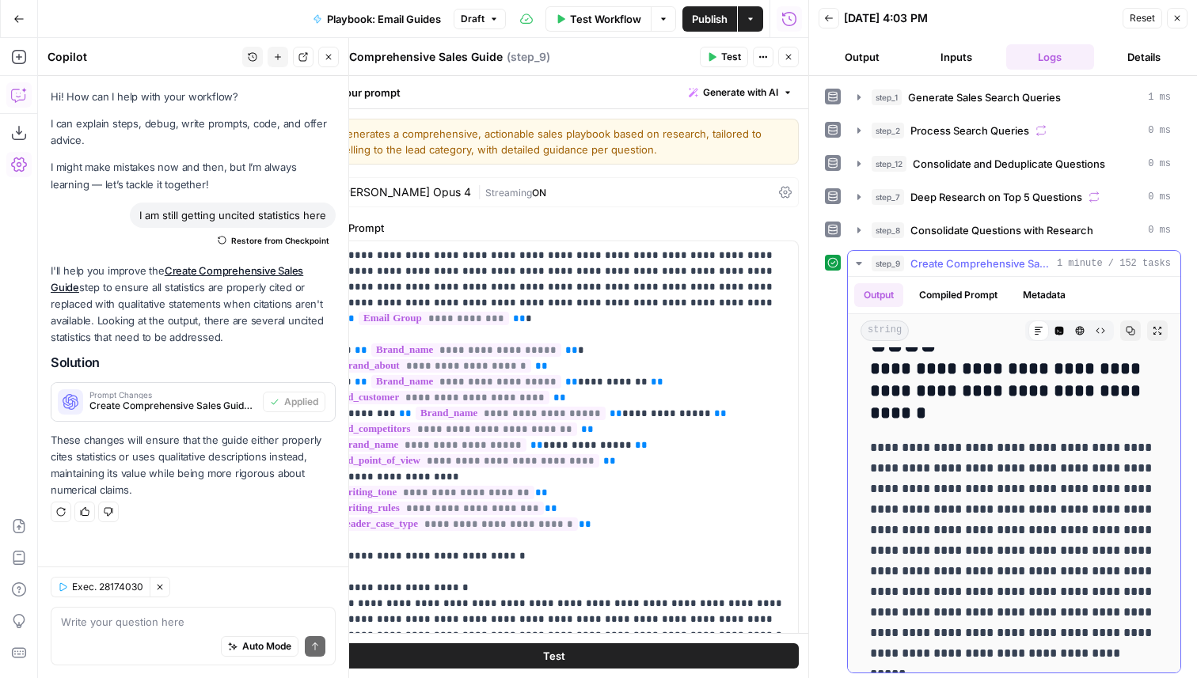
scroll to position [74, 0]
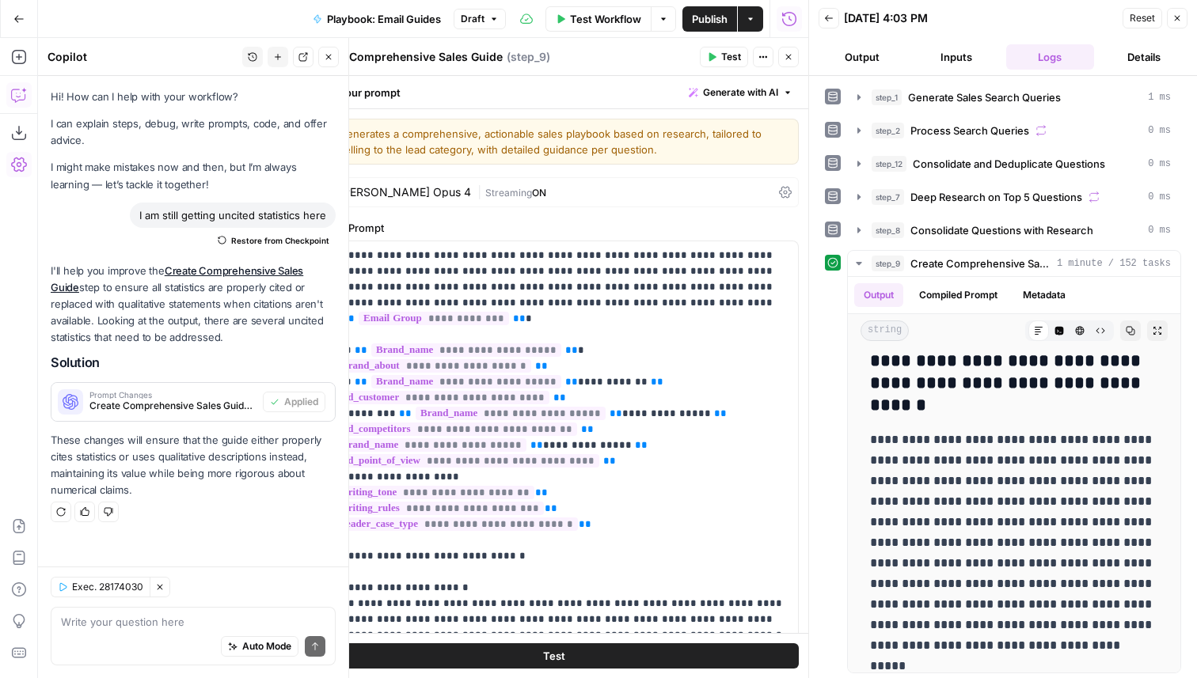
click at [721, 50] on span "Test" at bounding box center [731, 57] width 20 height 14
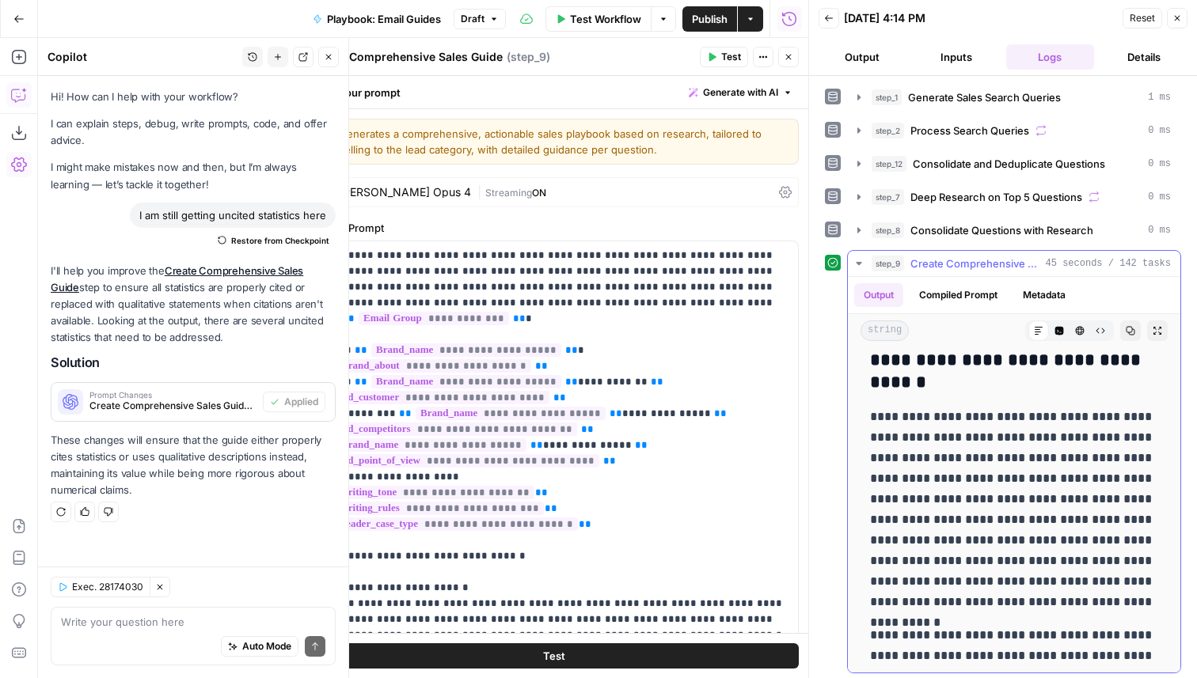
scroll to position [98, 0]
click at [187, 633] on div "Auto Mode Send" at bounding box center [193, 647] width 264 height 35
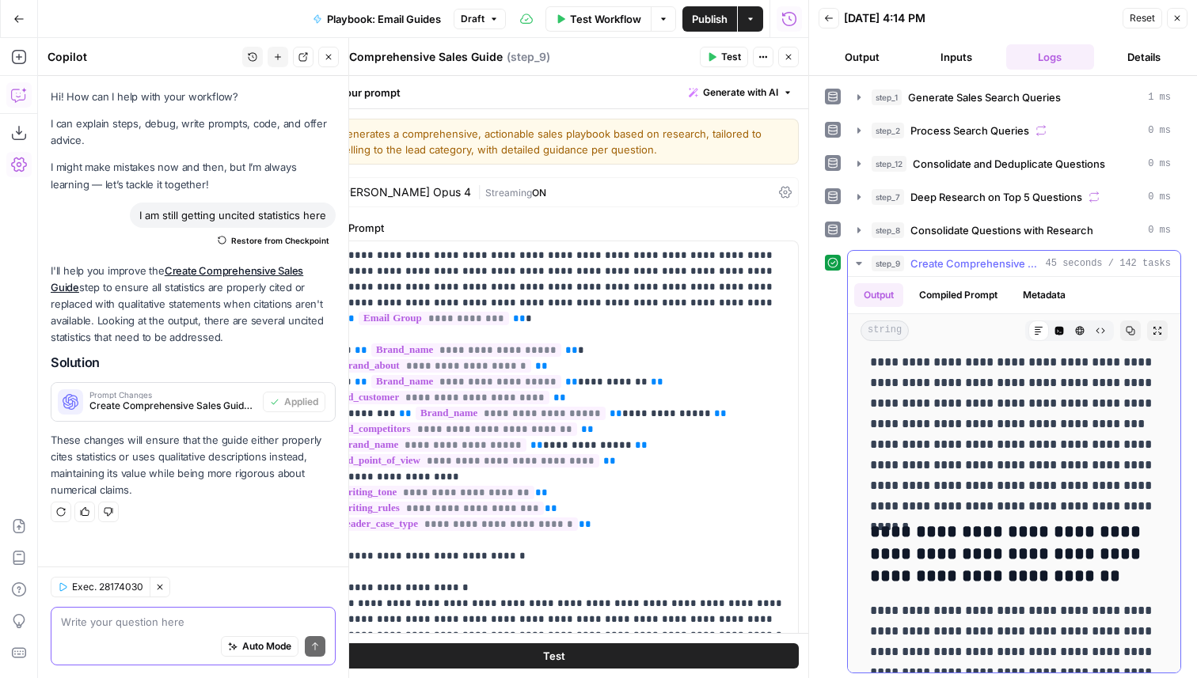
scroll to position [2978, 0]
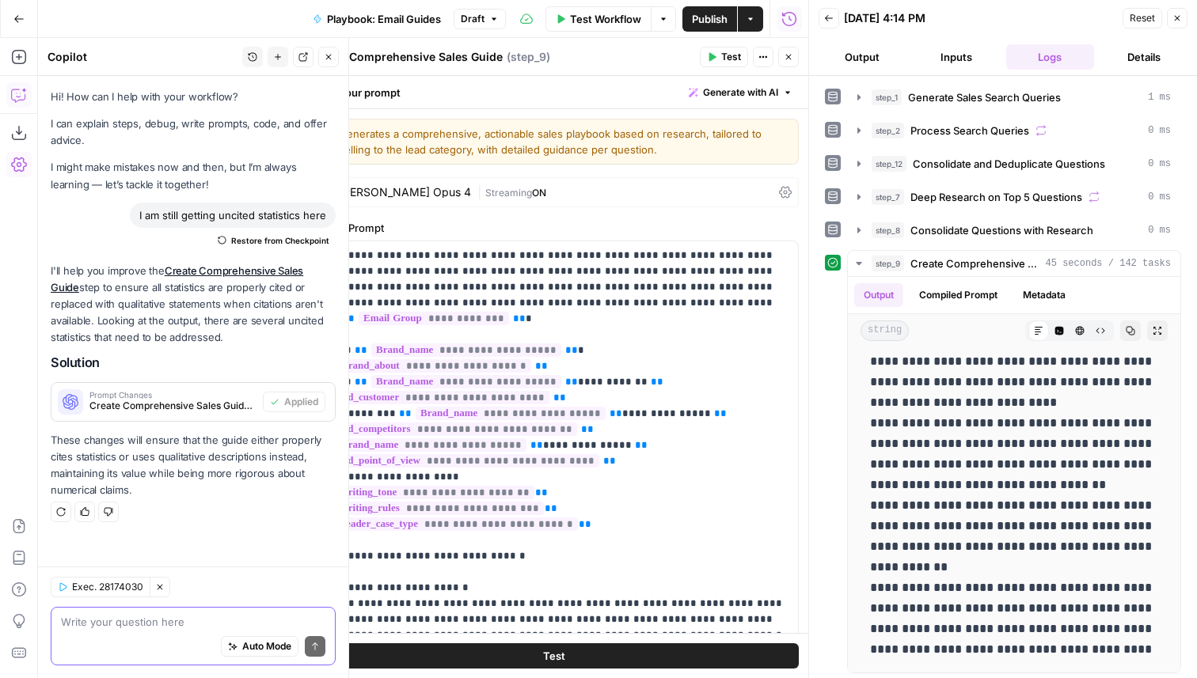
type textarea "M"
type textarea "I need you to make sure that there are no uncited statistics very explicitly. T…"
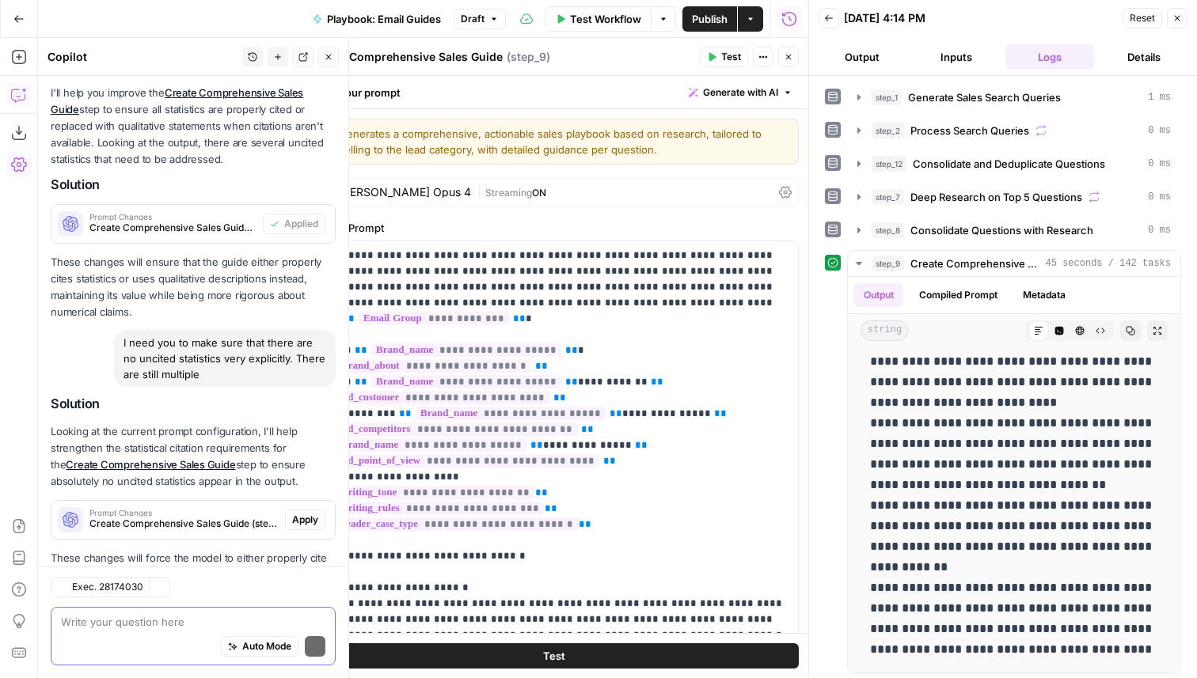
scroll to position [249, 0]
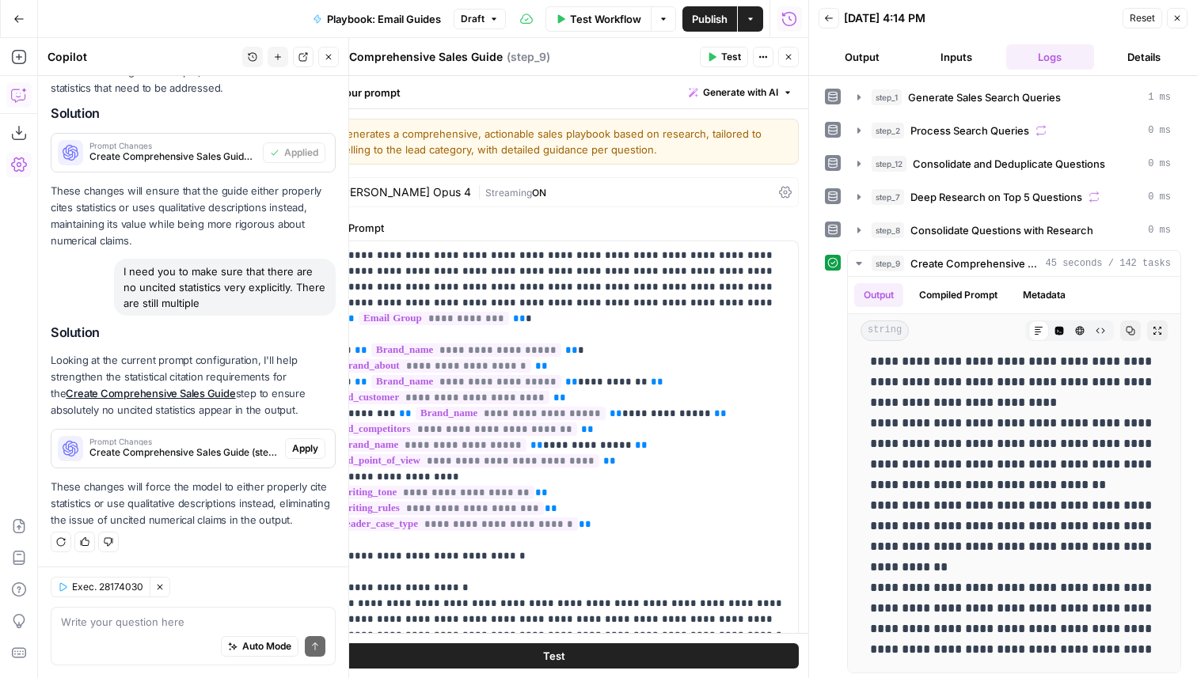
click at [293, 470] on div "Solution Looking at the current prompt configuration, I'll help strengthen the …" at bounding box center [193, 426] width 285 height 203
click at [307, 430] on div "Prompt Changes Create Comprehensive Sales Guide (step_9) Apply" at bounding box center [192, 449] width 283 height 38
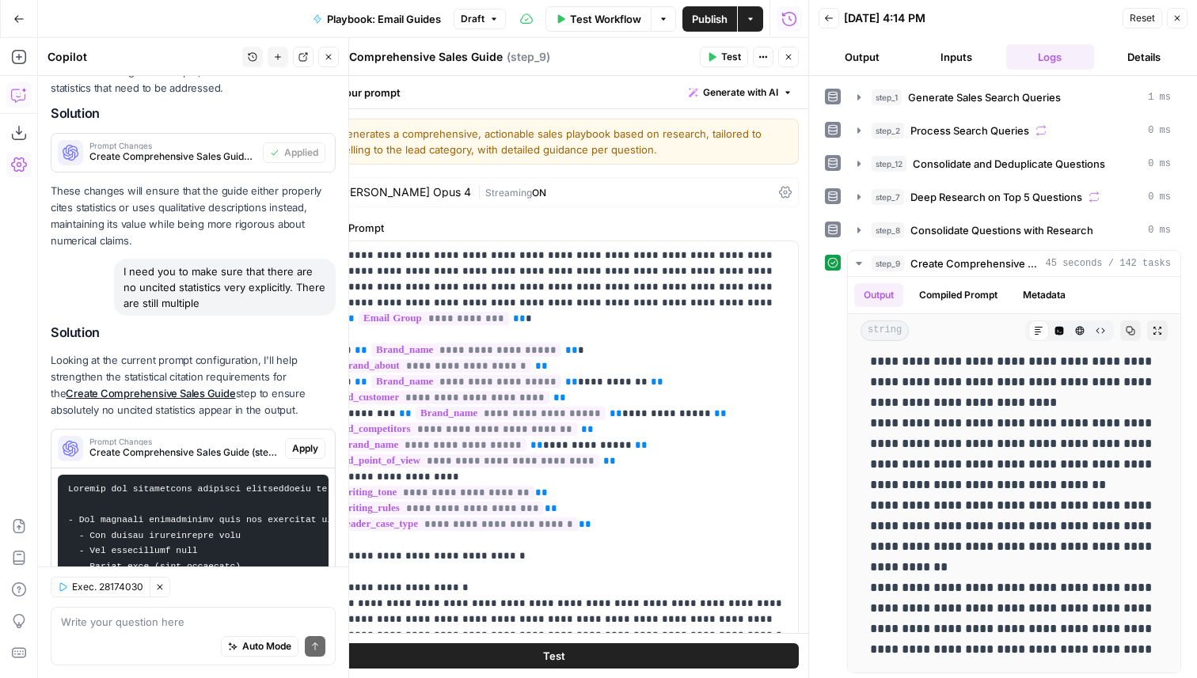
click at [306, 443] on span "Apply" at bounding box center [305, 449] width 26 height 14
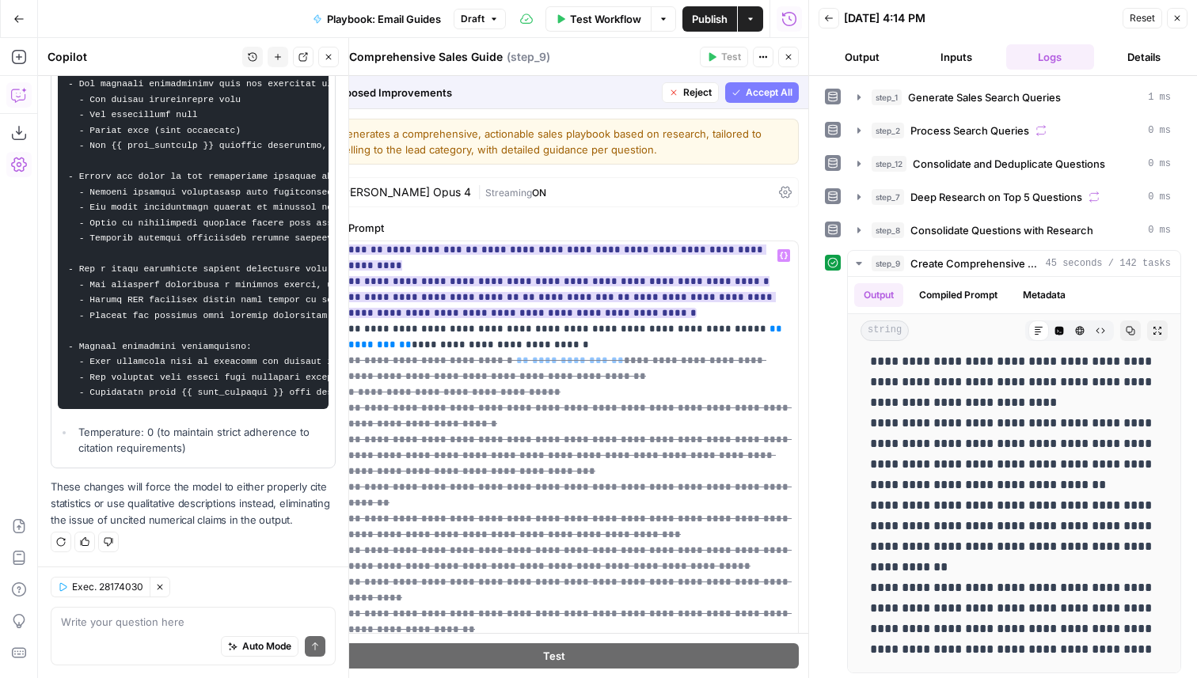
scroll to position [1386, 0]
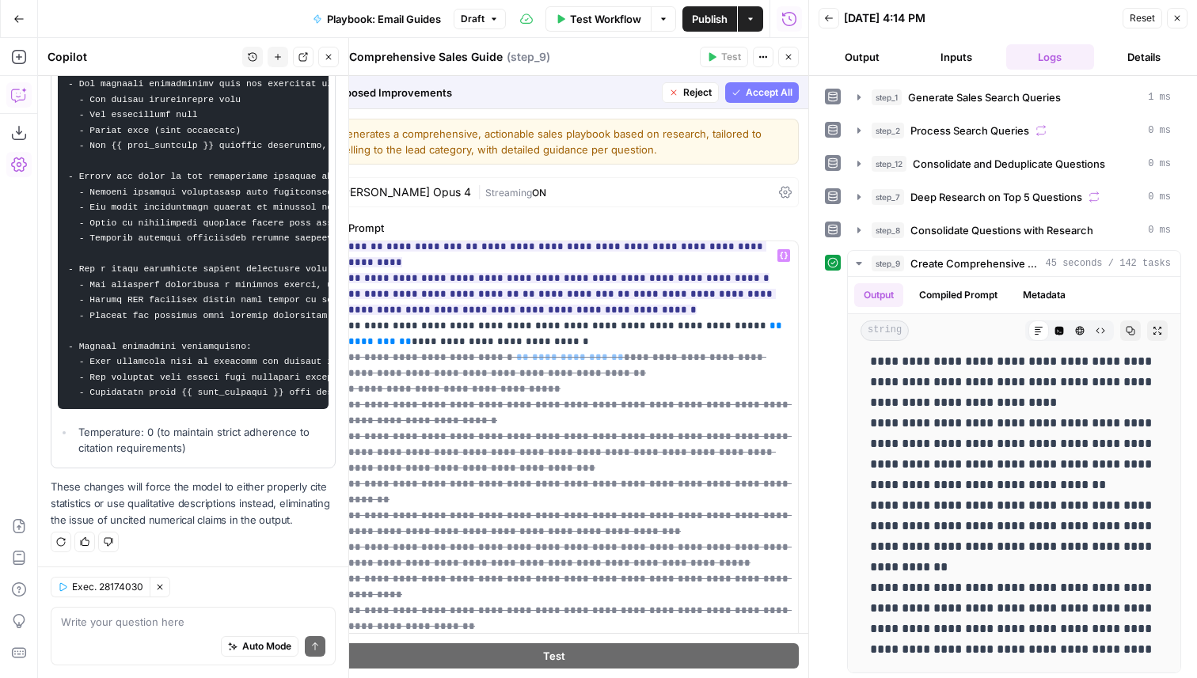
click at [764, 91] on span "Accept All" at bounding box center [769, 93] width 47 height 14
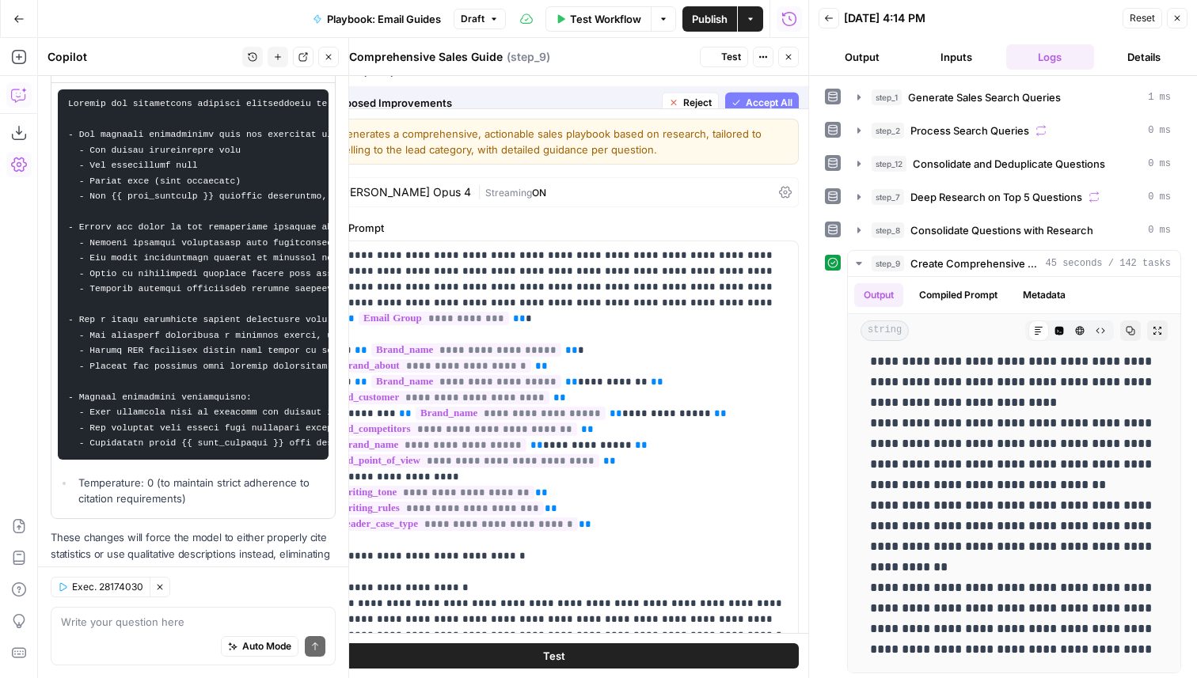
scroll to position [0, 0]
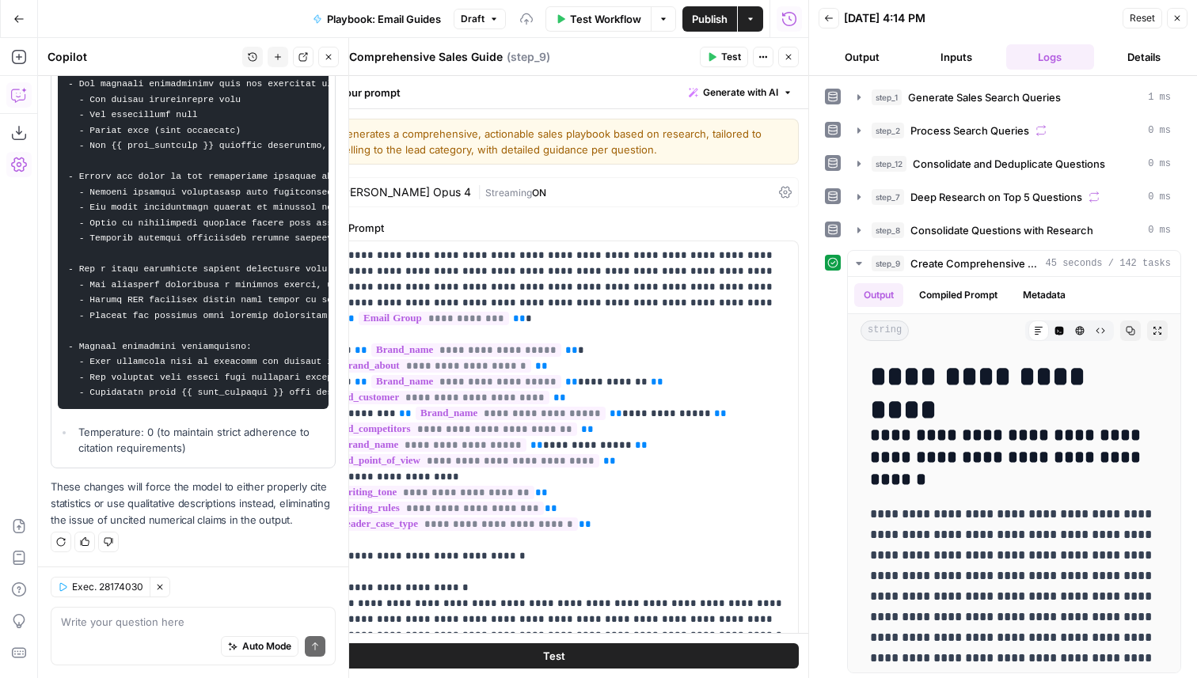
click at [724, 47] on button "Test" at bounding box center [724, 57] width 48 height 21
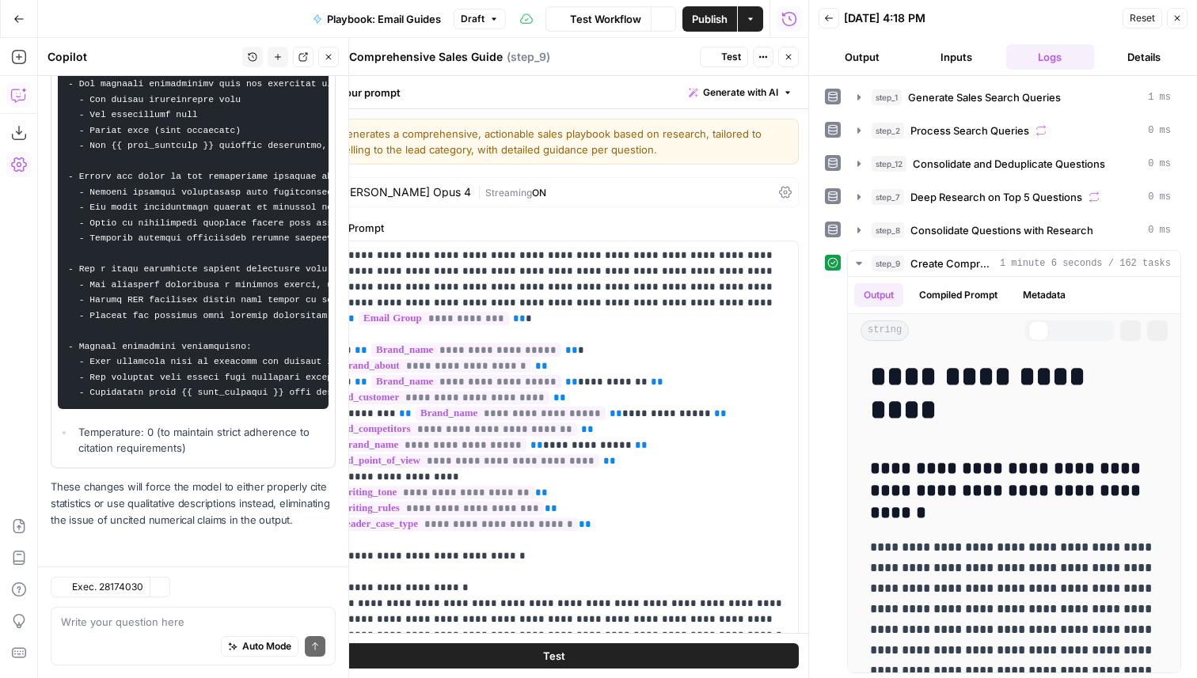
scroll to position [711, 0]
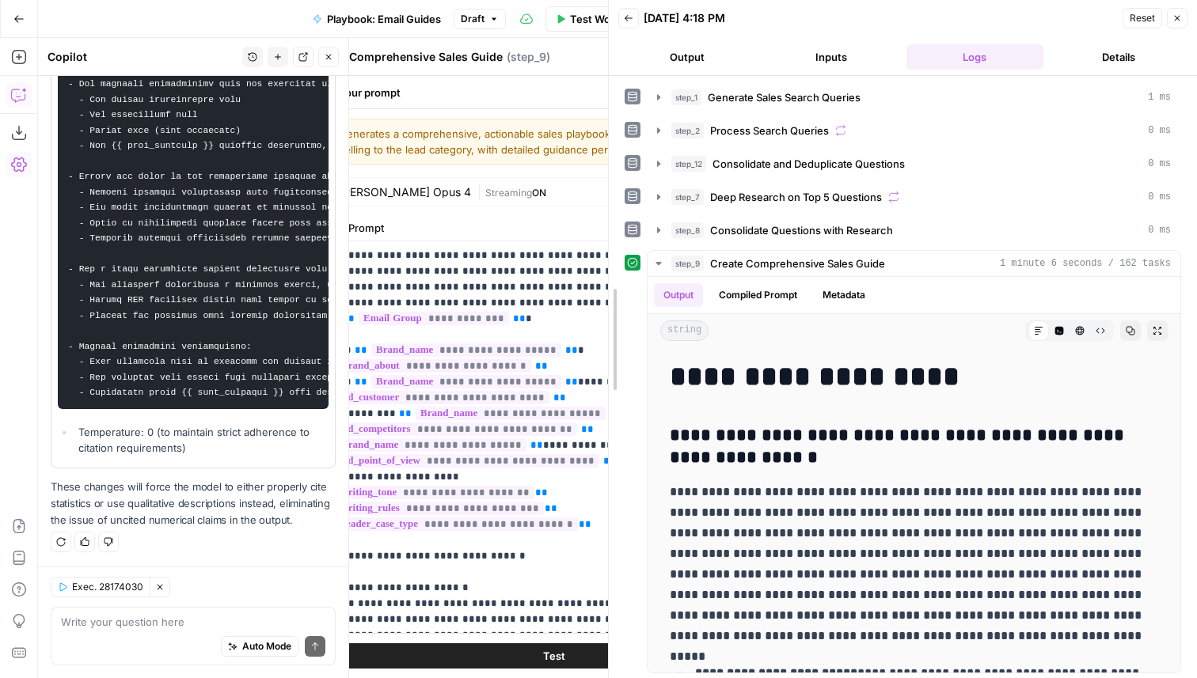
drag, startPoint x: 810, startPoint y: 470, endPoint x: 610, endPoint y: 487, distance: 201.0
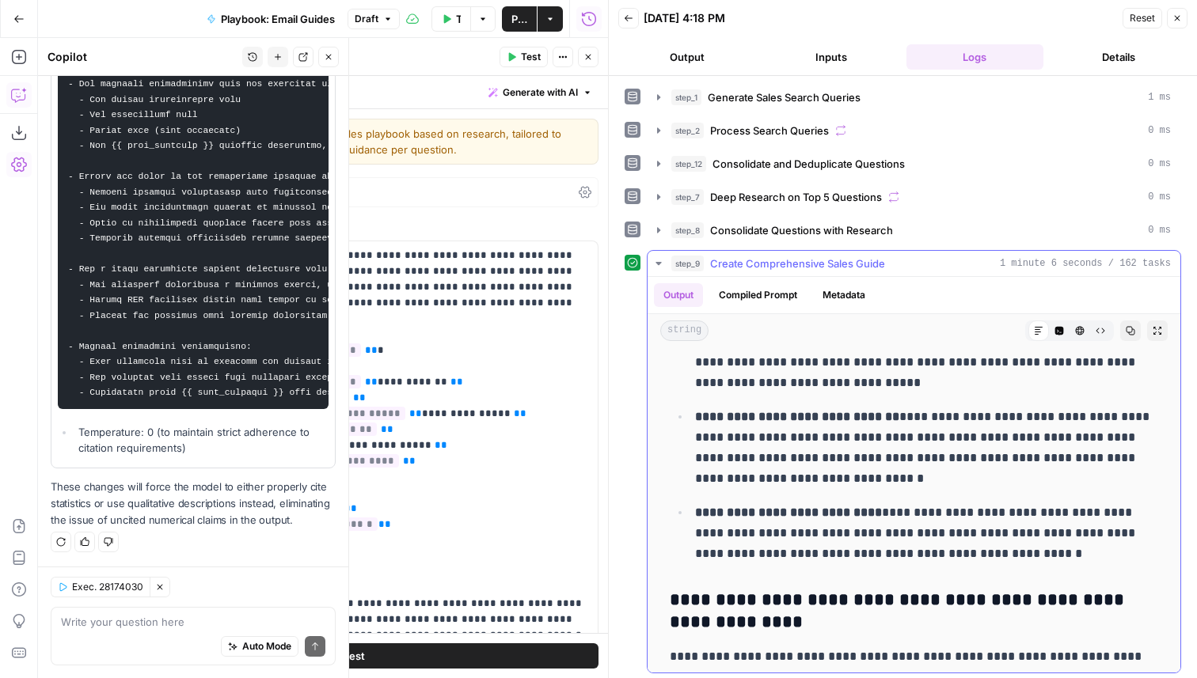
scroll to position [472, 0]
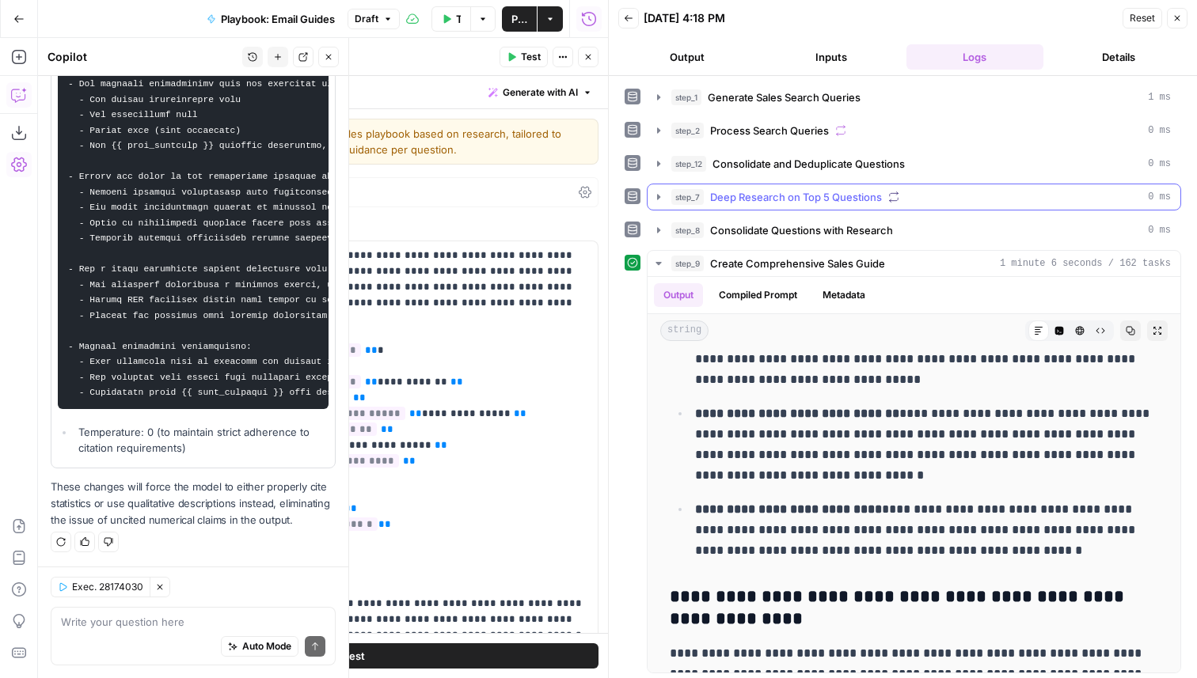
click at [763, 184] on div "step_7 Deep Research on Top 5 Questions 0 ms" at bounding box center [914, 197] width 534 height 27
click at [763, 193] on span "Deep Research on Top 5 Questions" at bounding box center [796, 197] width 172 height 16
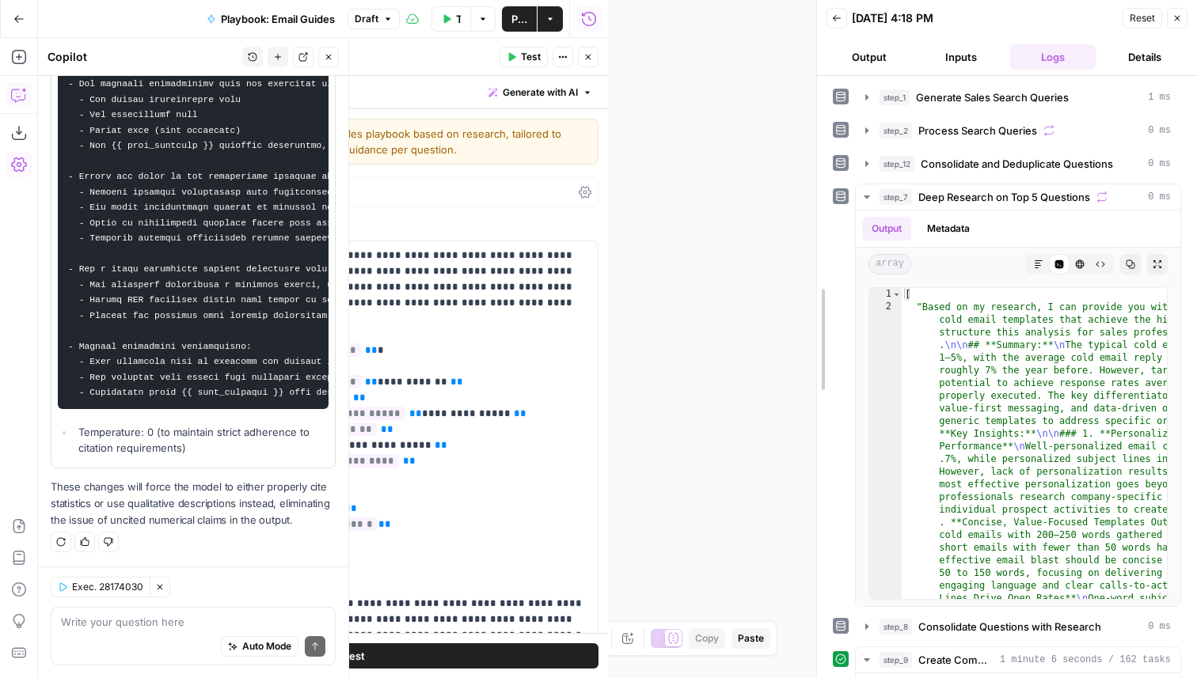
scroll to position [1314, 0]
drag, startPoint x: 606, startPoint y: 215, endPoint x: 1196, endPoint y: 286, distance: 594.8
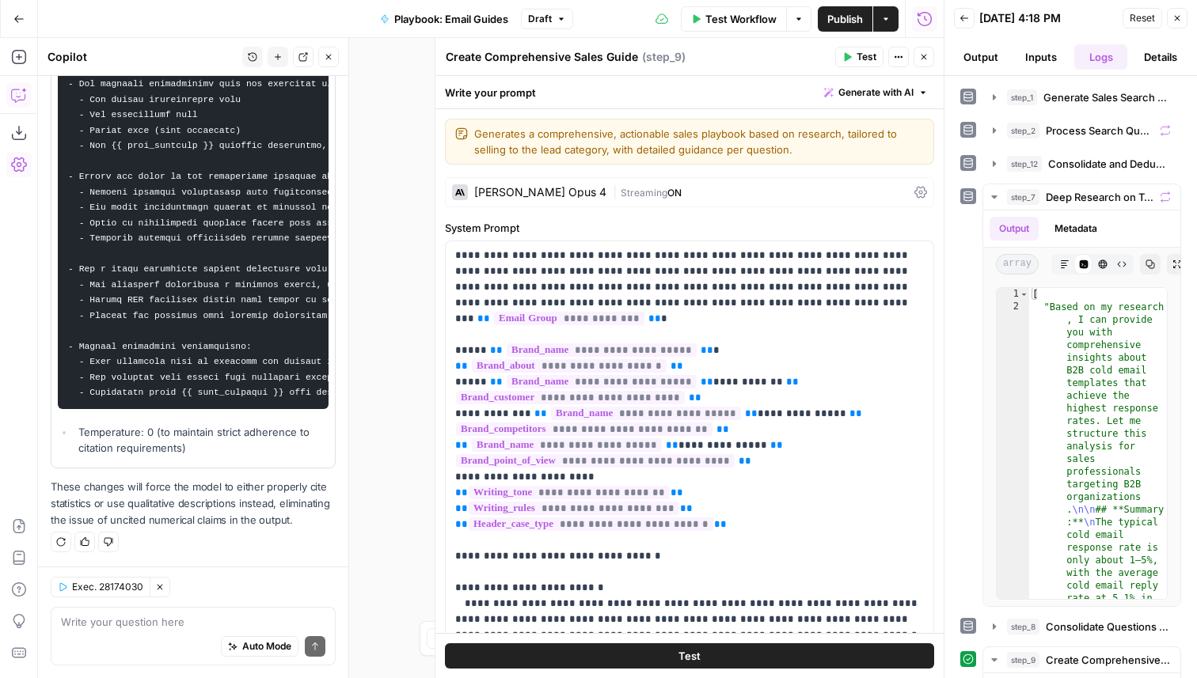
click at [922, 57] on icon "button" at bounding box center [924, 57] width 10 height 10
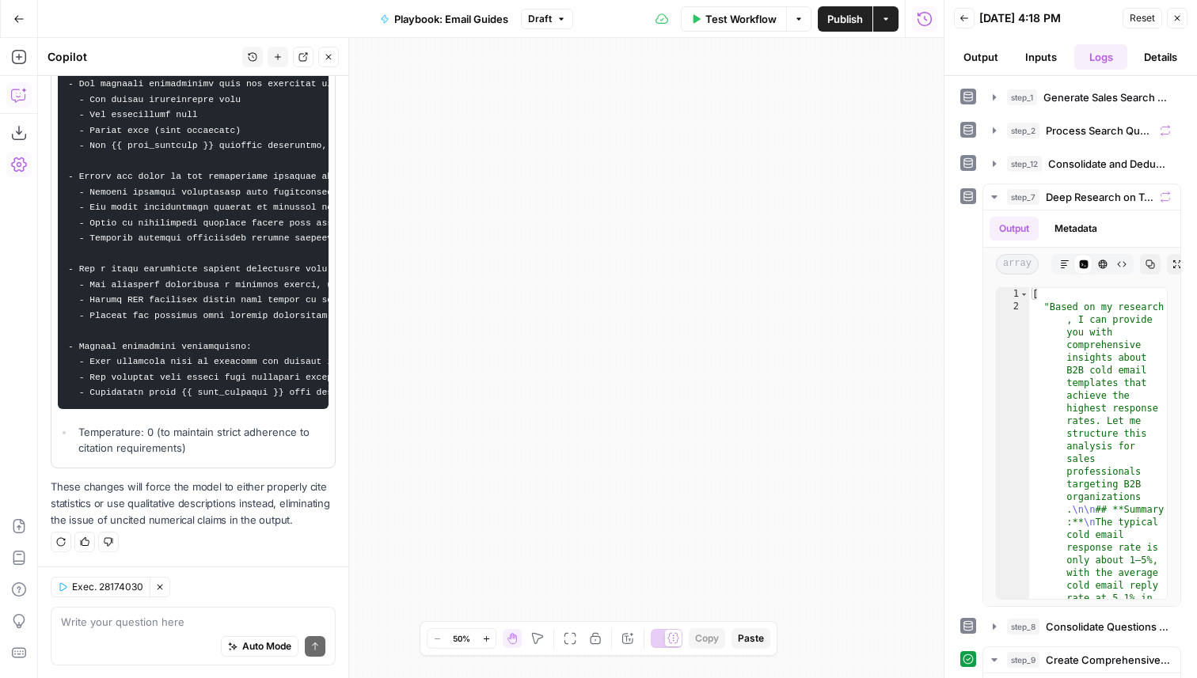
click at [571, 639] on icon "button" at bounding box center [570, 639] width 13 height 13
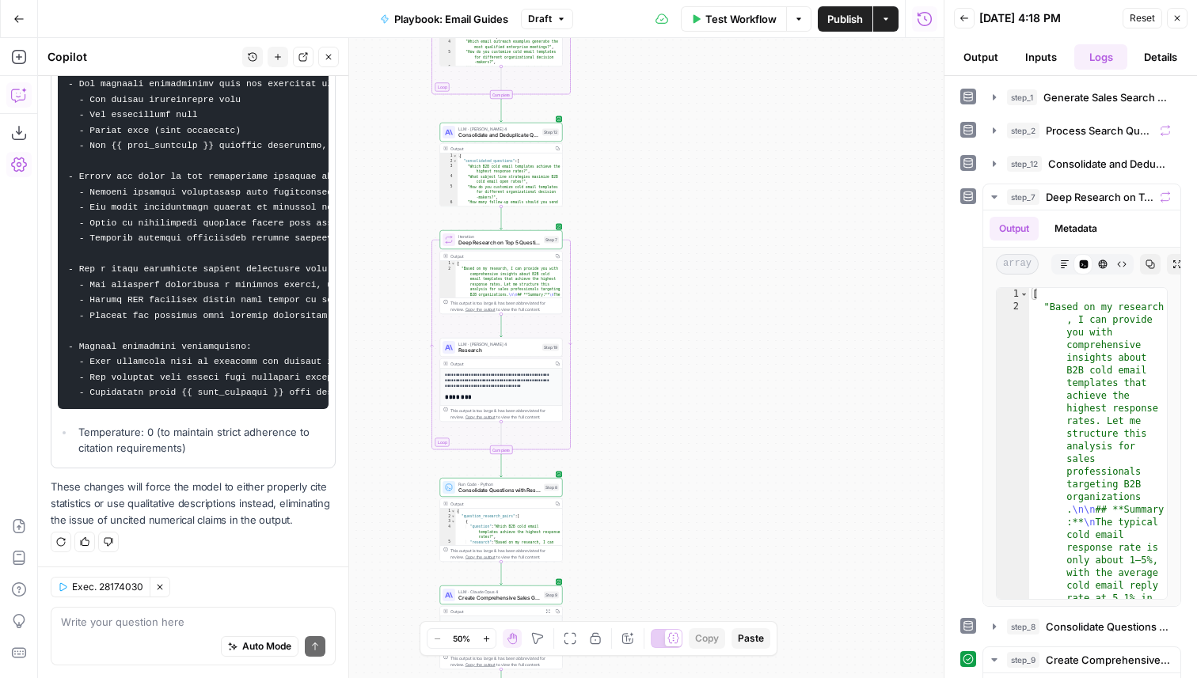
click at [502, 355] on div "LLM · Claude Sonnet 4 Research Step 19 Copy step Delete step Add Note Test" at bounding box center [501, 347] width 123 height 19
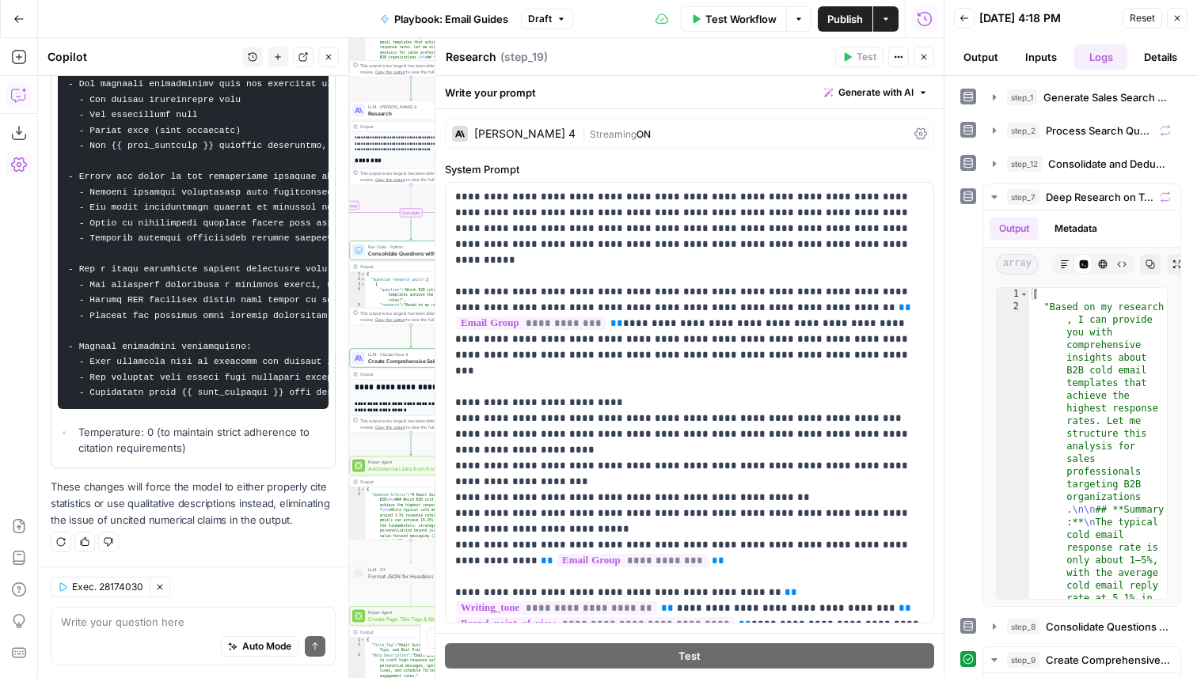
click at [176, 637] on div "Auto Mode Send" at bounding box center [193, 647] width 264 height 35
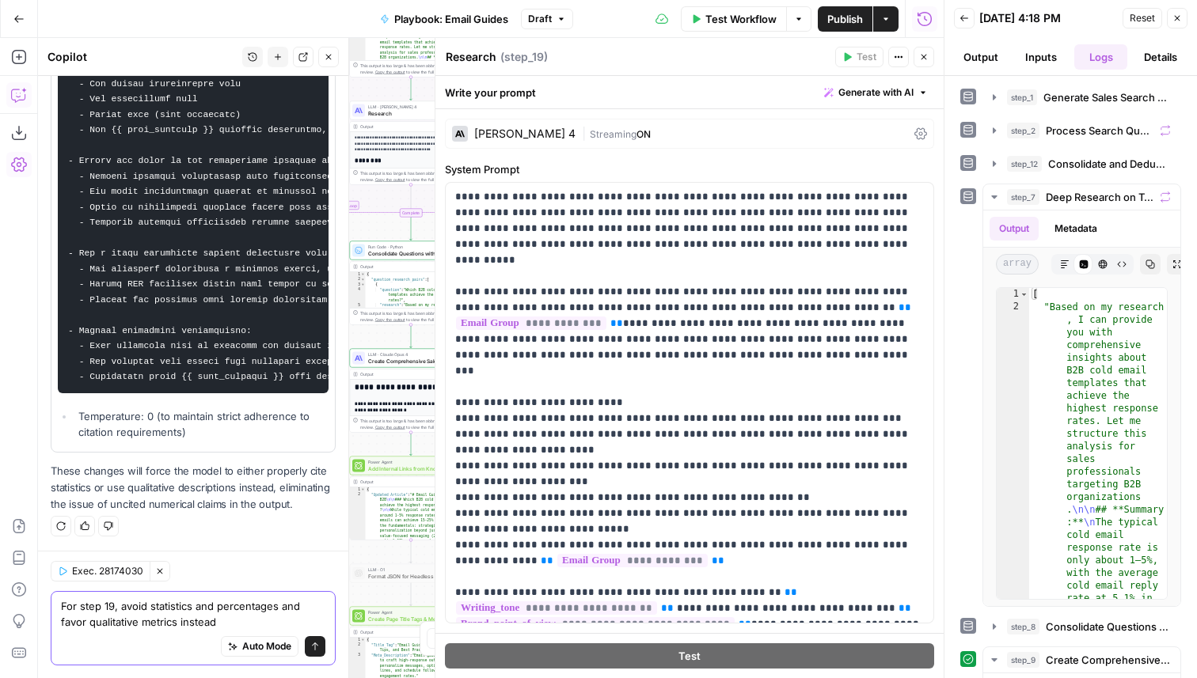
type textarea "For step 19, avoid statistics and percentages and favor qualitative metrics ins…"
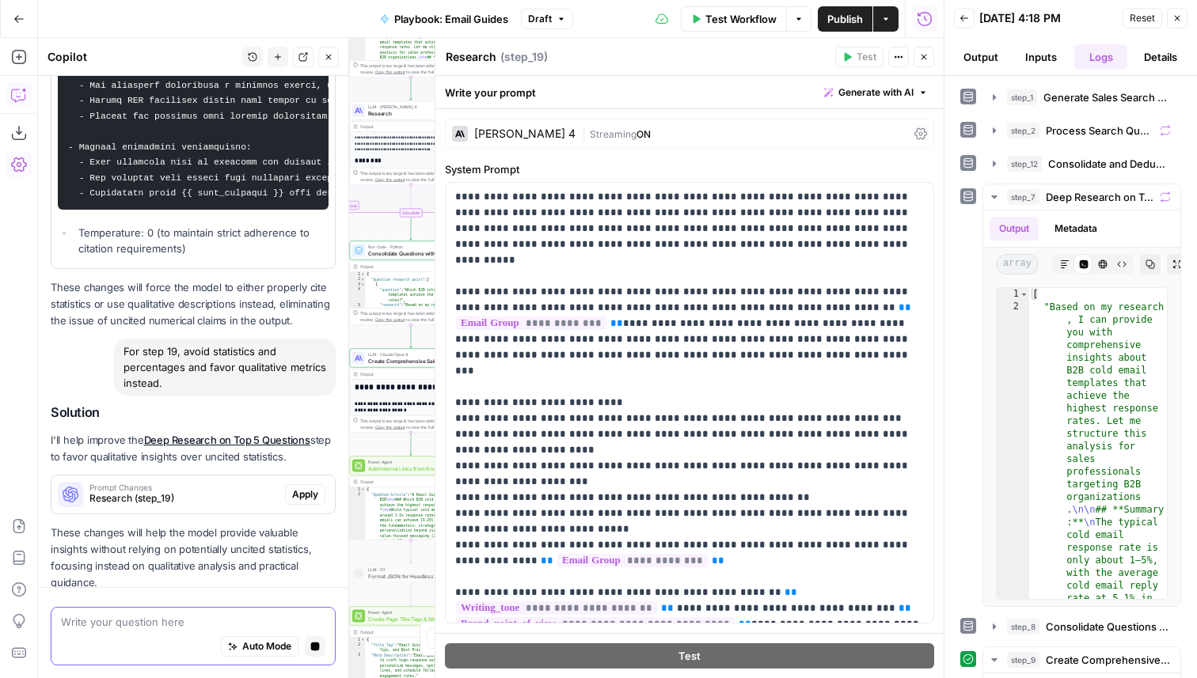
scroll to position [956, 0]
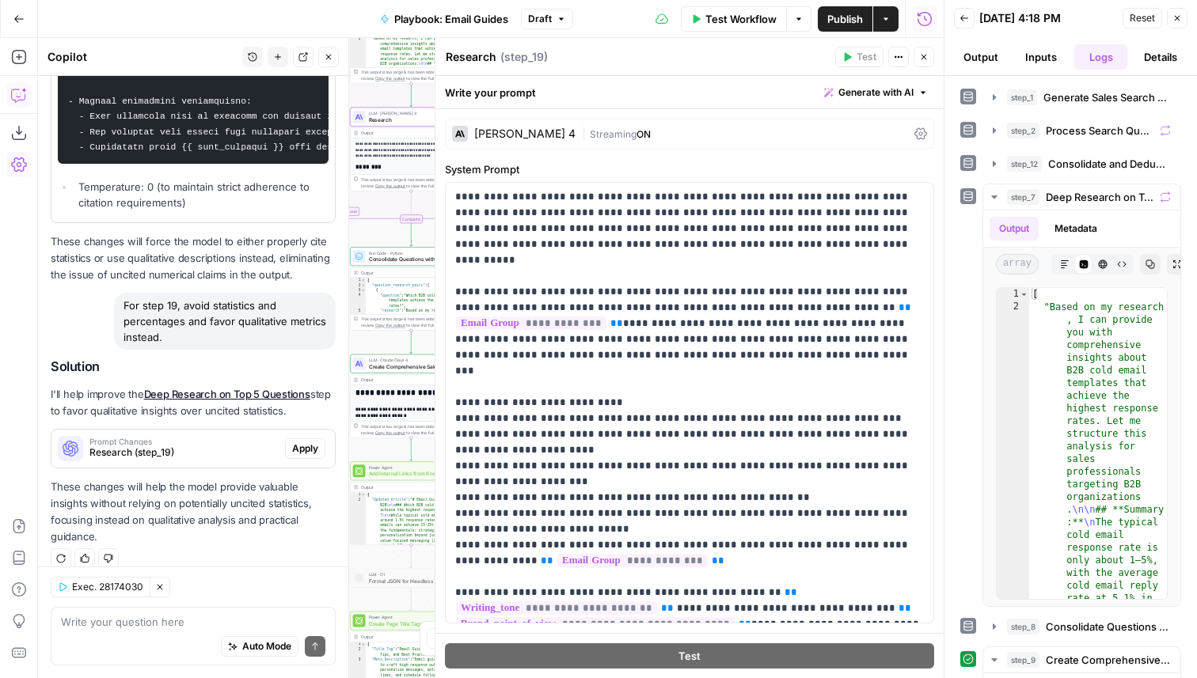
click at [298, 457] on button "Apply" at bounding box center [305, 449] width 40 height 21
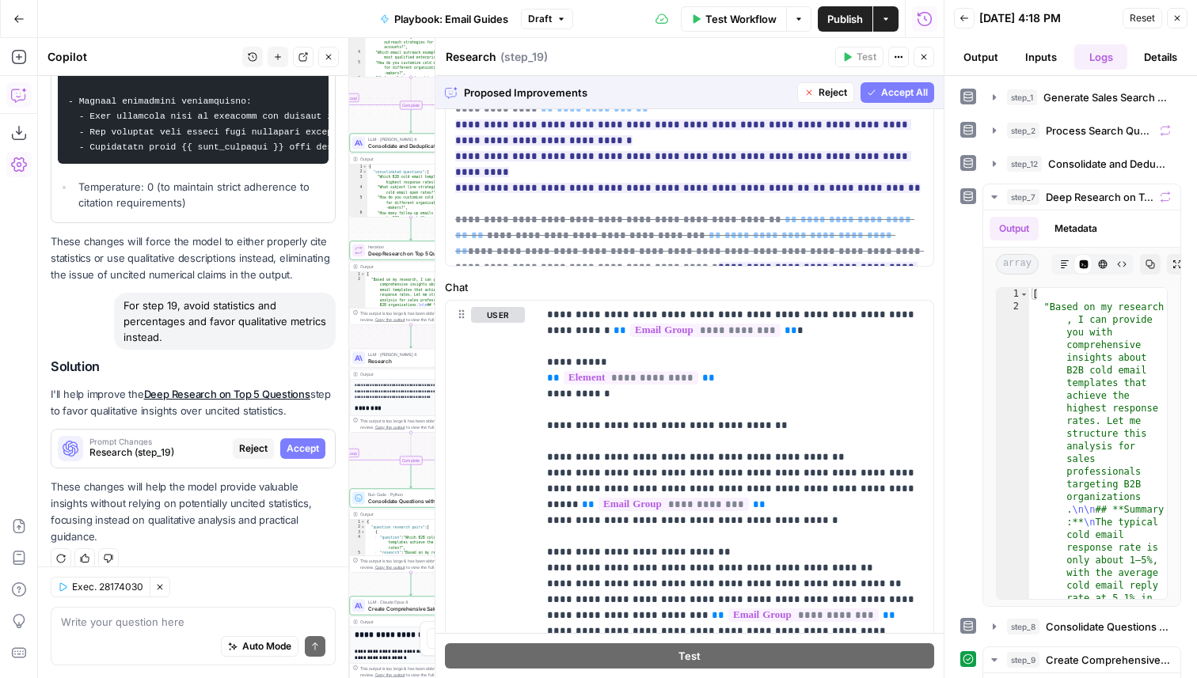
scroll to position [754, 0]
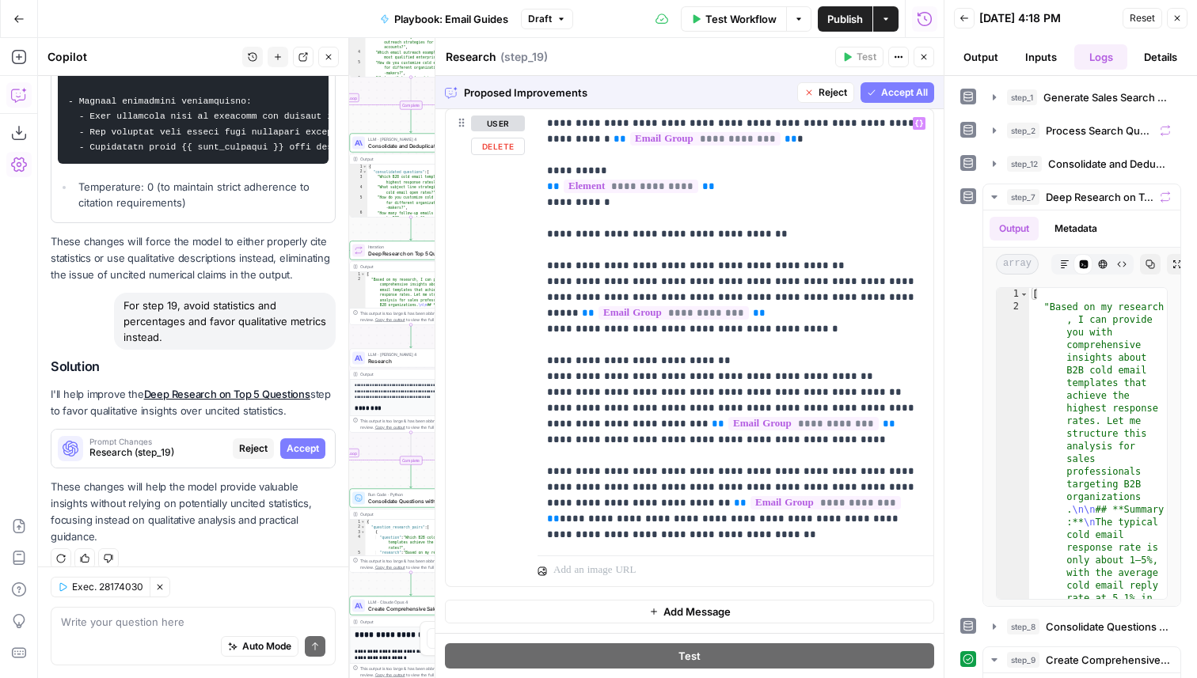
click at [898, 99] on span "Accept All" at bounding box center [904, 93] width 47 height 14
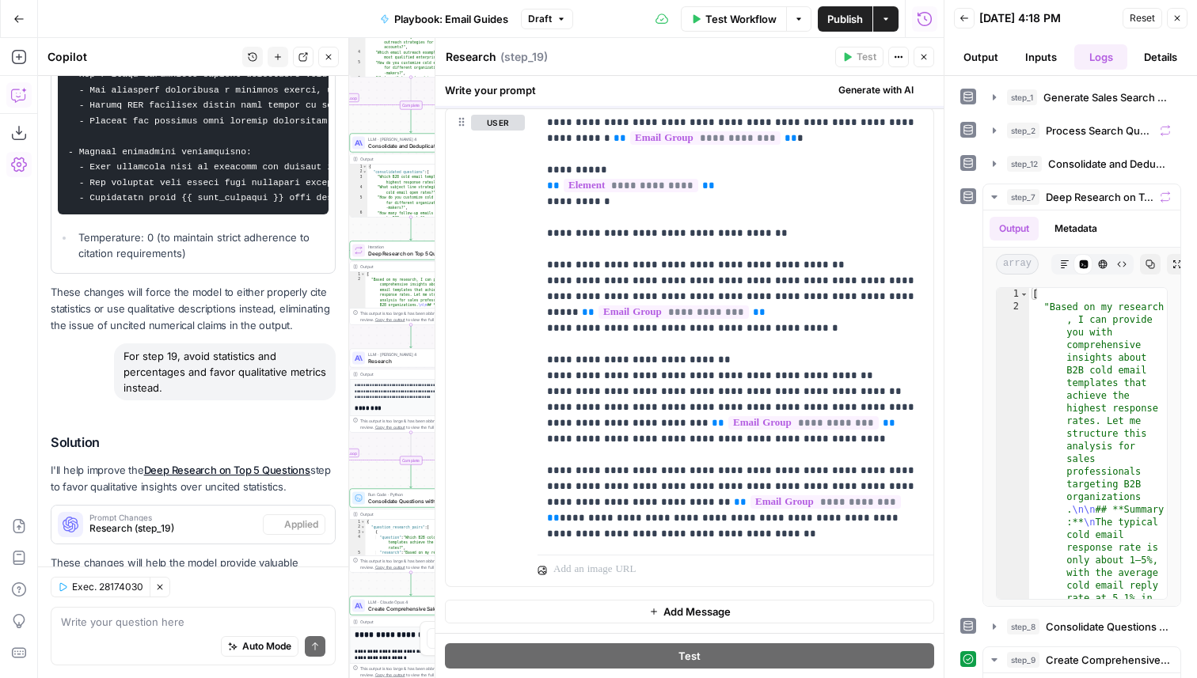
scroll to position [0, 0]
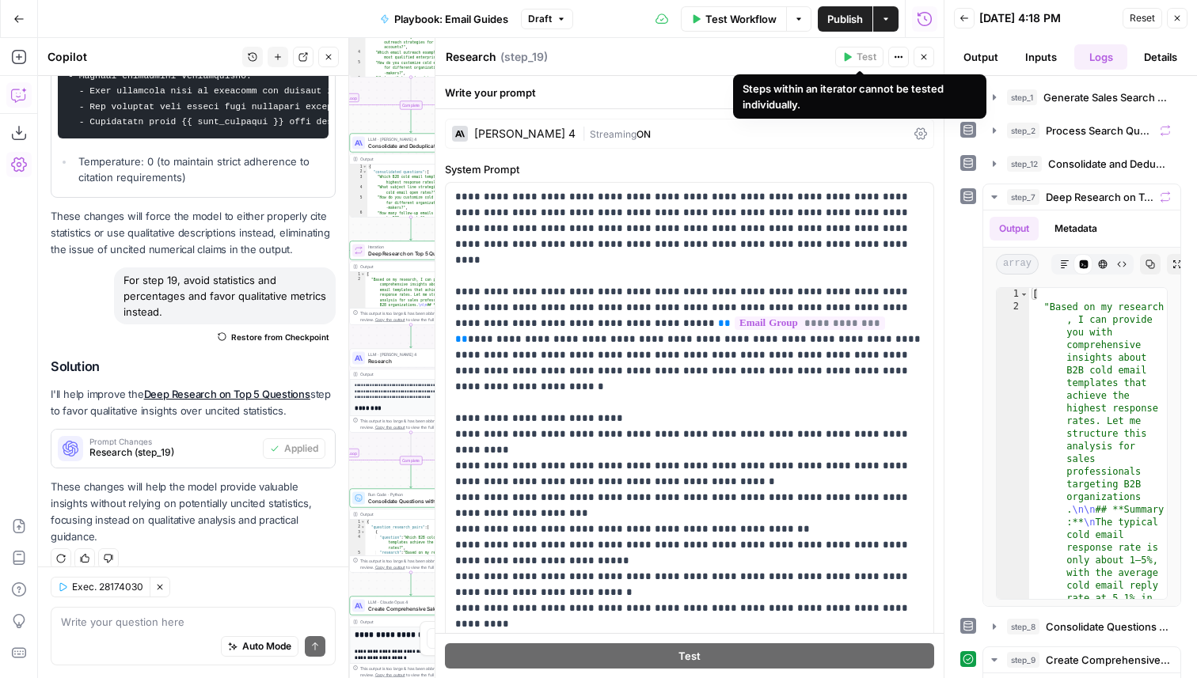
click at [922, 51] on button "Close" at bounding box center [924, 57] width 21 height 21
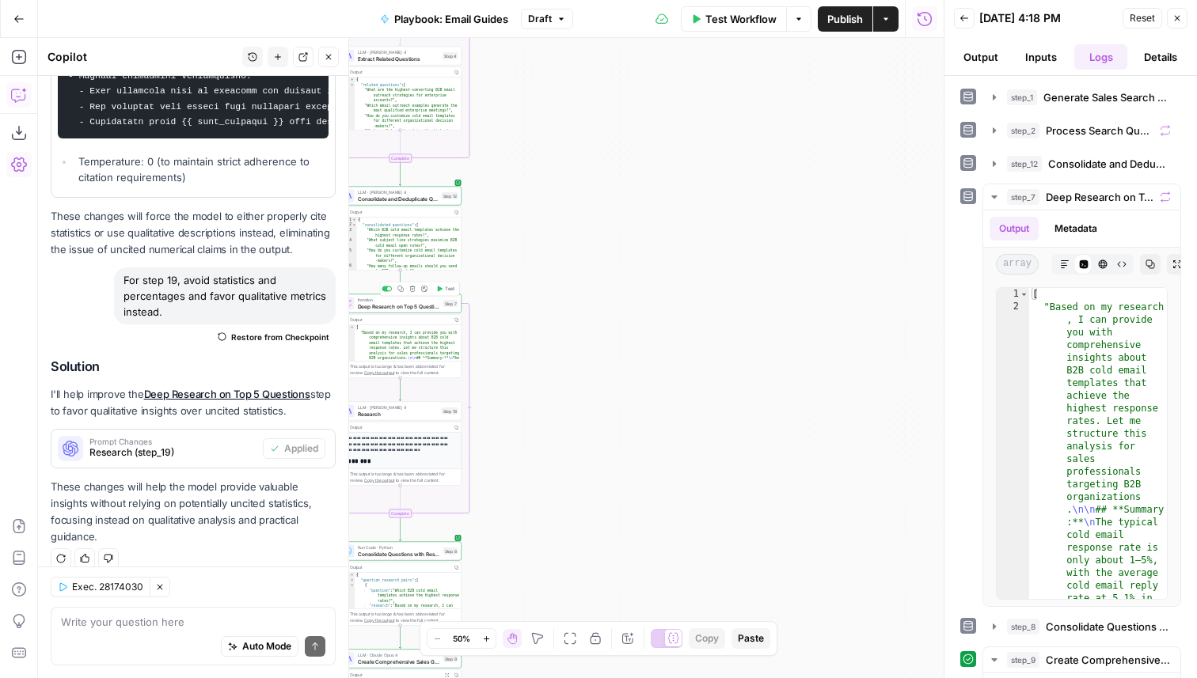
click at [448, 288] on span "Test" at bounding box center [450, 289] width 10 height 7
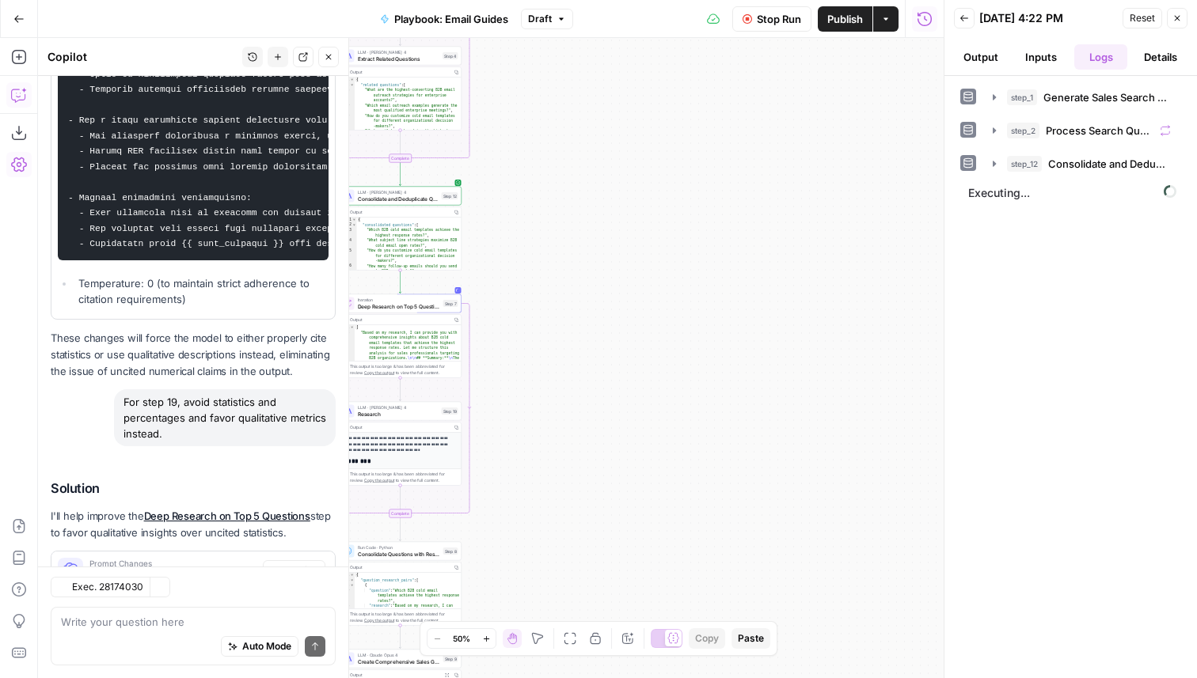
scroll to position [982, 0]
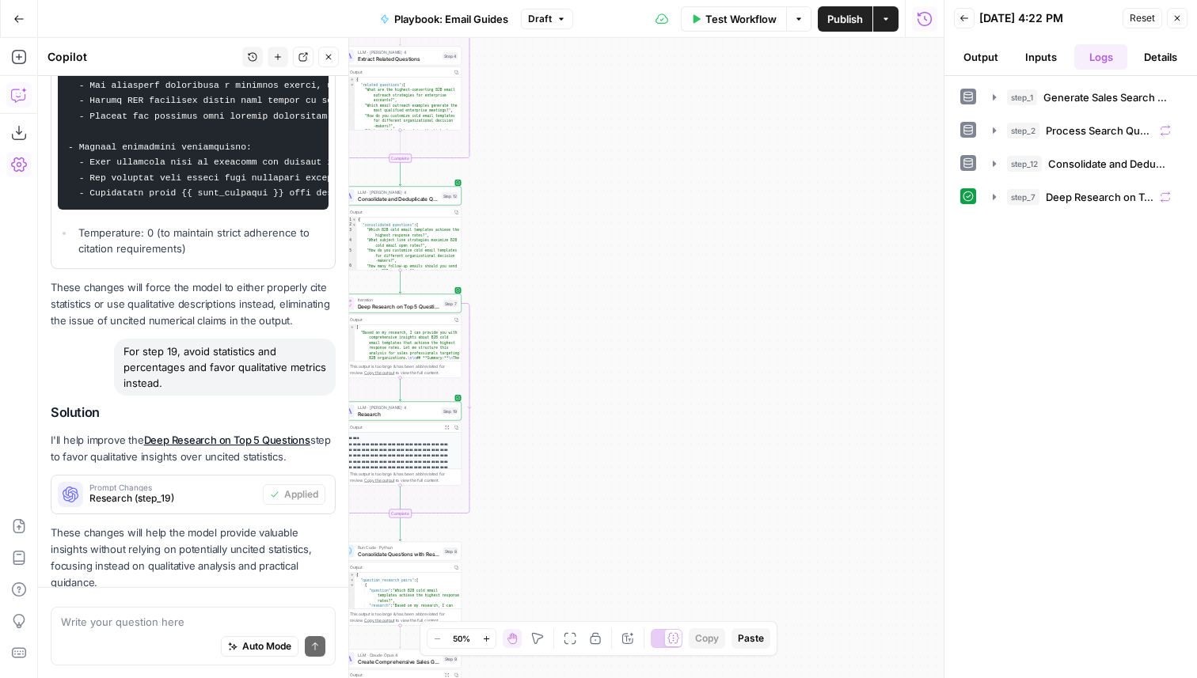
scroll to position [982, 0]
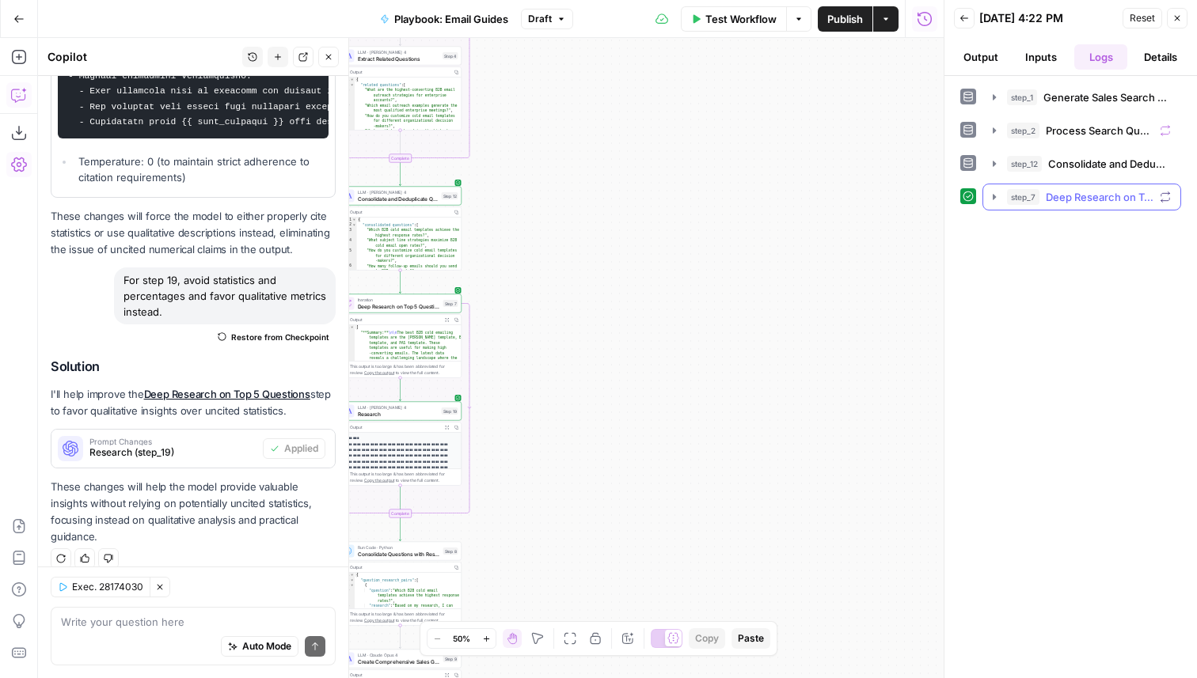
click at [1075, 193] on span "Deep Research on Top 5 Questions" at bounding box center [1100, 197] width 108 height 16
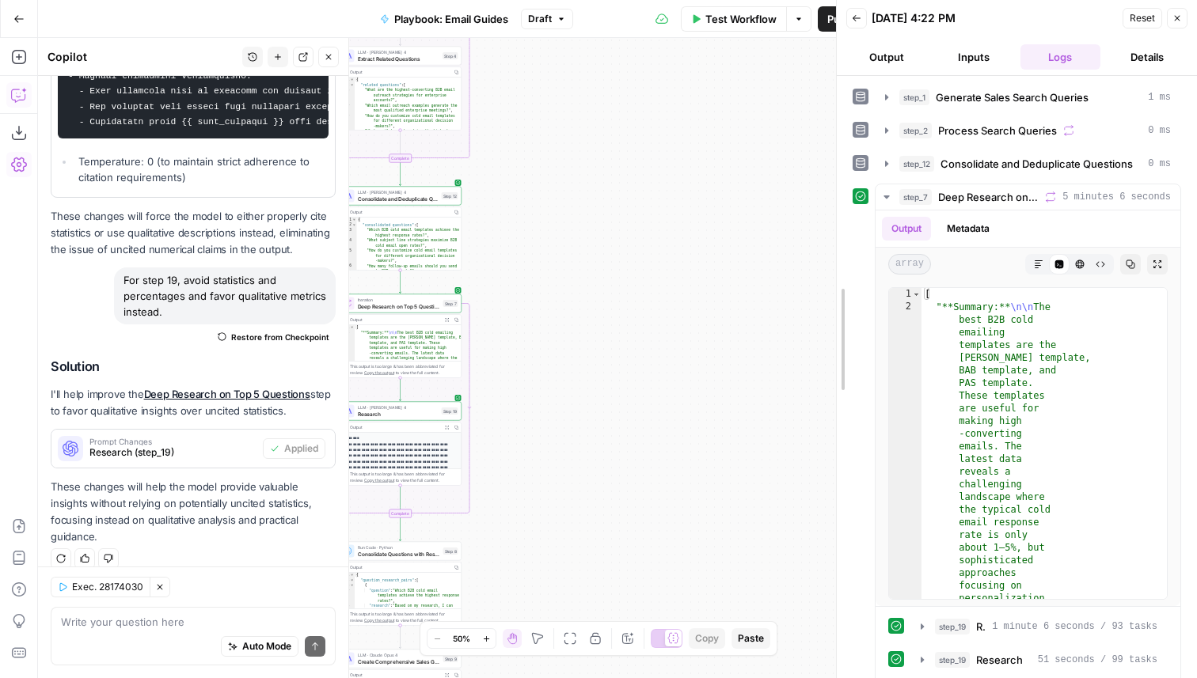
drag, startPoint x: 948, startPoint y: 351, endPoint x: 834, endPoint y: 348, distance: 114.0
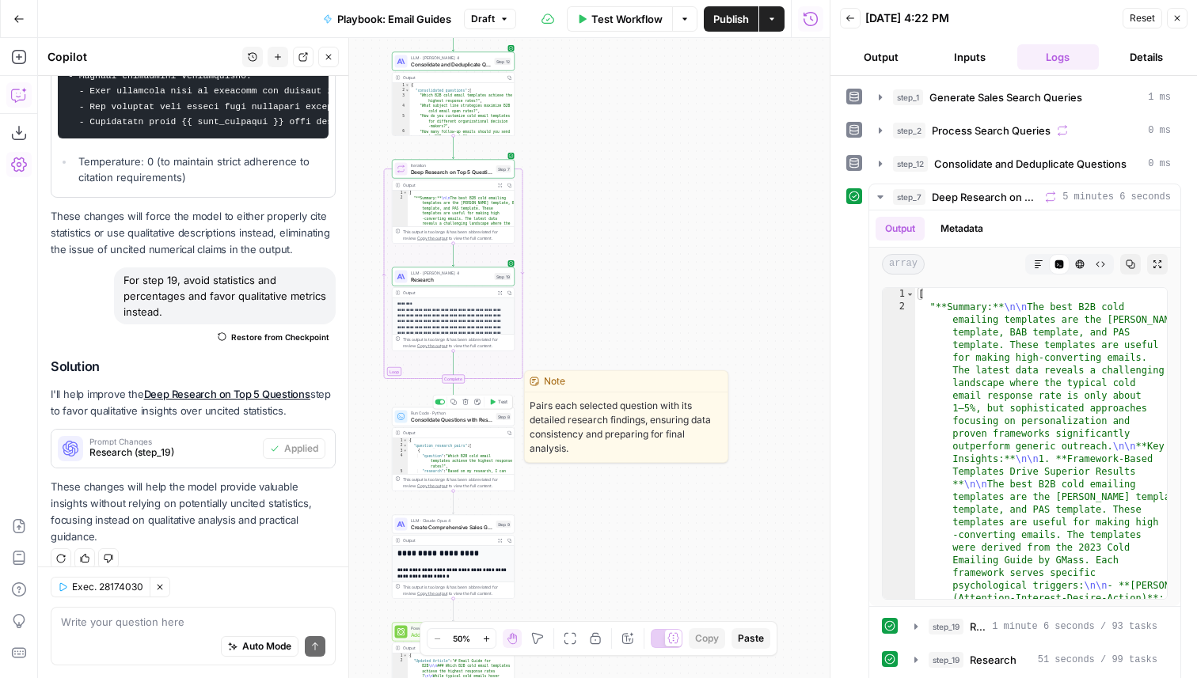
click at [503, 406] on button "Test" at bounding box center [498, 402] width 25 height 10
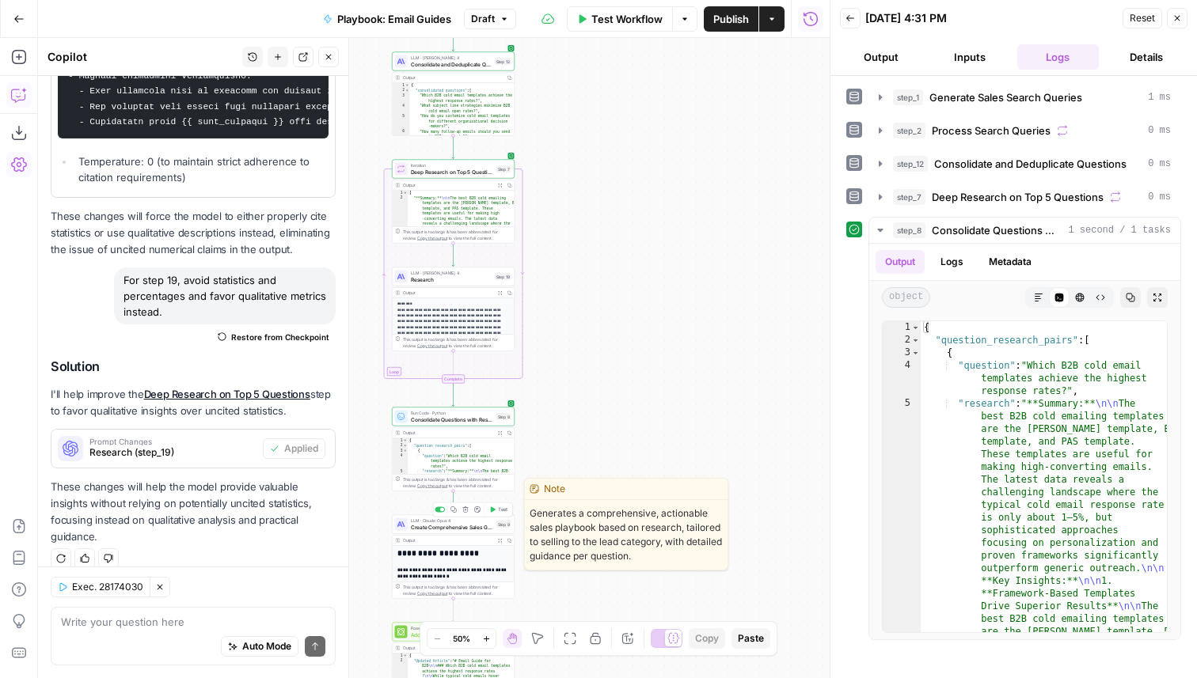
click at [502, 510] on span "Test" at bounding box center [503, 510] width 10 height 7
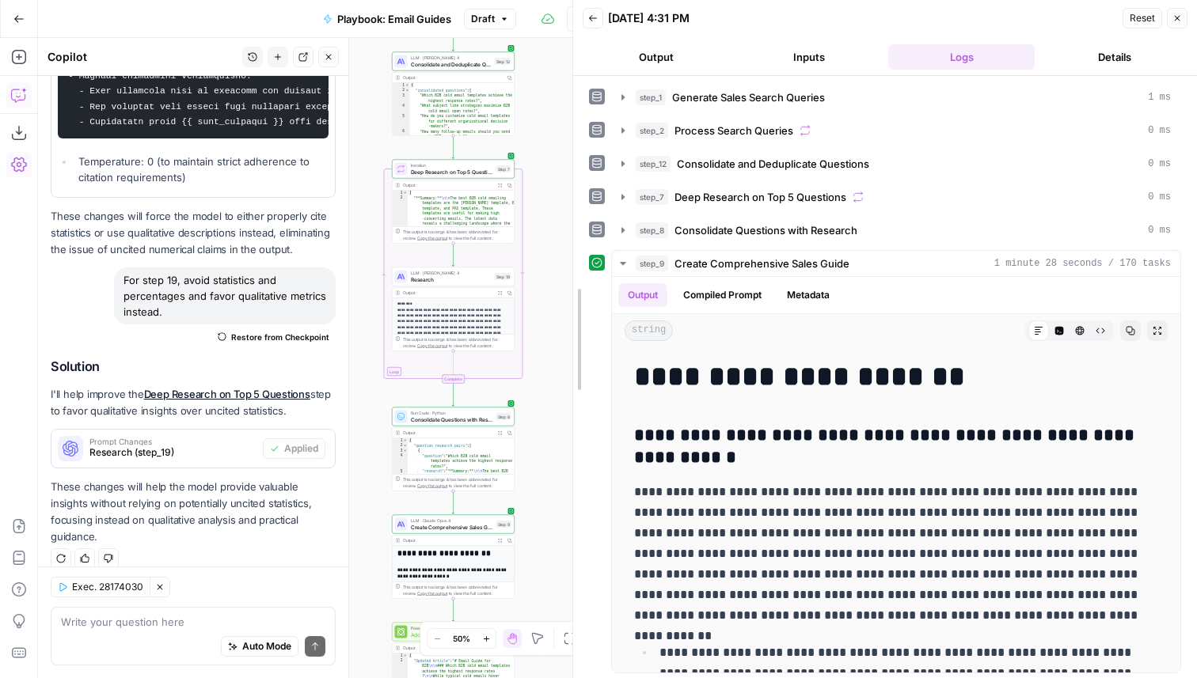
drag, startPoint x: 833, startPoint y: 452, endPoint x: 569, endPoint y: 439, distance: 263.9
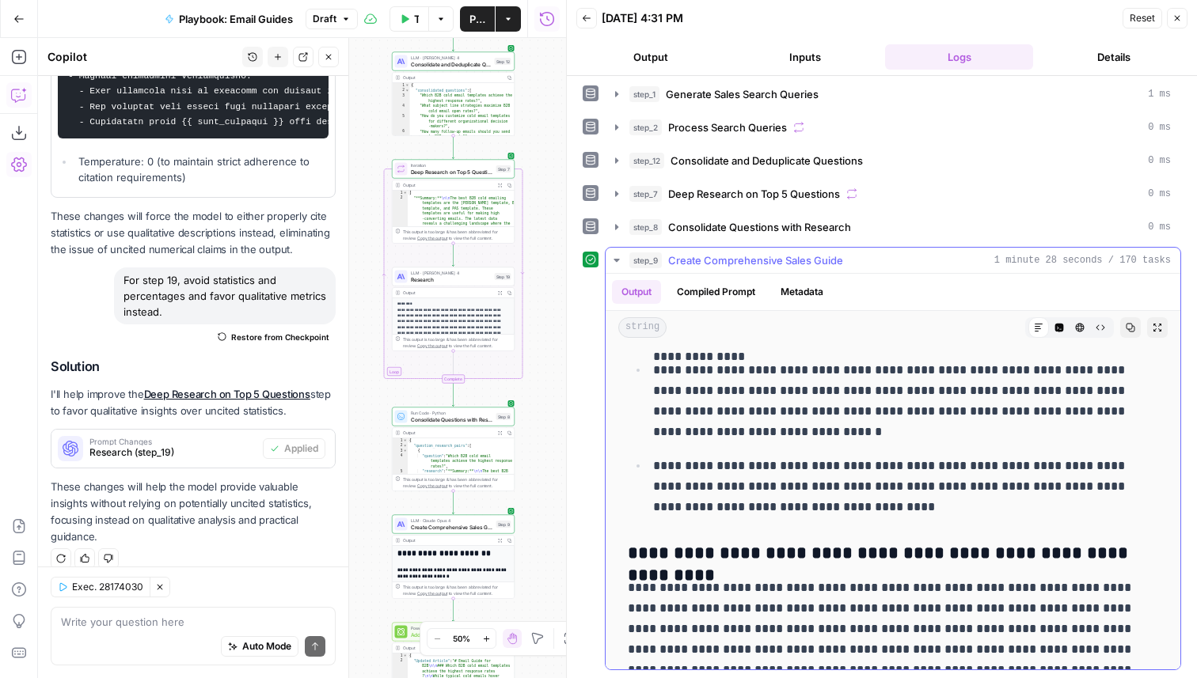
scroll to position [487, 0]
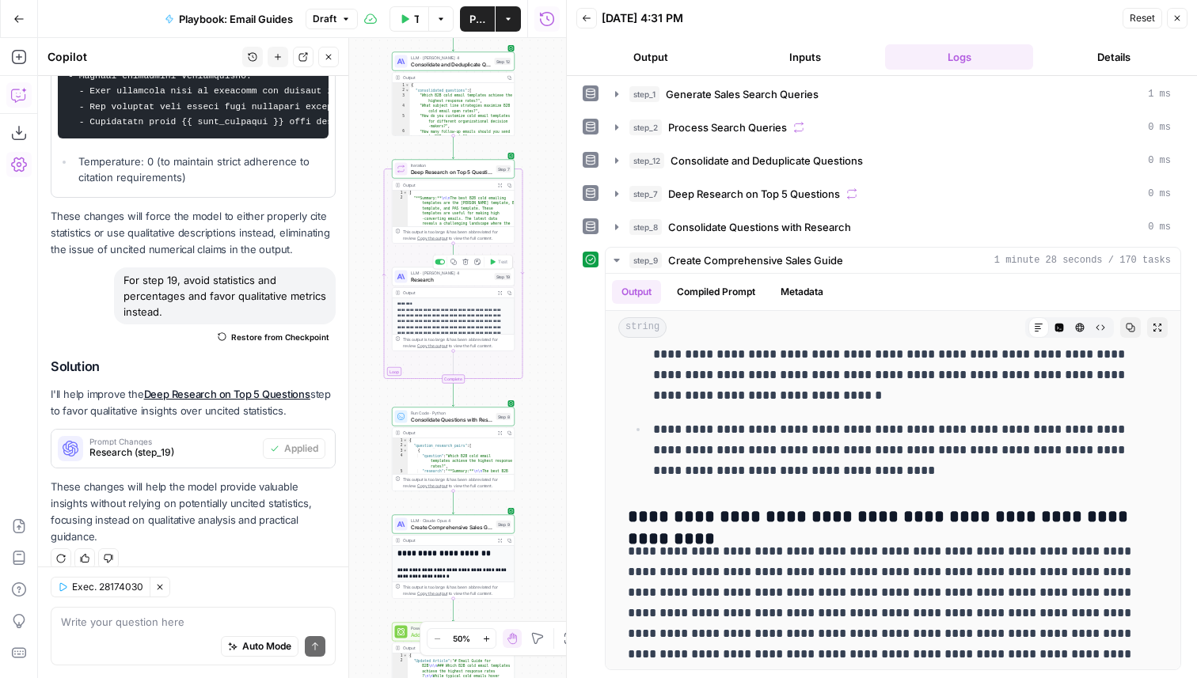
click at [439, 281] on span "Research" at bounding box center [451, 280] width 81 height 8
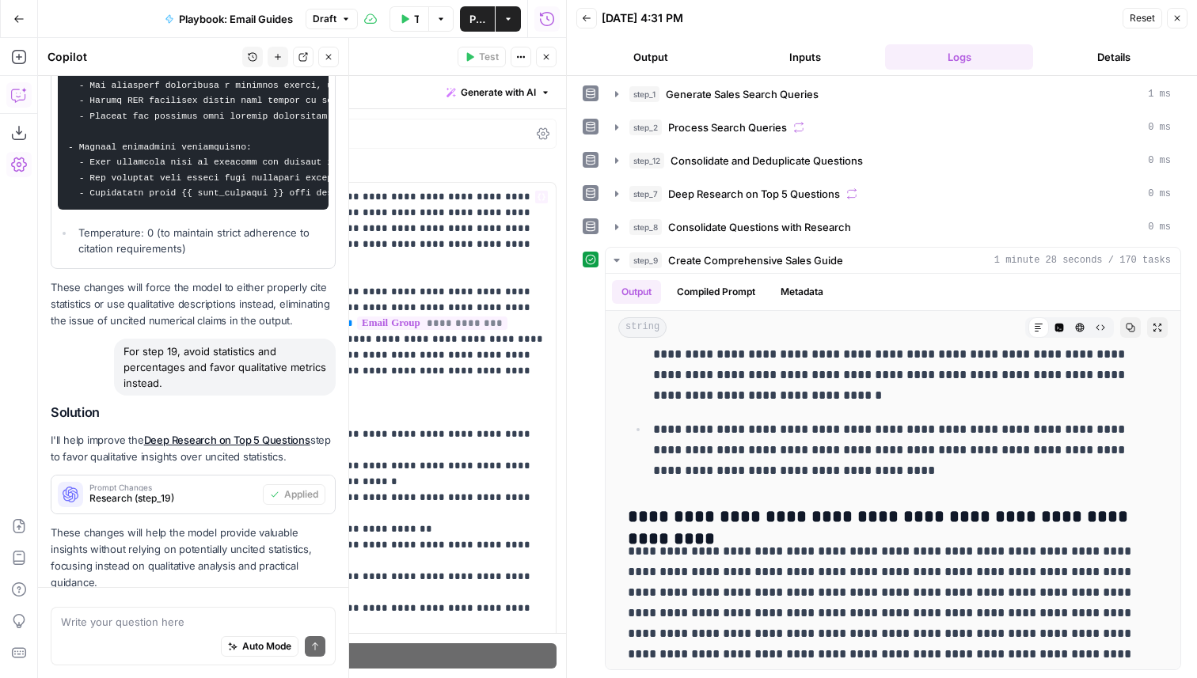
scroll to position [982, 0]
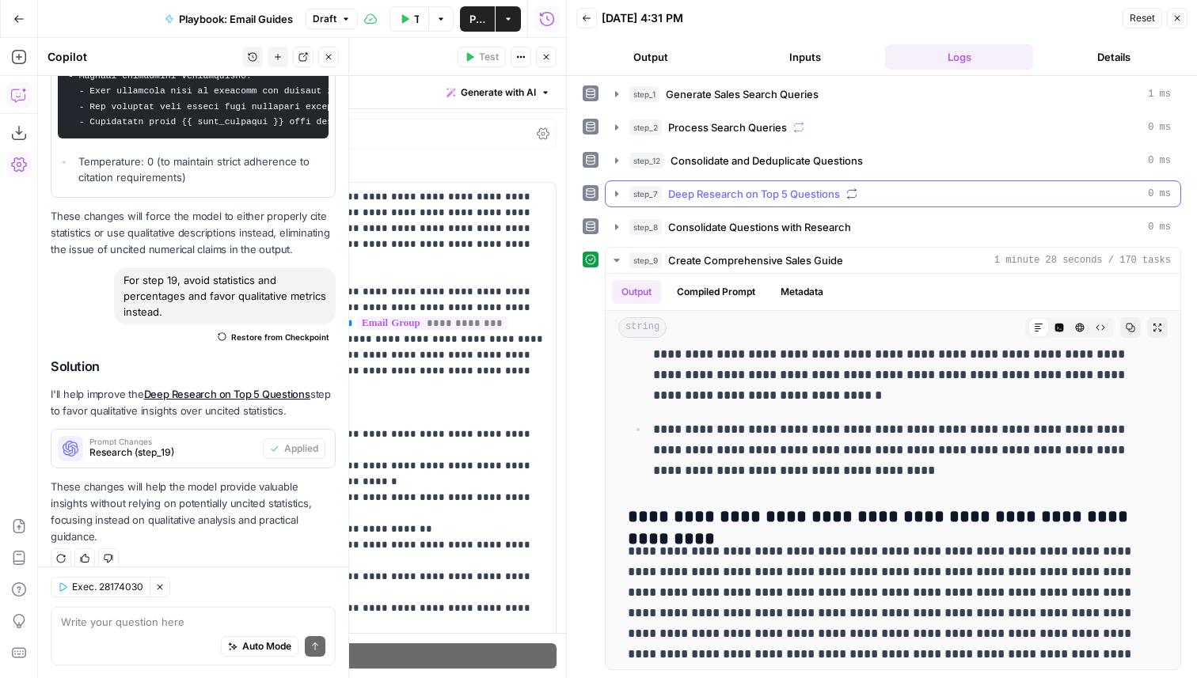
click at [731, 195] on span "Deep Research on Top 5 Questions" at bounding box center [754, 194] width 172 height 16
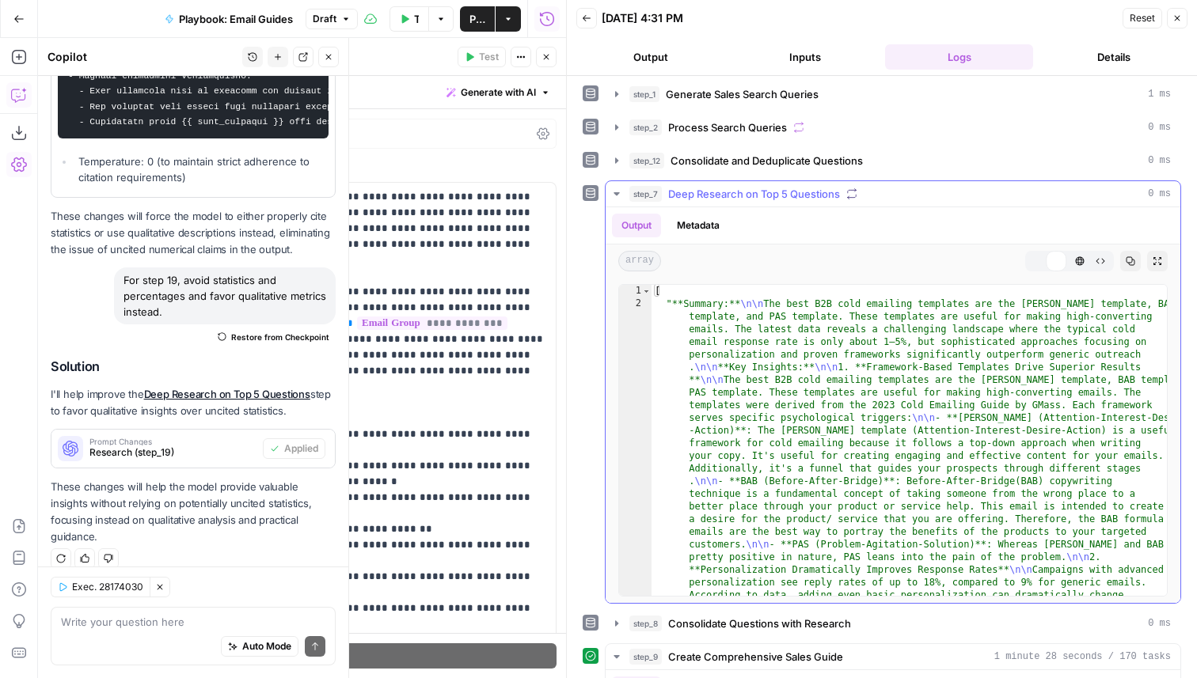
click at [731, 195] on span "Deep Research on Top 5 Questions" at bounding box center [754, 194] width 172 height 16
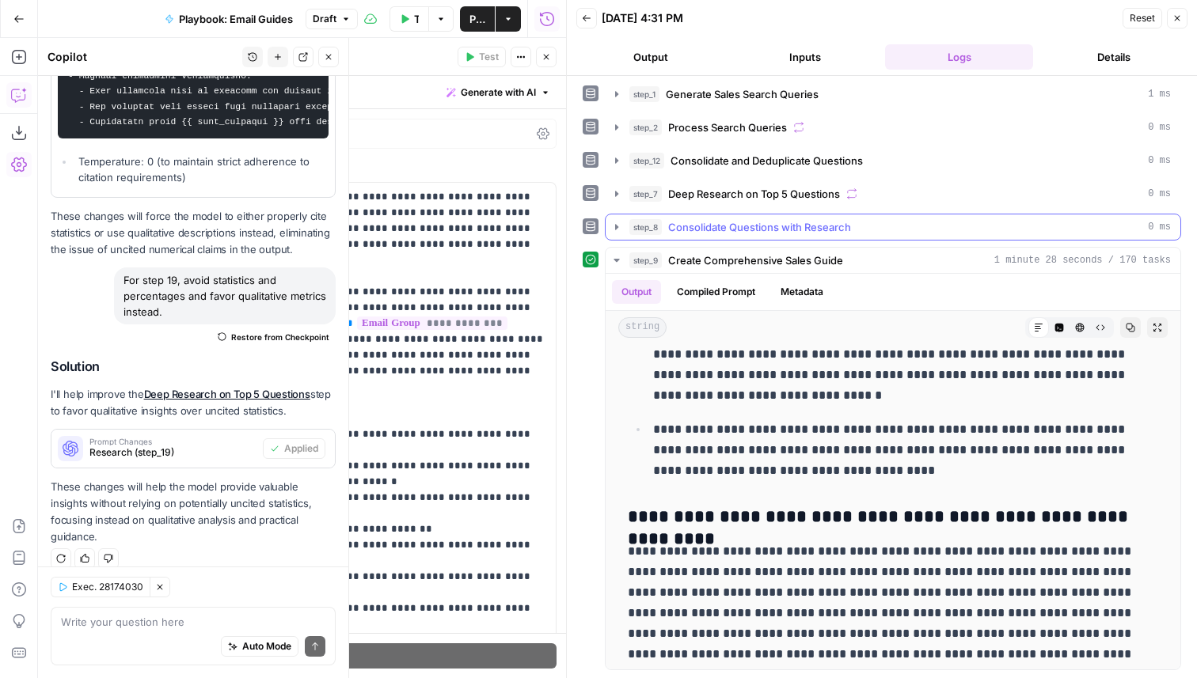
click at [754, 226] on span "Consolidate Questions with Research" at bounding box center [759, 227] width 183 height 16
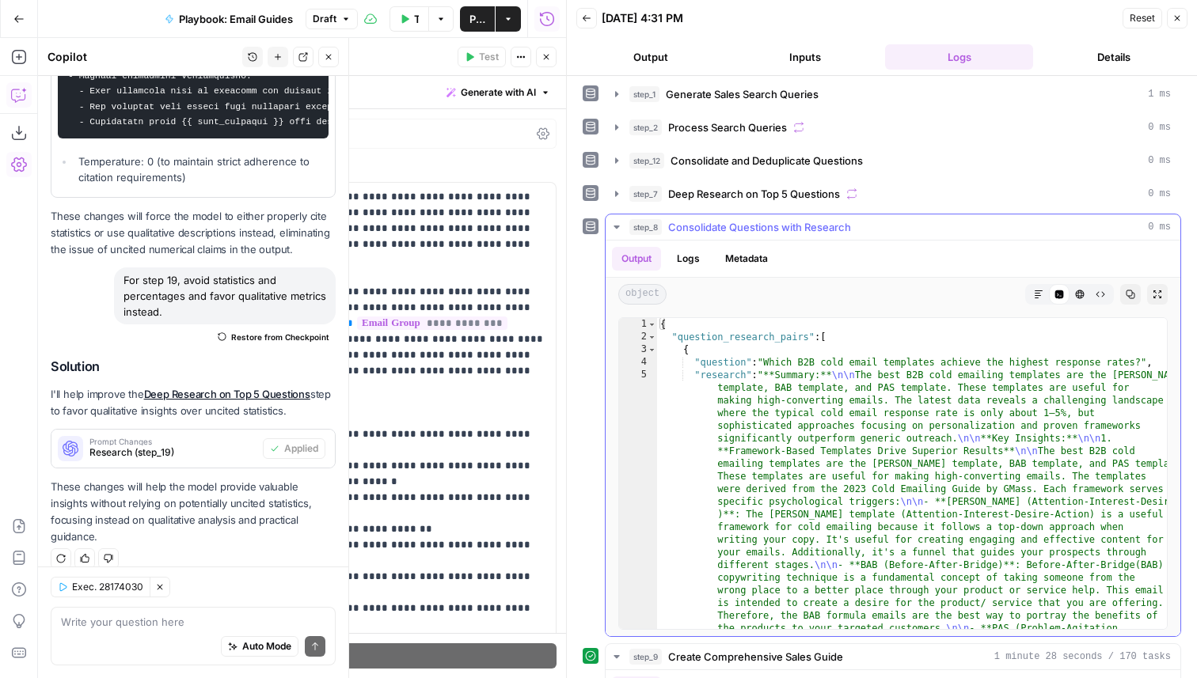
click at [1043, 289] on button "Markdown" at bounding box center [1038, 294] width 21 height 21
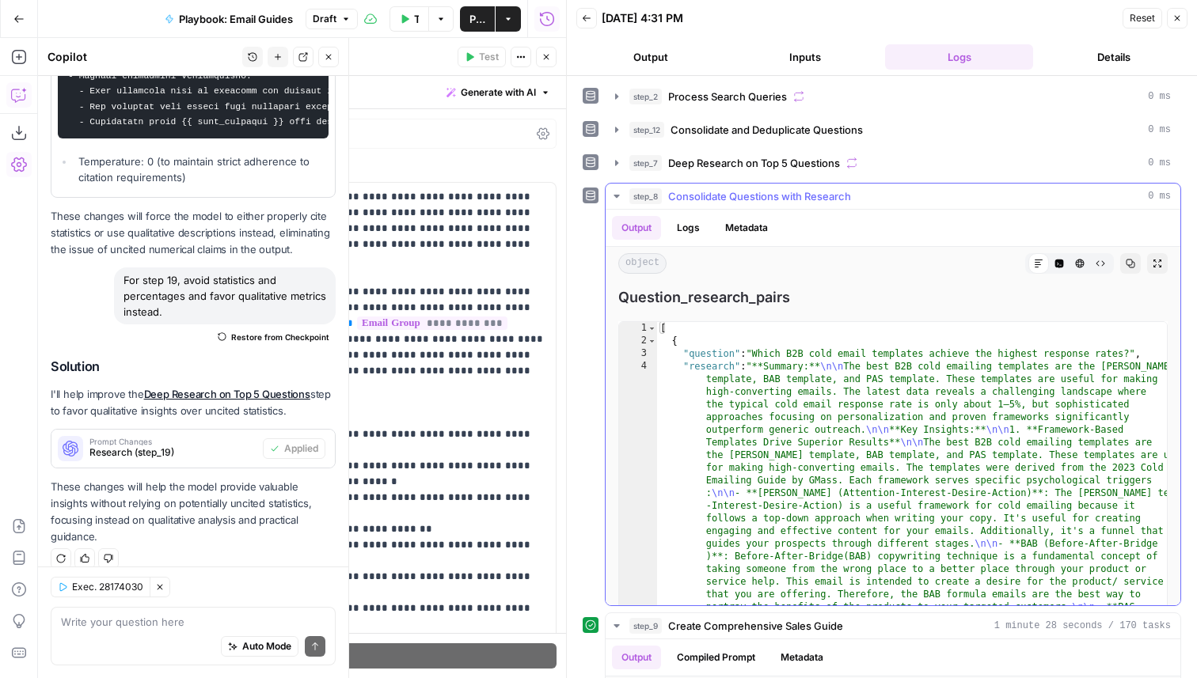
scroll to position [0, 0]
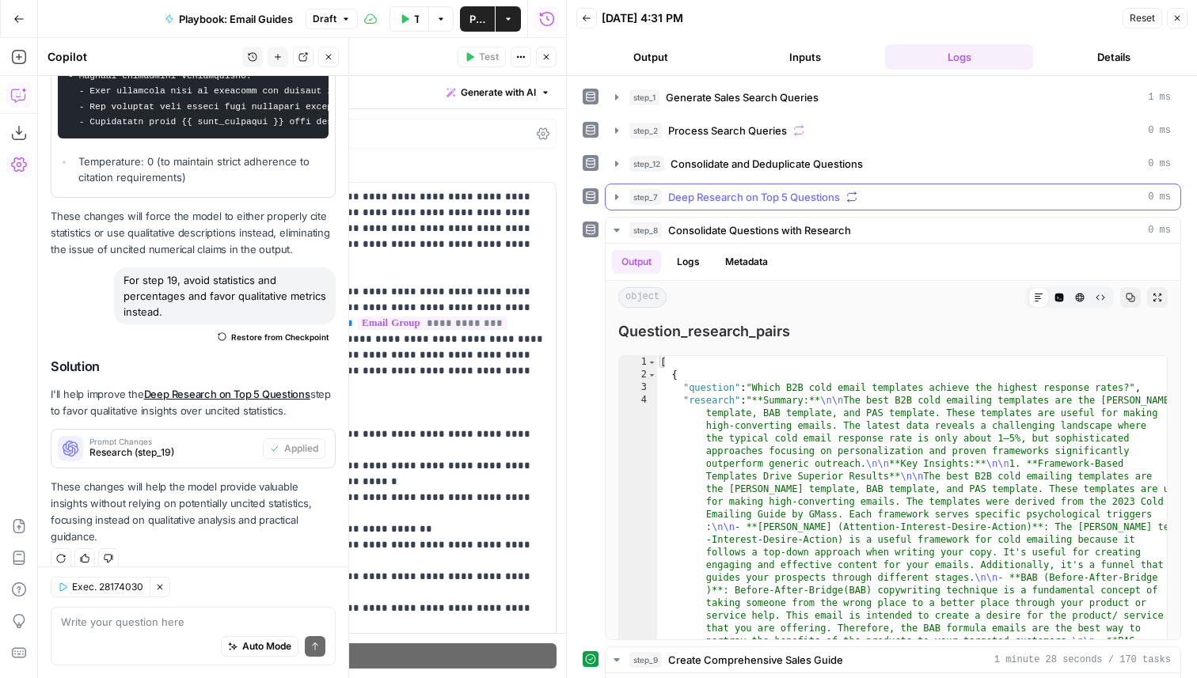
click at [832, 197] on span "Deep Research on Top 5 Questions" at bounding box center [754, 197] width 172 height 16
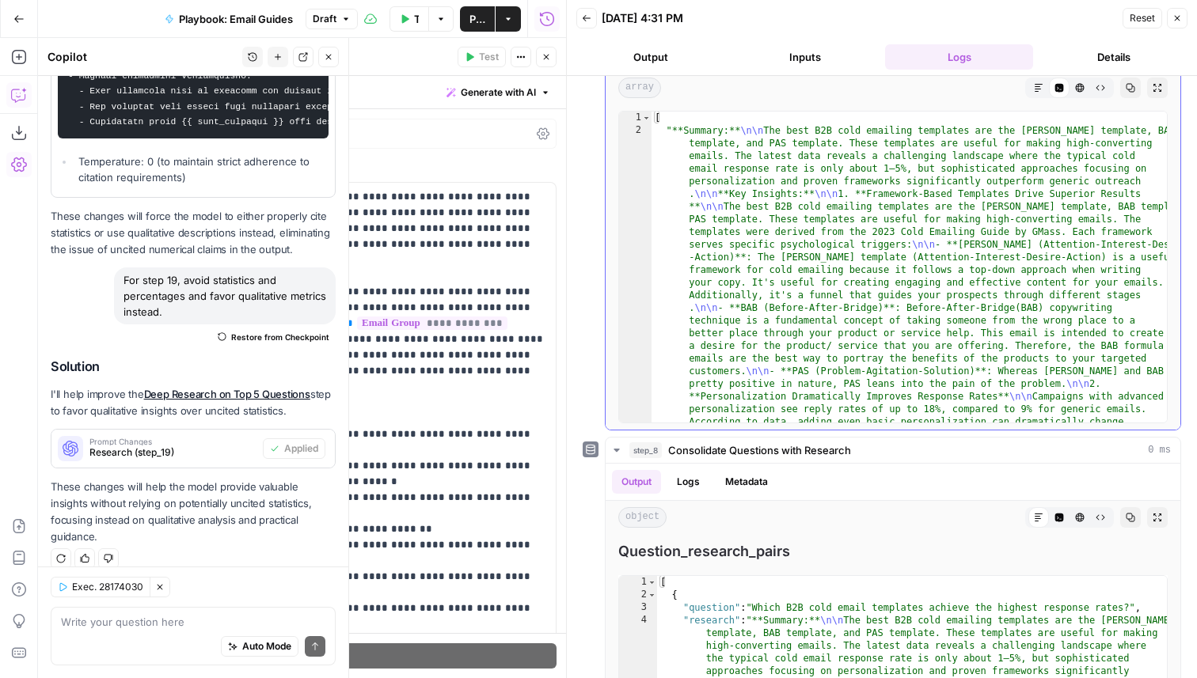
scroll to position [191, 0]
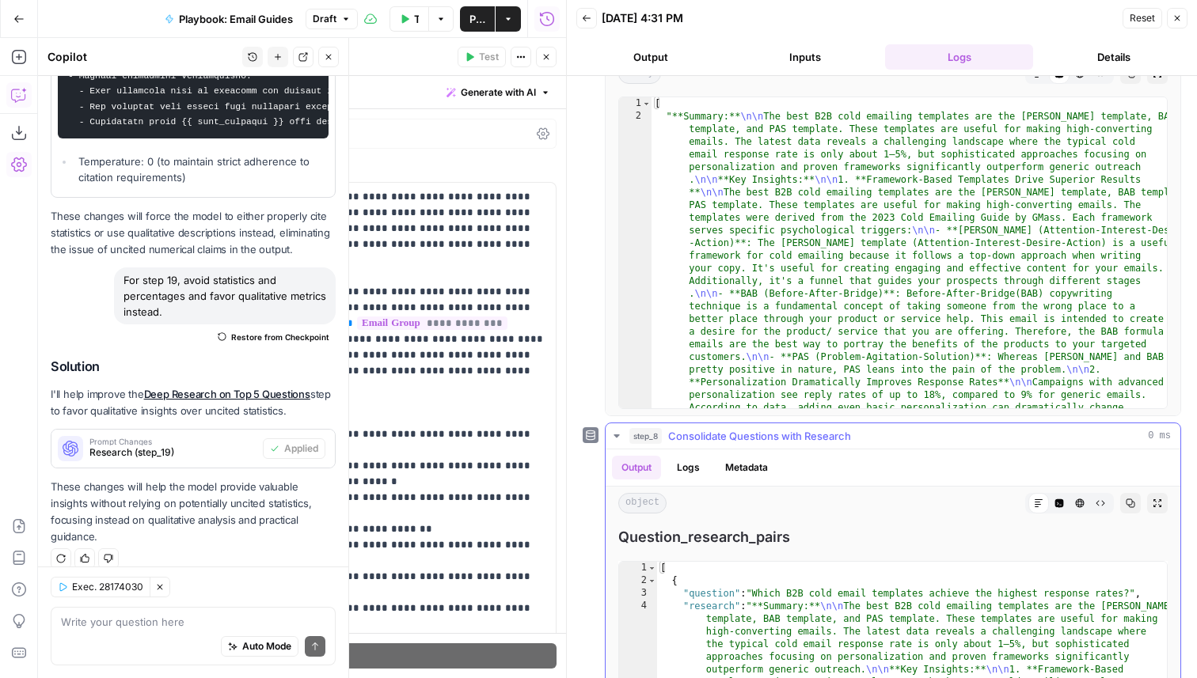
click at [743, 434] on span "Consolidate Questions with Research" at bounding box center [759, 436] width 183 height 16
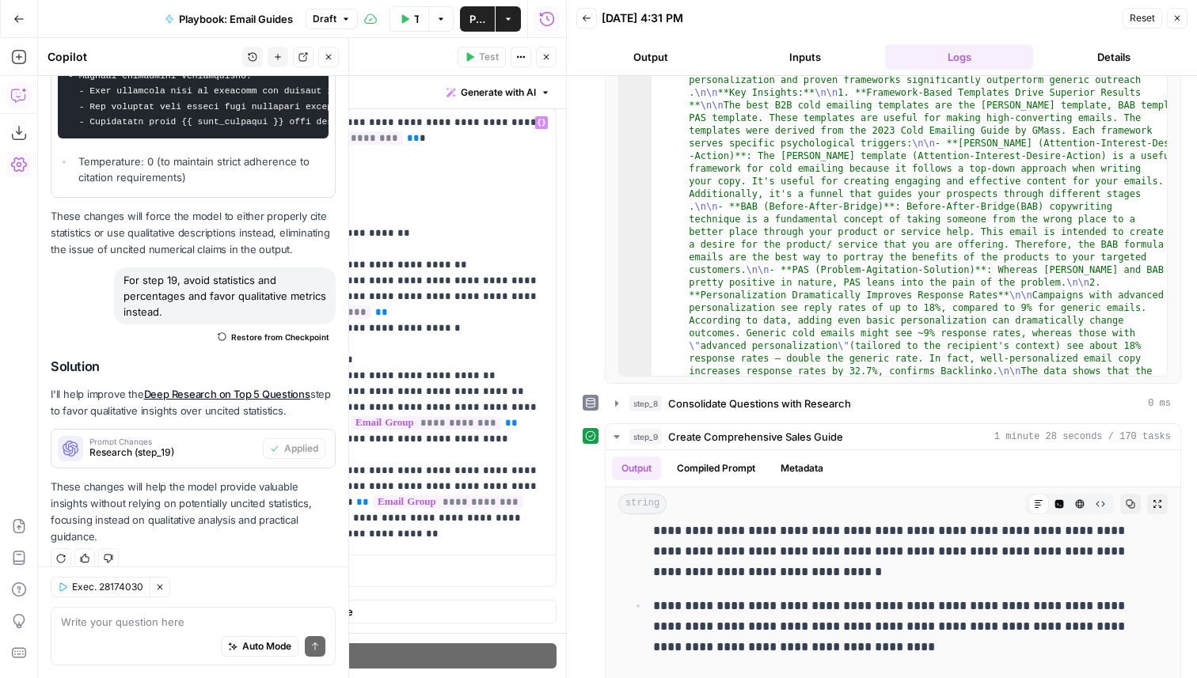
scroll to position [0, 0]
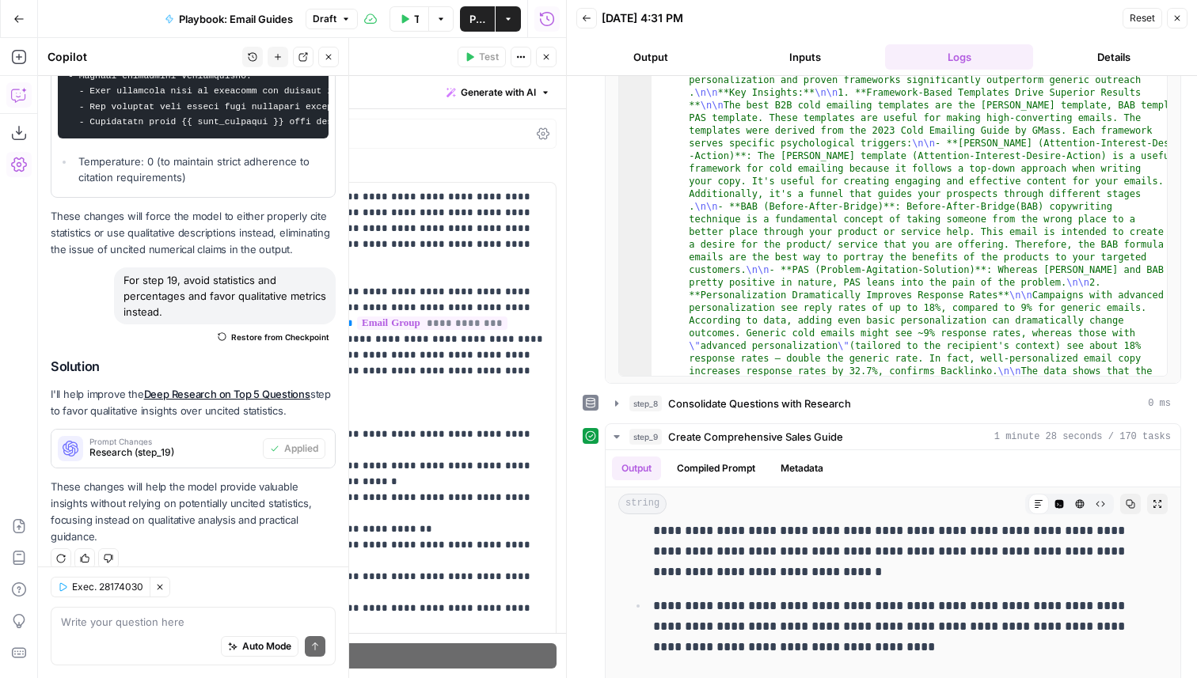
click at [129, 141] on div "Claude Sonnet 4" at bounding box center [136, 134] width 124 height 16
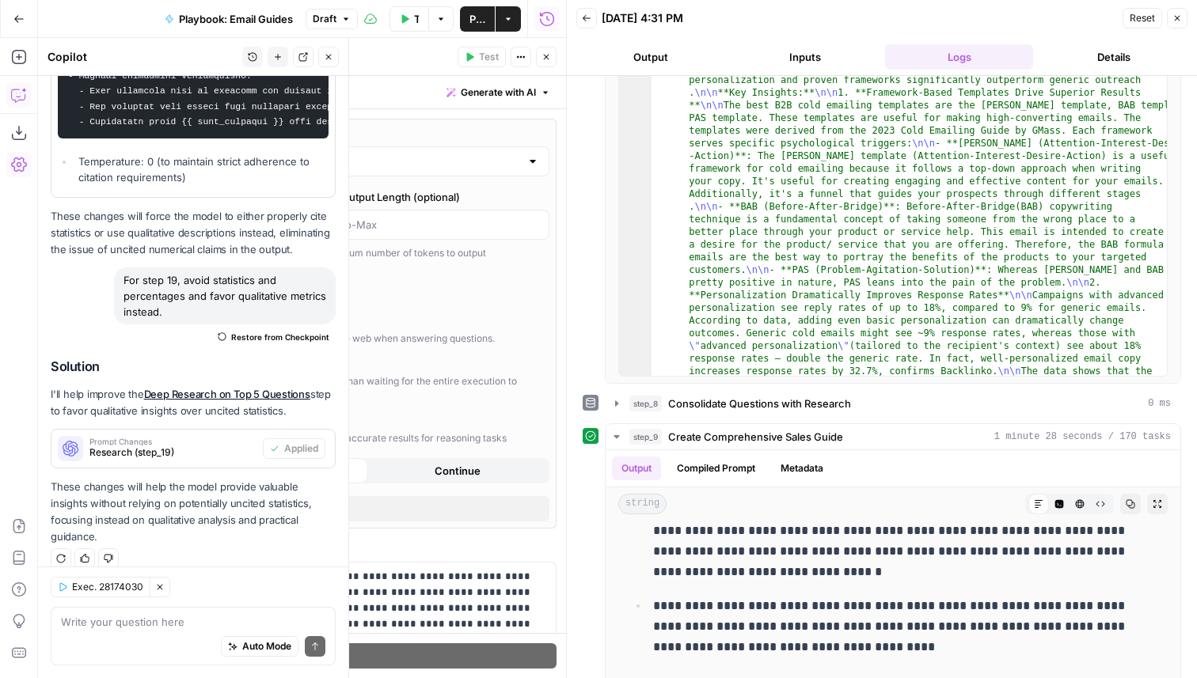
type input "***"
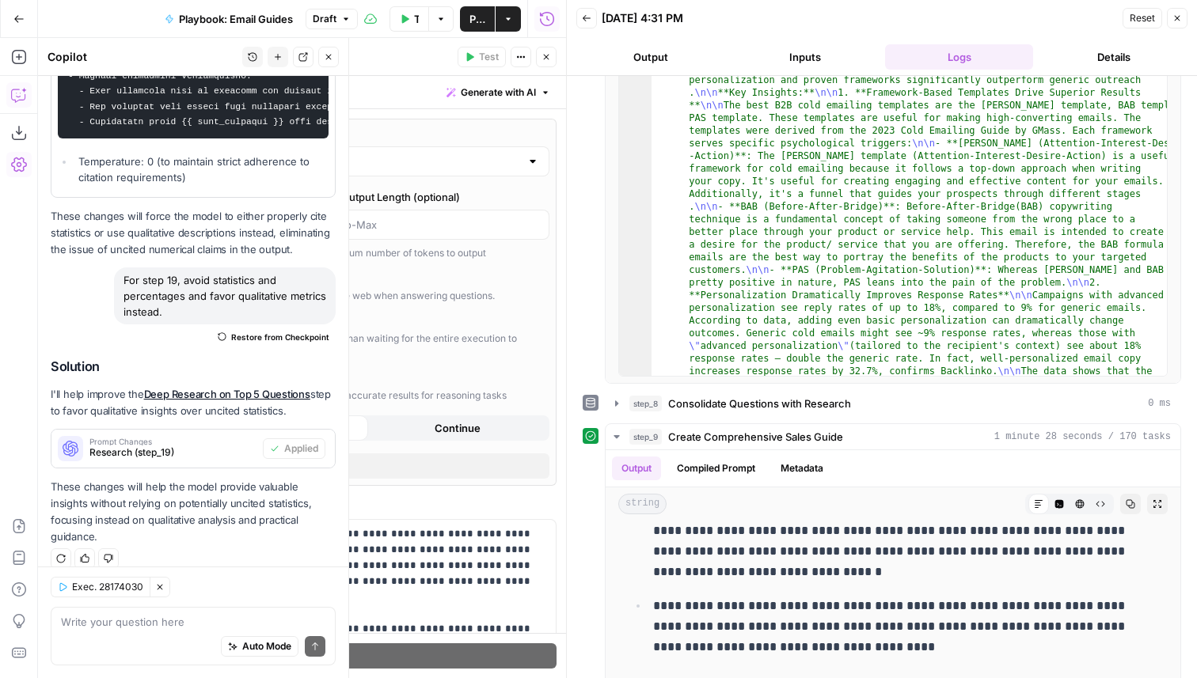
click at [543, 59] on icon "button" at bounding box center [547, 57] width 10 height 10
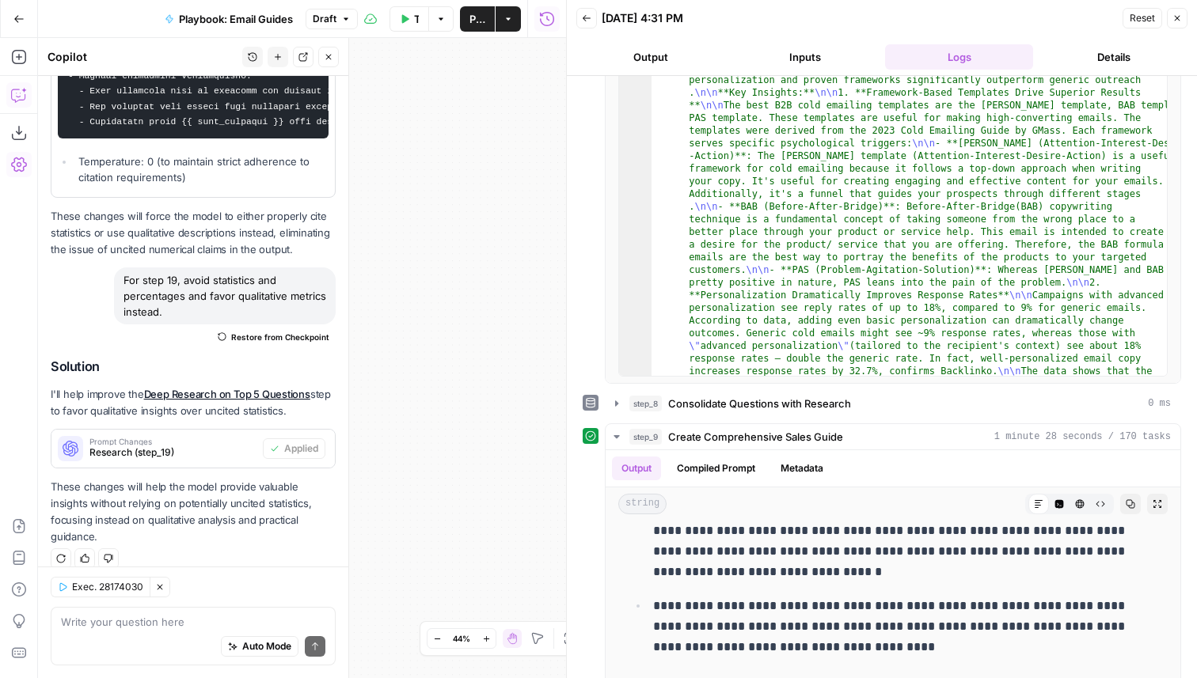
click at [1184, 21] on button "Close" at bounding box center [1177, 18] width 21 height 21
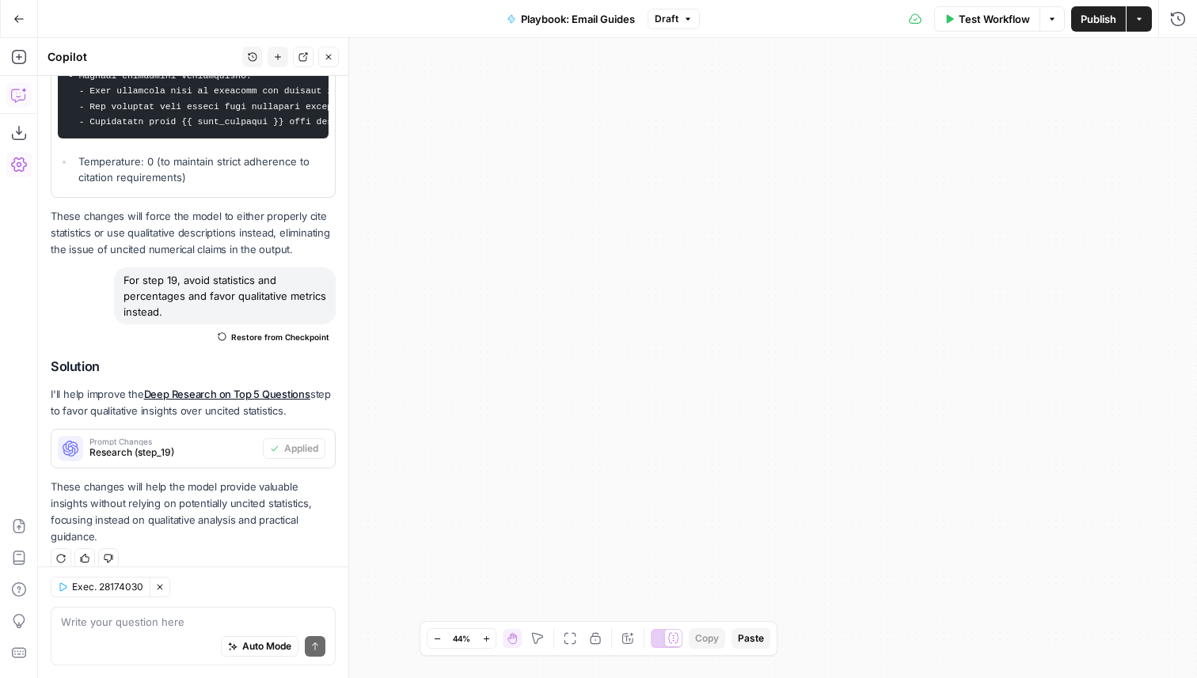
click at [572, 640] on icon "button" at bounding box center [570, 639] width 13 height 13
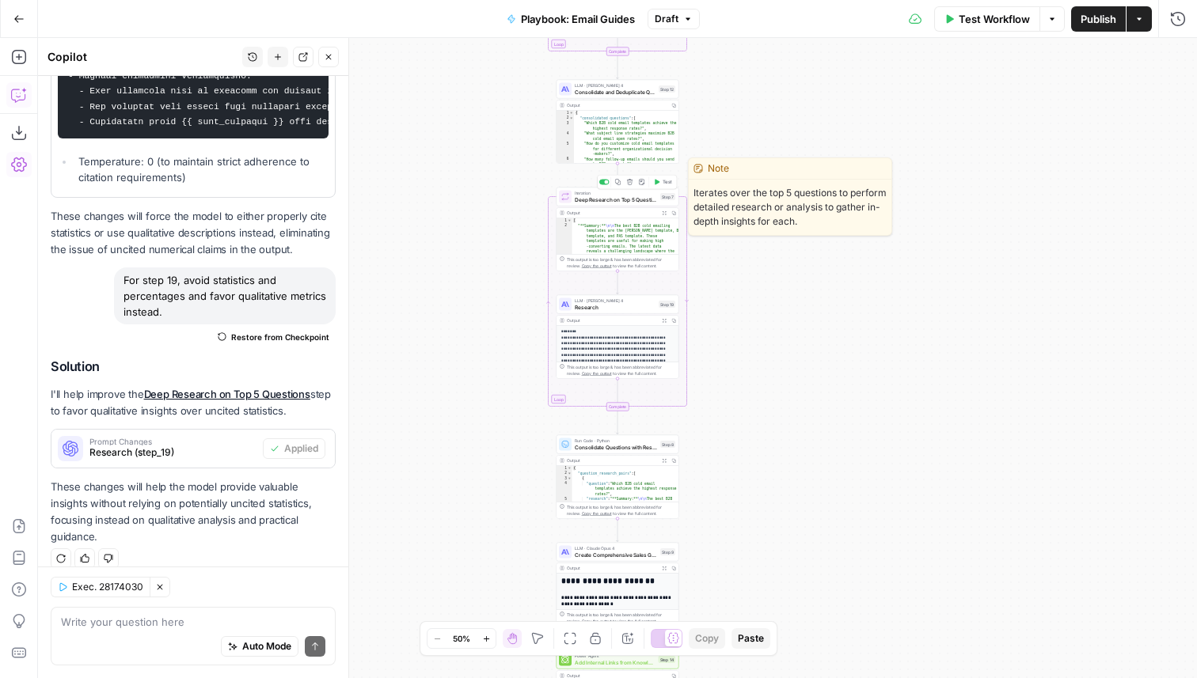
click at [663, 184] on span "Test" at bounding box center [668, 182] width 10 height 7
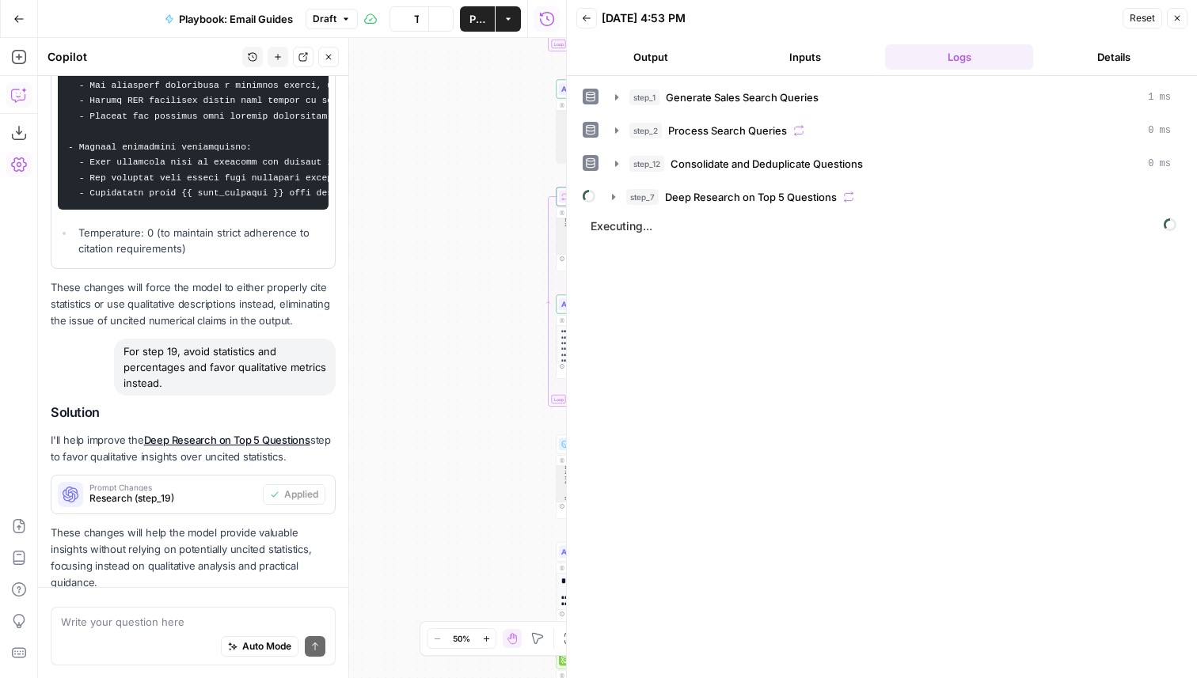
scroll to position [982, 0]
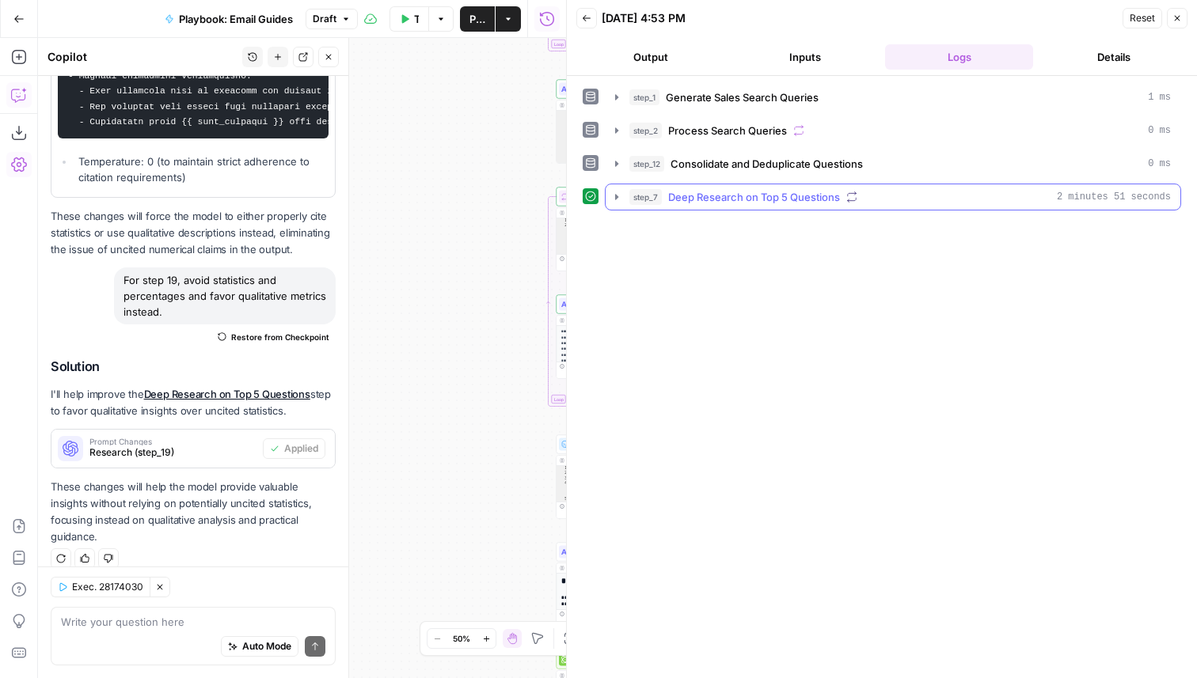
click at [734, 205] on button "step_7 Deep Research on Top 5 Questions 2 minutes 51 seconds" at bounding box center [893, 196] width 575 height 25
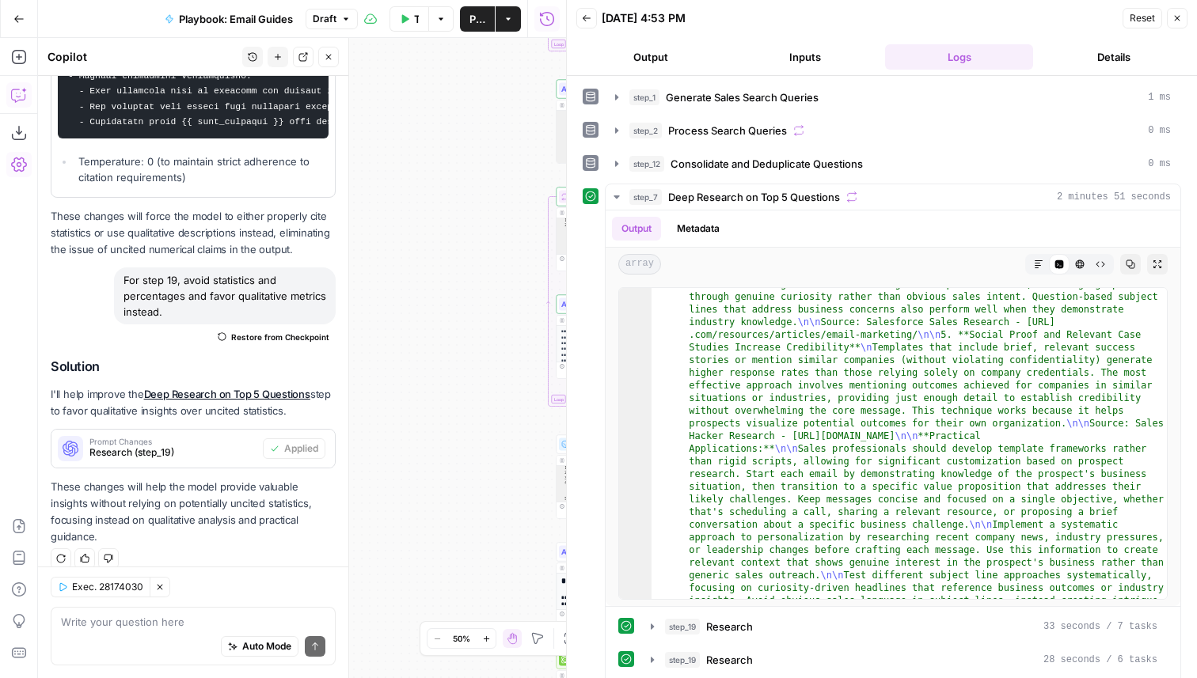
scroll to position [466, 0]
click at [1174, 18] on icon "button" at bounding box center [1177, 18] width 10 height 10
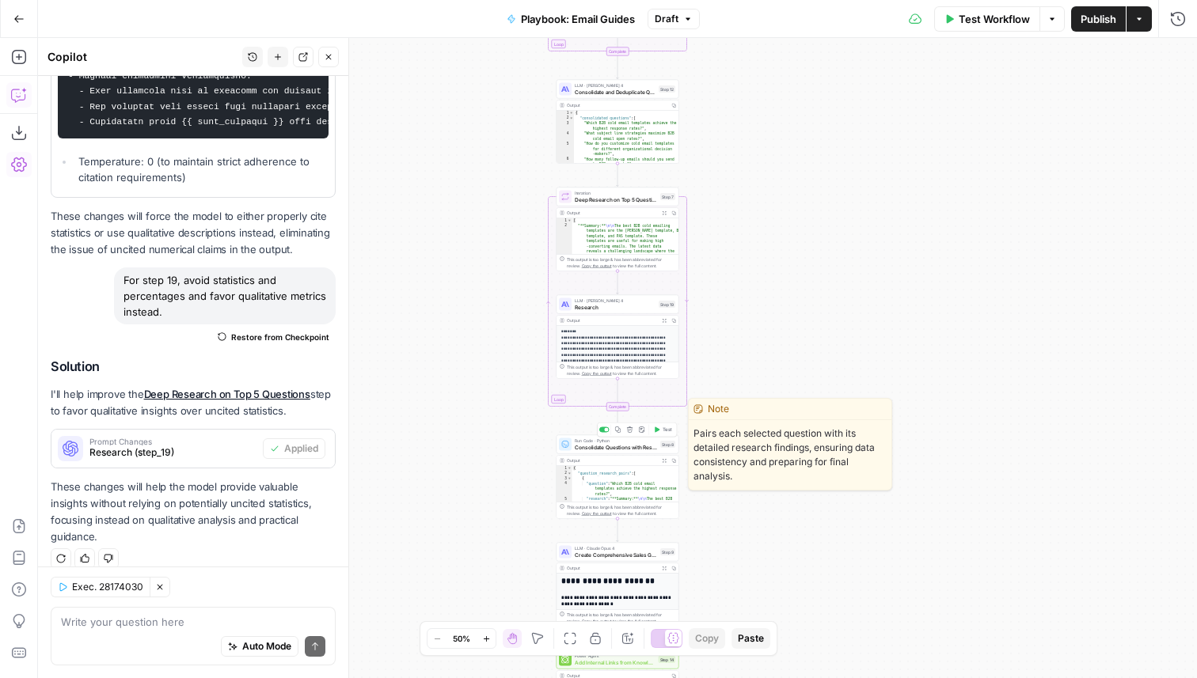
click at [663, 427] on span "Test" at bounding box center [668, 430] width 10 height 7
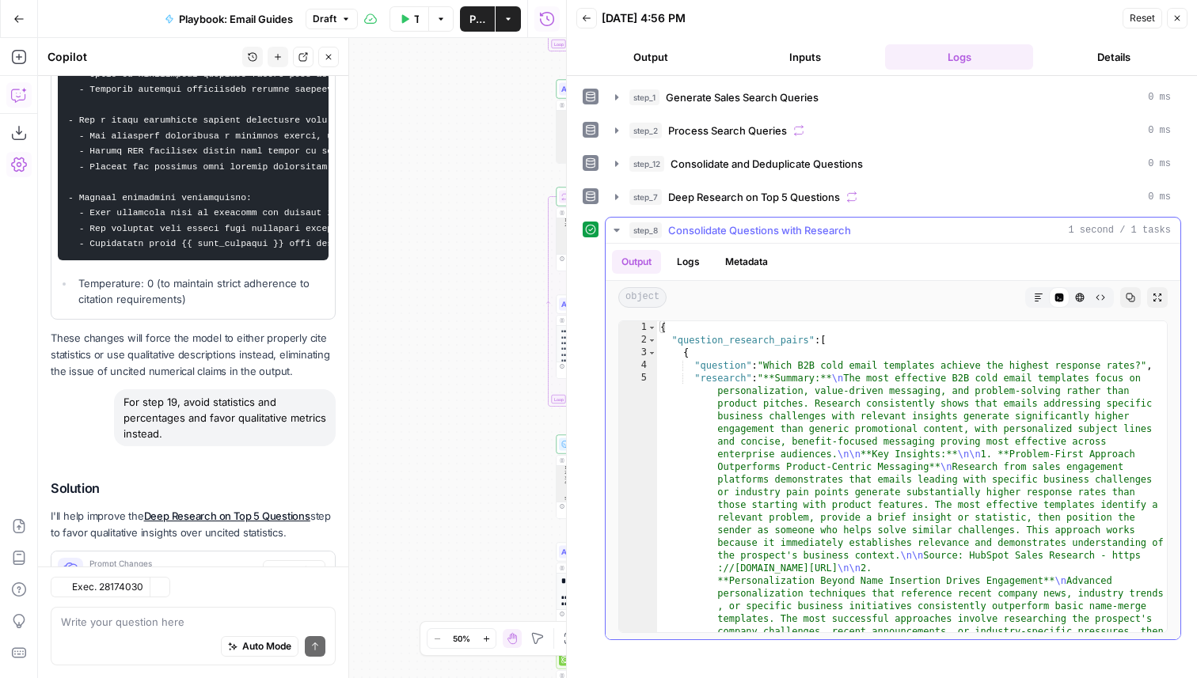
scroll to position [982, 0]
